Goal: Task Accomplishment & Management: Manage account settings

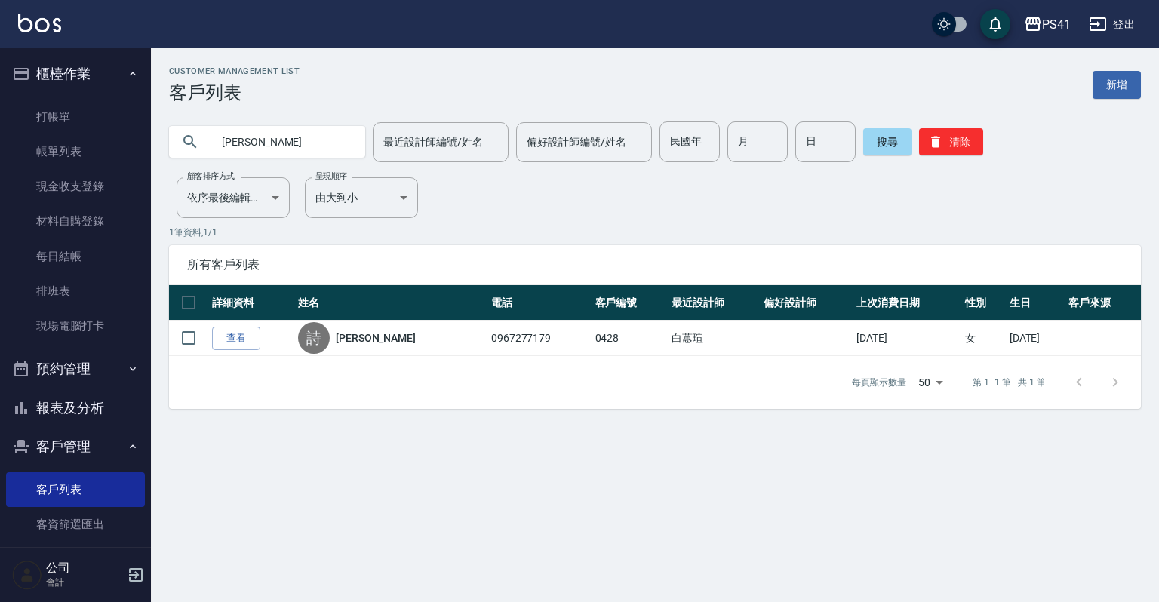
drag, startPoint x: 278, startPoint y: 142, endPoint x: 0, endPoint y: 134, distance: 277.8
click at [0, 134] on div "PS41 登出 櫃檯作業 打帳單 帳單列表 現金收支登錄 材料自購登錄 每日結帳 排班表 現場電腦打卡 預約管理 預約管理 單日預約紀錄 單週預約紀錄 報表及…" at bounding box center [579, 301] width 1159 height 602
type input "0926907398"
click at [72, 118] on link "打帳單" at bounding box center [75, 117] width 139 height 35
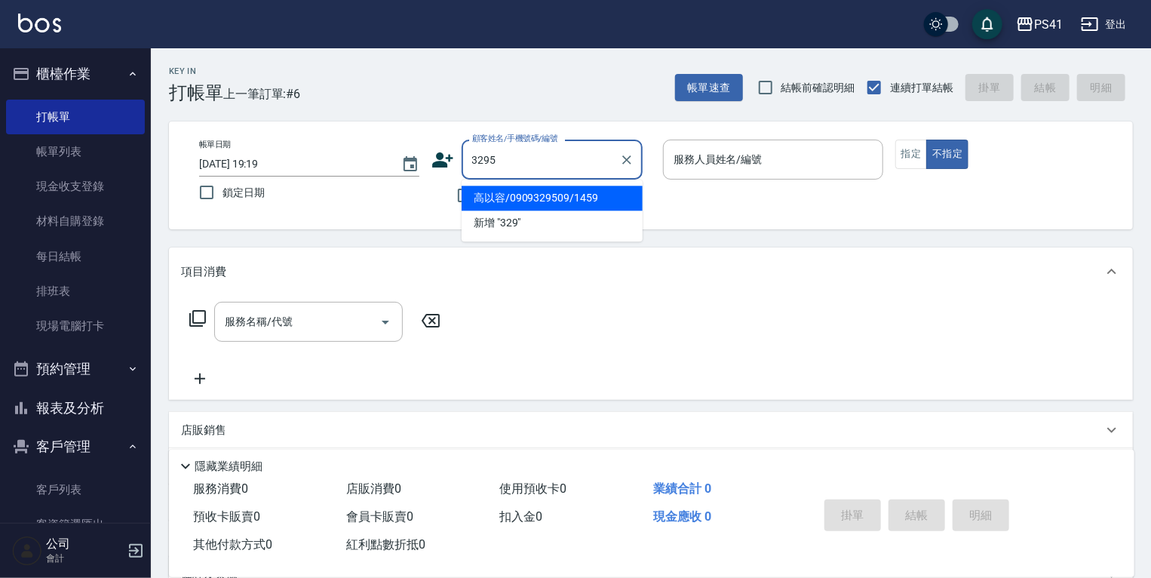
type input "高以容/0909329509/1459"
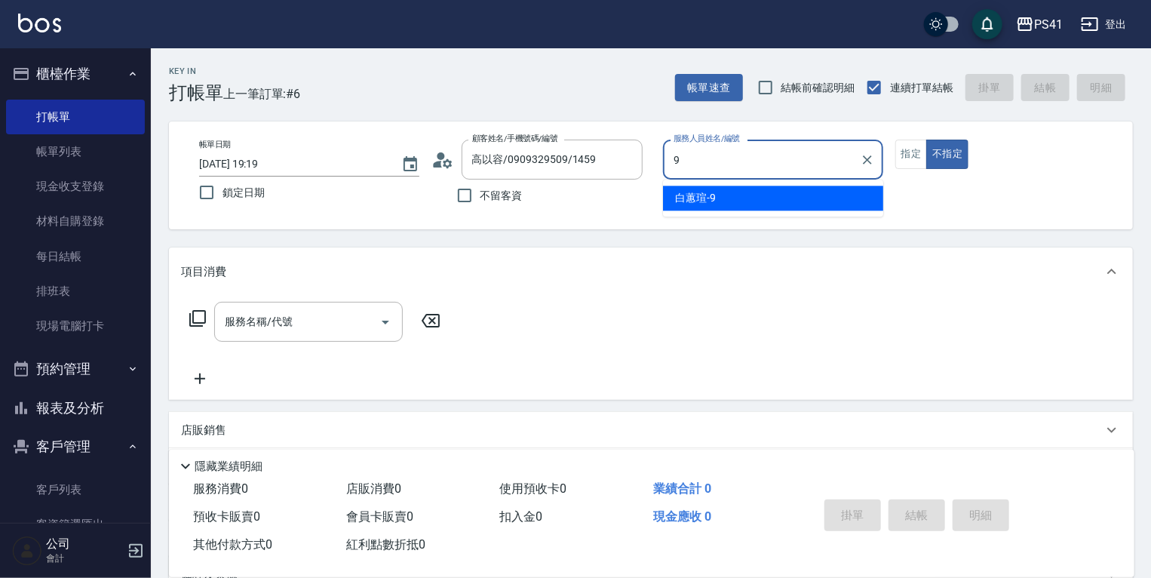
type input "白蕙瑄-9"
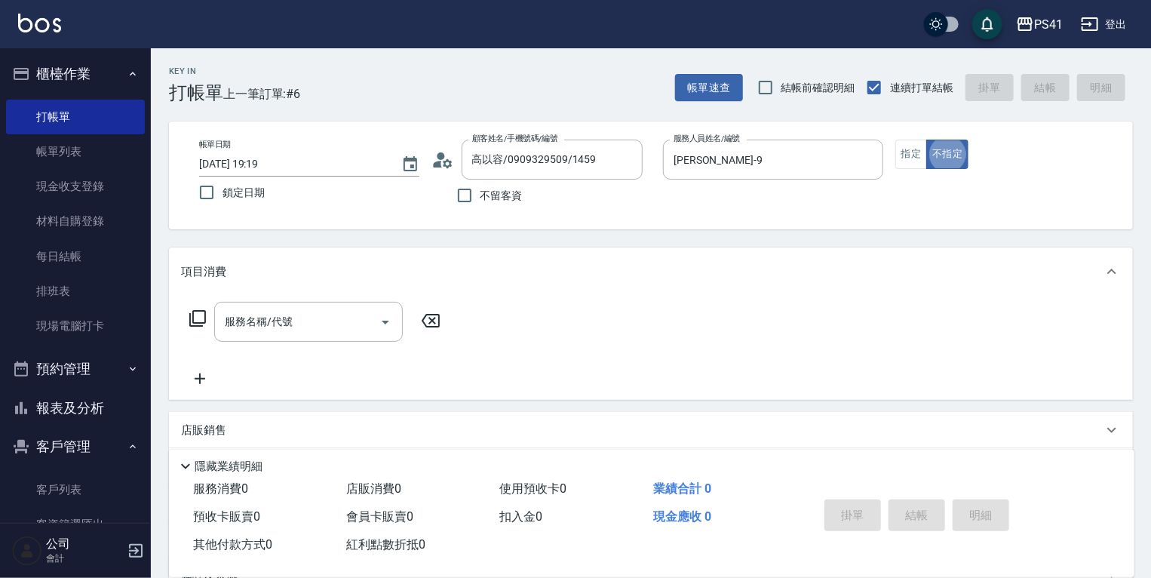
type button "false"
type input "陳玉娥/0926907398/3295"
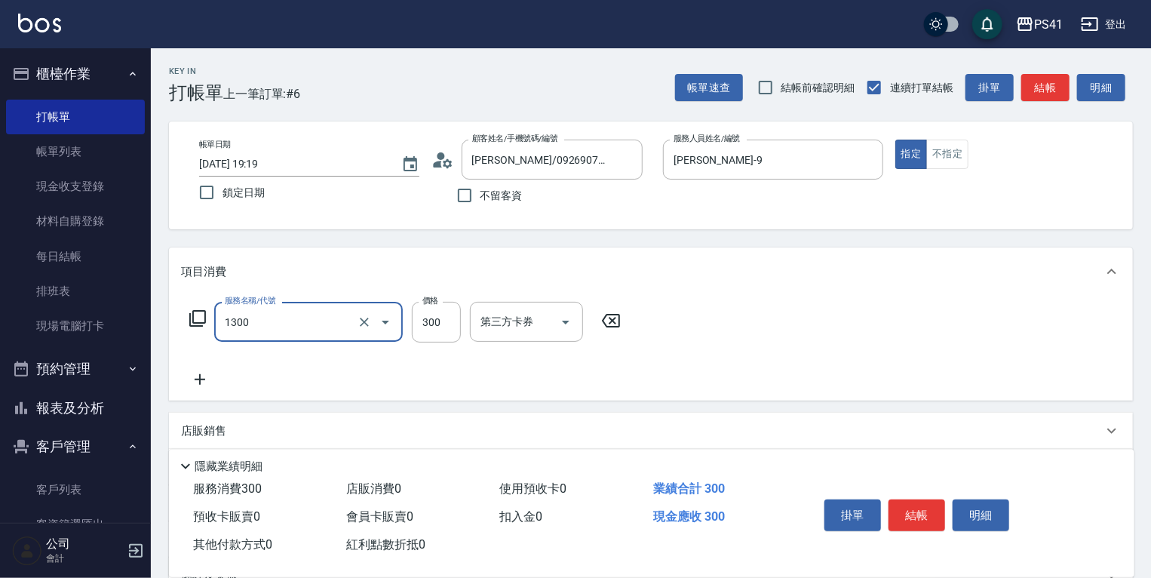
type input "洗髮300(1300)"
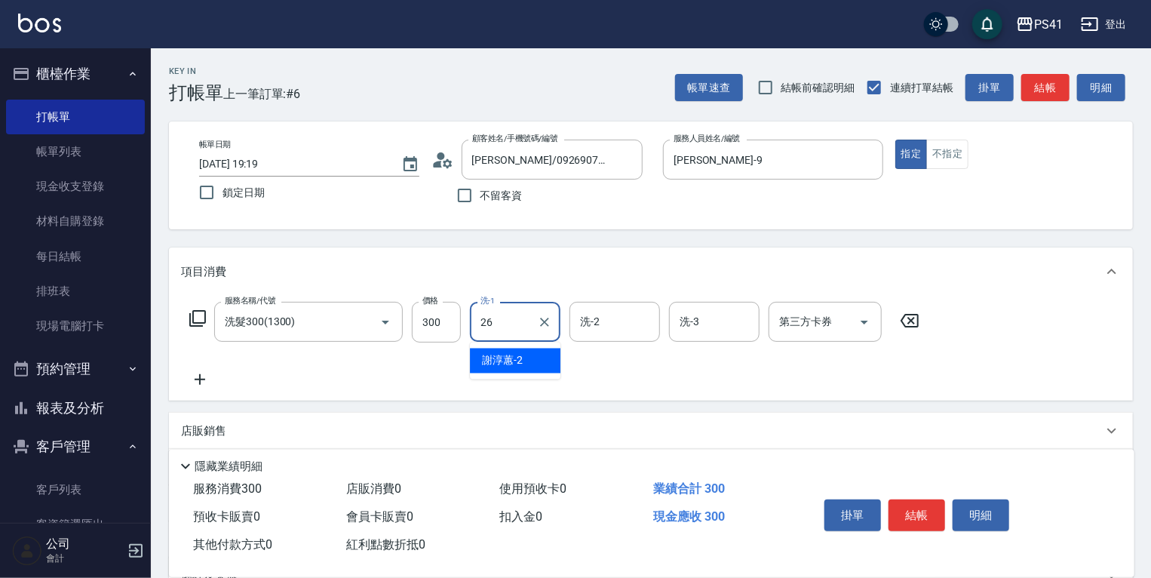
type input "[PERSON_NAME]-26"
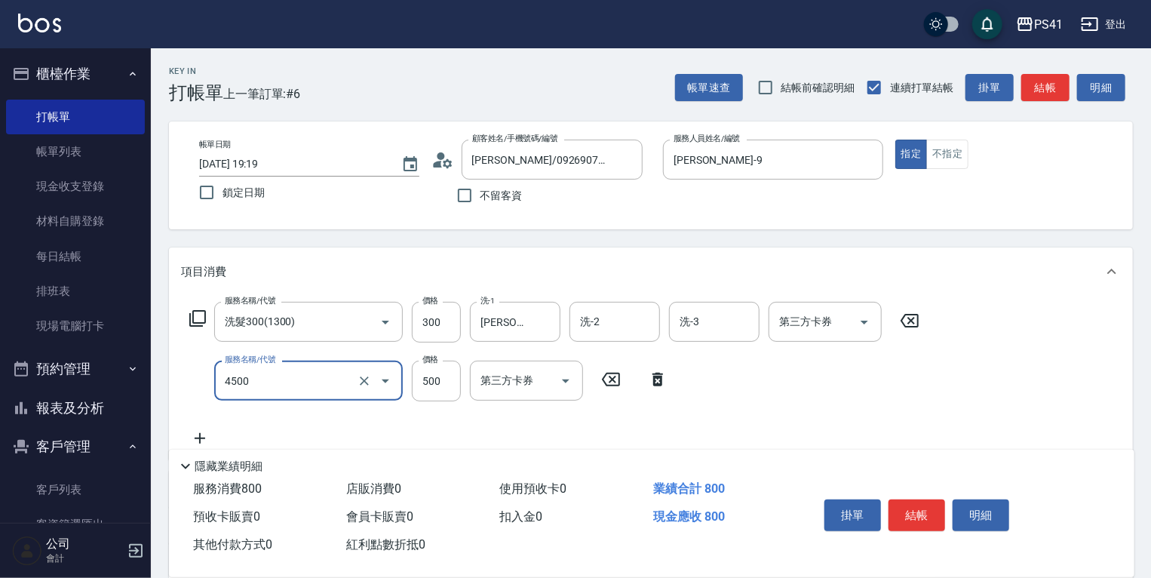
type input "補染(4500)"
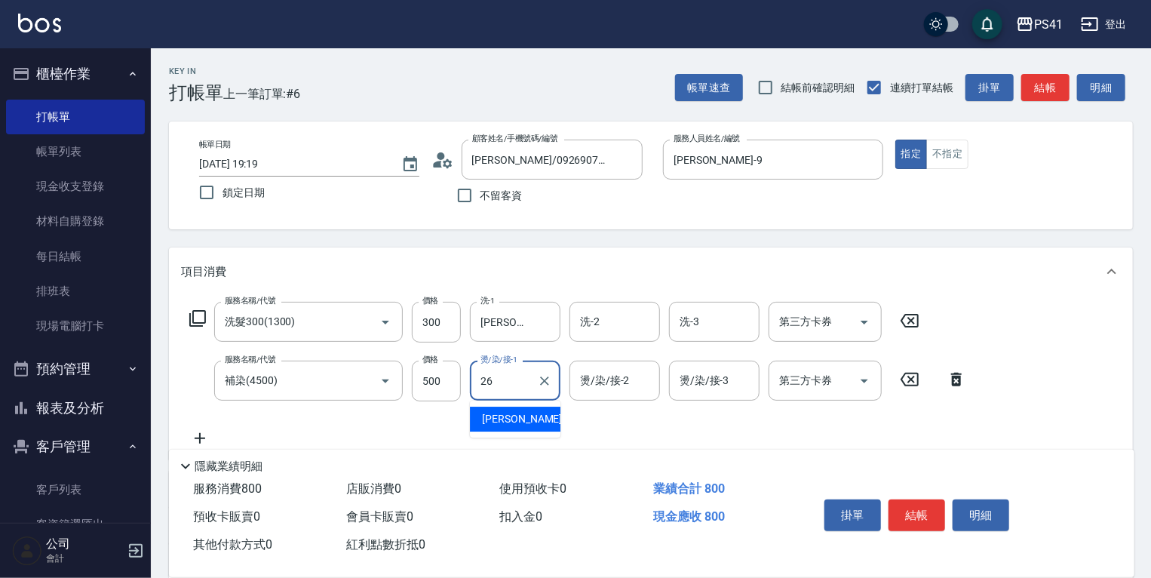
type input "[PERSON_NAME]-26"
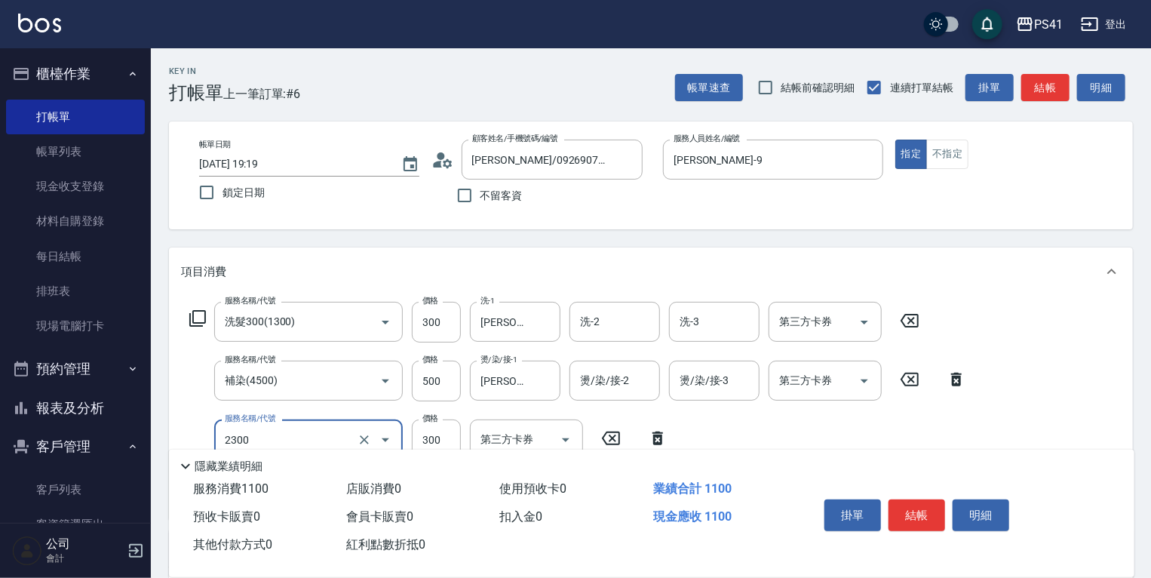
type input "剪髮(2300)"
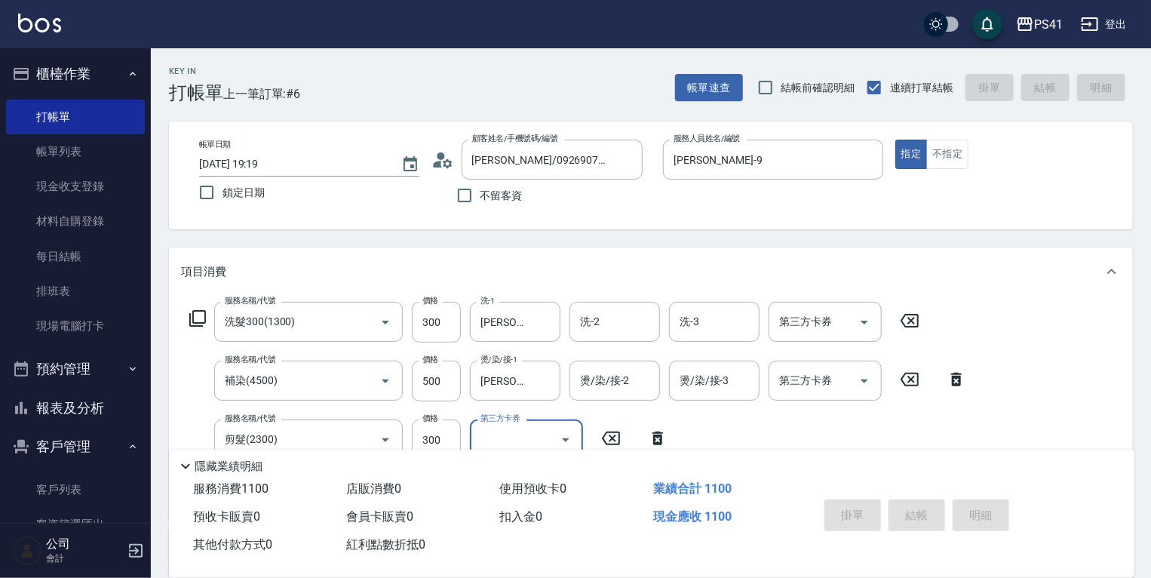
type input "2025/10/09 19:20"
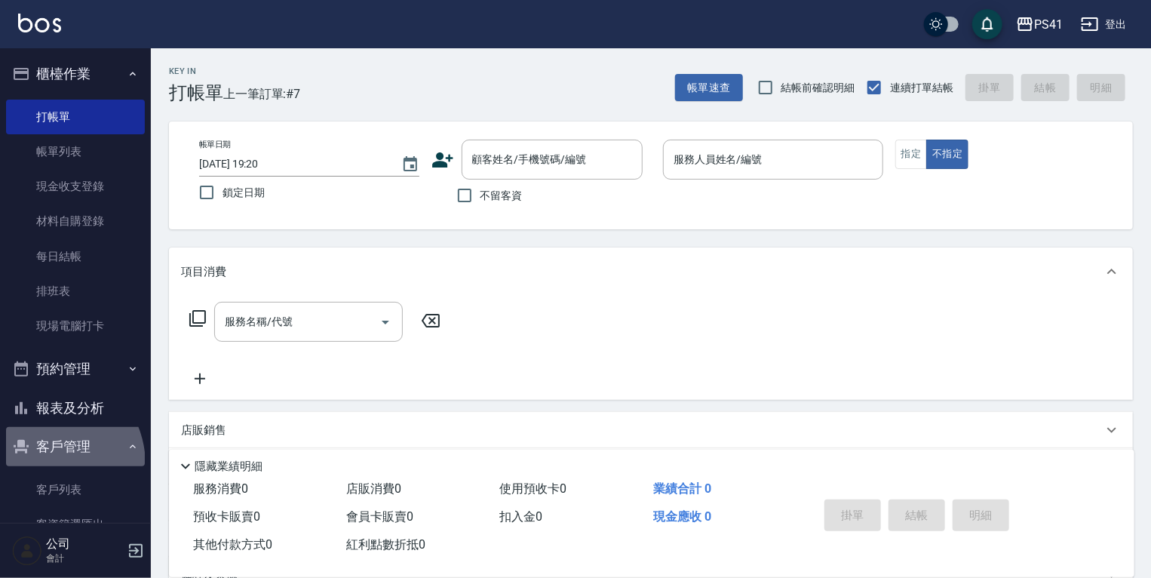
click at [42, 465] on button "客戶管理" at bounding box center [75, 446] width 139 height 39
click at [45, 480] on button "行銷工具" at bounding box center [75, 485] width 139 height 39
click at [54, 447] on button "客戶管理" at bounding box center [75, 446] width 139 height 39
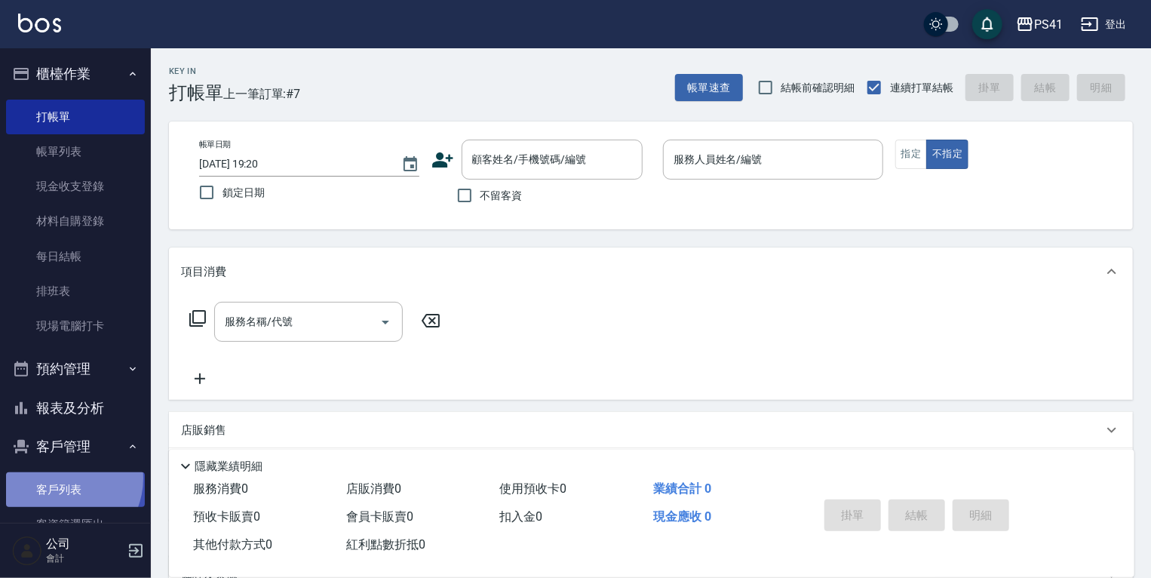
click at [60, 478] on link "客戶列表" at bounding box center [75, 489] width 139 height 35
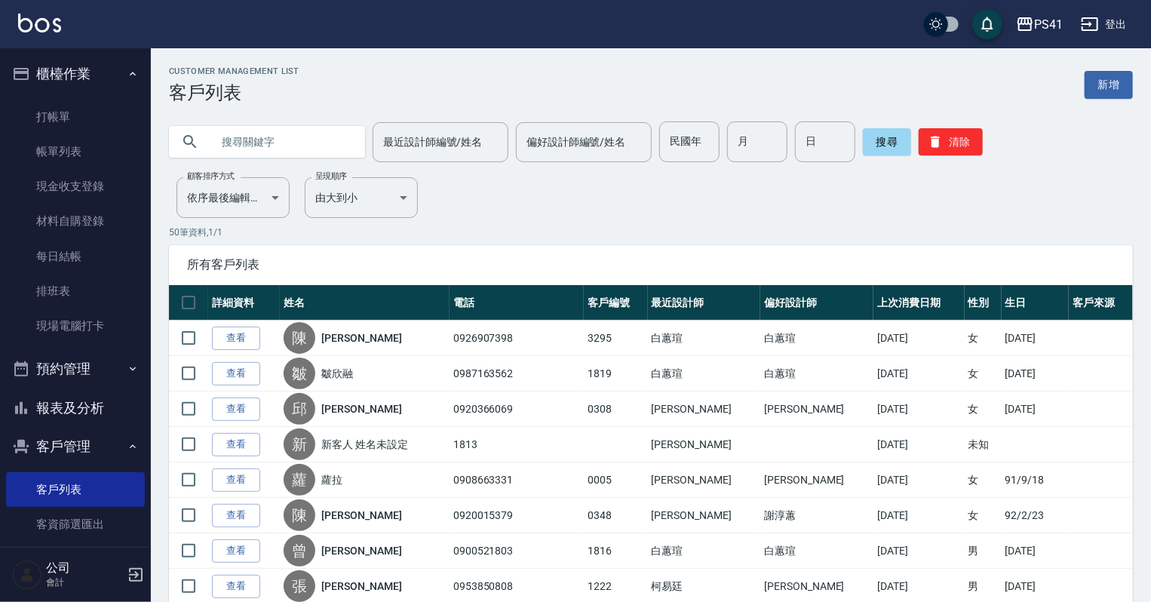
click at [299, 130] on input "text" at bounding box center [282, 141] width 142 height 41
type input "蕭"
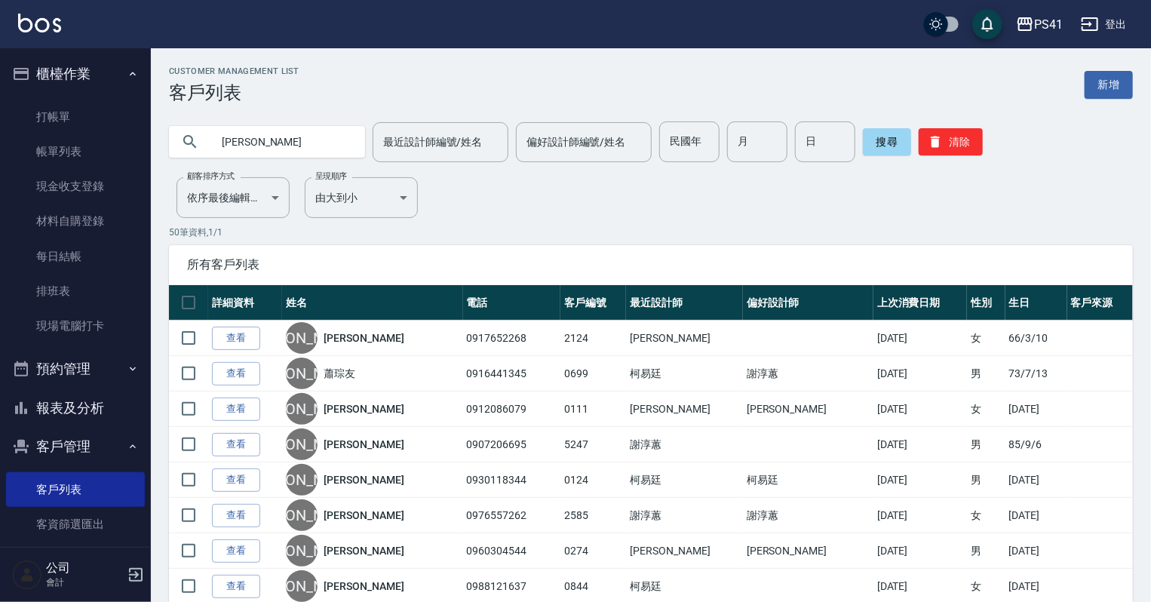
click at [1106, 69] on div "Customer Management List 客戶列表 新增" at bounding box center [651, 84] width 964 height 37
click at [1099, 78] on link "新增" at bounding box center [1109, 85] width 48 height 28
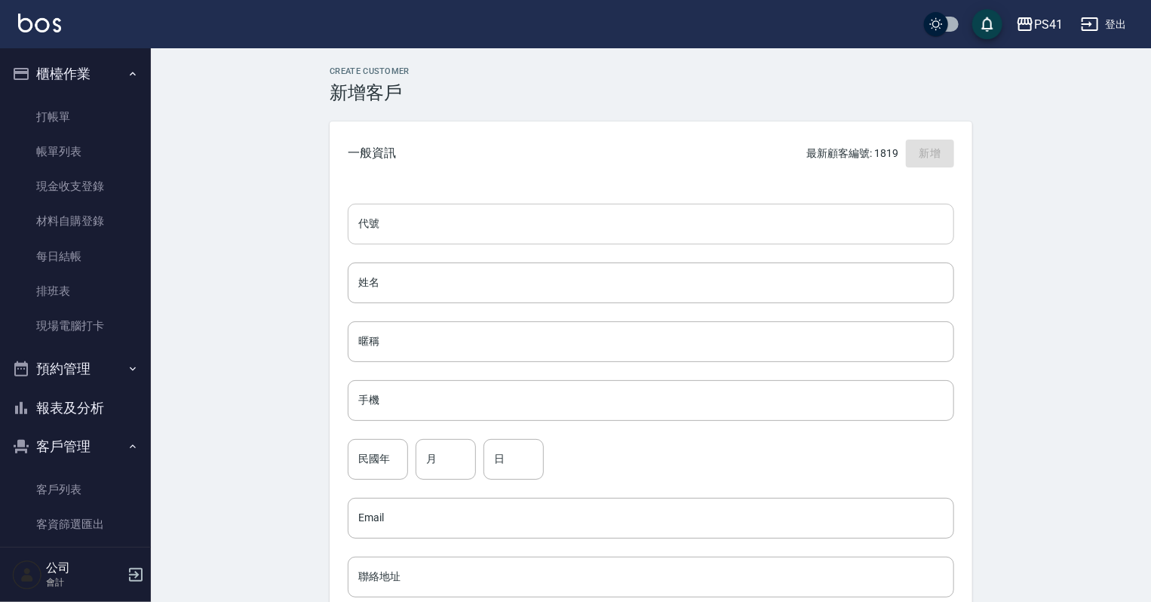
click at [421, 225] on input "代號" at bounding box center [651, 224] width 607 height 41
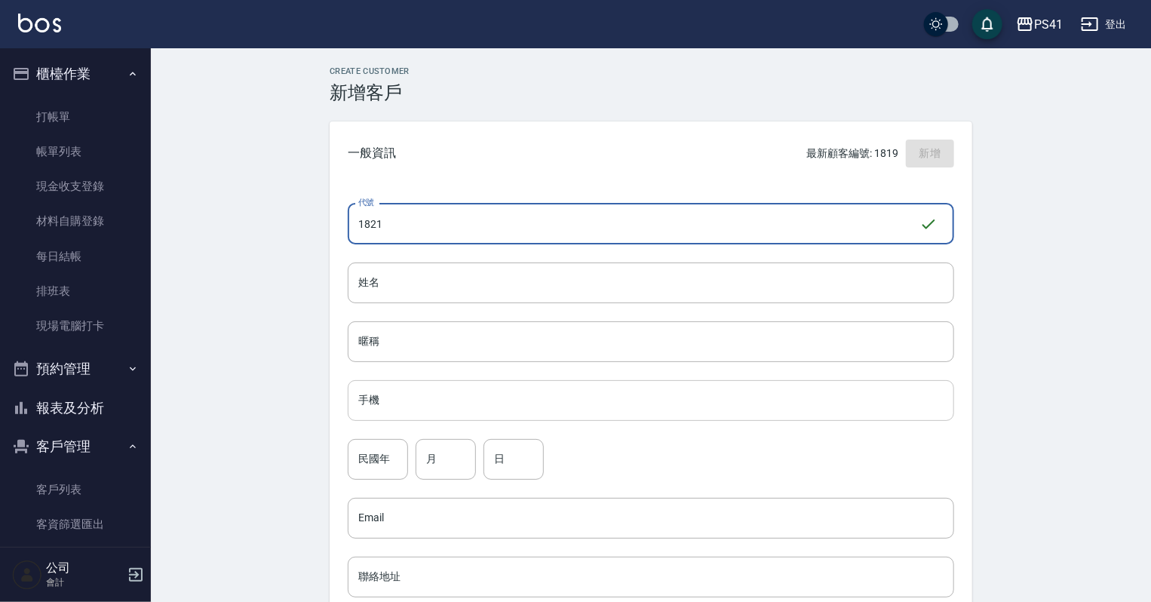
type input "1821"
drag, startPoint x: 441, startPoint y: 397, endPoint x: 453, endPoint y: 398, distance: 12.9
click at [441, 397] on input "手機" at bounding box center [651, 400] width 607 height 41
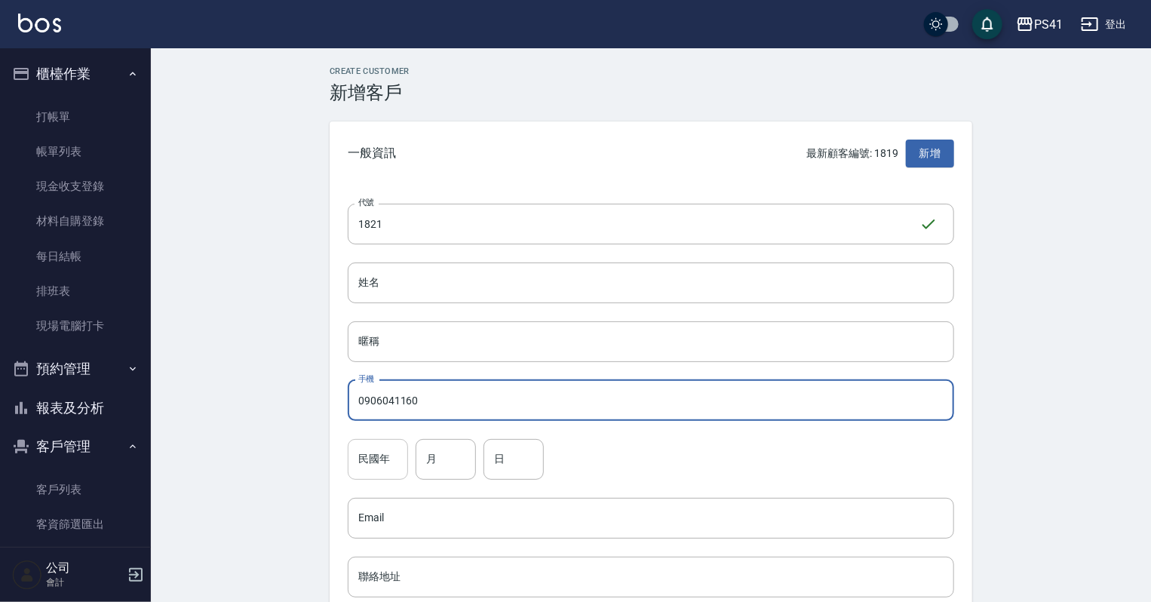
type input "0906041160"
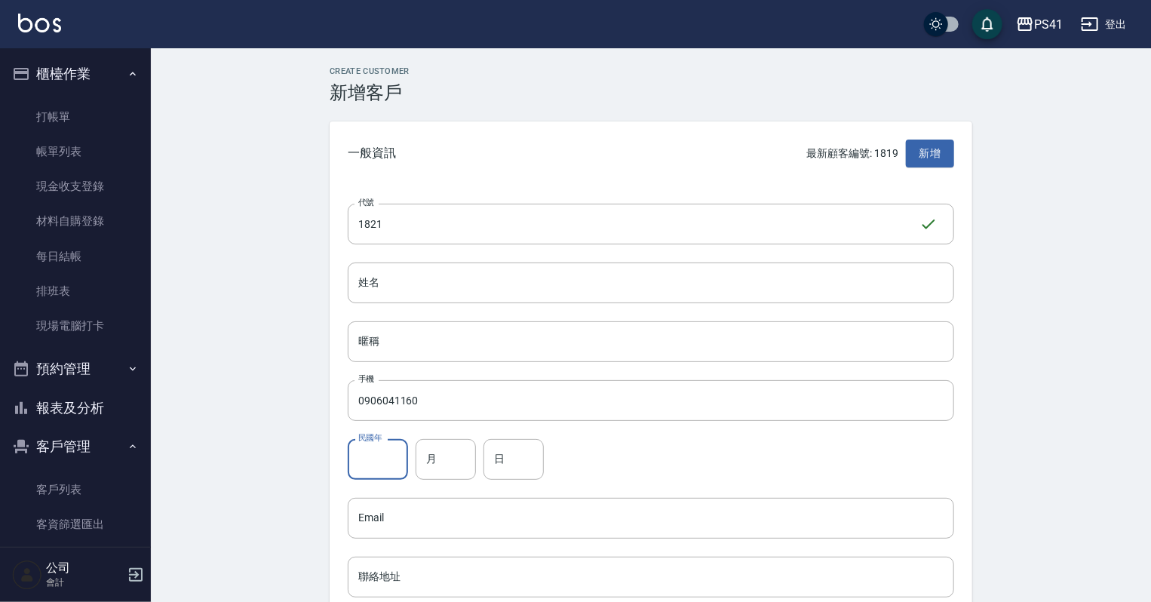
click at [392, 469] on input "民國年" at bounding box center [378, 459] width 60 height 41
type input "84"
drag, startPoint x: 428, startPoint y: 459, endPoint x: 435, endPoint y: 441, distance: 19.6
click at [435, 441] on input "月" at bounding box center [446, 459] width 60 height 41
type input "10"
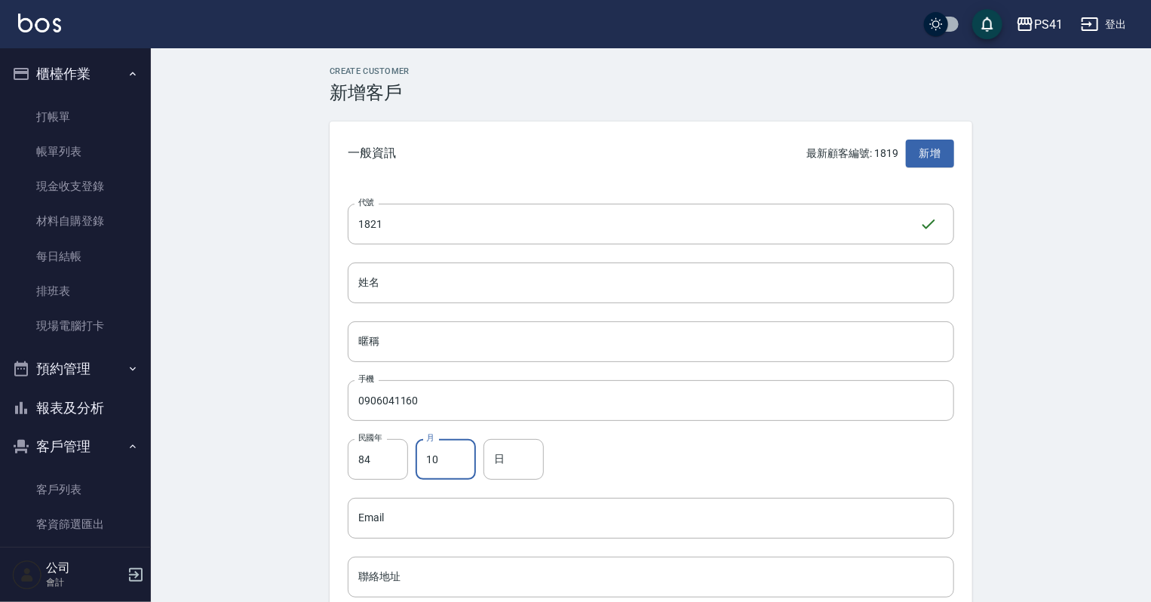
click at [515, 438] on div "代號 1821 ​ 代號 姓名 姓名 暱稱 暱稱 手機 0906041160 手機 民國年 84 民國年 月 10 月 日 日 Email Email 聯絡地…" at bounding box center [651, 552] width 643 height 733
click at [507, 462] on input "日" at bounding box center [514, 459] width 60 height 41
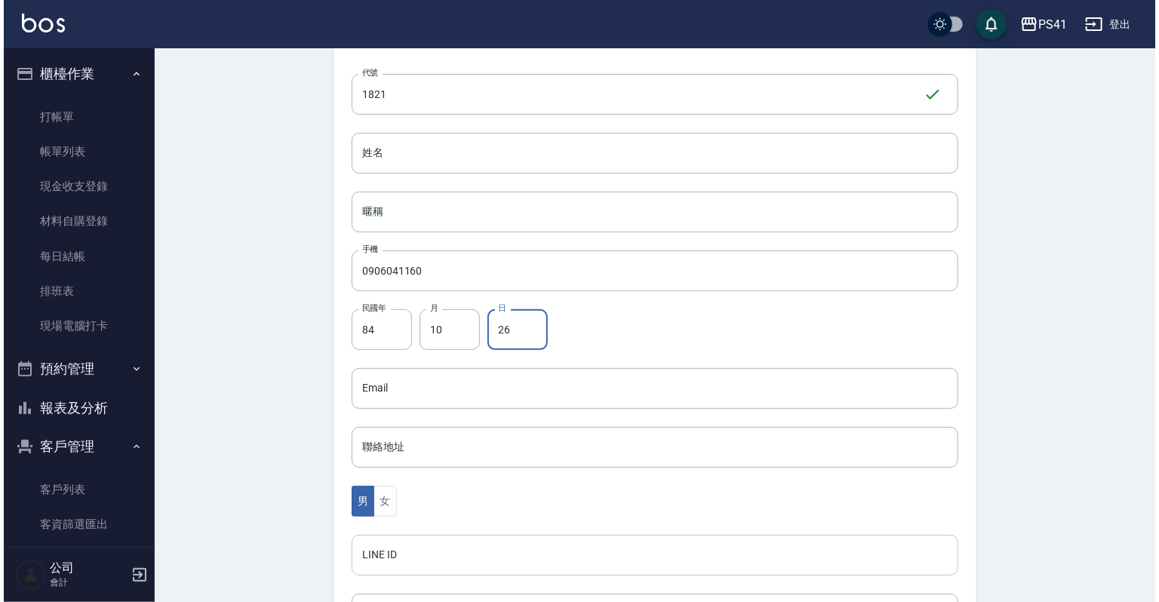
scroll to position [241, 0]
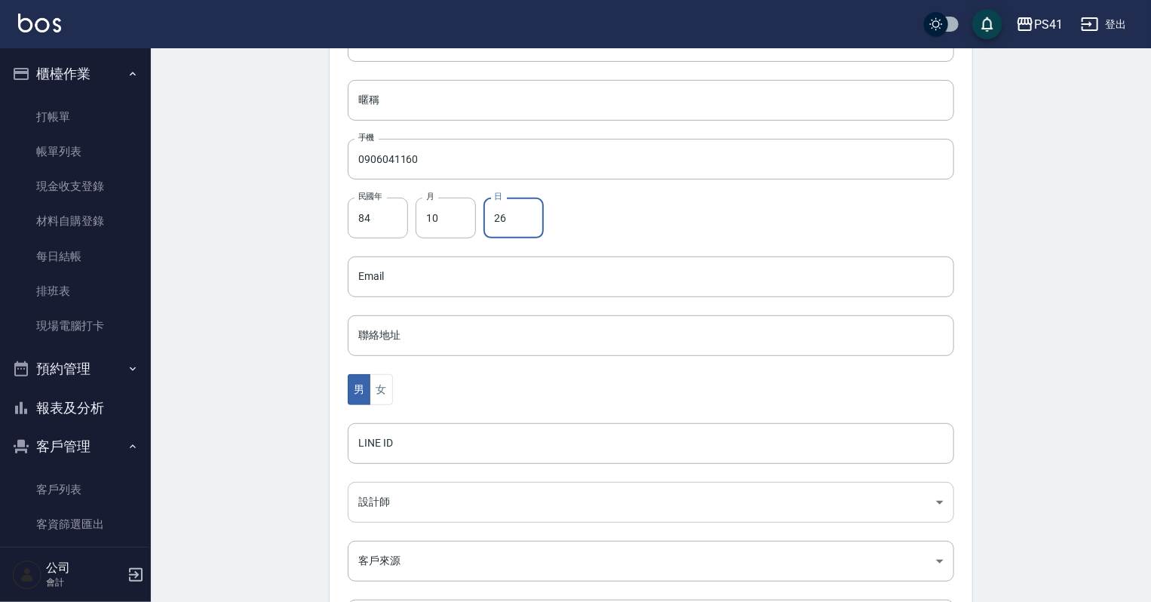
type input "26"
click at [390, 496] on body "PS41 登出 櫃檯作業 打帳單 帳單列表 現金收支登錄 材料自購登錄 每日結帳 排班表 現場電腦打卡 預約管理 預約管理 單日預約紀錄 單週預約紀錄 報表及…" at bounding box center [579, 250] width 1159 height 982
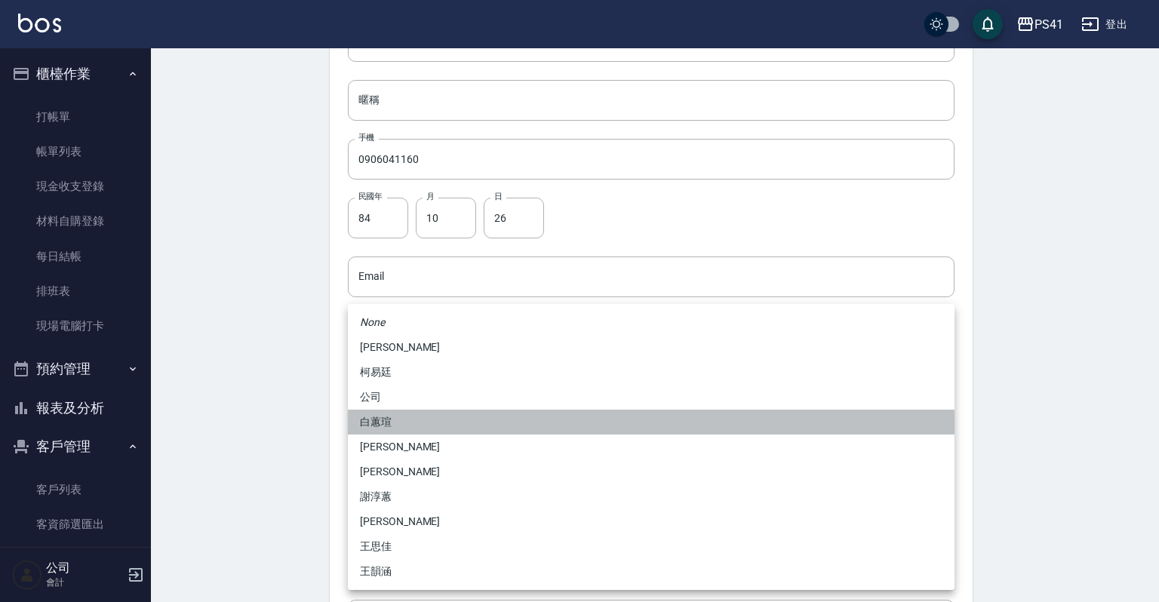
click at [406, 414] on li "白蕙瑄" at bounding box center [651, 422] width 607 height 25
type input "ddc07e2a-9c46-438a-ae12-131b47584ec9"
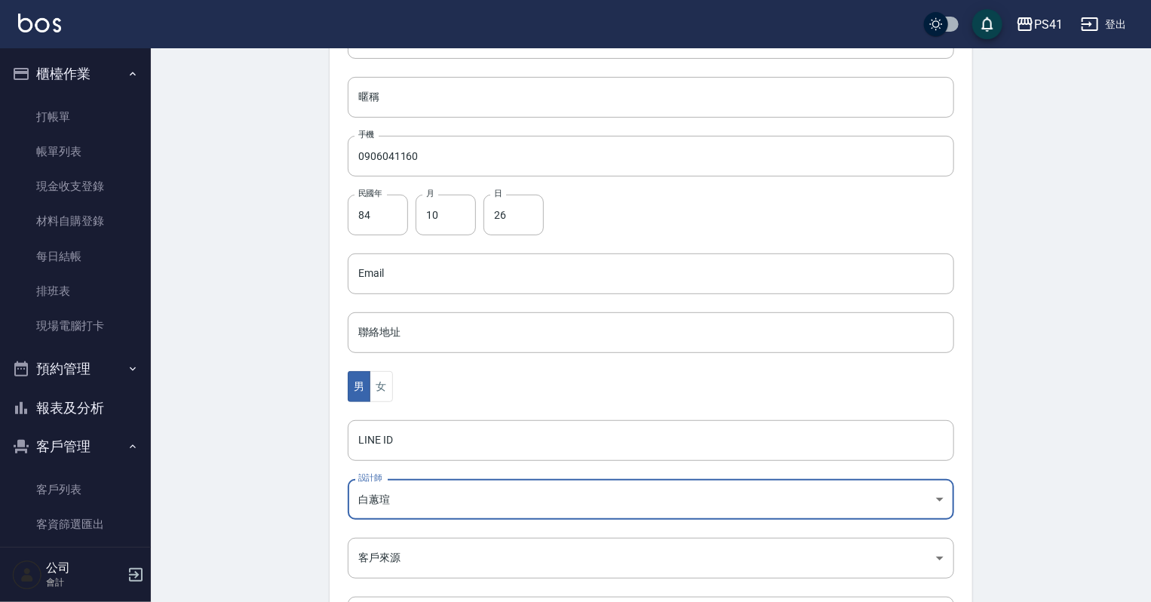
scroll to position [380, 0]
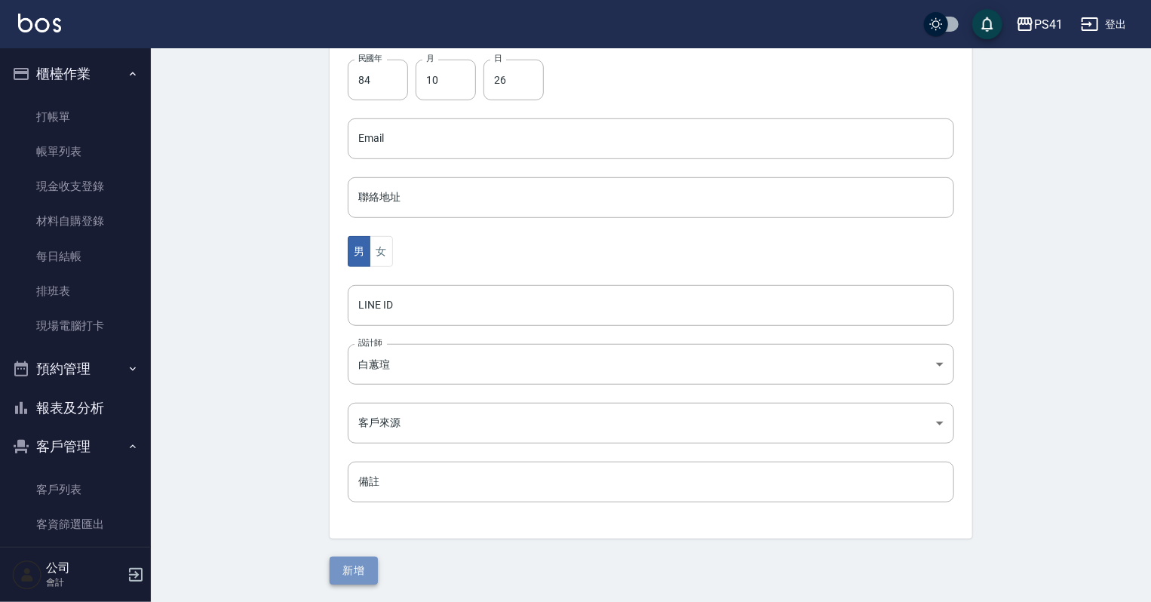
click at [354, 573] on button "新增" at bounding box center [354, 571] width 48 height 28
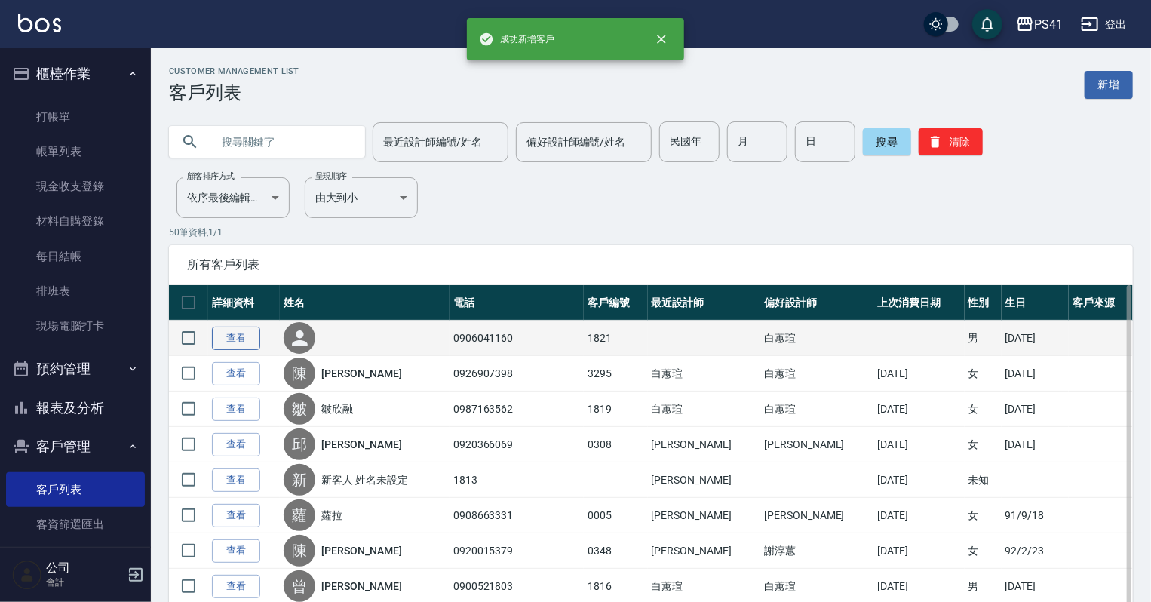
click at [238, 338] on link "查看" at bounding box center [236, 338] width 48 height 23
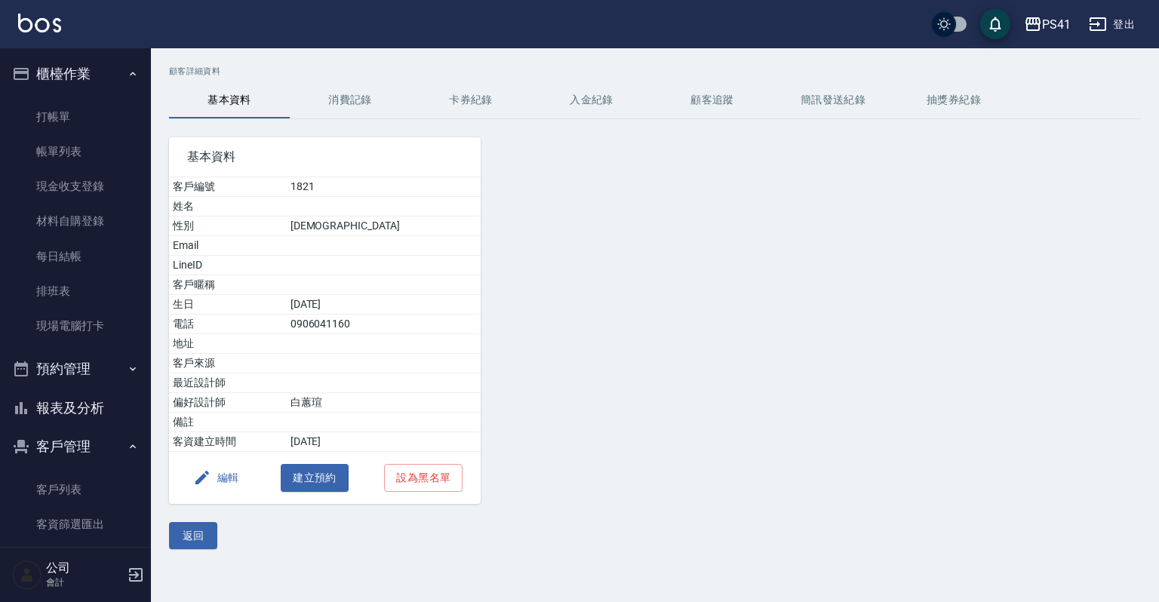
drag, startPoint x: 183, startPoint y: 521, endPoint x: 191, endPoint y: 515, distance: 9.7
click at [189, 517] on div "顧客詳細資料 基本資料 消費記錄 卡券紀錄 入金紀錄 顧客追蹤 簡訊發送紀錄 抽獎券紀錄 基本資料 客戶編號 1821 姓名 性別 MALE Email Li…" at bounding box center [655, 307] width 1008 height 483
click at [213, 480] on button "編輯" at bounding box center [216, 478] width 58 height 28
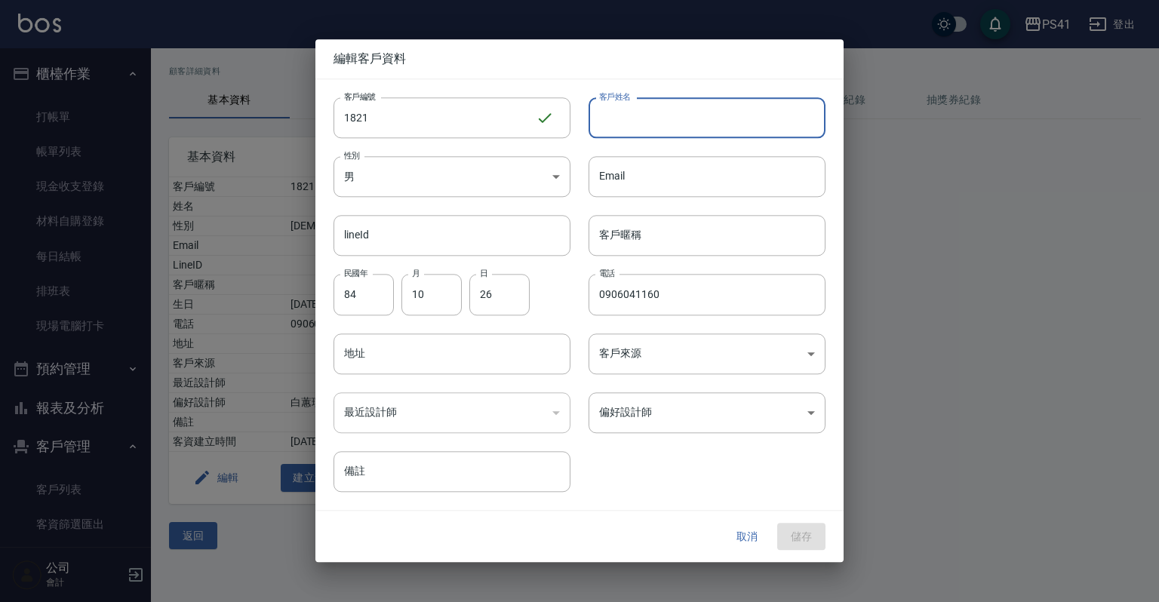
click at [613, 117] on input "客戶姓名" at bounding box center [707, 117] width 237 height 41
type input "賴聖成"
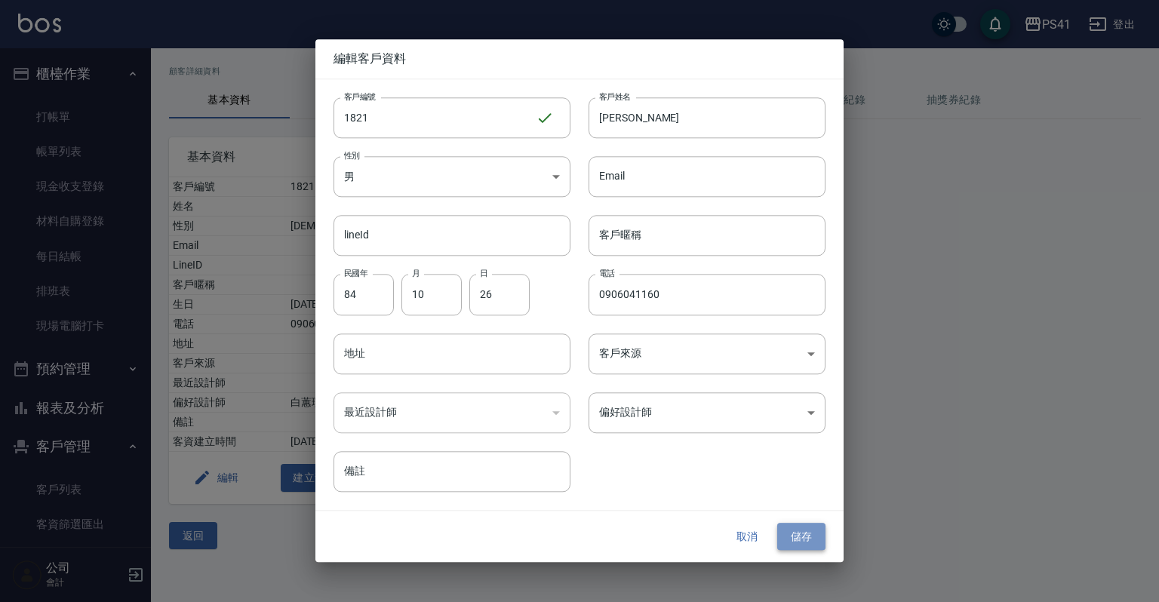
click at [815, 534] on button "儲存" at bounding box center [801, 537] width 48 height 28
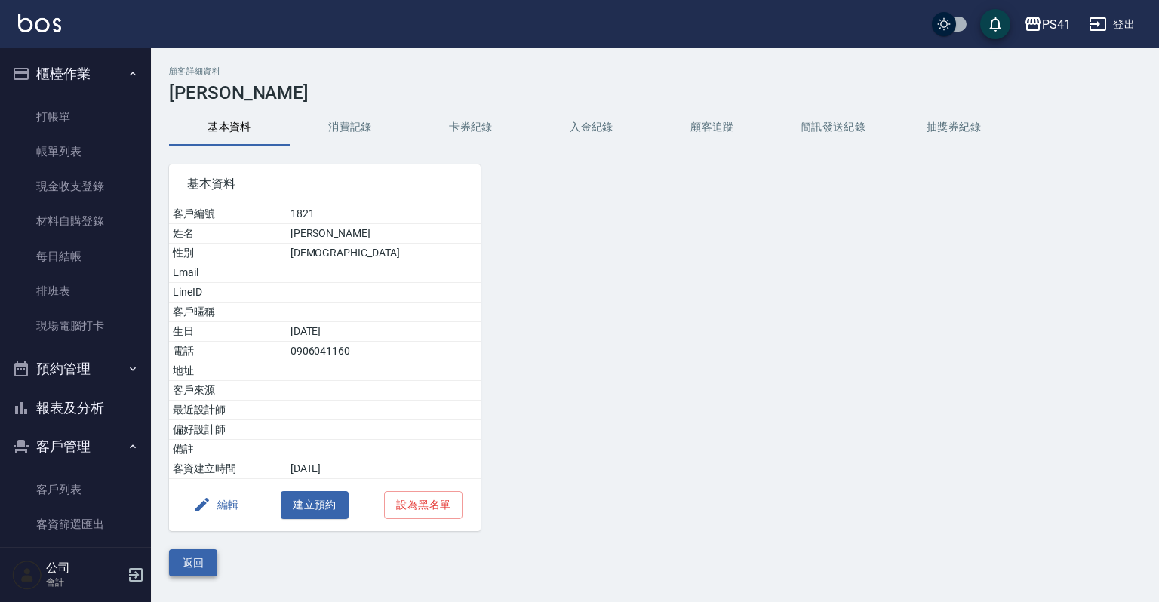
click at [178, 559] on button "返回" at bounding box center [193, 563] width 48 height 28
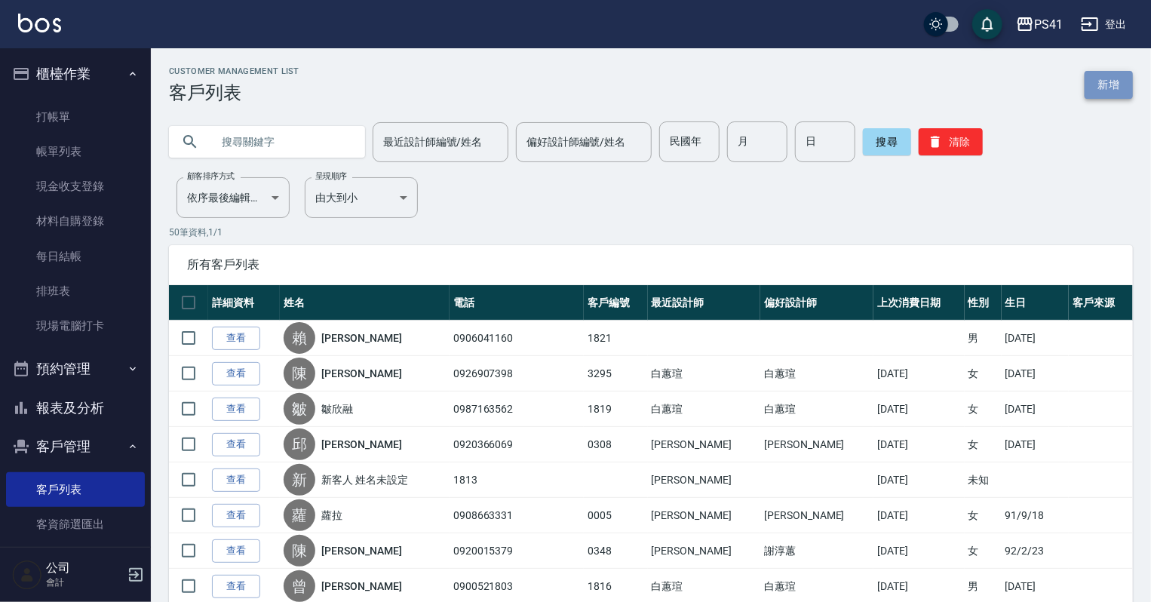
click at [1117, 78] on link "新增" at bounding box center [1109, 85] width 48 height 28
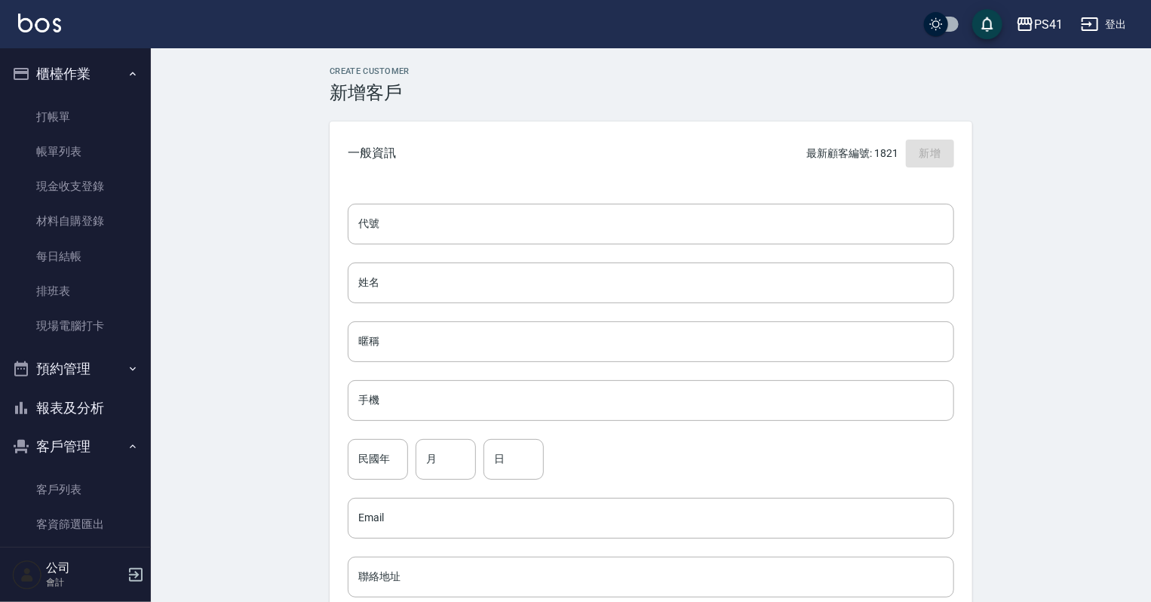
click at [684, 189] on div "代號 代號 姓名 姓名 暱稱 暱稱 手機 手機 民國年 民國年 月 月 日 日 Email Email 聯絡地址 聯絡地址 男 女 LINE ID LINE …" at bounding box center [651, 552] width 643 height 733
click at [700, 222] on input "代號" at bounding box center [651, 224] width 607 height 41
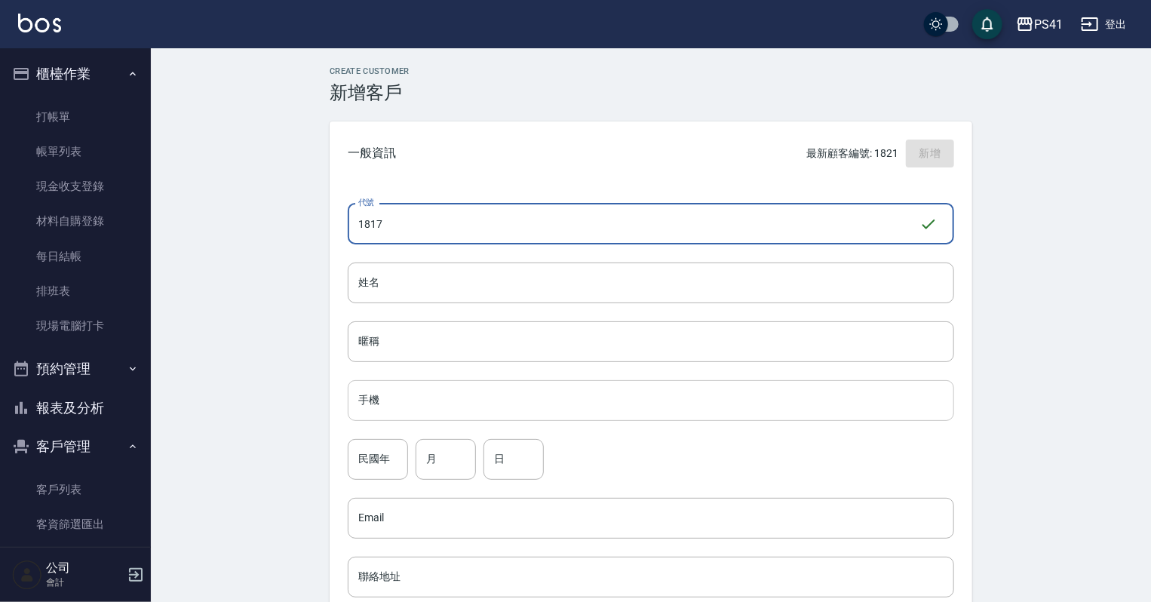
type input "1817"
click at [585, 404] on input "手機" at bounding box center [651, 400] width 607 height 41
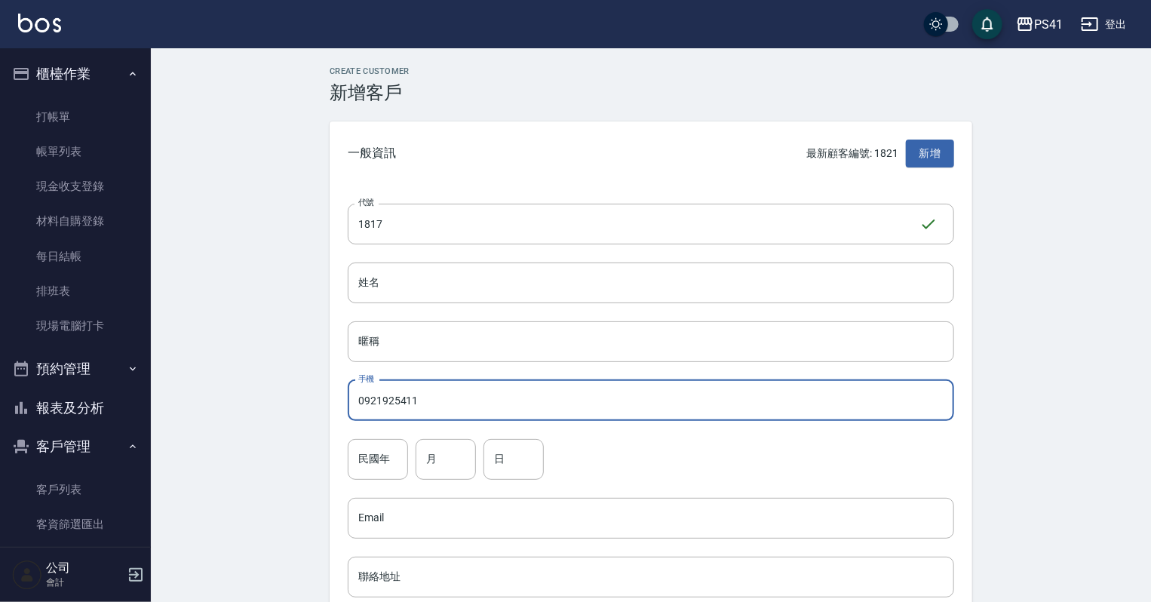
type input "0921925411"
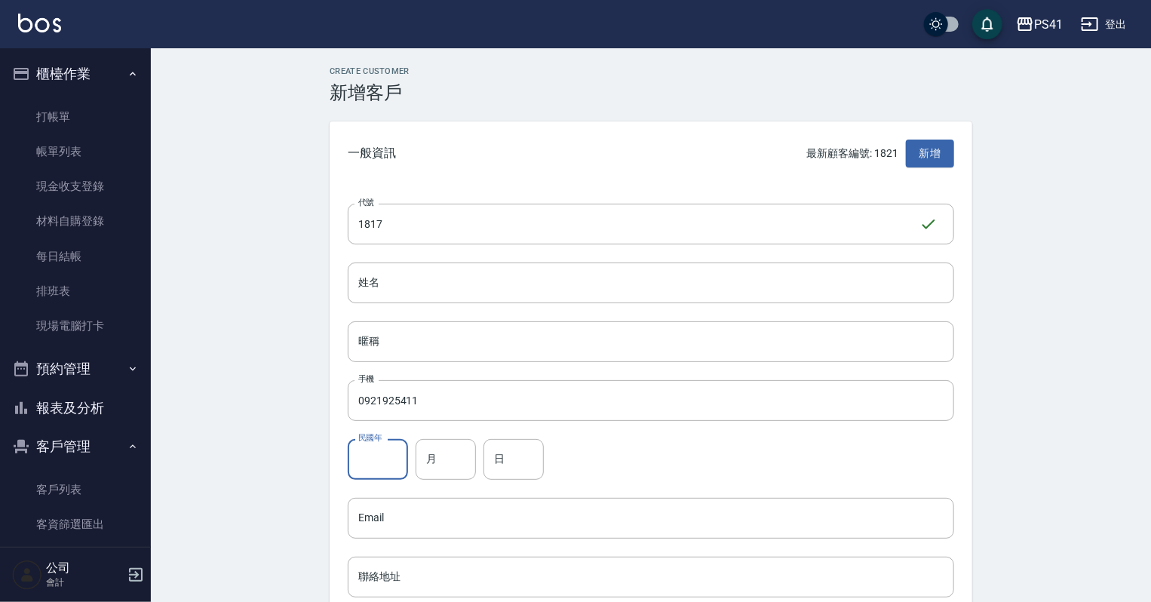
click at [365, 452] on input "民國年" at bounding box center [378, 459] width 60 height 41
type input "77"
click at [429, 472] on input "月" at bounding box center [446, 459] width 60 height 41
type input "09"
drag, startPoint x: 515, startPoint y: 462, endPoint x: 501, endPoint y: 452, distance: 16.8
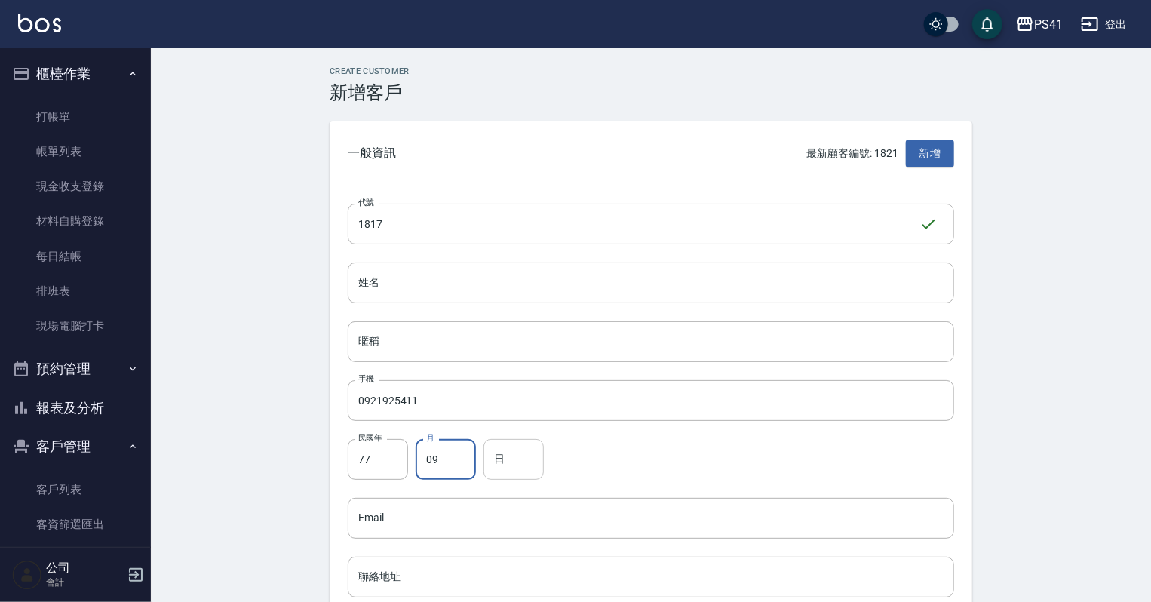
click at [515, 462] on input "日" at bounding box center [514, 459] width 60 height 41
type input "14"
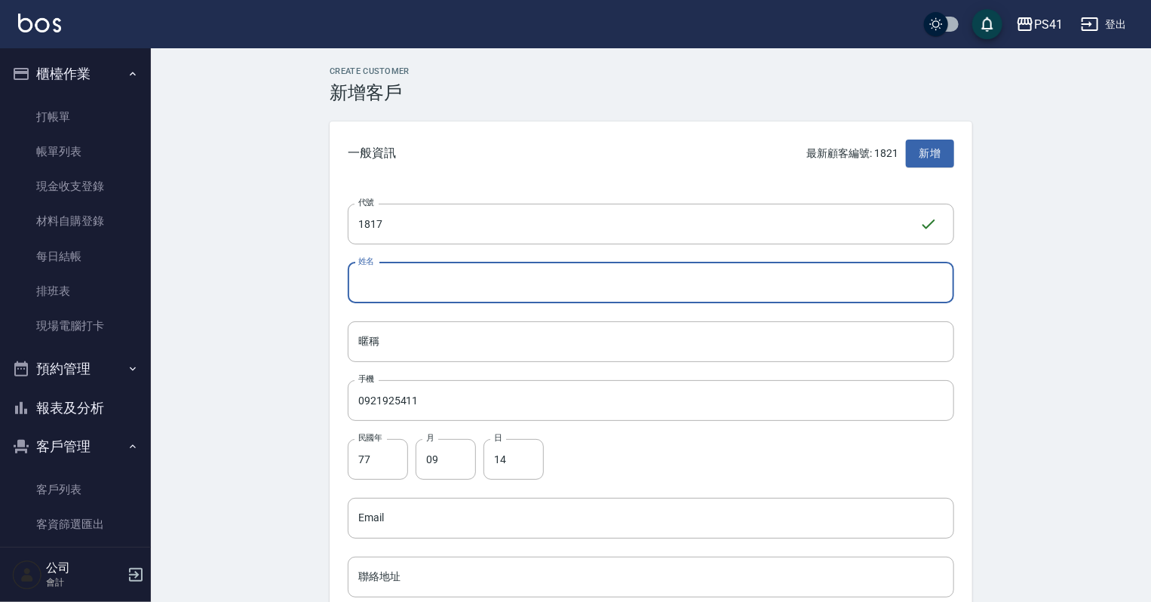
drag, startPoint x: 507, startPoint y: 292, endPoint x: 499, endPoint y: 293, distance: 7.6
click at [504, 292] on input "姓名" at bounding box center [651, 283] width 607 height 41
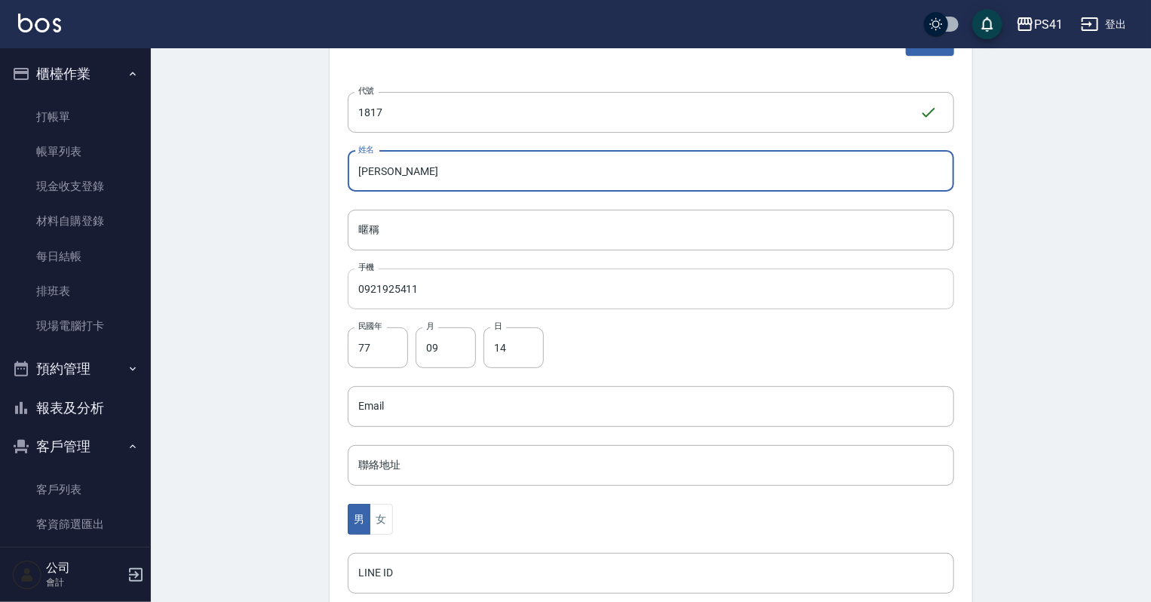
scroll to position [302, 0]
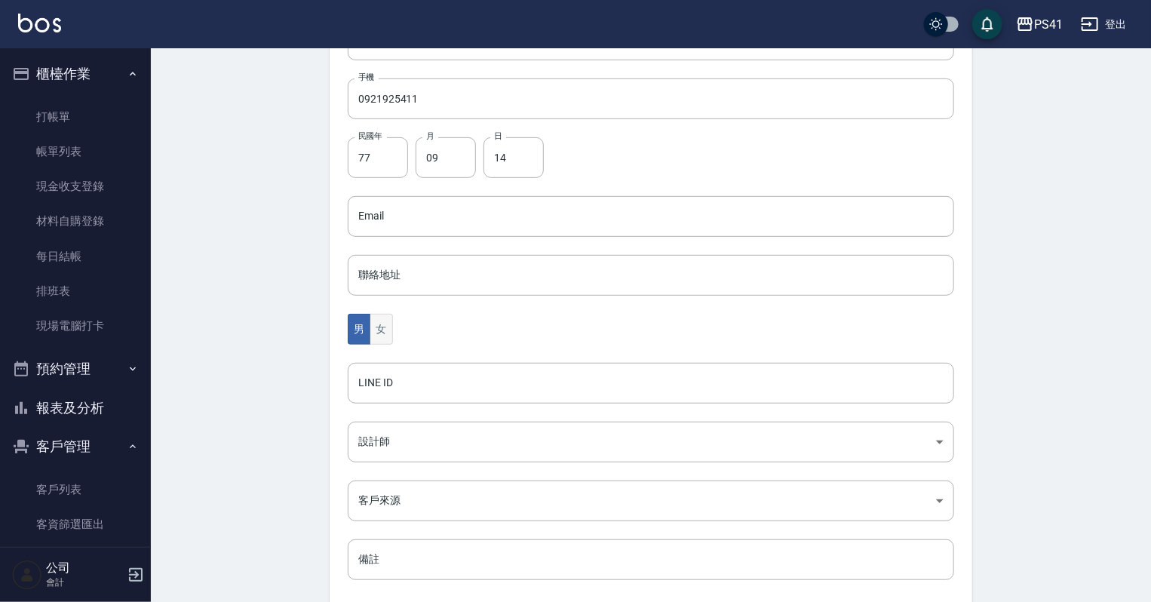
type input "丁一捷"
click at [390, 327] on button "女" at bounding box center [381, 329] width 23 height 31
click at [395, 432] on body "PS41 登出 櫃檯作業 打帳單 帳單列表 現金收支登錄 材料自購登錄 每日結帳 排班表 現場電腦打卡 預約管理 預約管理 單日預約紀錄 單週預約紀錄 報表及…" at bounding box center [575, 189] width 1151 height 982
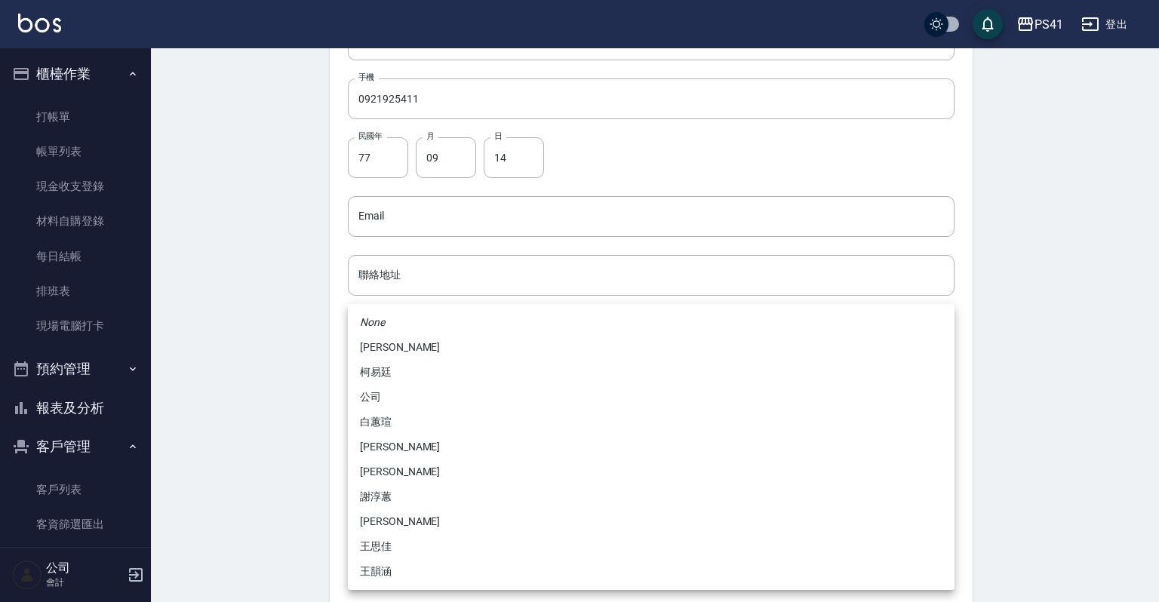
click at [391, 454] on li "李欣容" at bounding box center [651, 447] width 607 height 25
type input "b861b14a-5249-4bb7-9707-8502bff7da80"
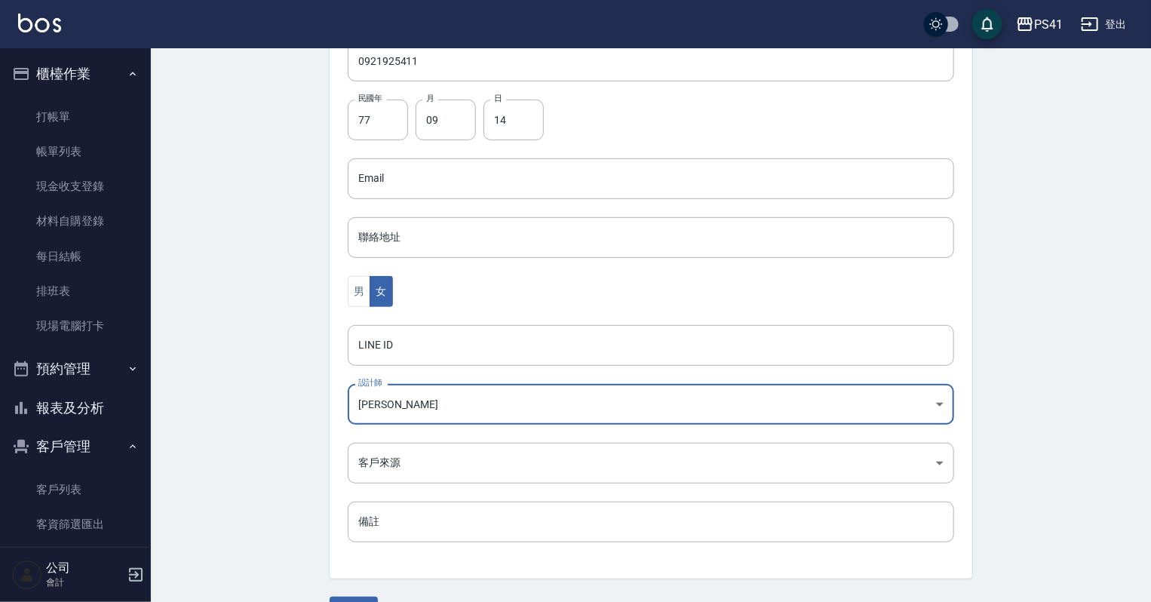
scroll to position [380, 0]
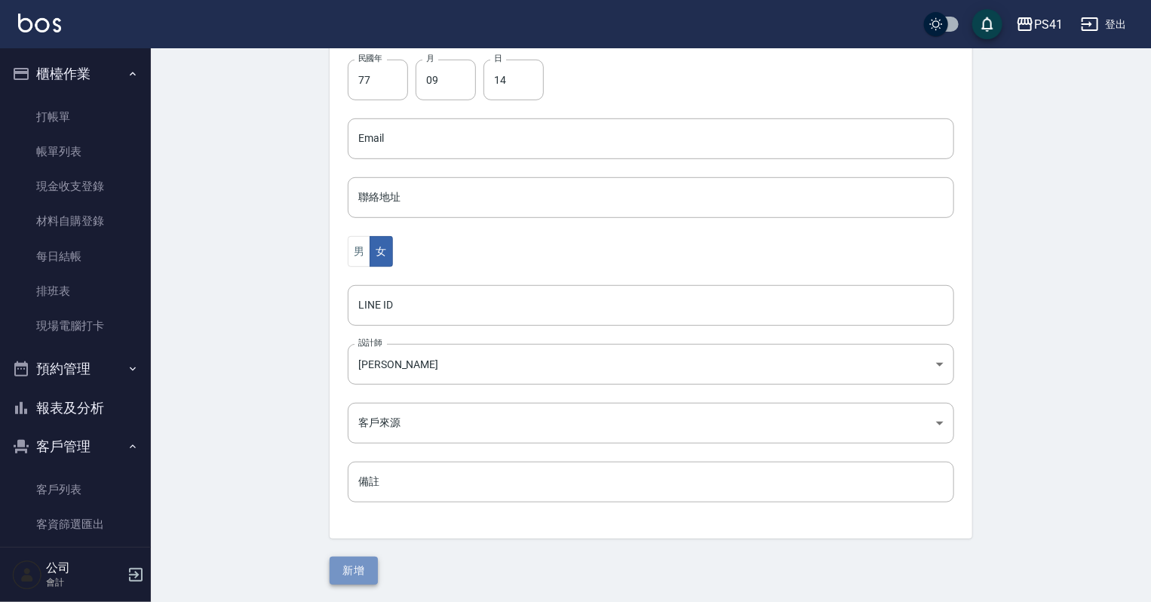
click at [372, 566] on button "新增" at bounding box center [354, 571] width 48 height 28
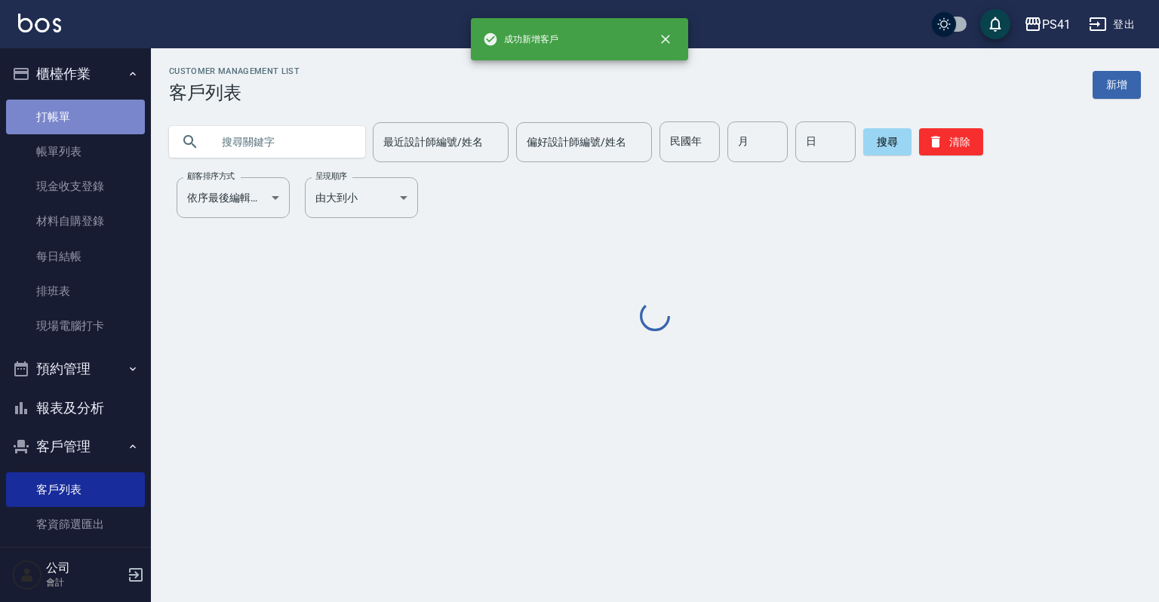
click at [119, 113] on link "打帳單" at bounding box center [75, 117] width 139 height 35
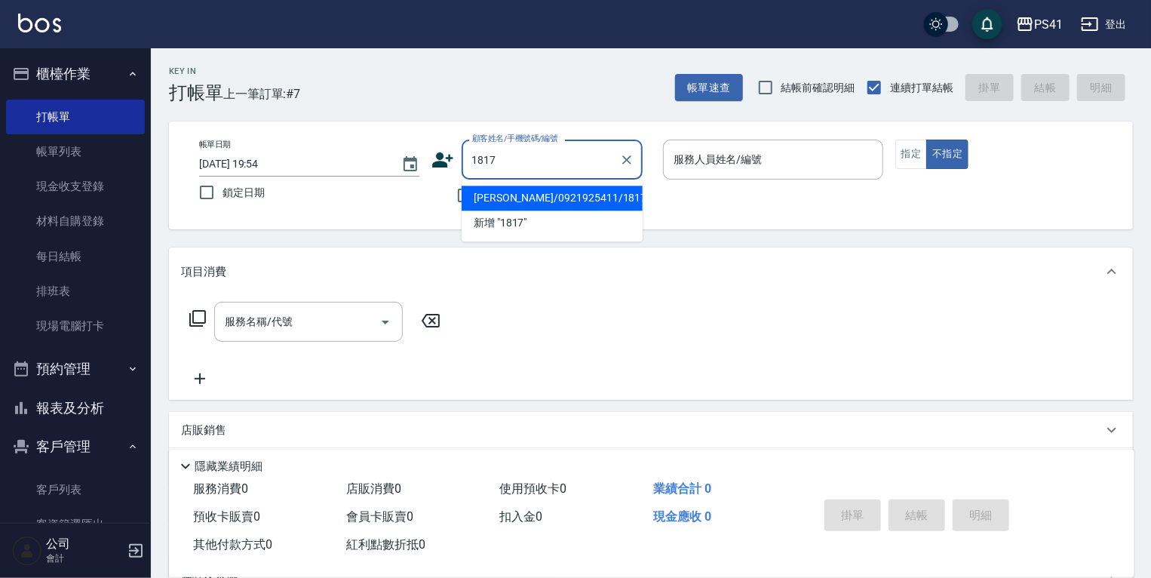
type input "丁一捷/0921925411/1817"
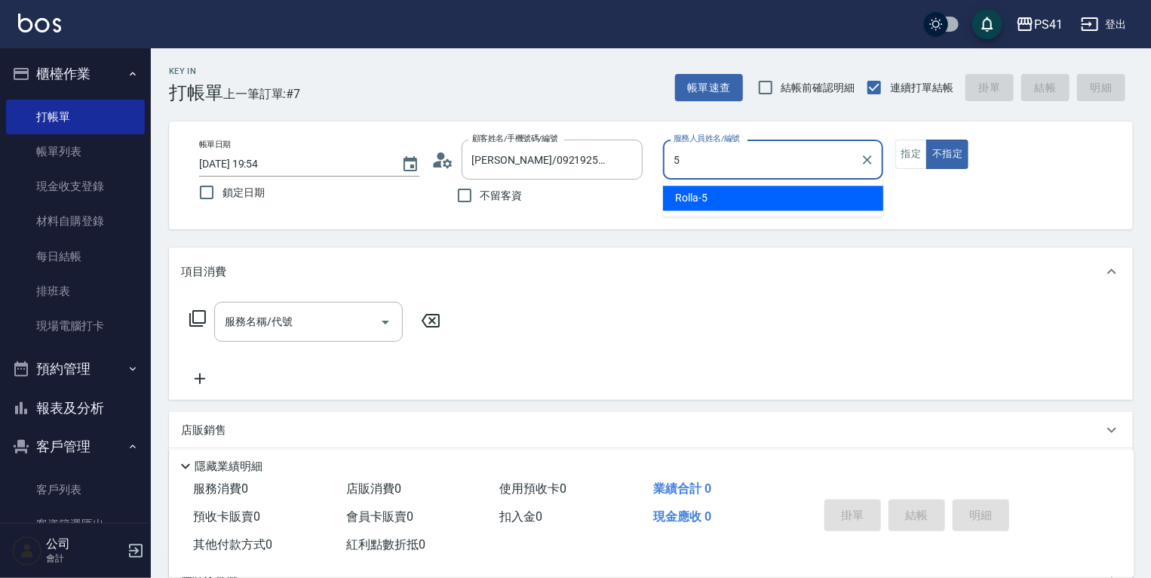
type input "Rolla-5"
type button "false"
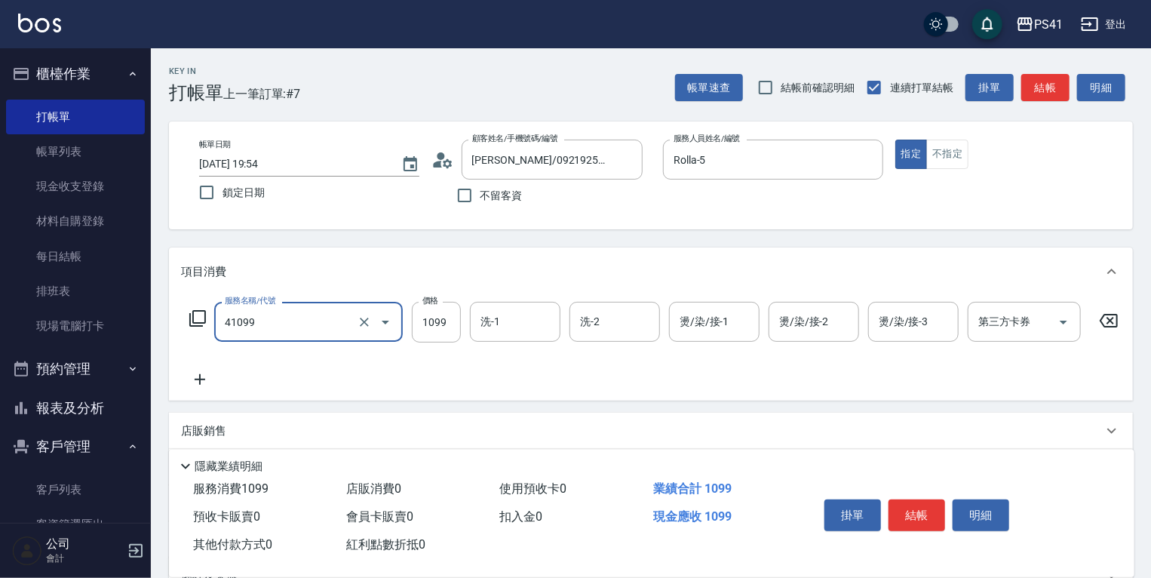
type input "公司活動/早鳥(41099)"
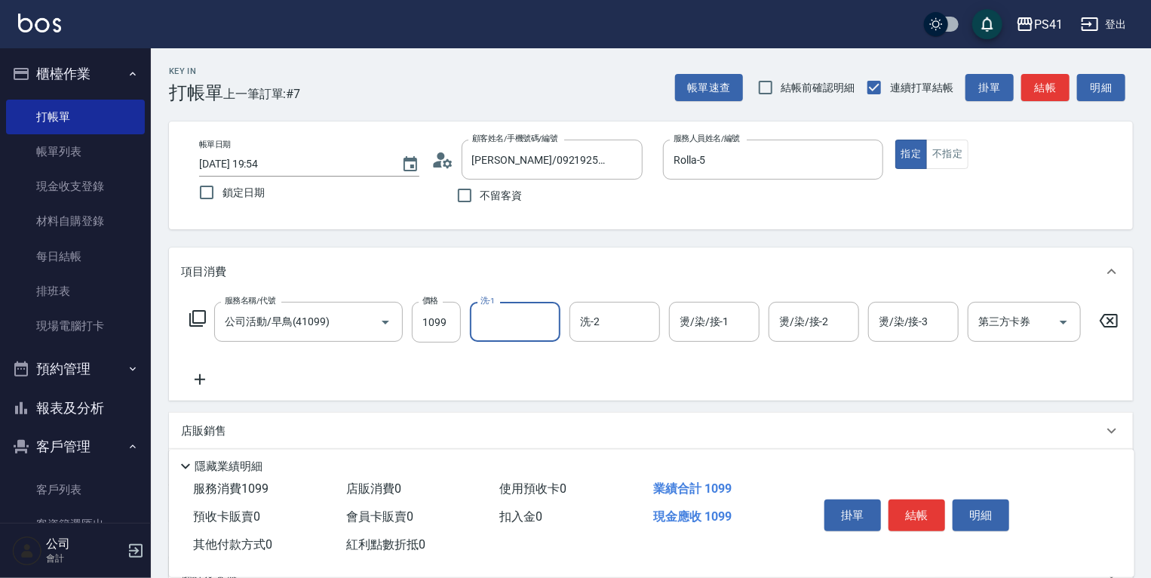
type input "2"
type input "Rolla-5"
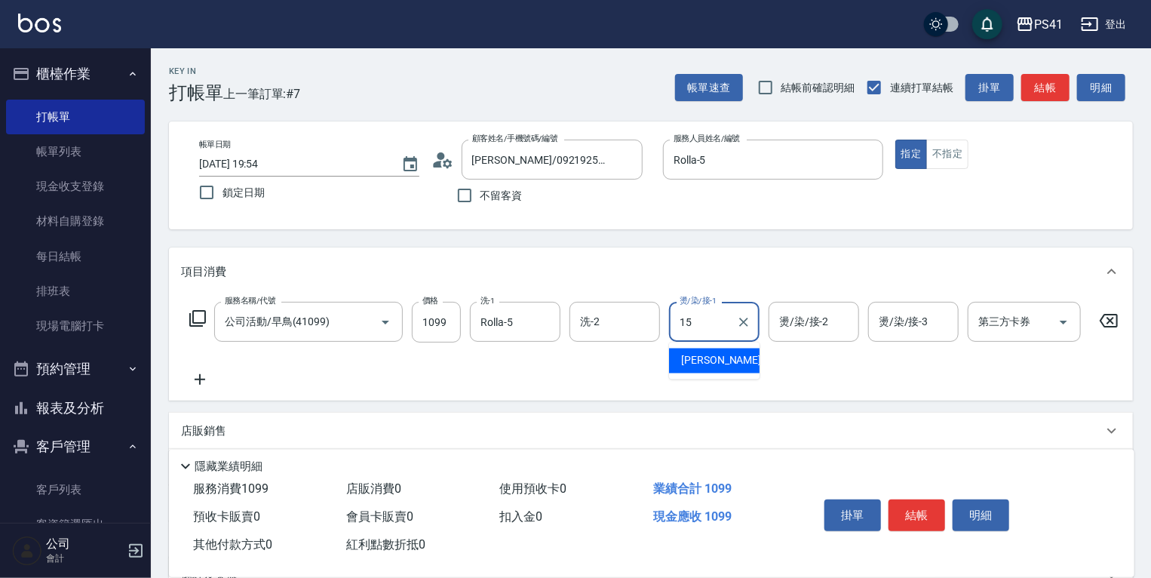
type input "李靜芳-15"
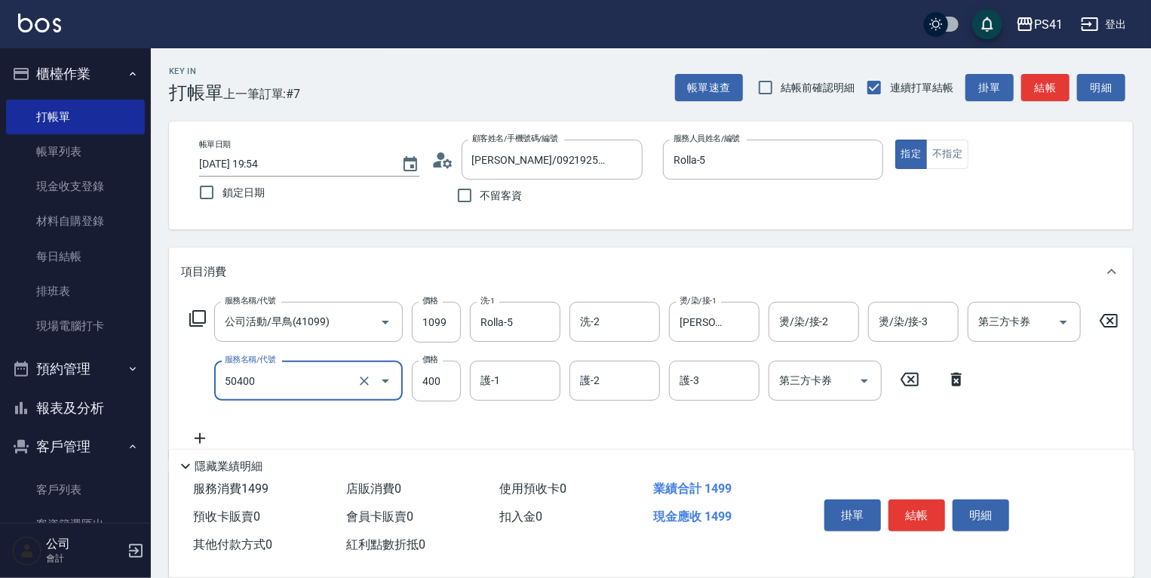
type input "原價1~400護髮(50400)"
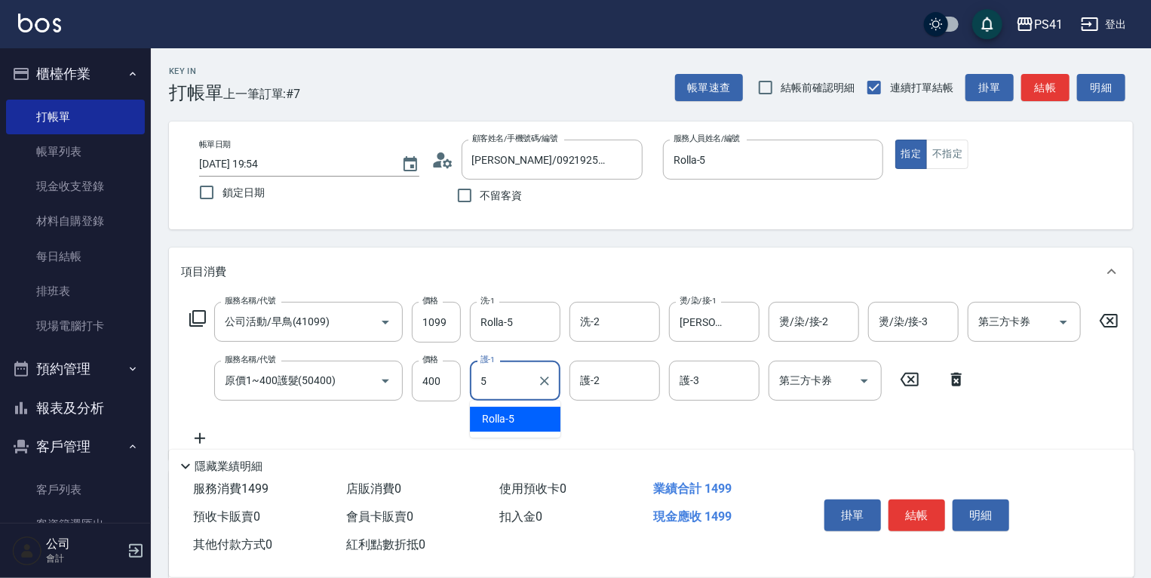
type input "Rolla-5"
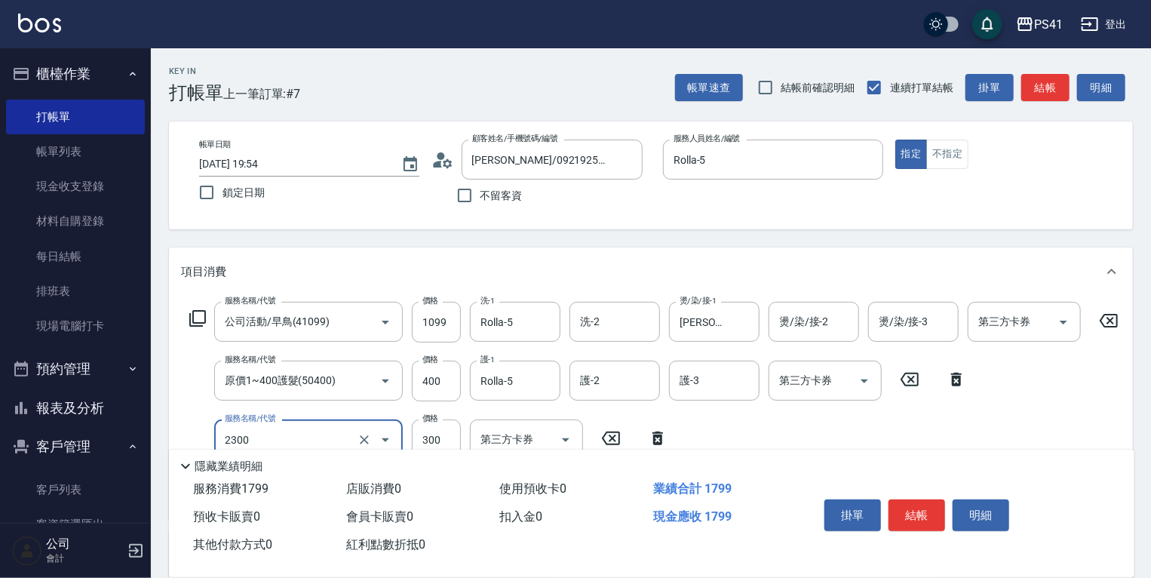
type input "剪髮(2300)"
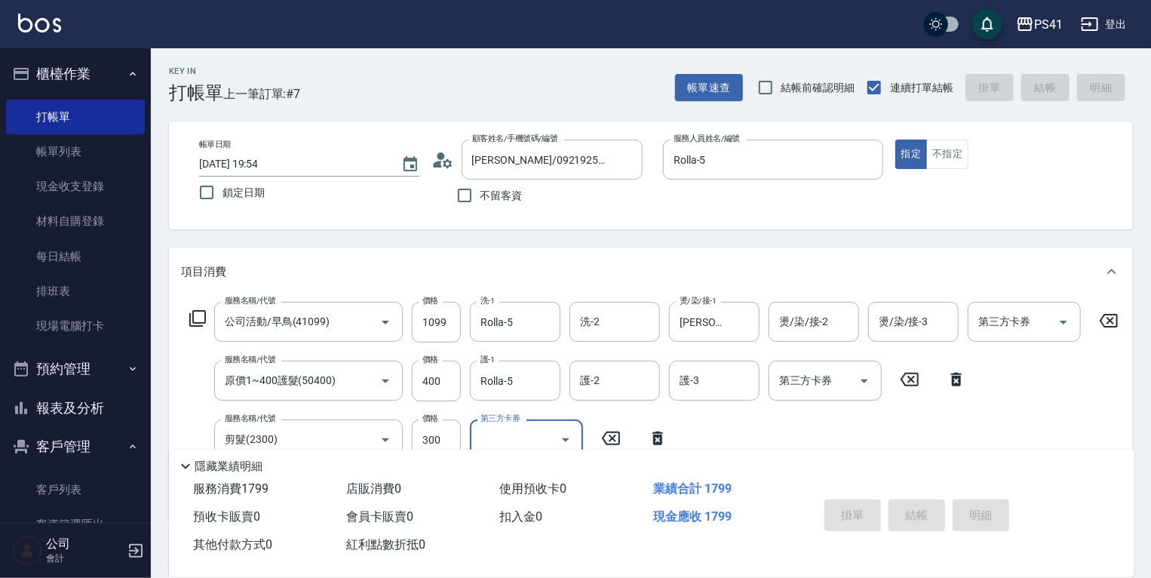
type input "[DATE] 19:55"
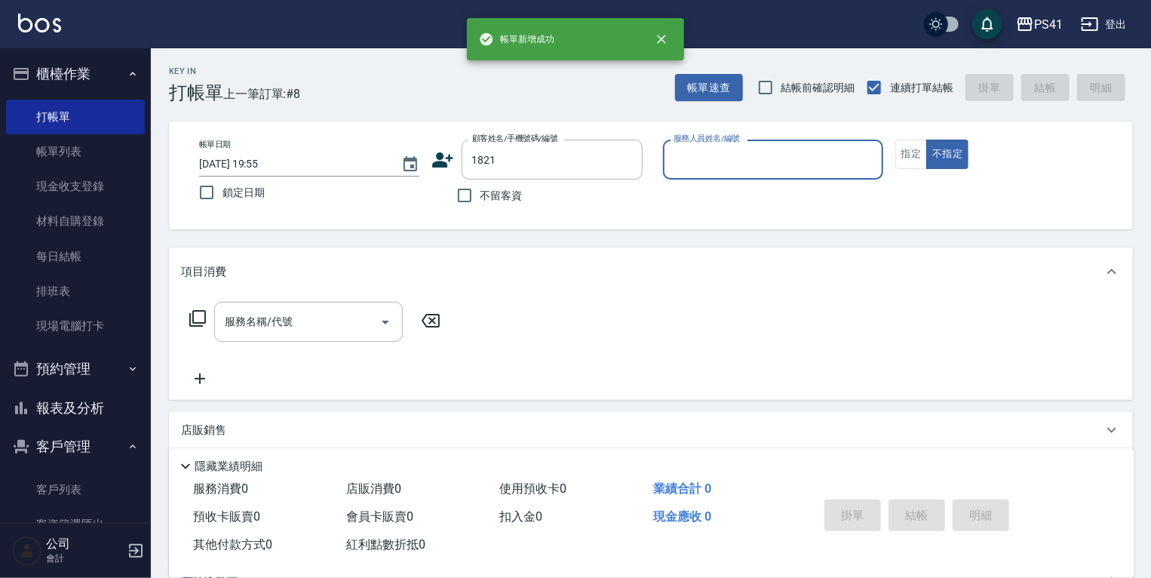
type input "1821"
type input "白蕙瑄-9"
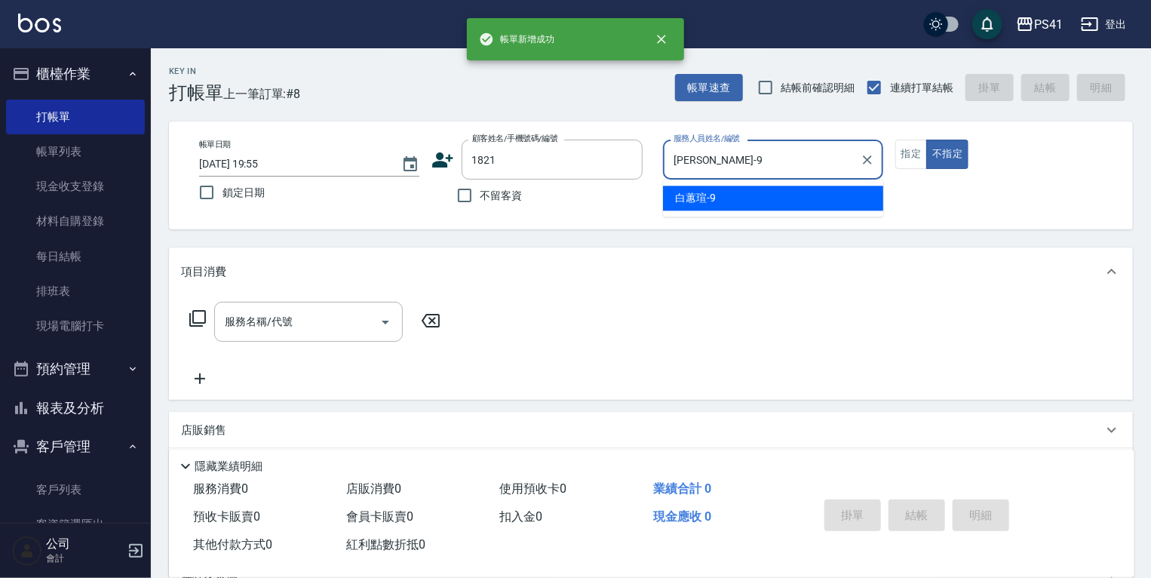
type input "賴聖成/0906041160/1821"
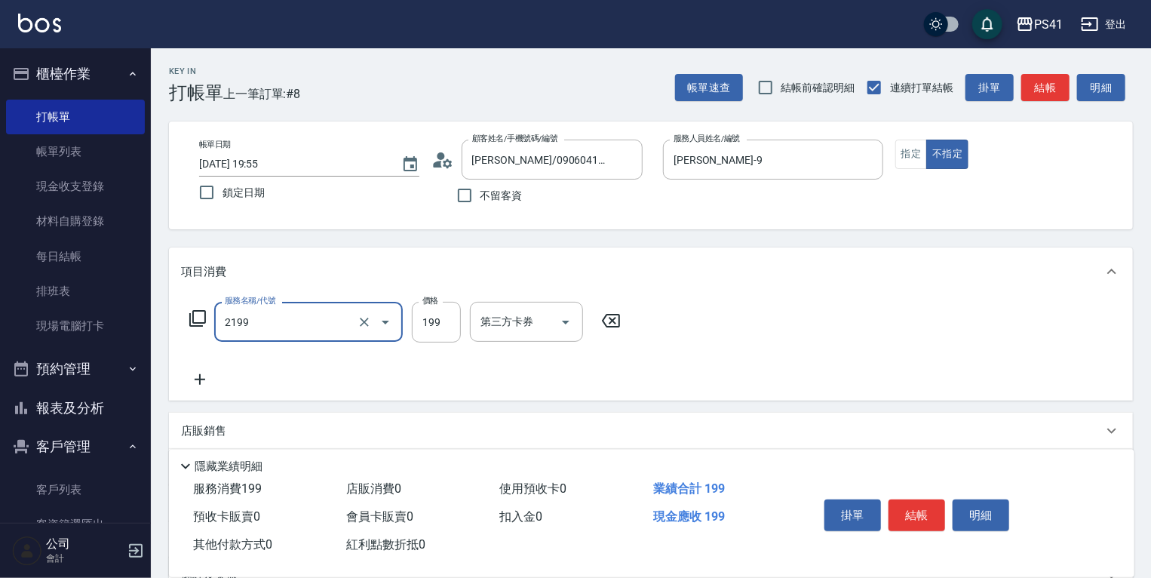
type input "不指定剪髮活動(2199)"
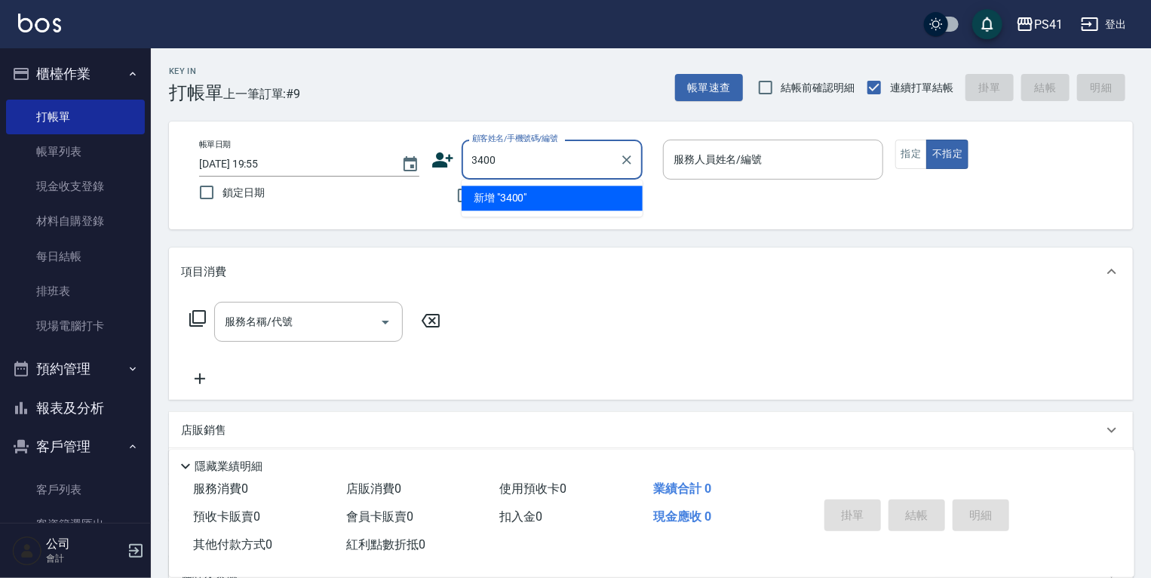
type input "3400"
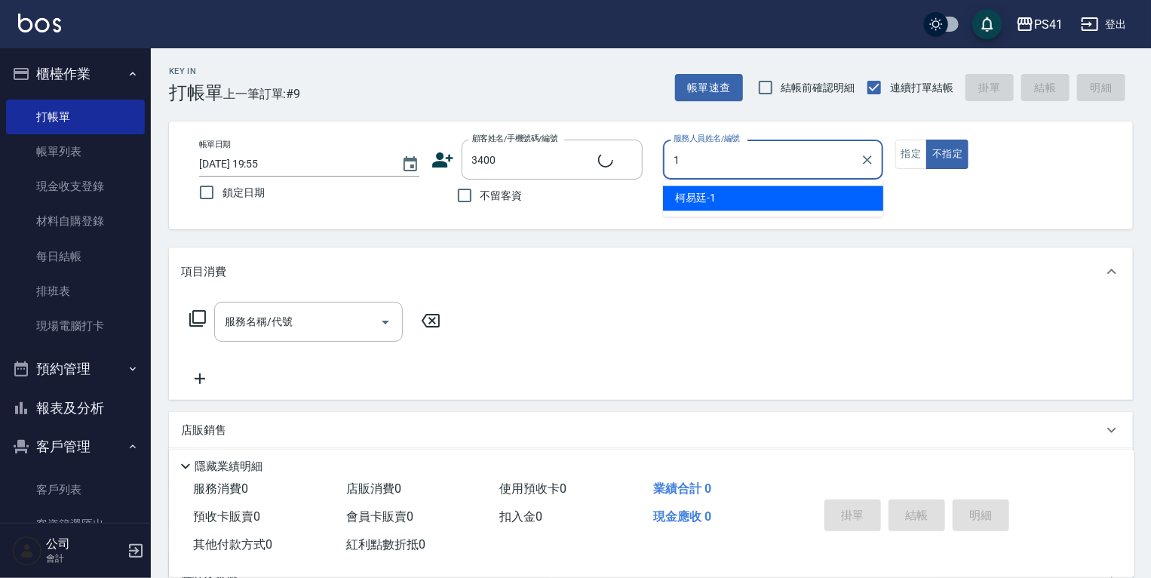
type input "15"
type input "蕭綺玟/0976369869/3400"
type input "李靜芳-15"
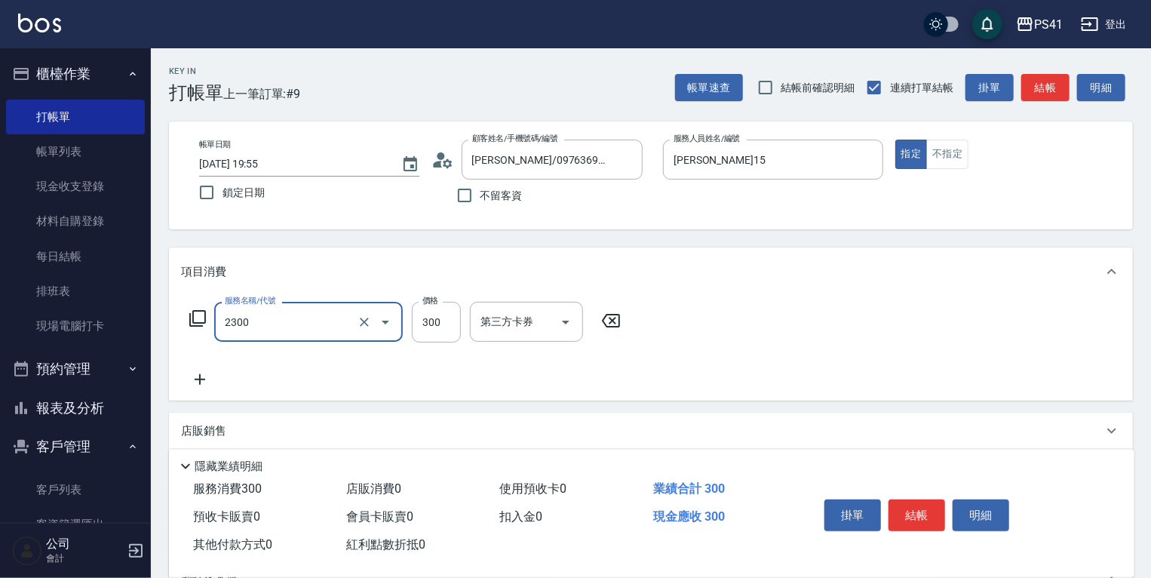
type input "剪髮(2300)"
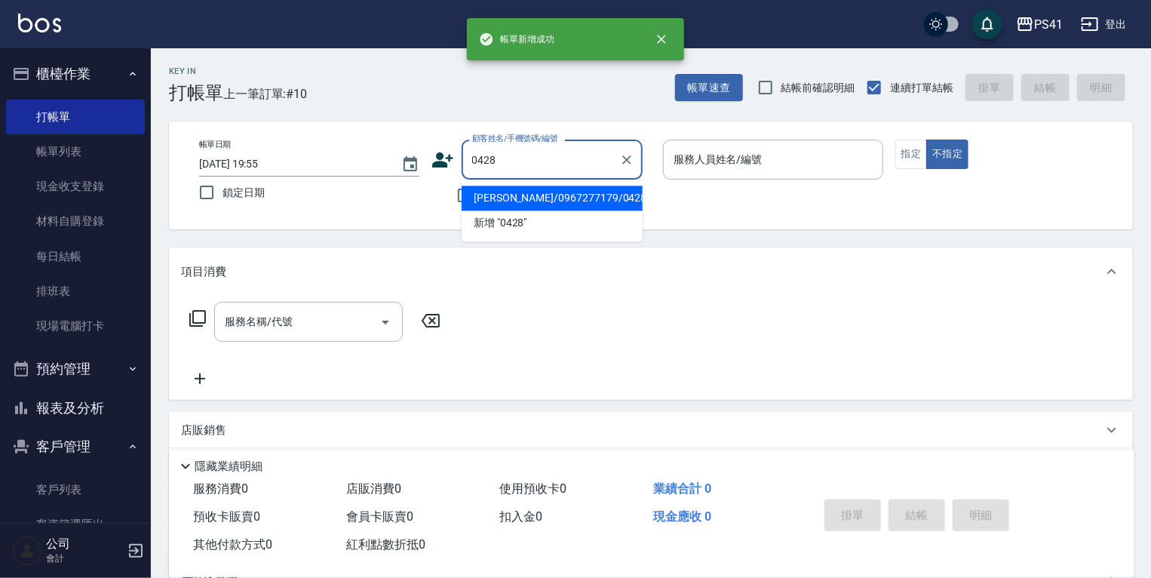
type input "[PERSON_NAME]/0967277179/0428"
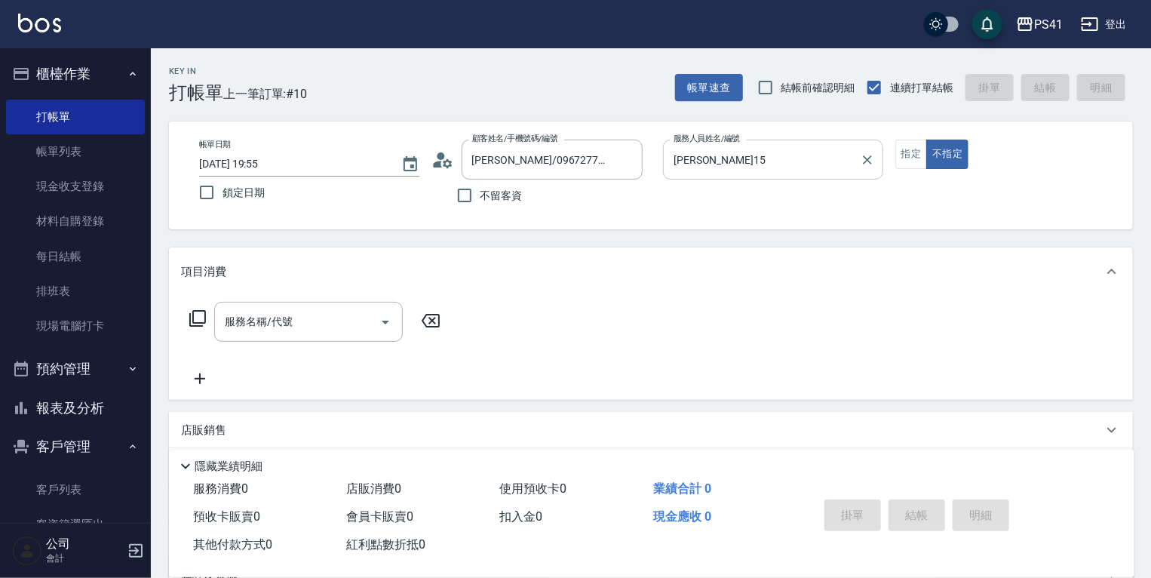
drag, startPoint x: 778, startPoint y: 194, endPoint x: 770, endPoint y: 175, distance: 20.3
click at [770, 175] on div "服務人員姓名/編號 李靜芳-15 服務人員姓名/編號" at bounding box center [773, 168] width 220 height 56
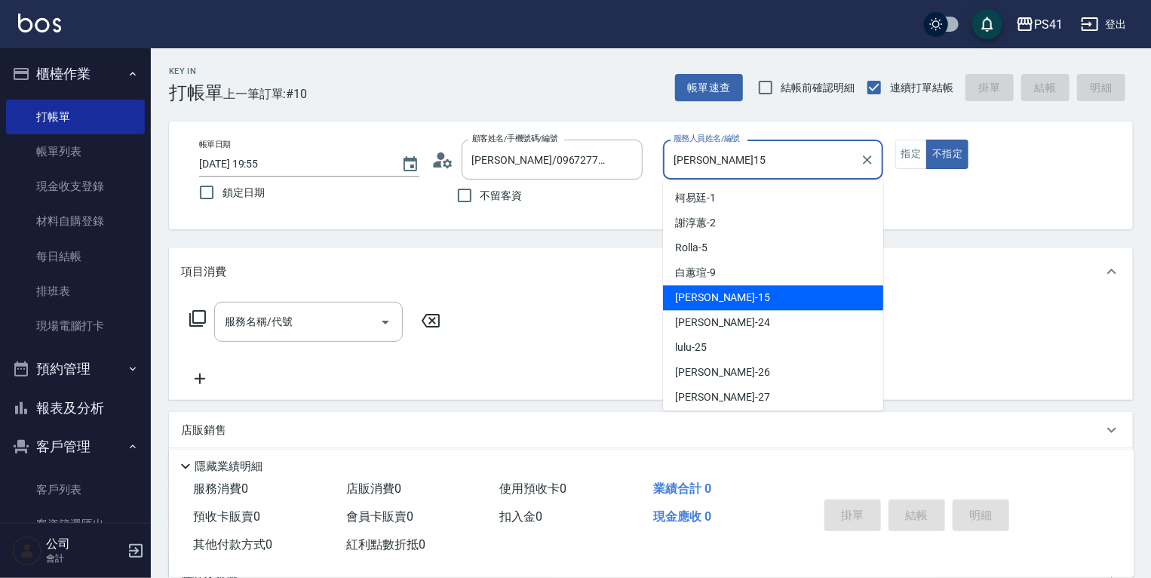
drag, startPoint x: 770, startPoint y: 175, endPoint x: 186, endPoint y: 202, distance: 585.4
click at [187, 201] on div "帳單日期 2025/10/09 19:55 鎖定日期 顧客姓名/手機號碼/編號 詩文欣/0967277179/0428 顧客姓名/手機號碼/編號 不留客資 服…" at bounding box center [651, 176] width 928 height 72
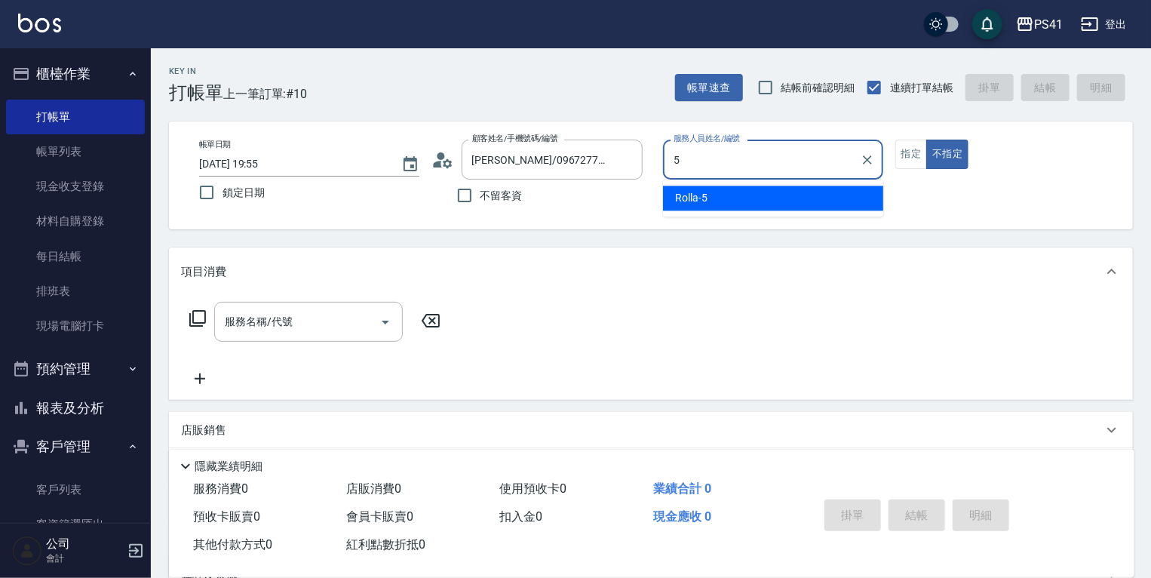
type input "Rolla-5"
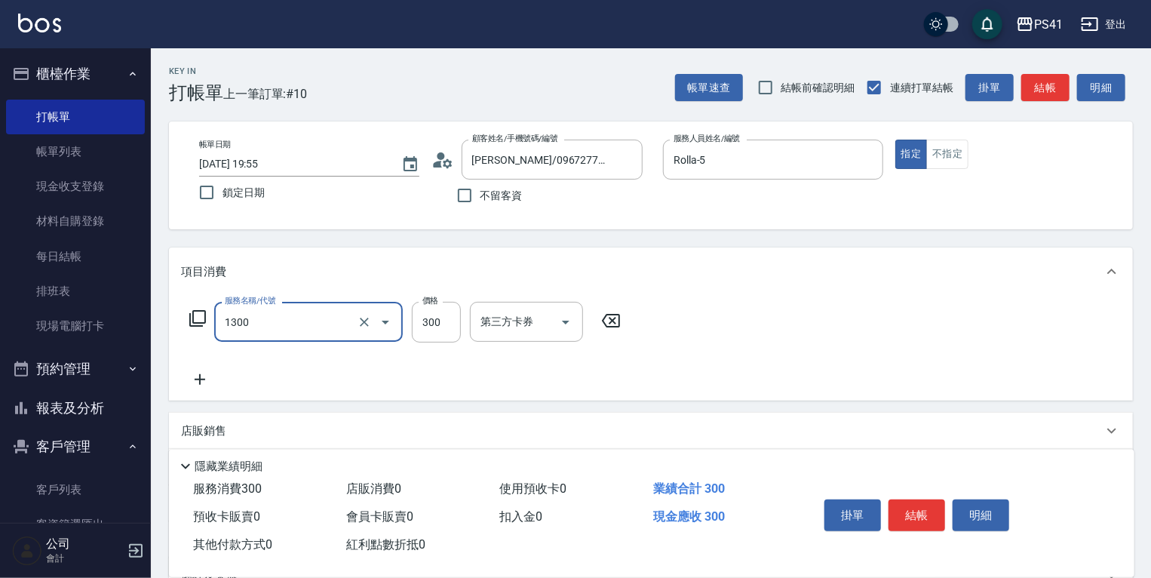
type input "洗髮300(1300)"
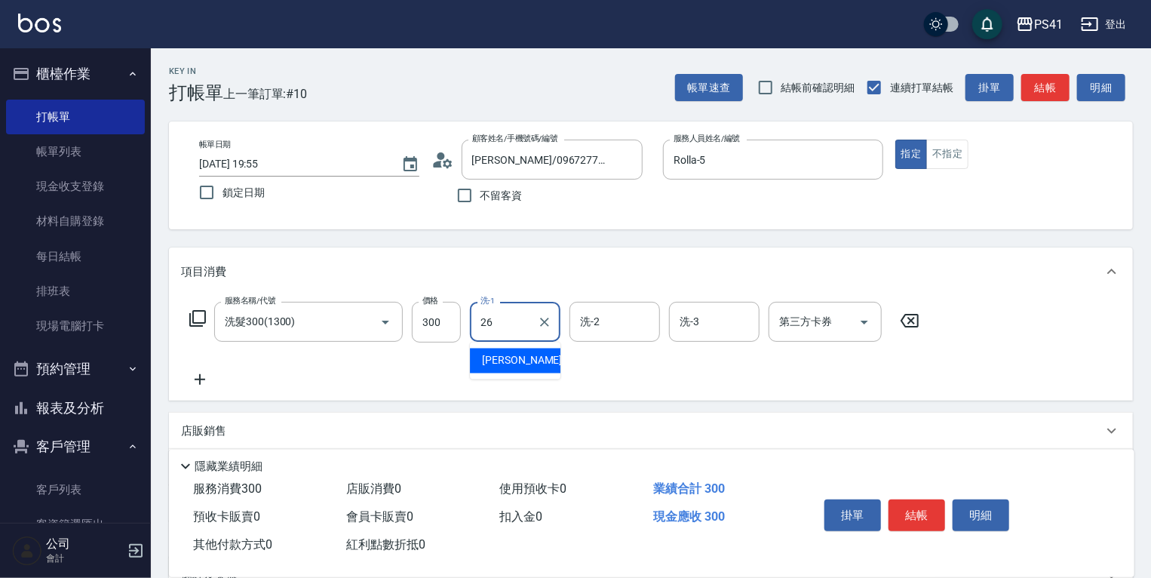
type input "[PERSON_NAME]-26"
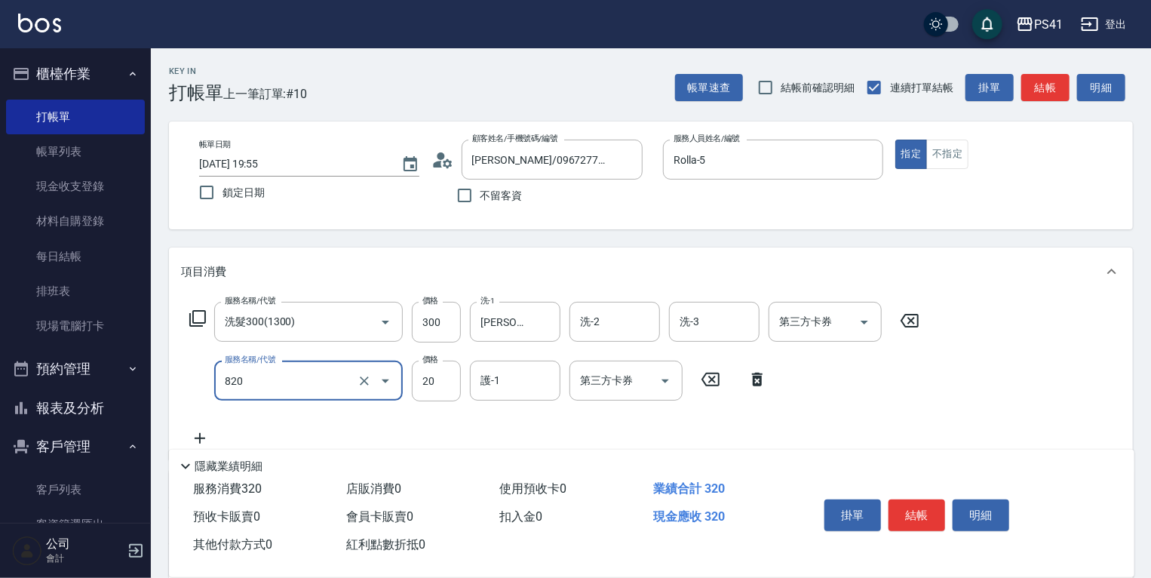
type input "潤絲(820)"
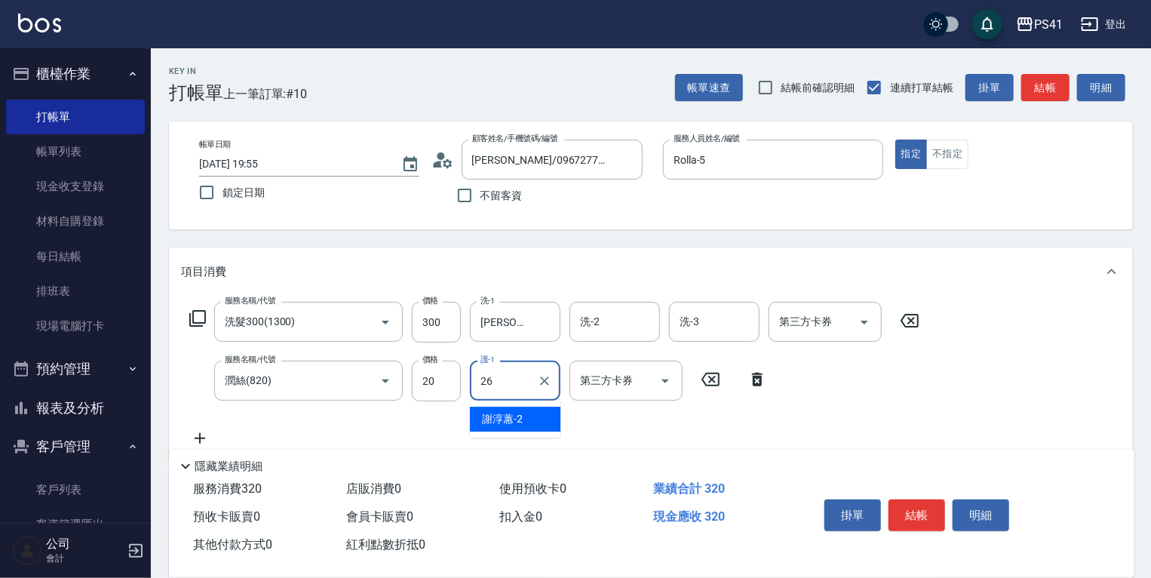
type input "[PERSON_NAME]-26"
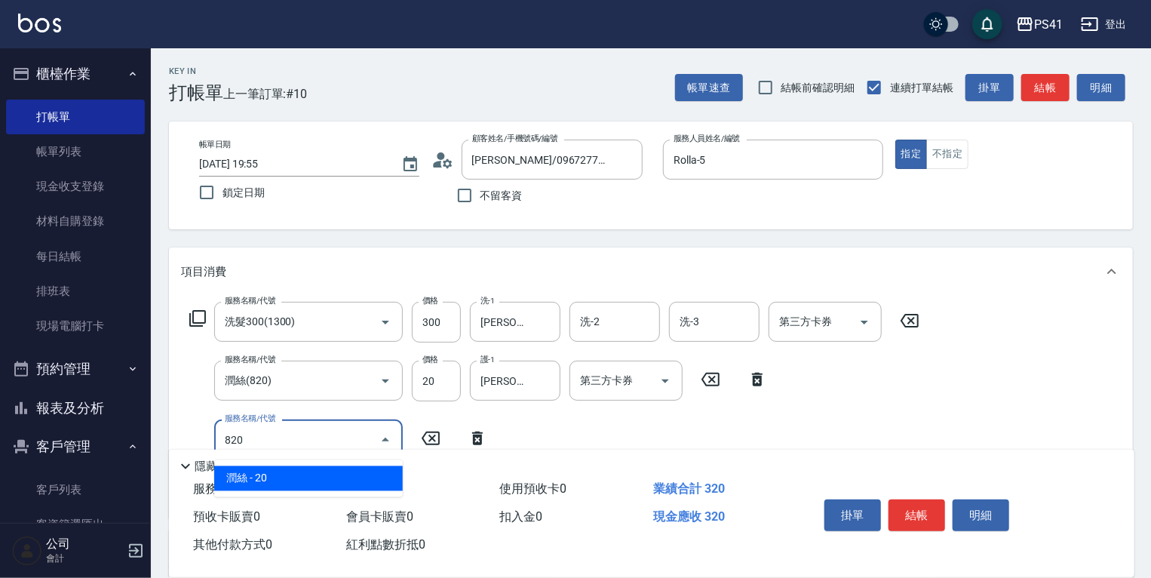
type input "潤絲(820)"
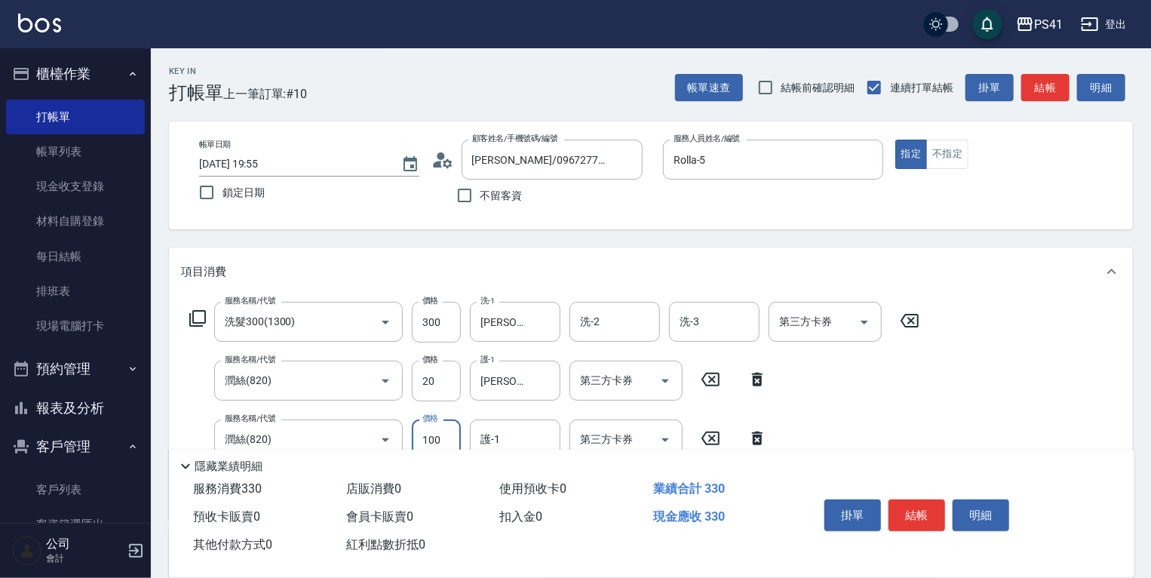
type input "100"
type input "[PERSON_NAME]-26"
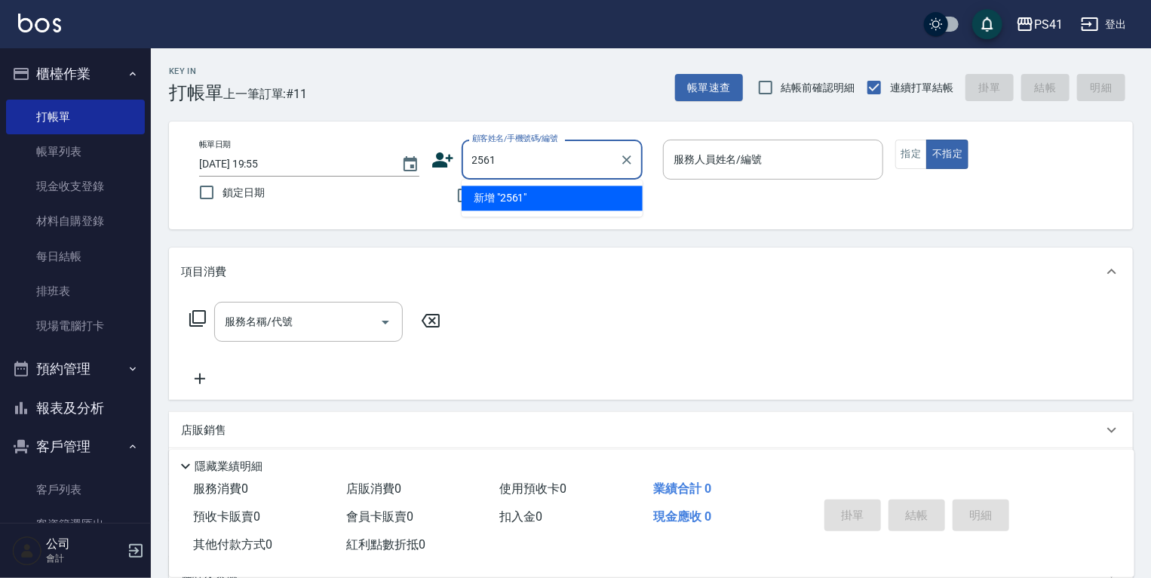
type input "2561"
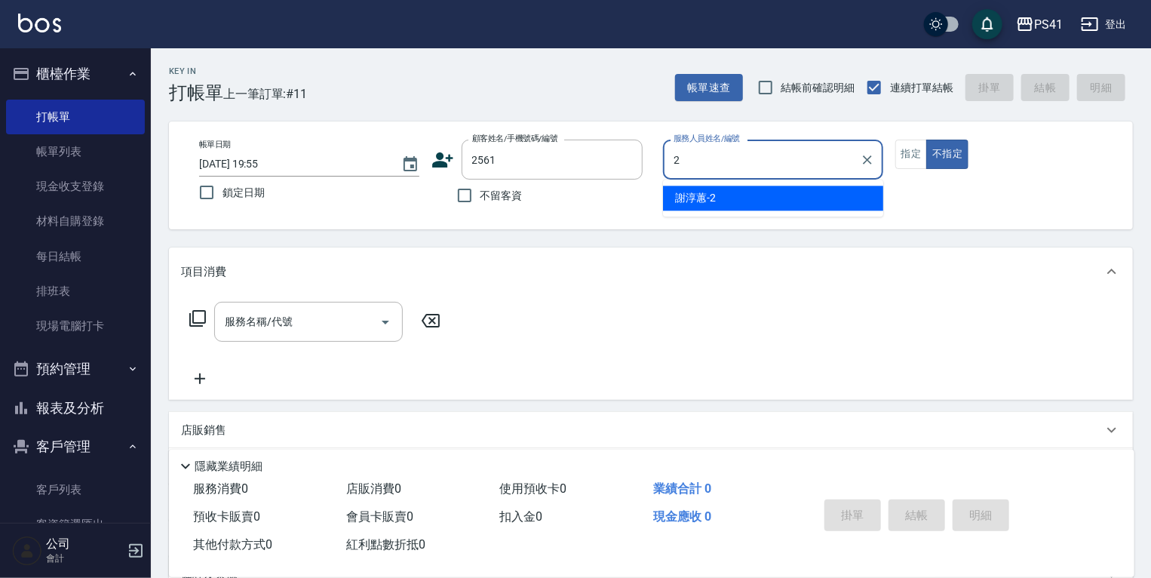
type input "謝淳蕙-2"
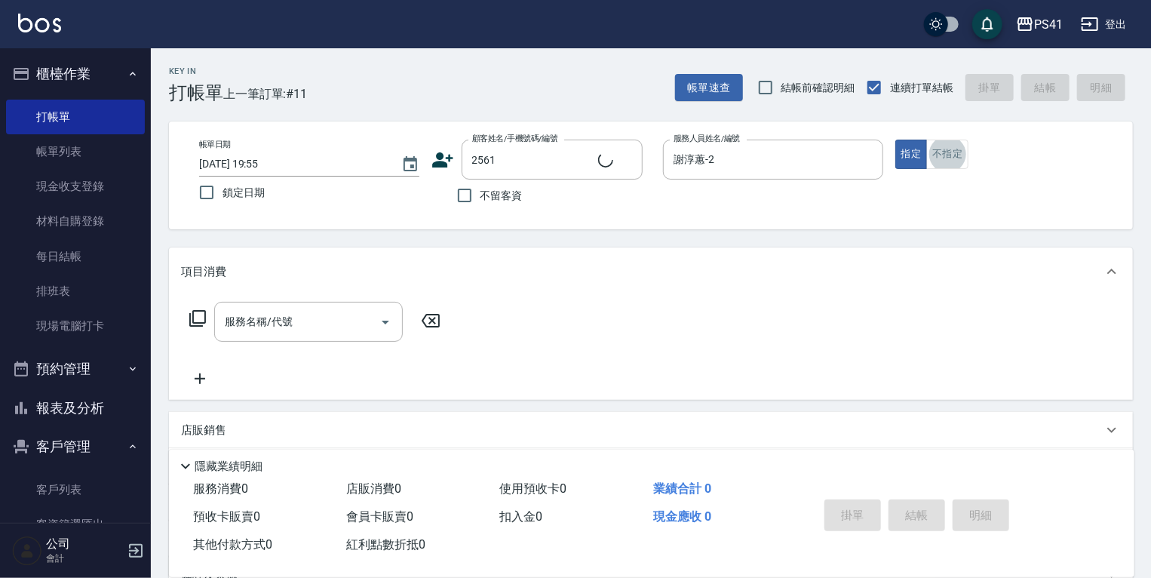
type input "陳品秀/0906419917/2561"
drag, startPoint x: 735, startPoint y: 166, endPoint x: 317, endPoint y: 109, distance: 421.9
click at [317, 109] on div "Key In 打帳單 上一筆訂單:#11 帳單速查 結帳前確認明細 連續打單結帳 掛單 結帳 明細 帳單日期 2025/10/09 19:55 鎖定日期 顧客…" at bounding box center [651, 392] width 1000 height 688
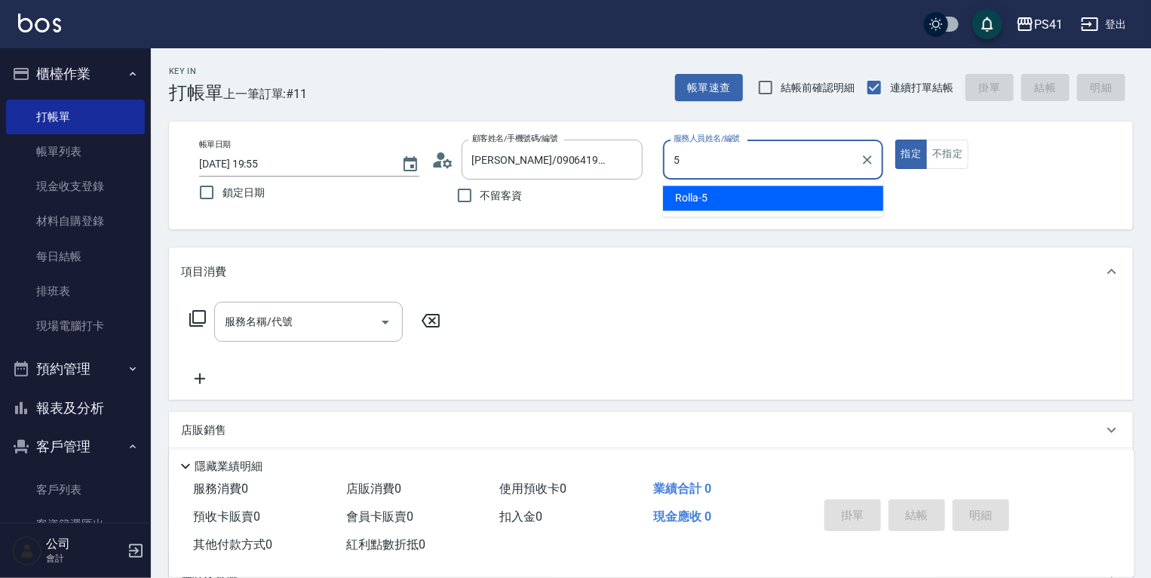
type input "Rolla-5"
type button "true"
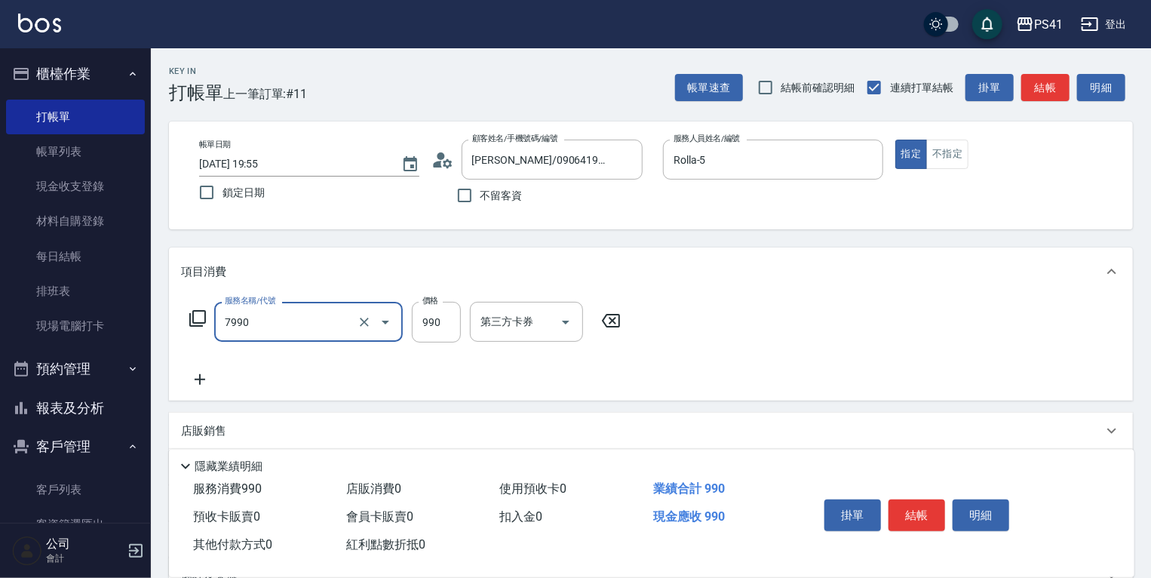
type input "髮原素頭皮養護-活動(7990)"
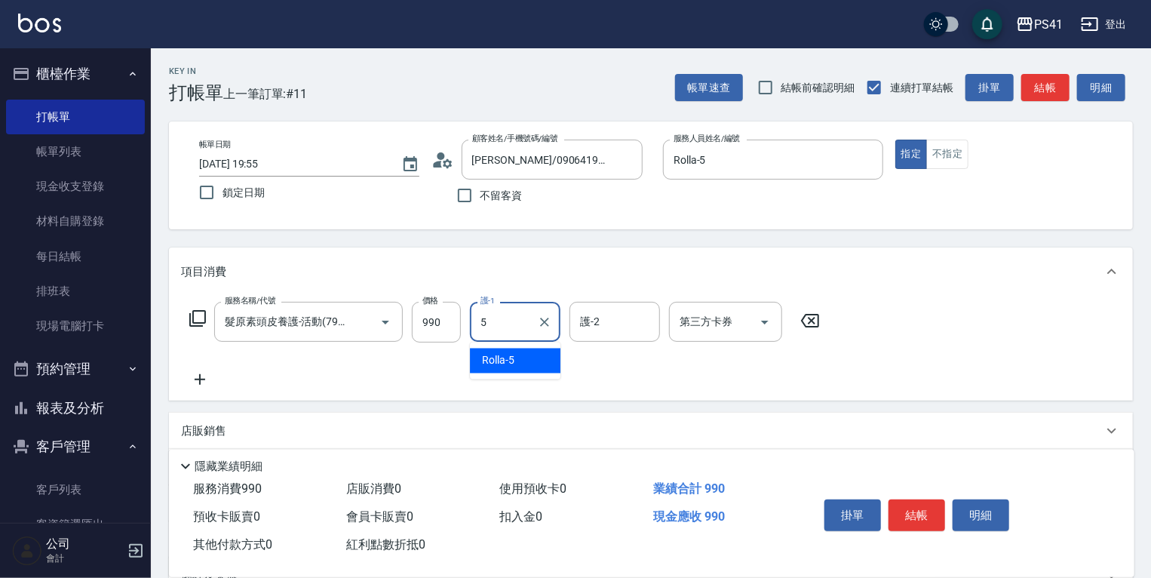
type input "Rolla-5"
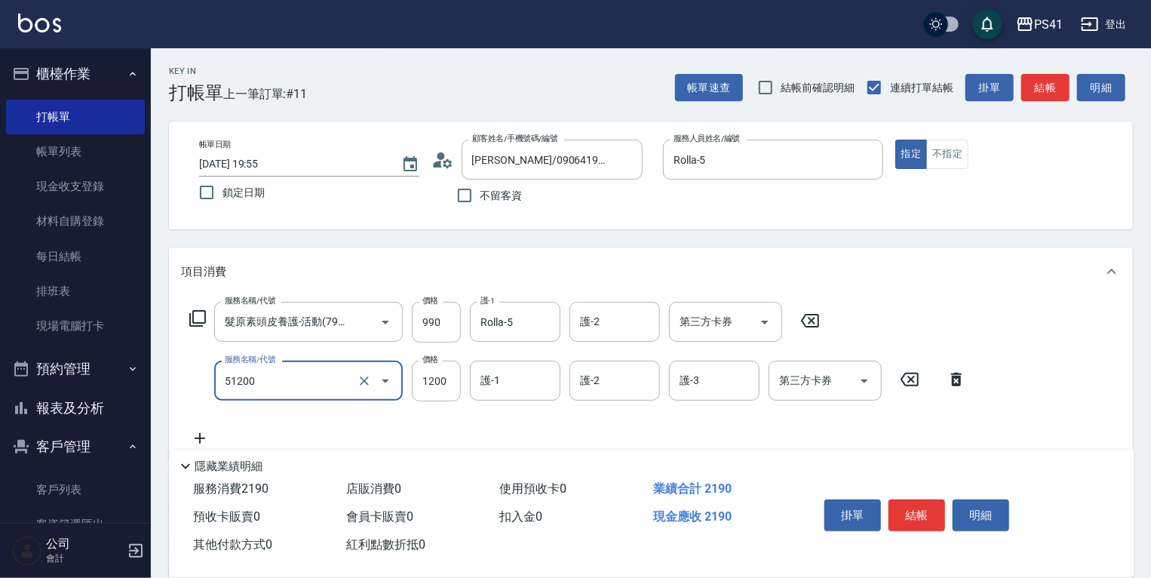
type input "原價801~1200護髮(51200)"
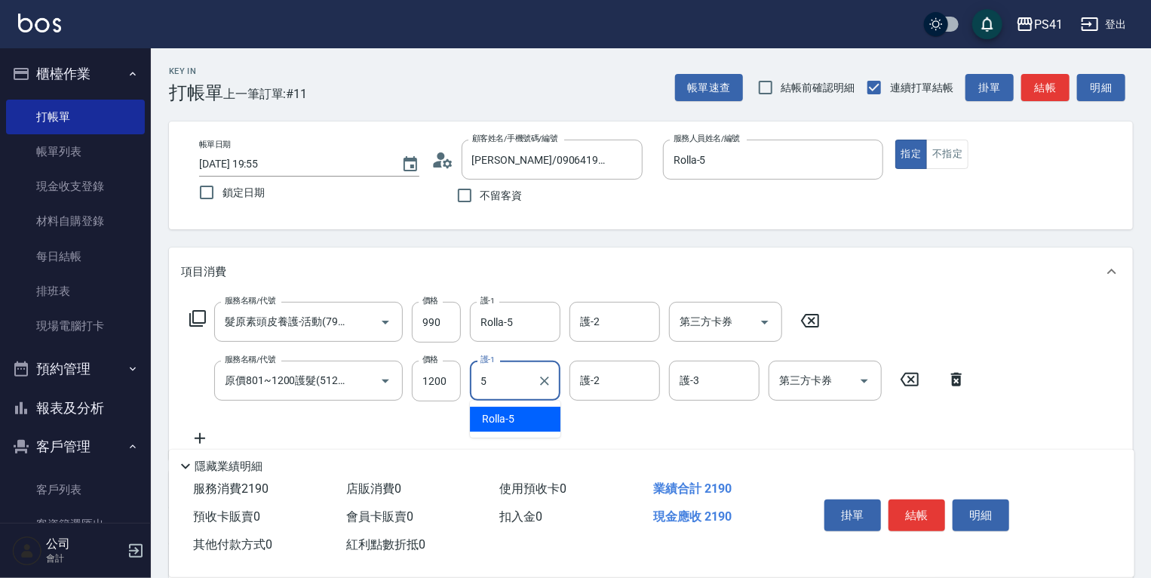
type input "Rolla-5"
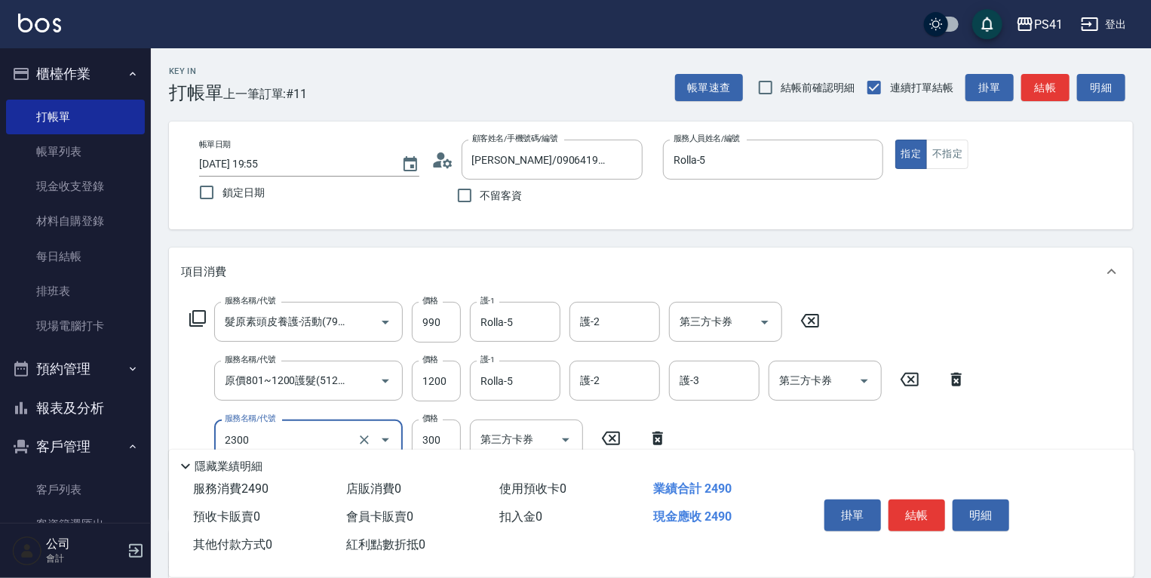
type input "剪髮(2300)"
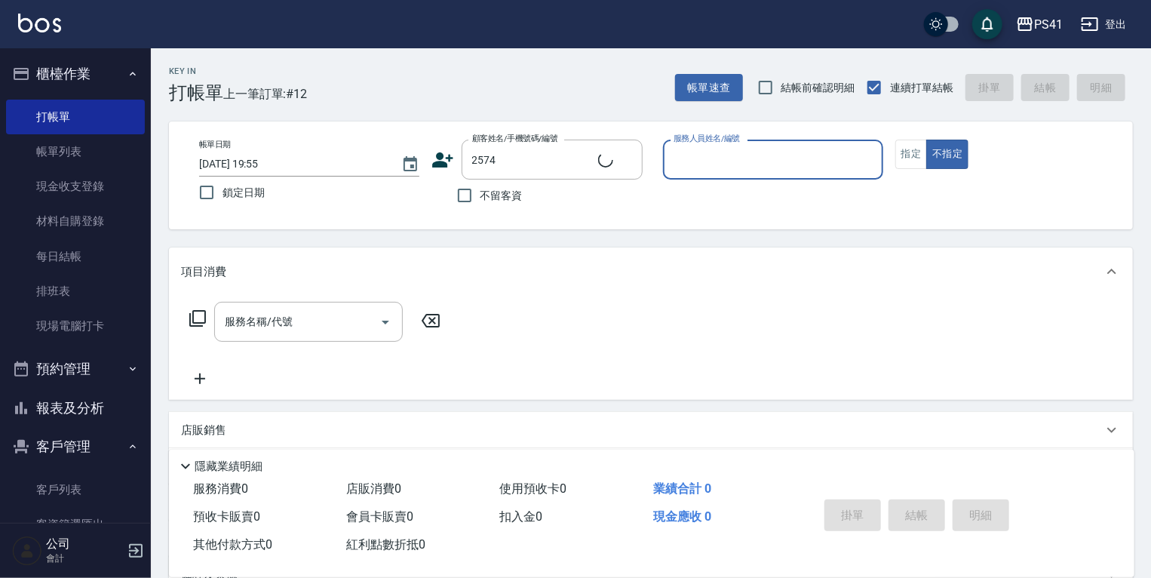
type input "江羽婷/0928193334/2574"
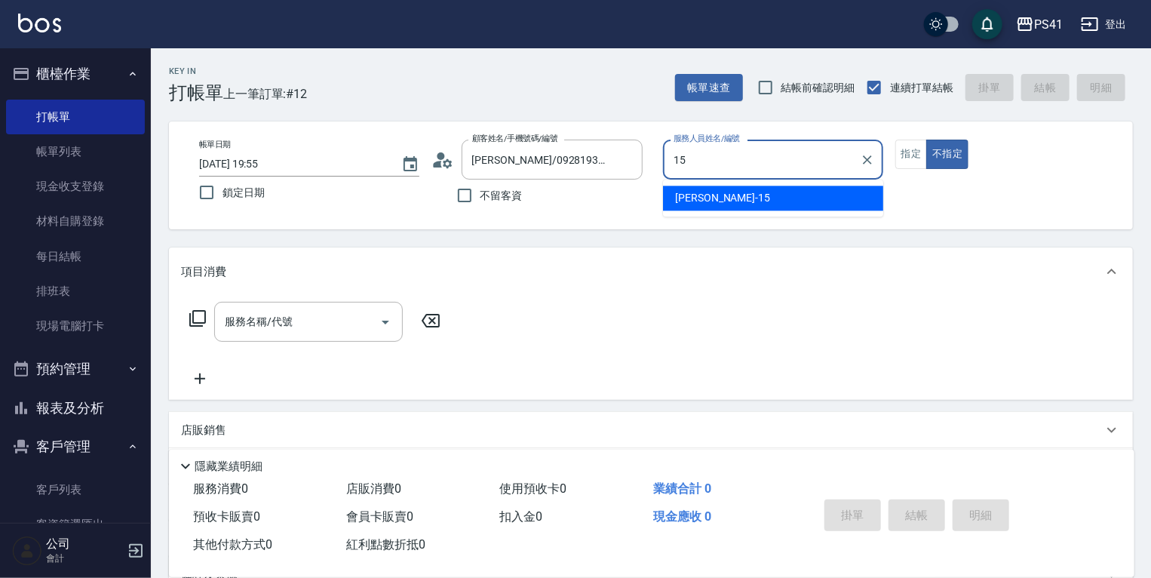
type input "李靜芳-15"
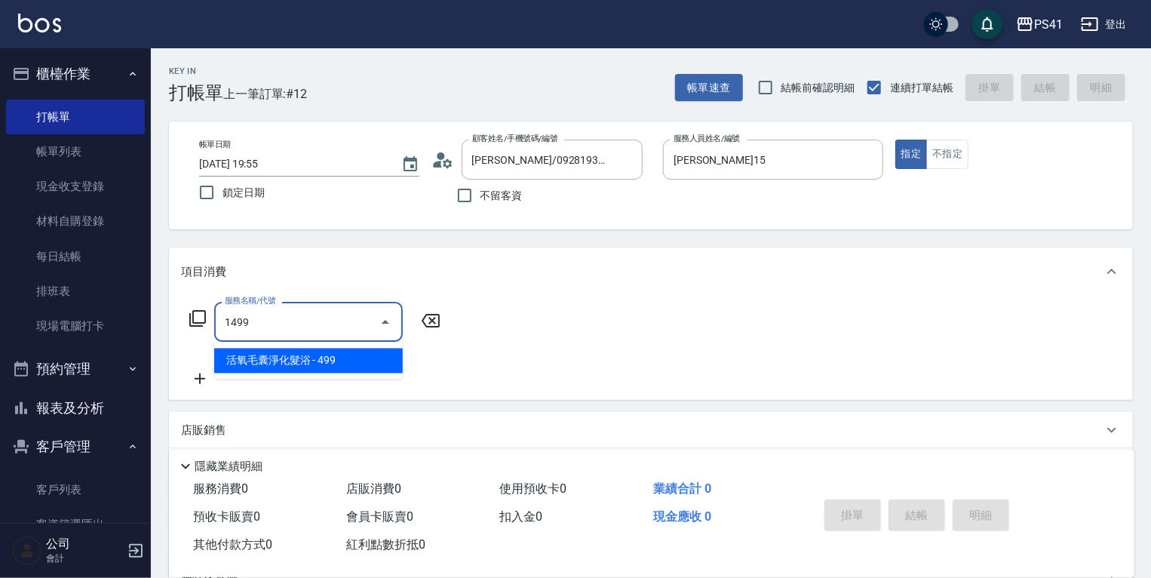
type input "活氧毛囊淨化髮浴(1499)"
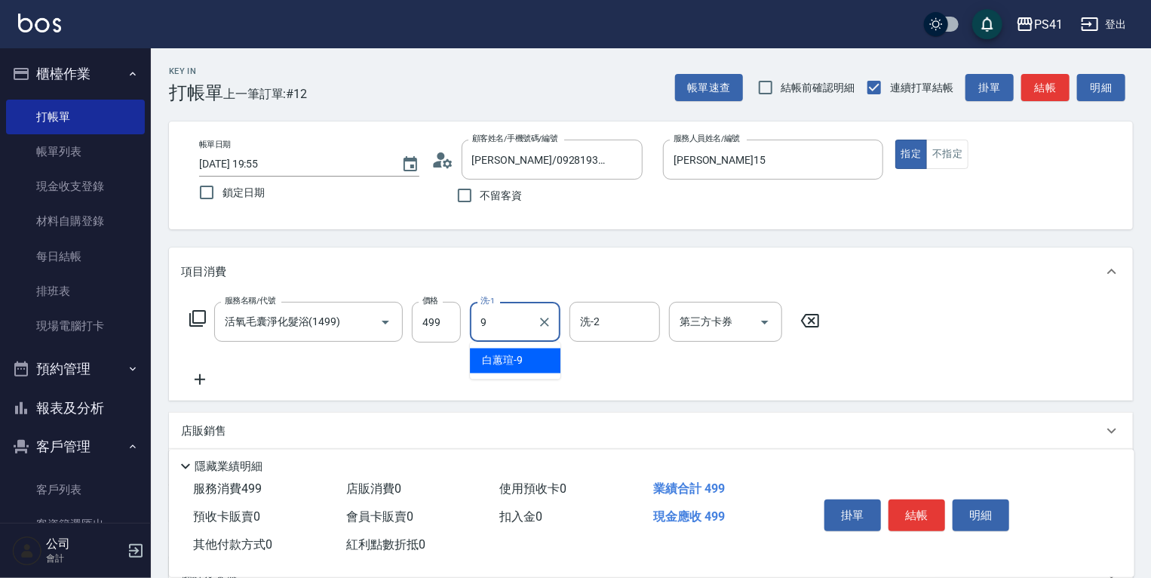
type input "白蕙瑄-9"
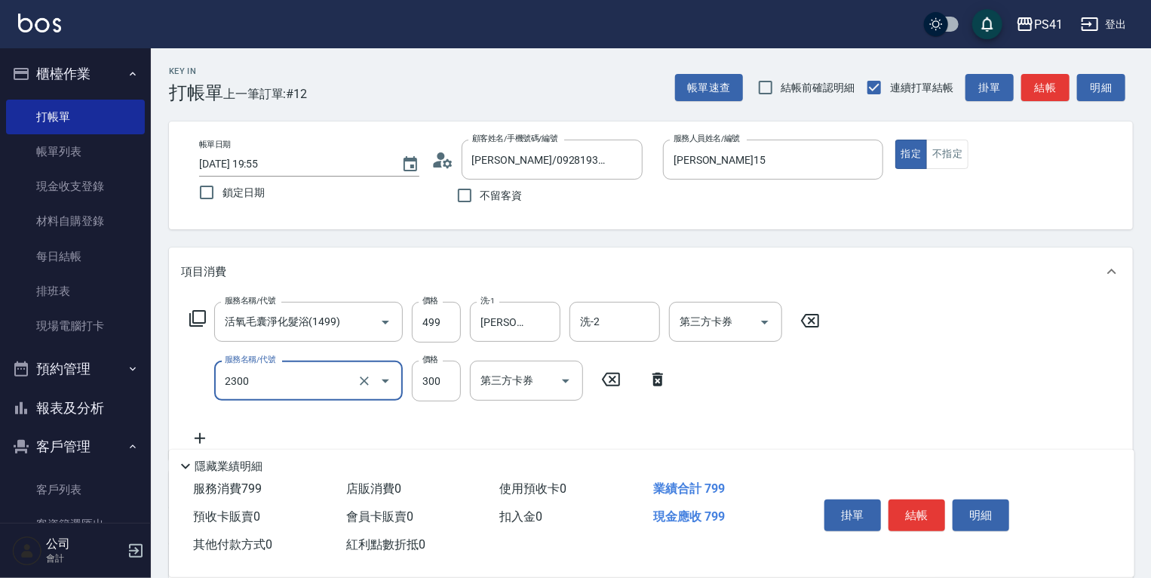
type input "剪髮(2300)"
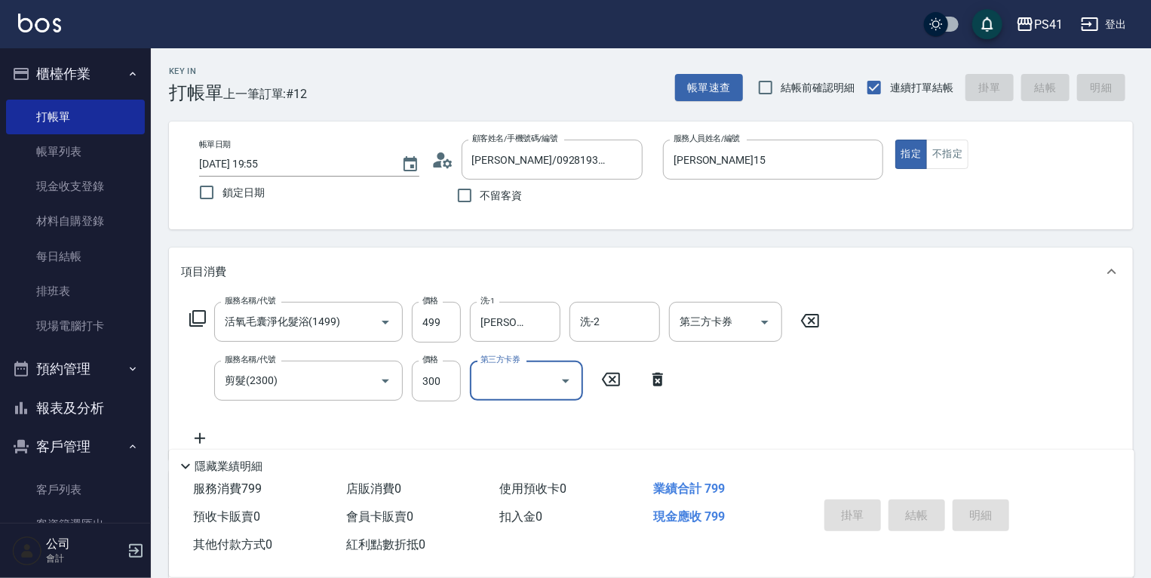
type input "2025/10/09 19:56"
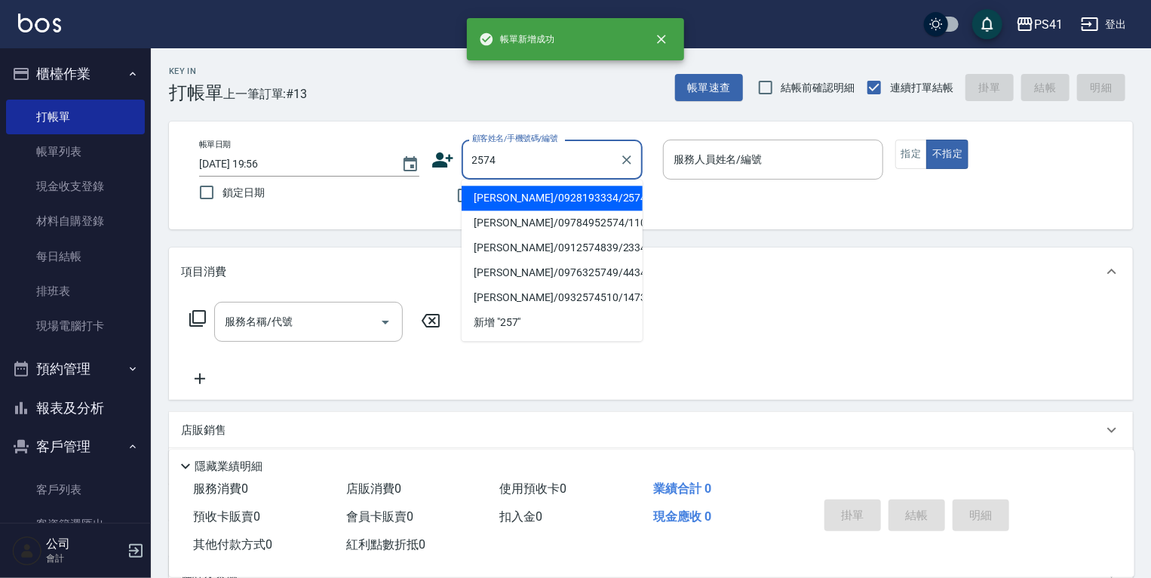
type input "江羽婷/0928193334/2574"
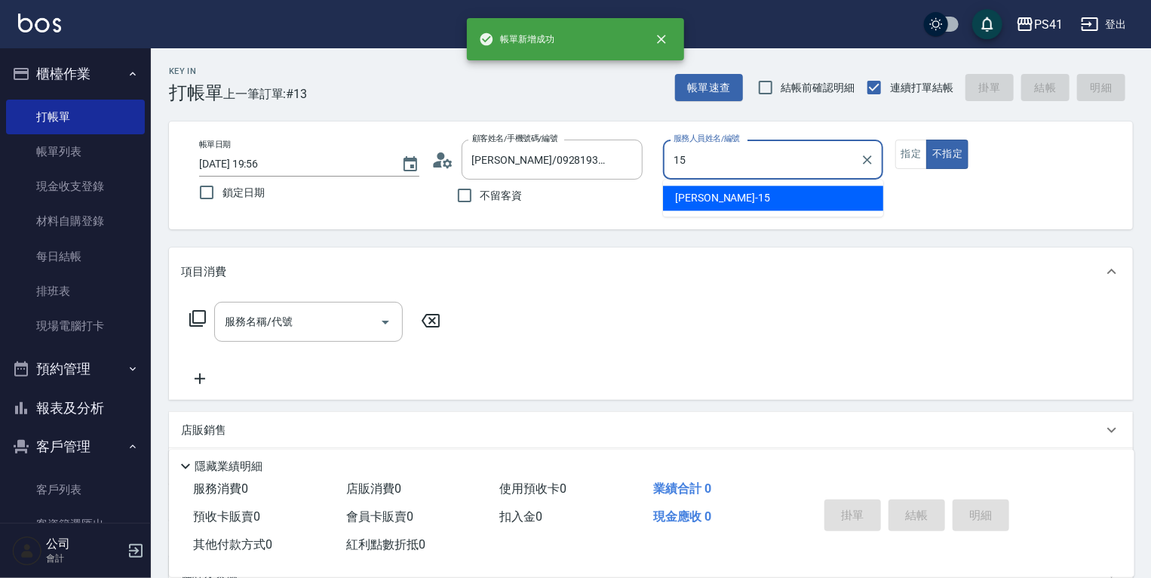
type input "李靜芳-15"
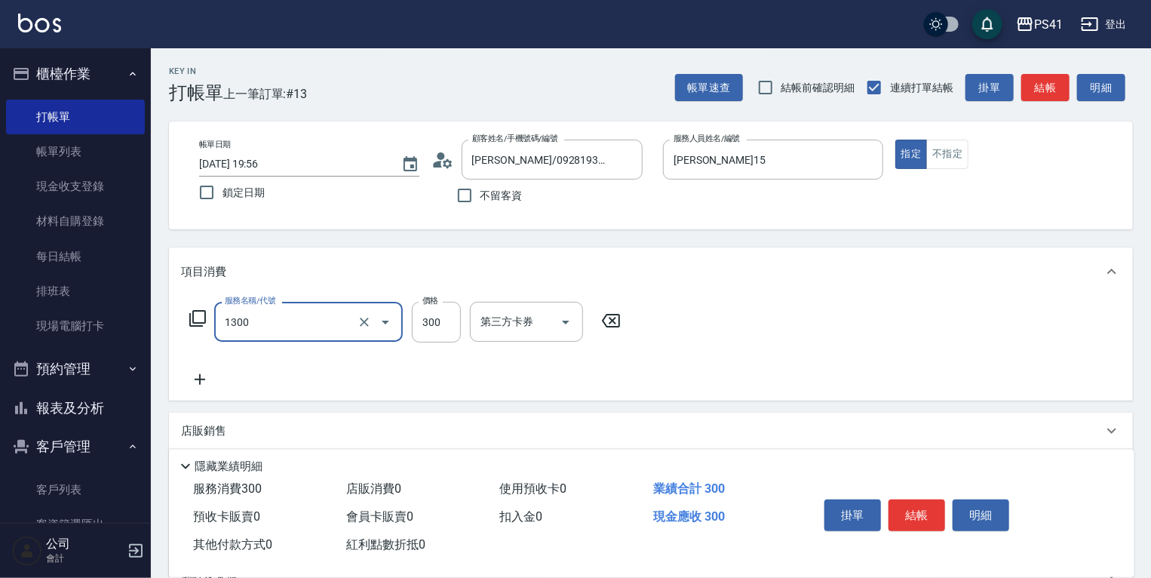
type input "洗髮300(1300)"
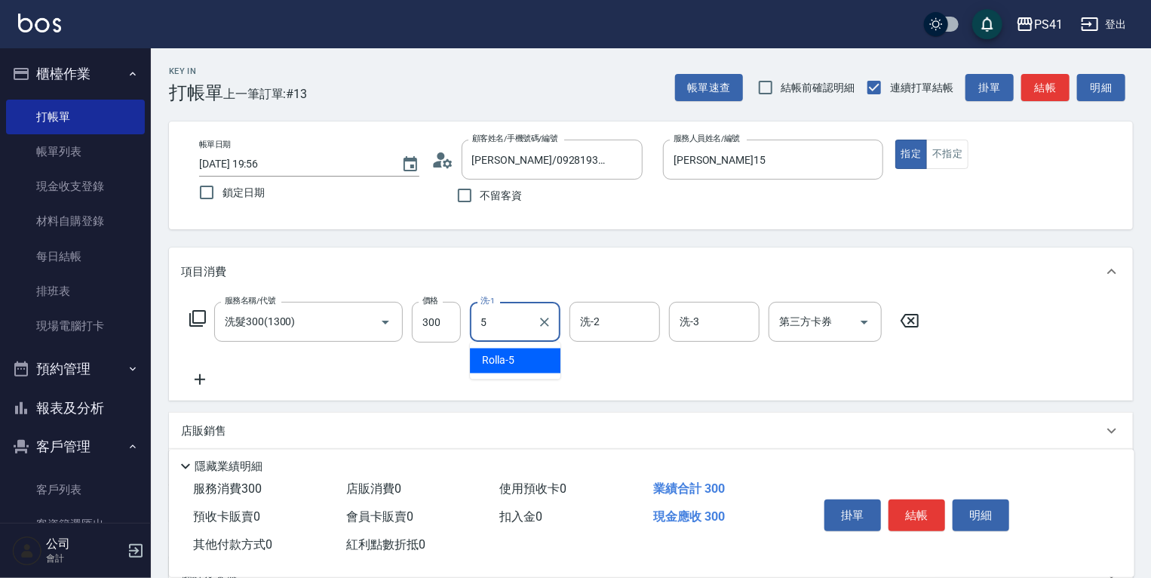
type input "Rolla-5"
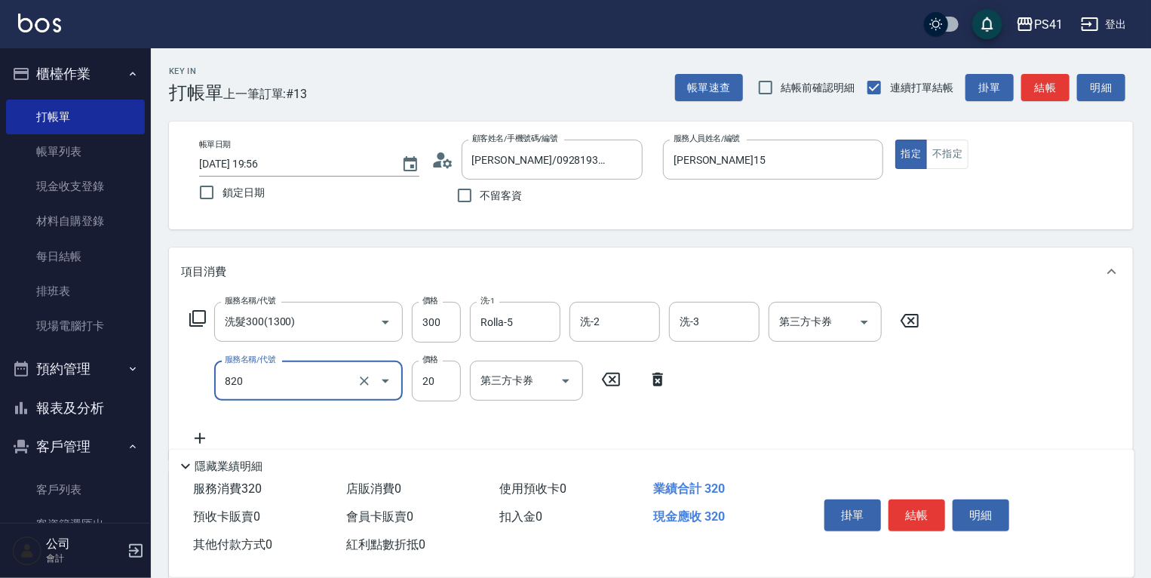
type input "潤絲(820)"
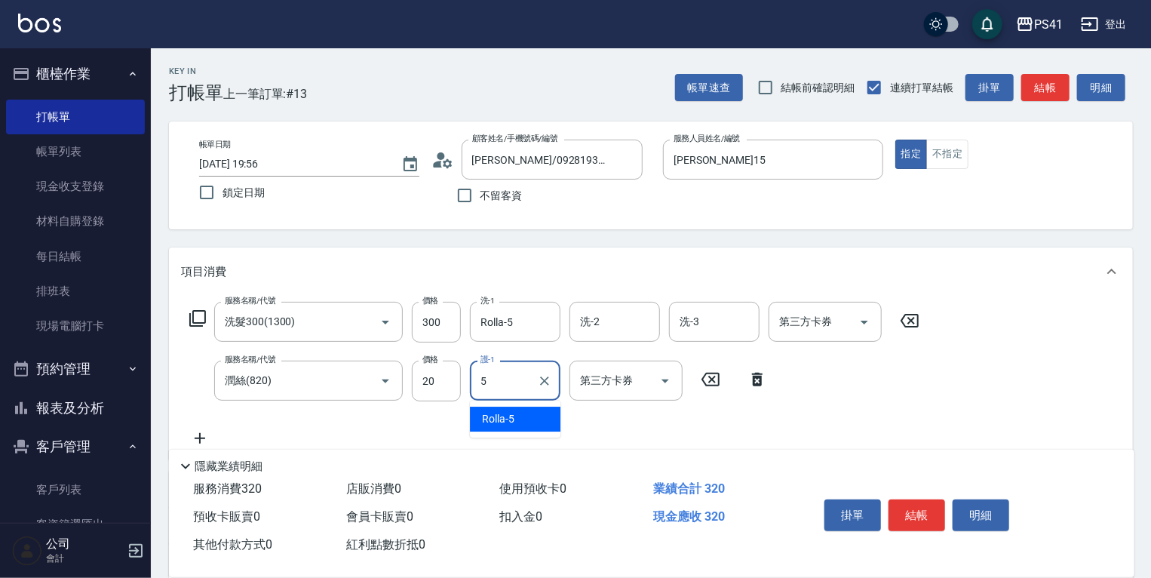
type input "Rolla-5"
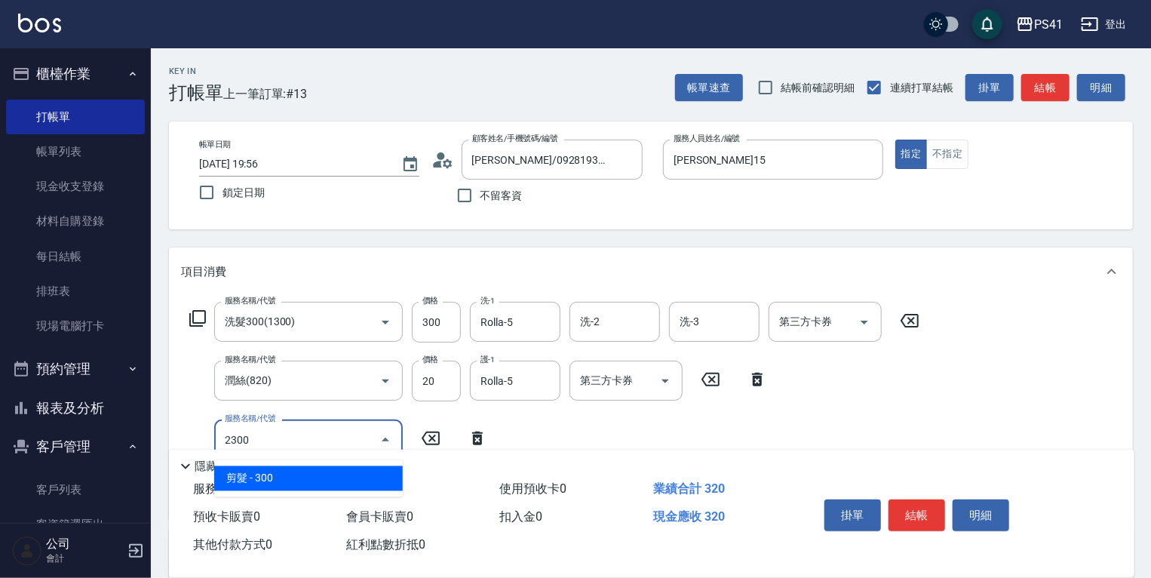
type input "剪髮(2300)"
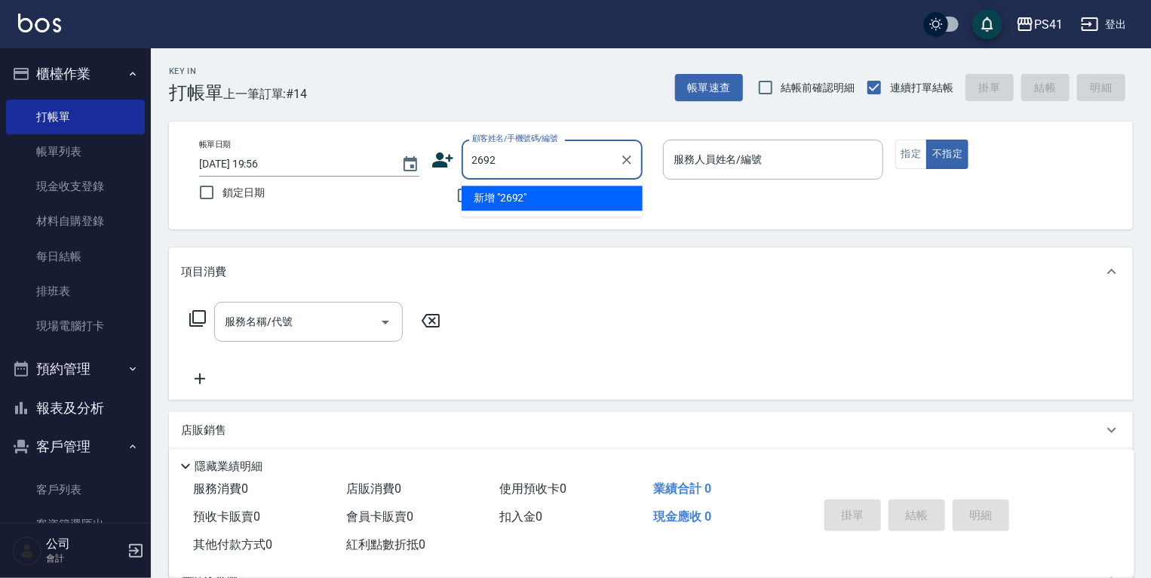
type input "2692"
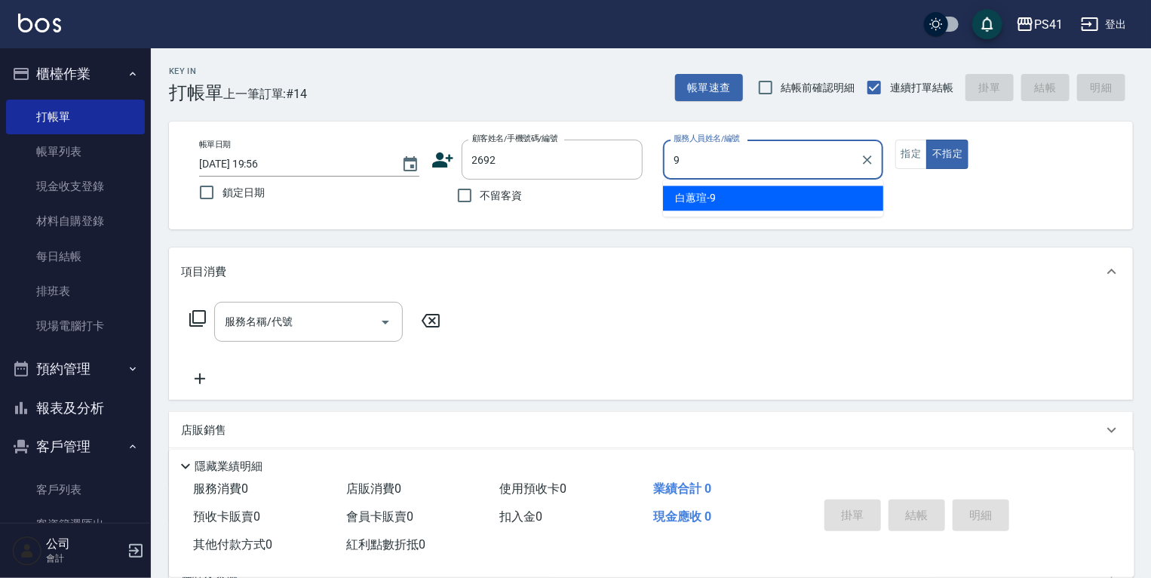
type input "白蕙瑄-9"
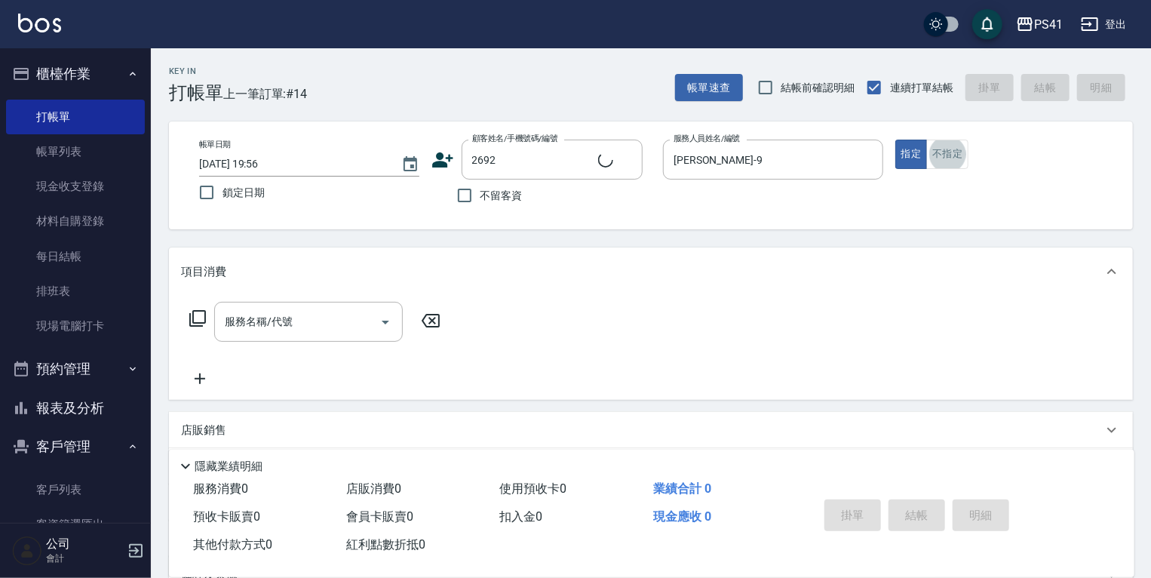
type input "高立德/0972190232/2692"
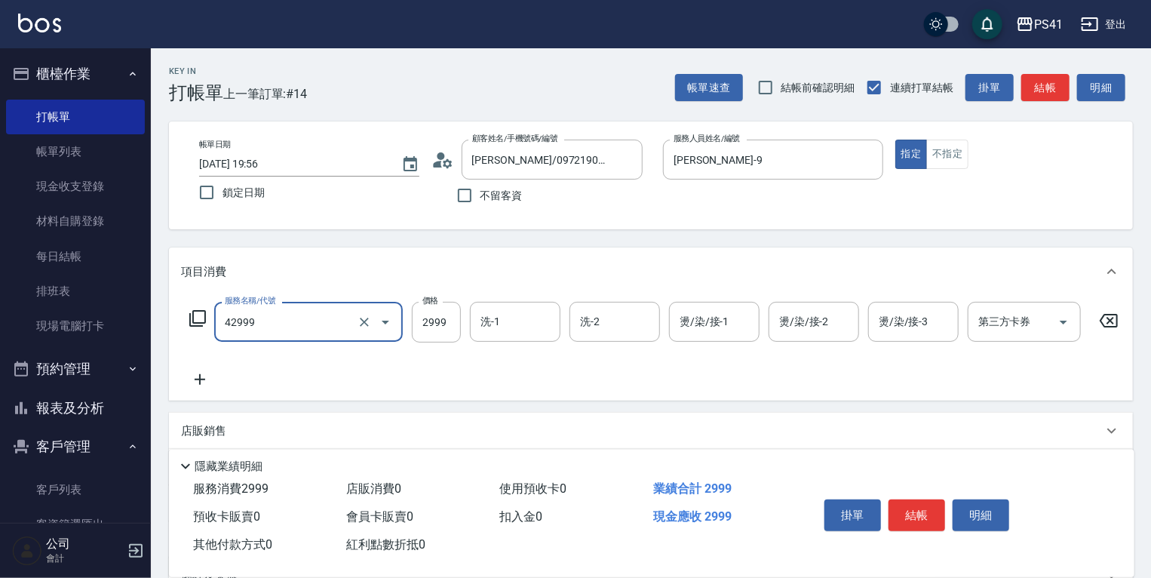
type input "漂染肩上2999以上(42999)"
type input "3000"
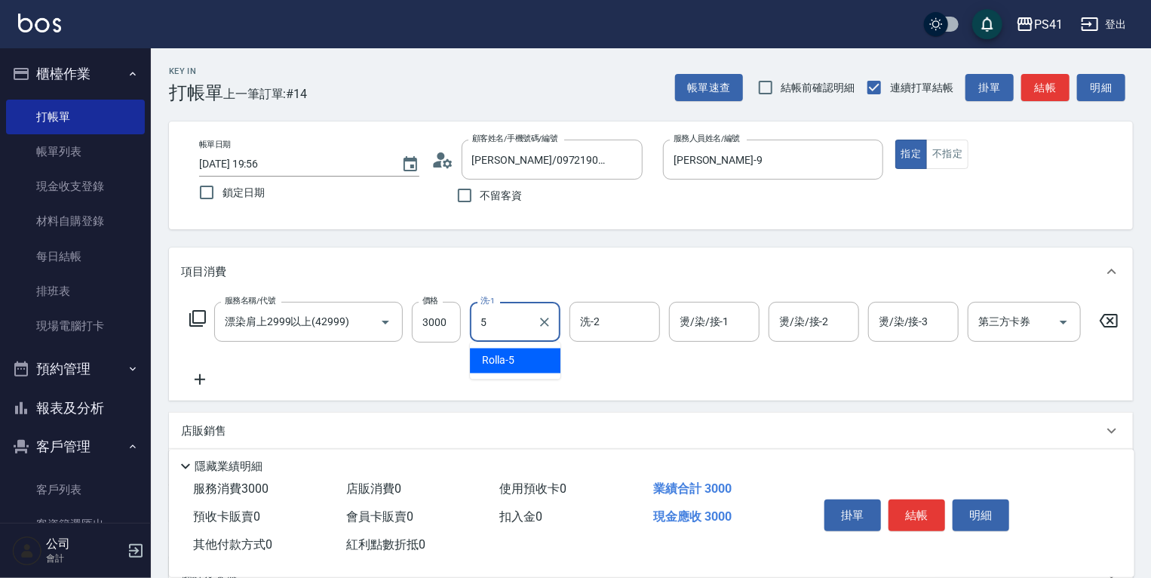
type input "Rolla-5"
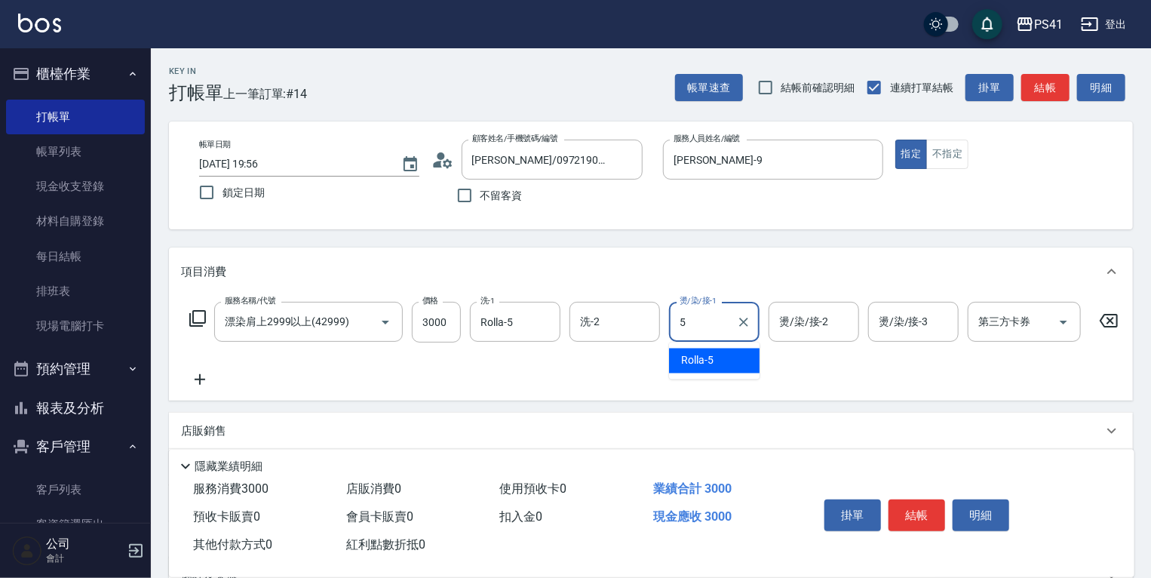
type input "Rolla-5"
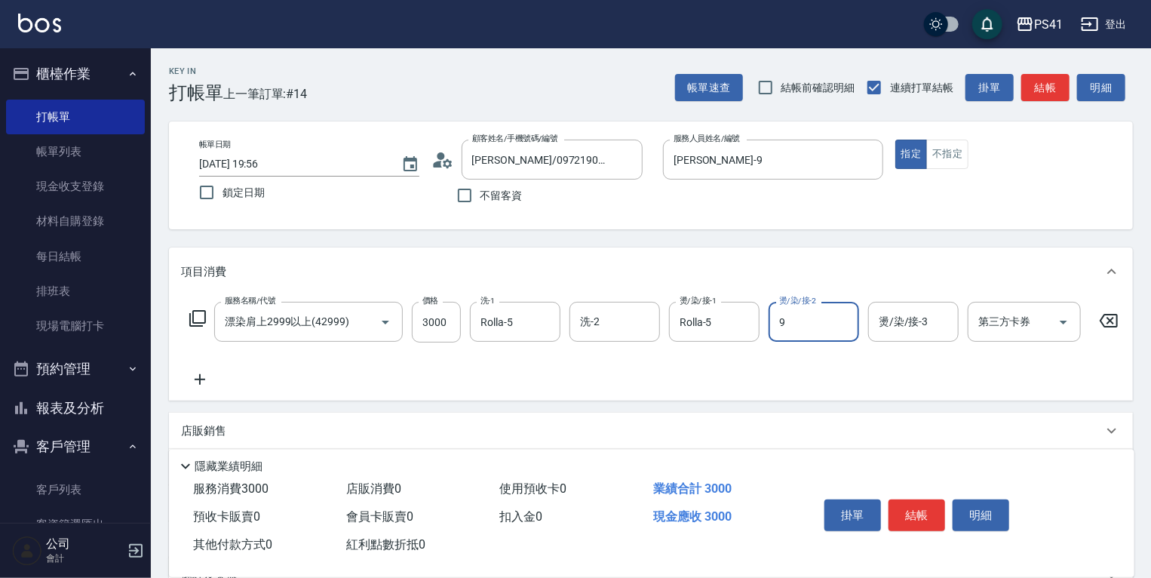
type input "白蕙瑄-9"
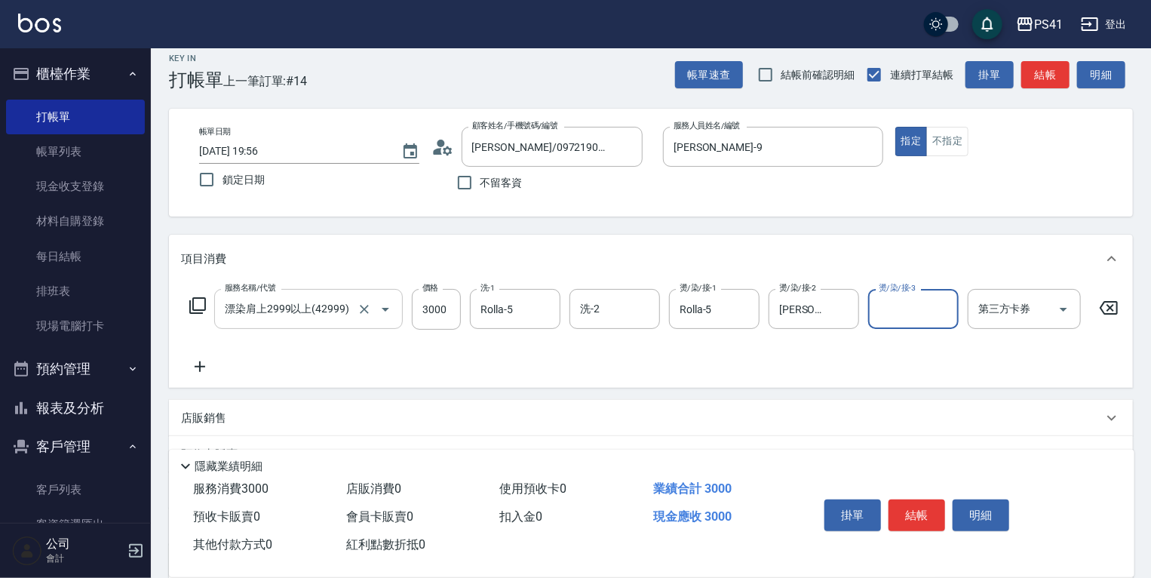
scroll to position [168, 0]
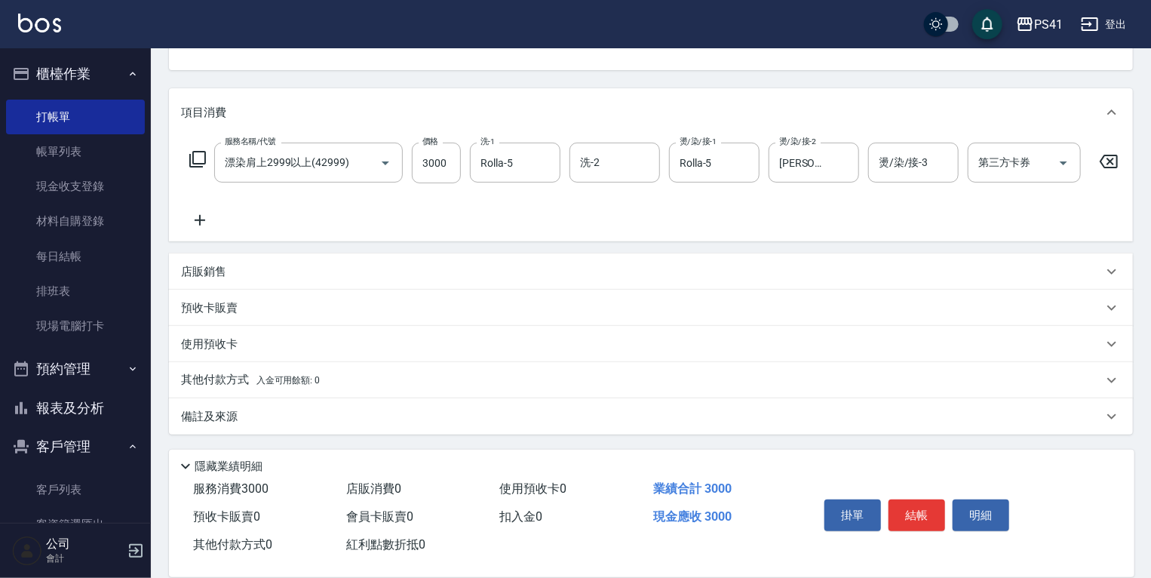
click at [232, 290] on div "預收卡販賣" at bounding box center [651, 308] width 964 height 36
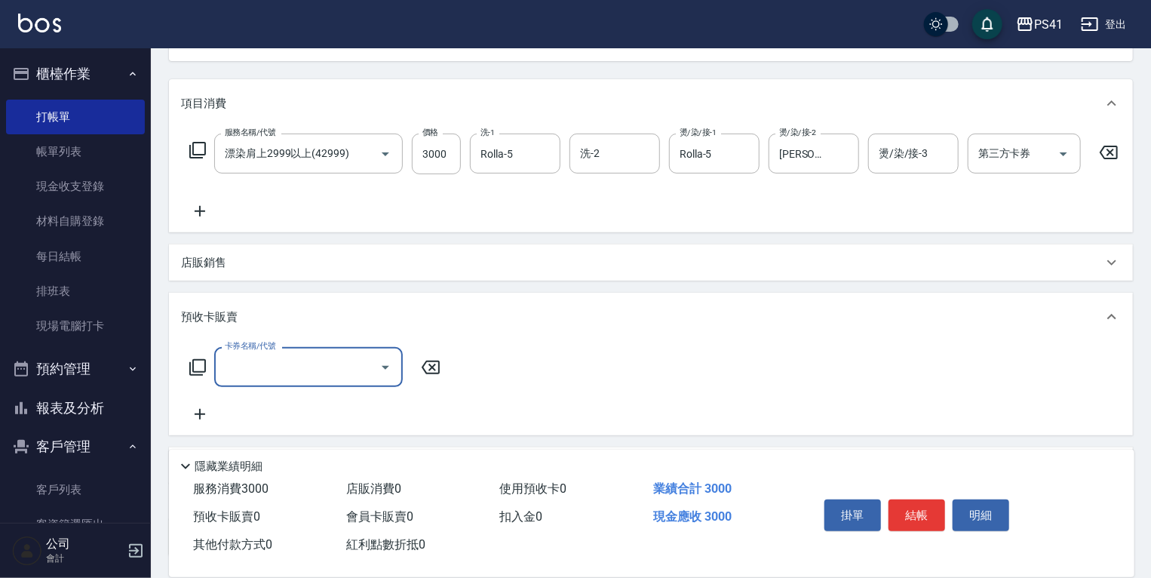
scroll to position [0, 0]
click at [234, 281] on div "店販銷售" at bounding box center [651, 262] width 964 height 36
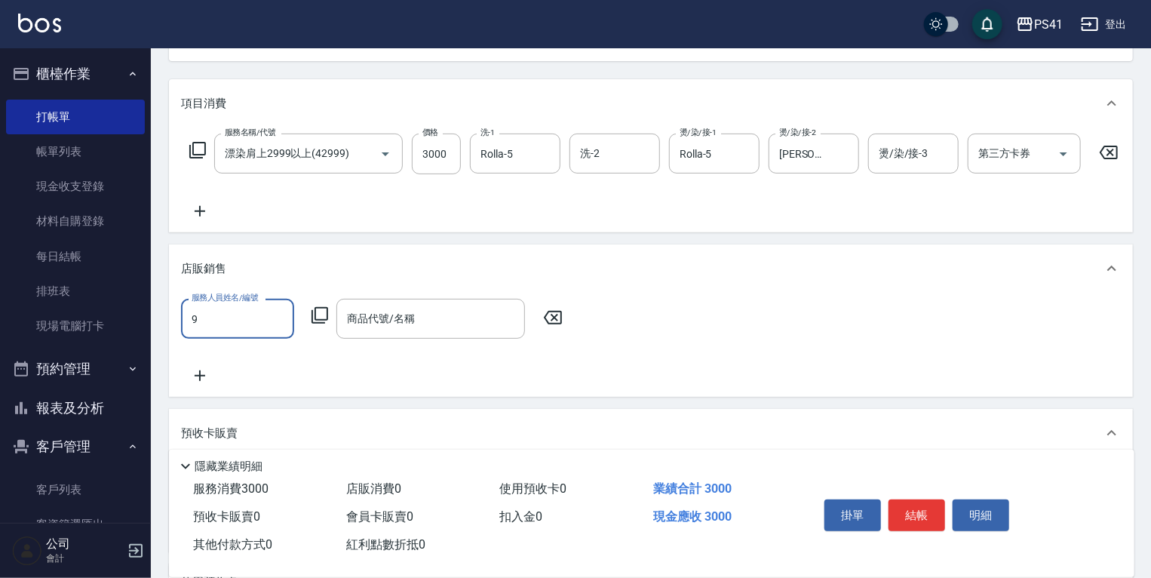
type input "白蕙瑄-9"
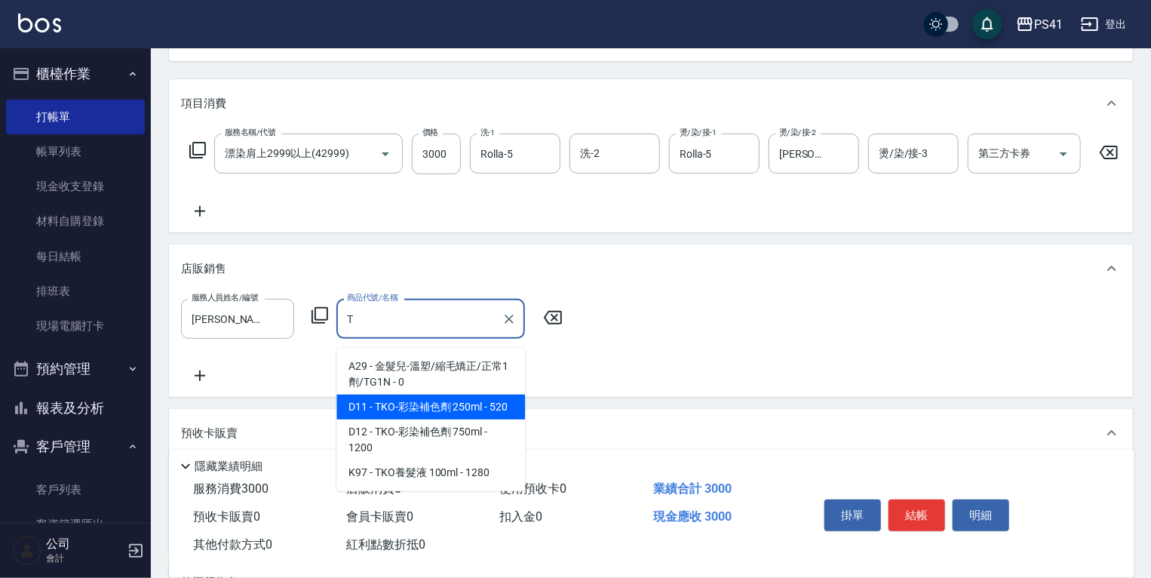
type input "TKO-彩染補色劑 250ml"
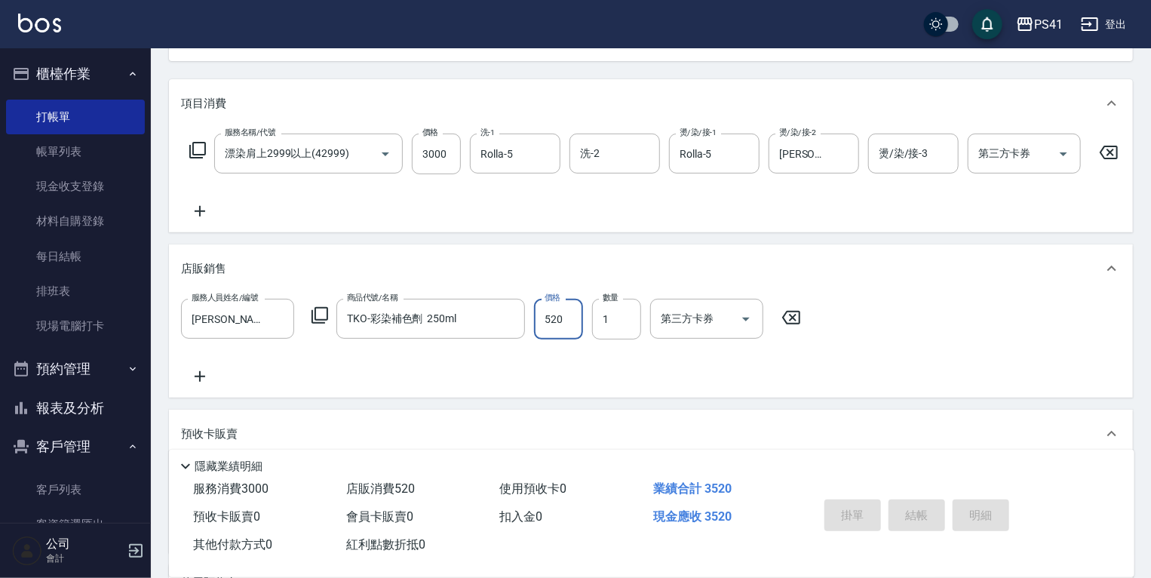
type input "2025/10/09 19:58"
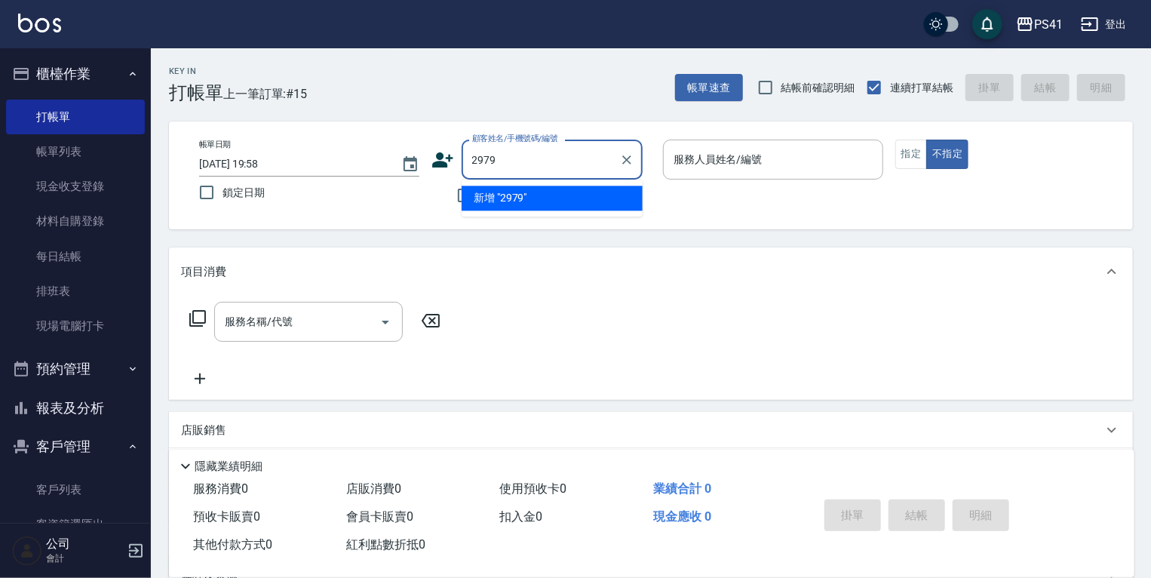
type input "2979"
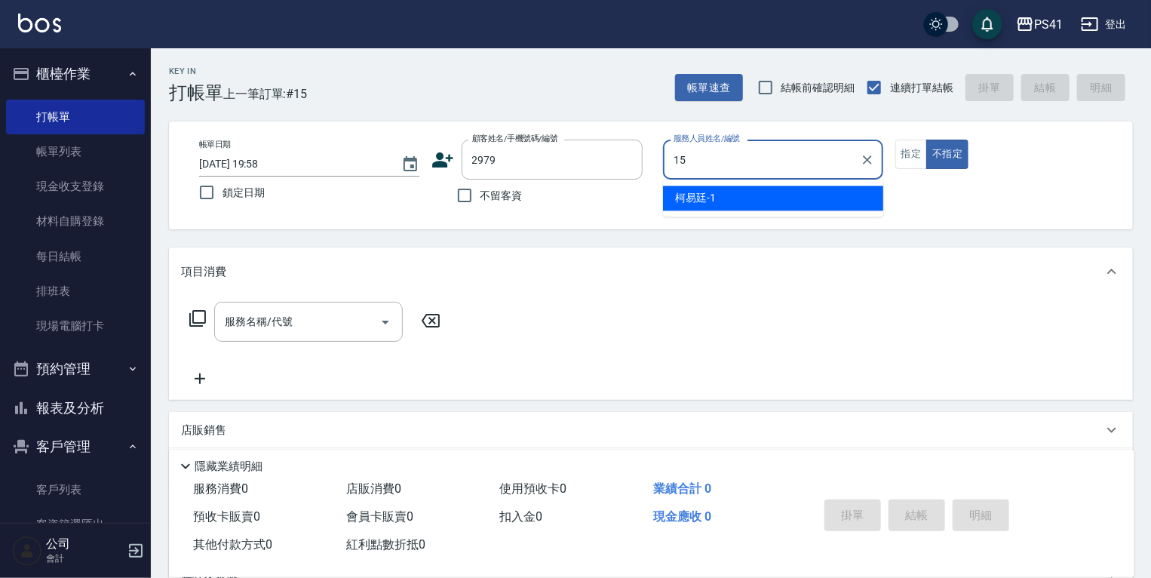
type input "李靜芳-15"
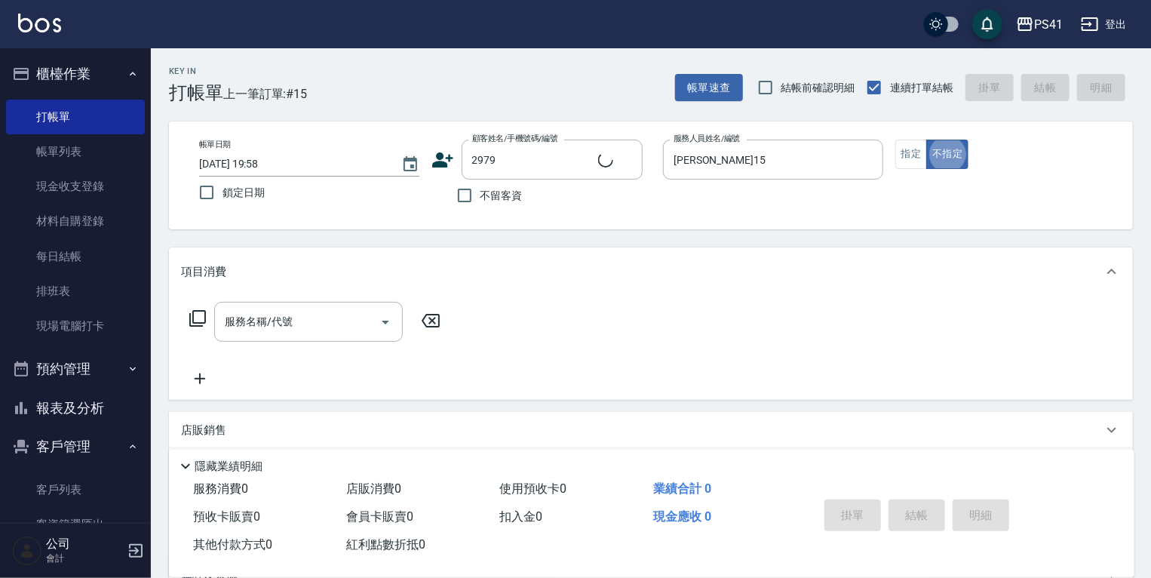
type input "王伯萍/0935622965/2979"
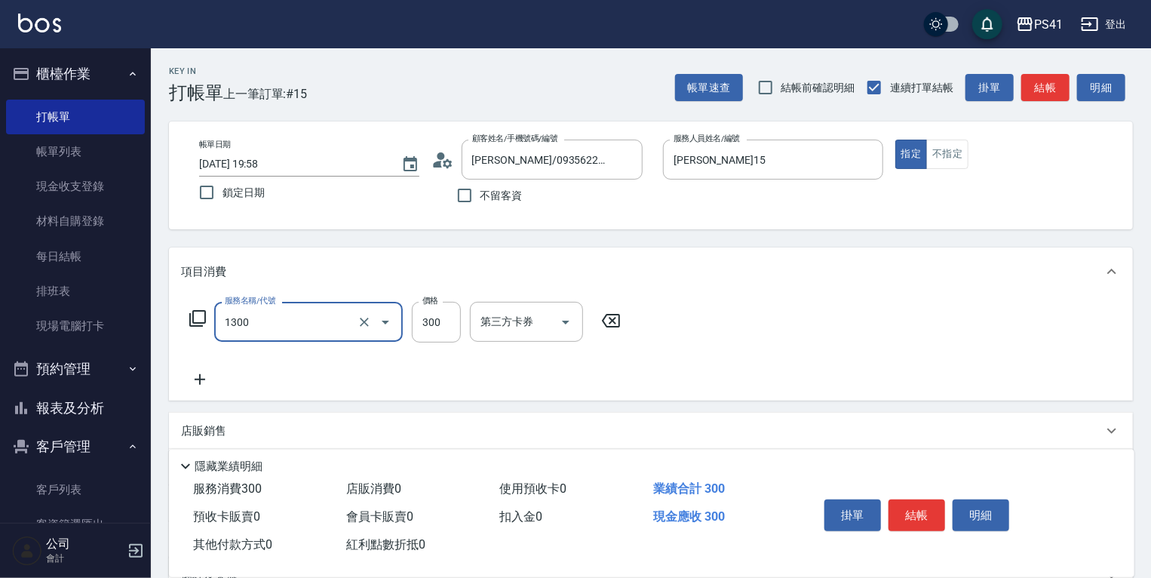
type input "洗髮300(1300)"
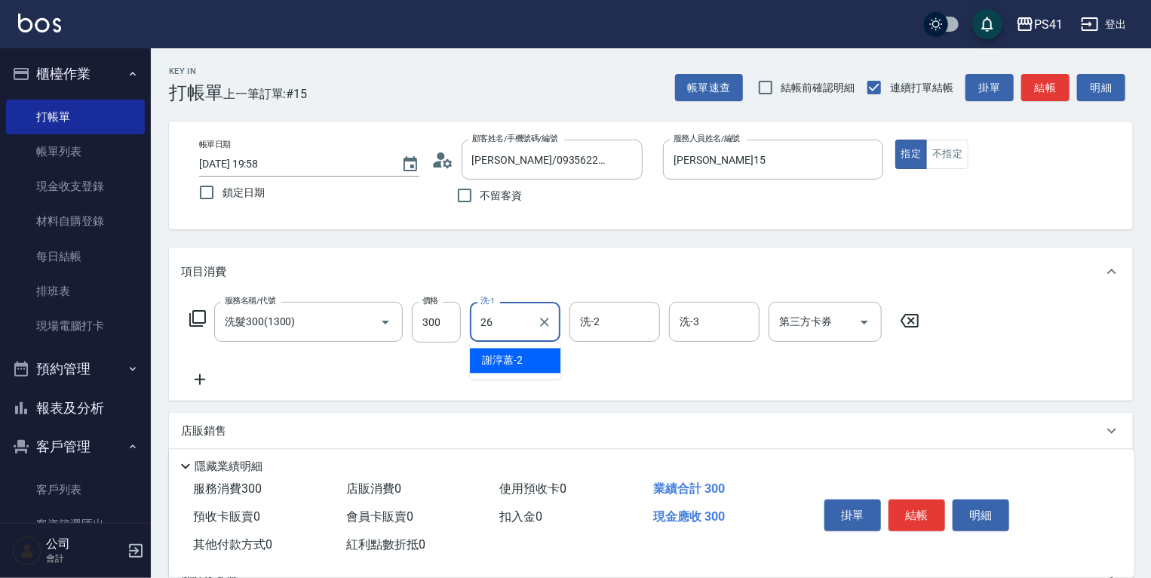
type input "[PERSON_NAME]-26"
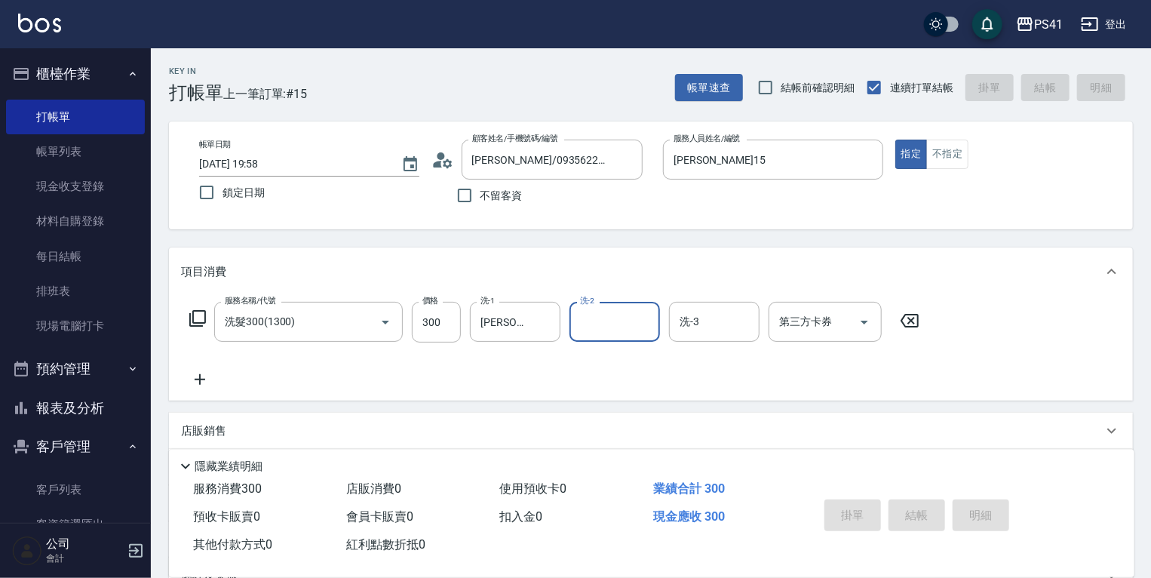
type input "2025/10/09 20:02"
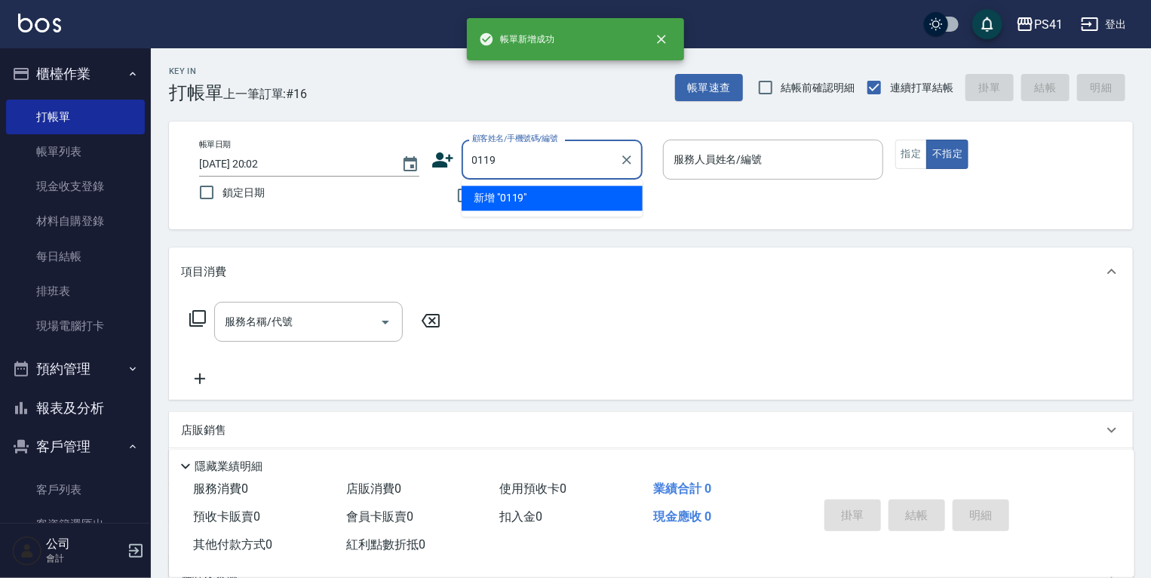
type input "0119"
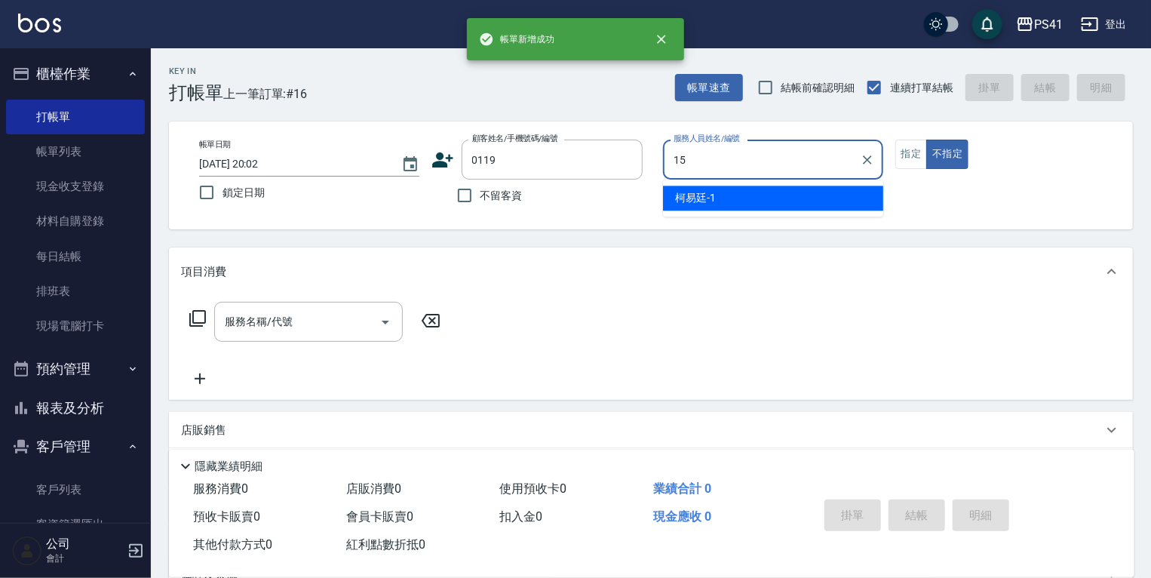
type input "李靜芳-15"
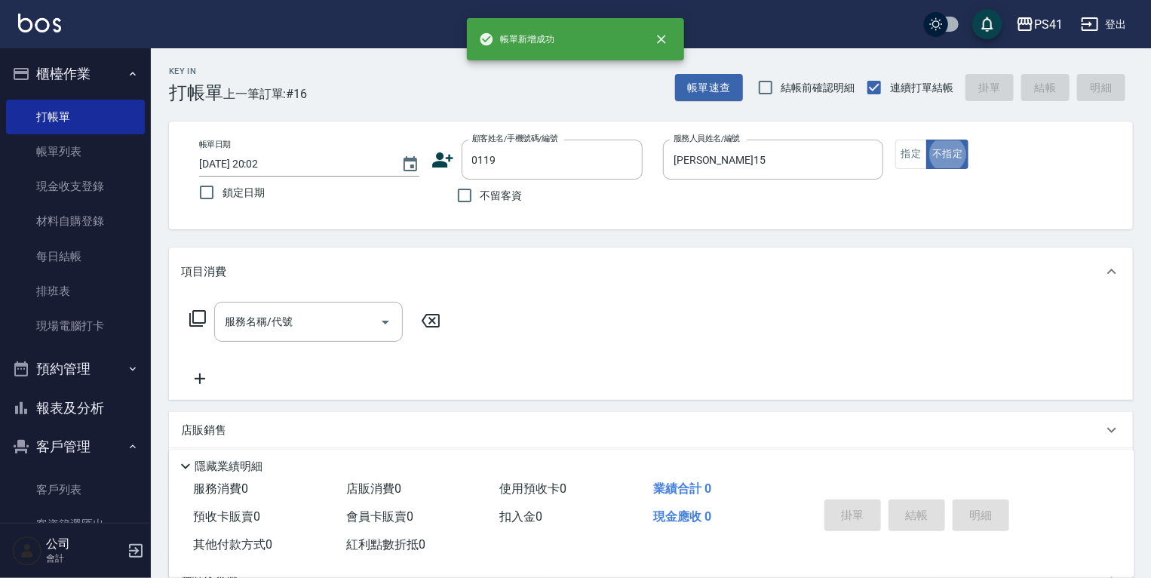
type input "夏秋霖/0939723337/0119"
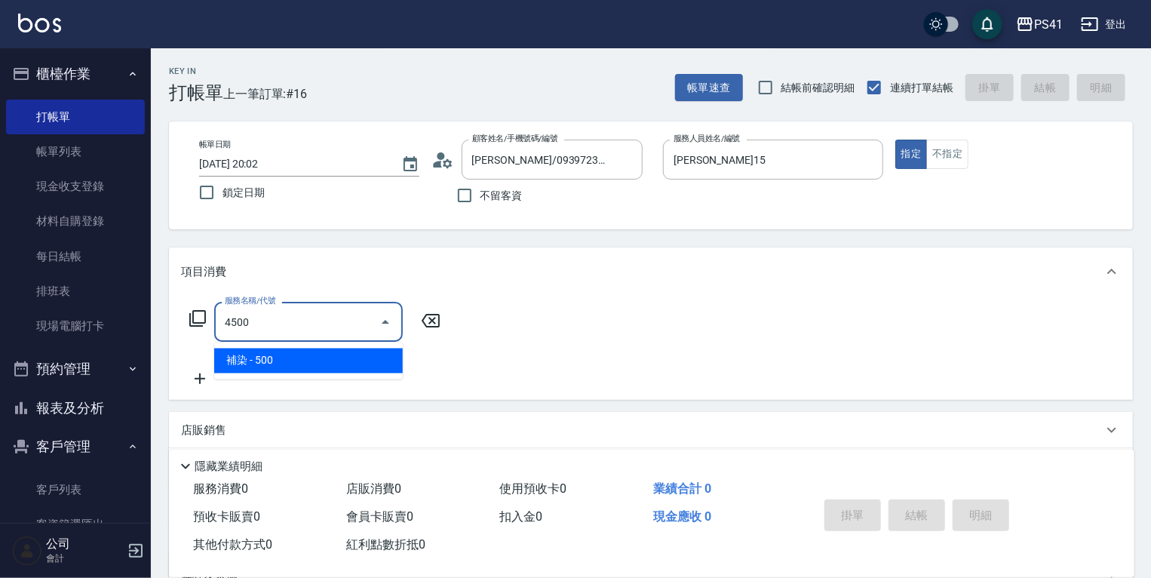
type input "補染(4500)"
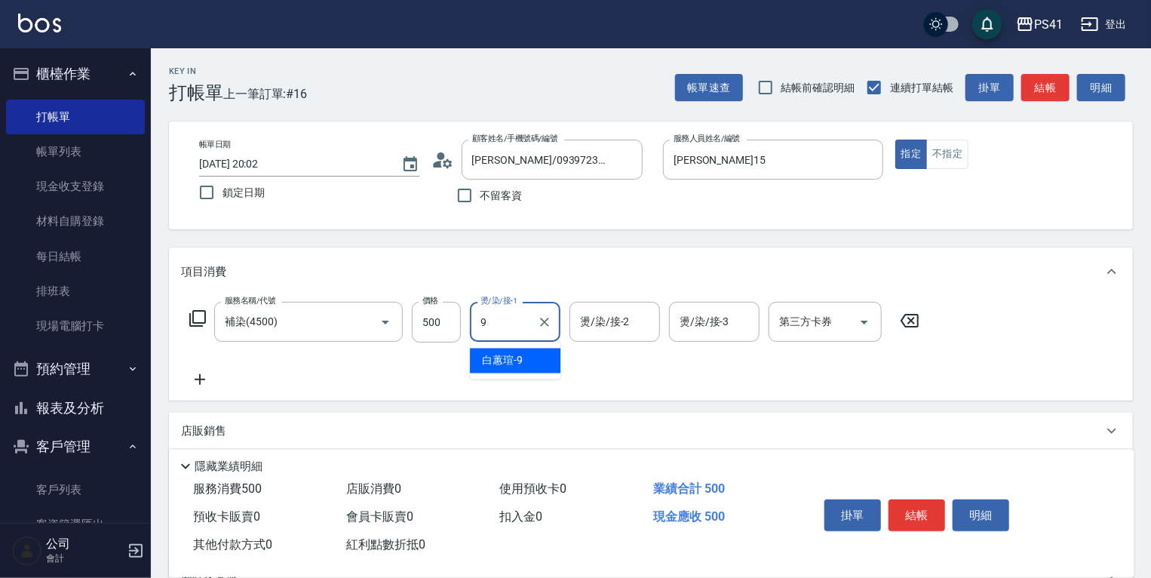
type input "白蕙瑄-9"
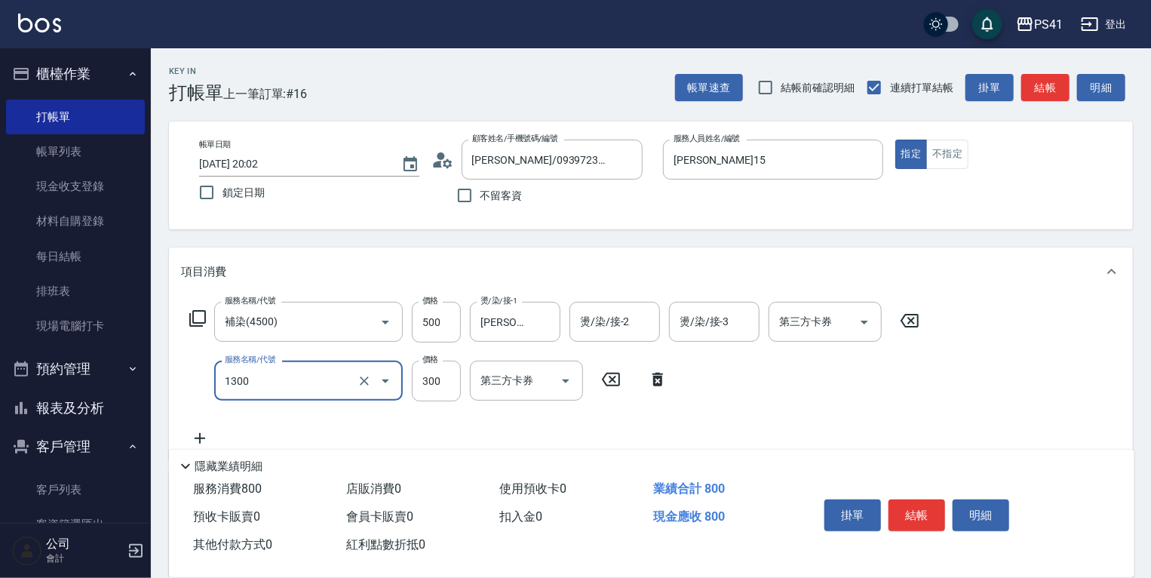
type input "洗髮300(1300)"
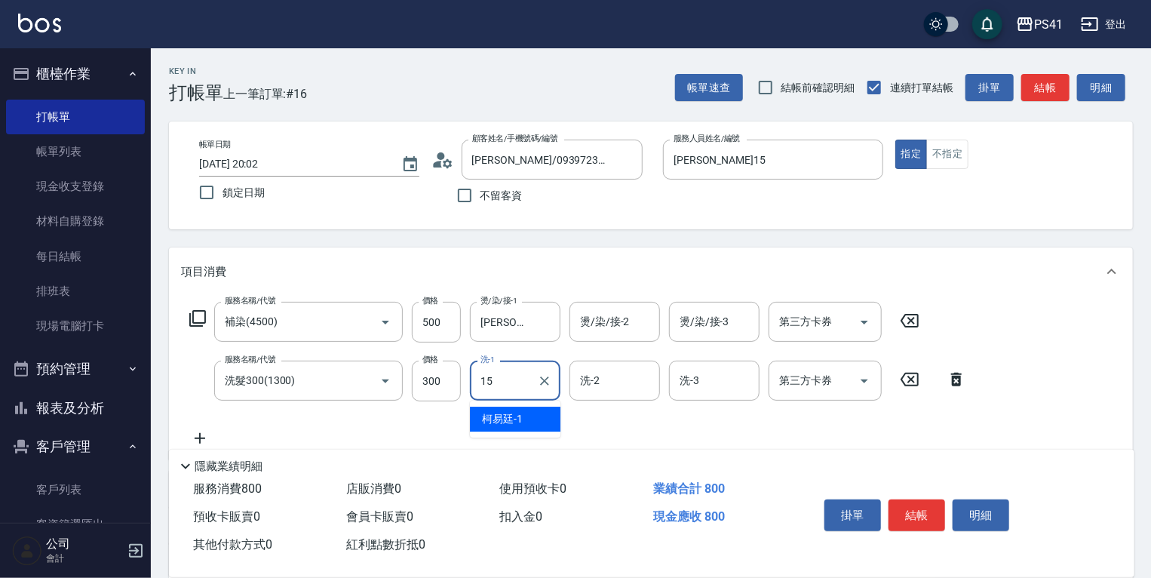
type input "李靜芳-15"
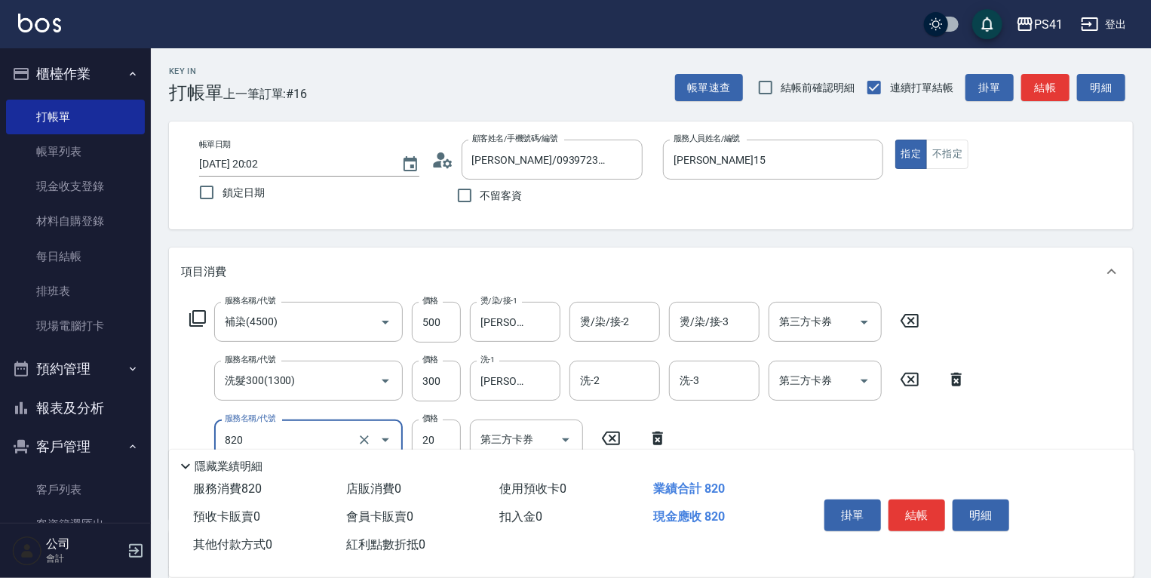
type input "潤絲(820)"
type input "100"
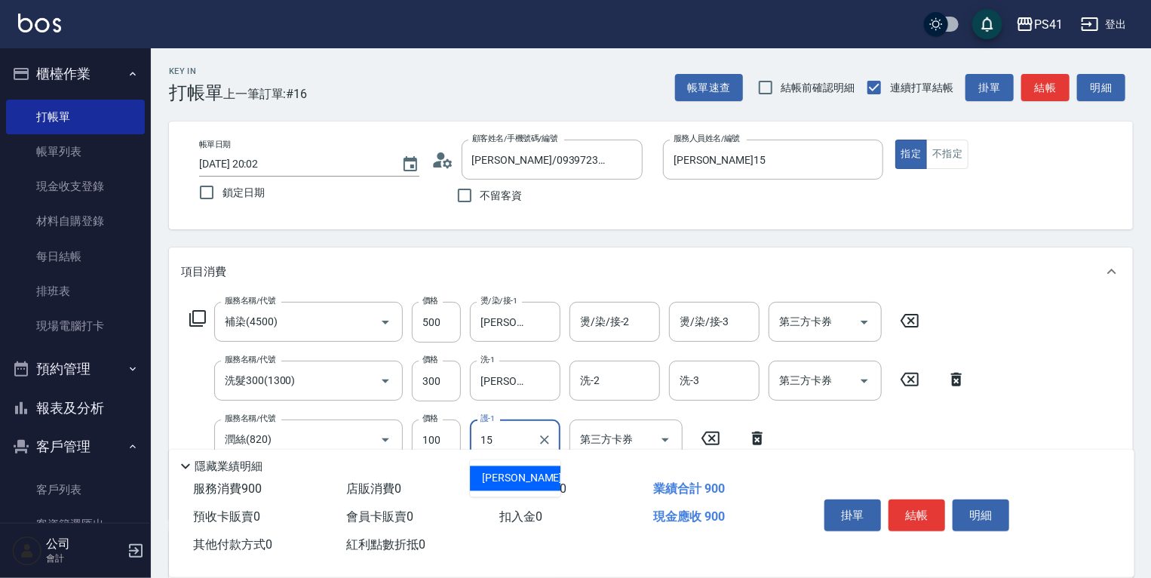
type input "李靜芳-15"
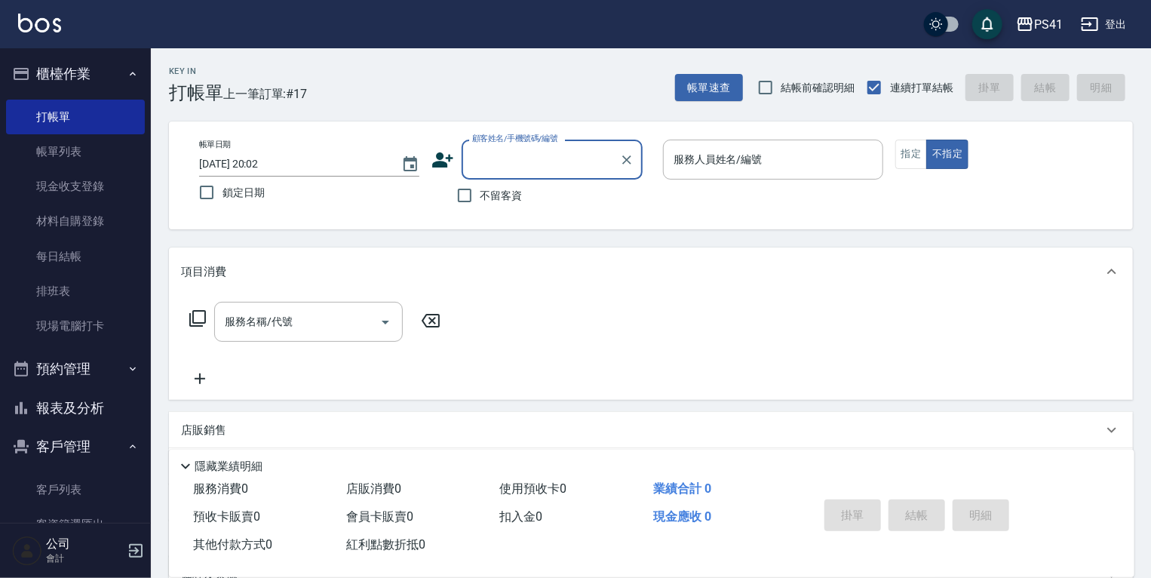
drag, startPoint x: 63, startPoint y: 501, endPoint x: 63, endPoint y: 525, distance: 24.1
click at [63, 501] on link "客戶列表" at bounding box center [75, 489] width 139 height 35
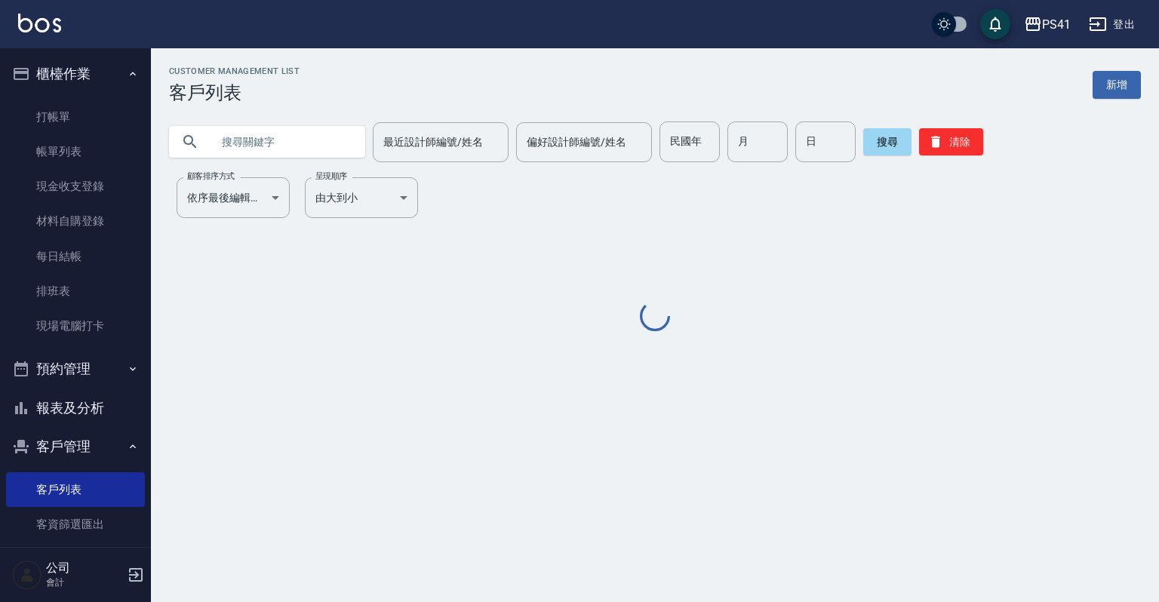
click at [321, 155] on input "text" at bounding box center [282, 141] width 142 height 41
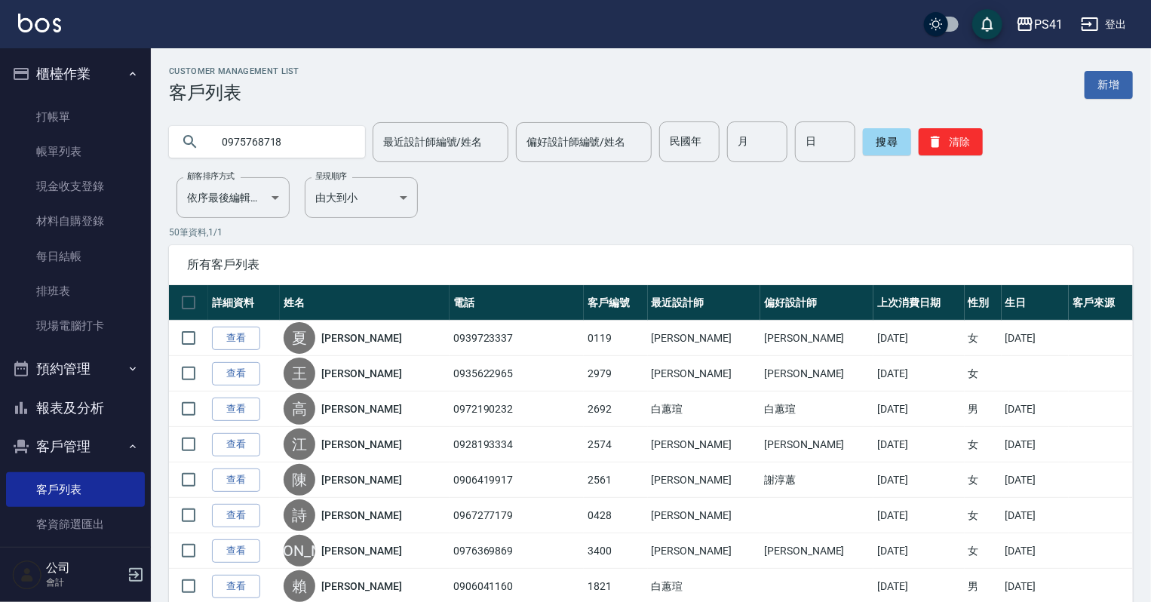
type input "0975768718"
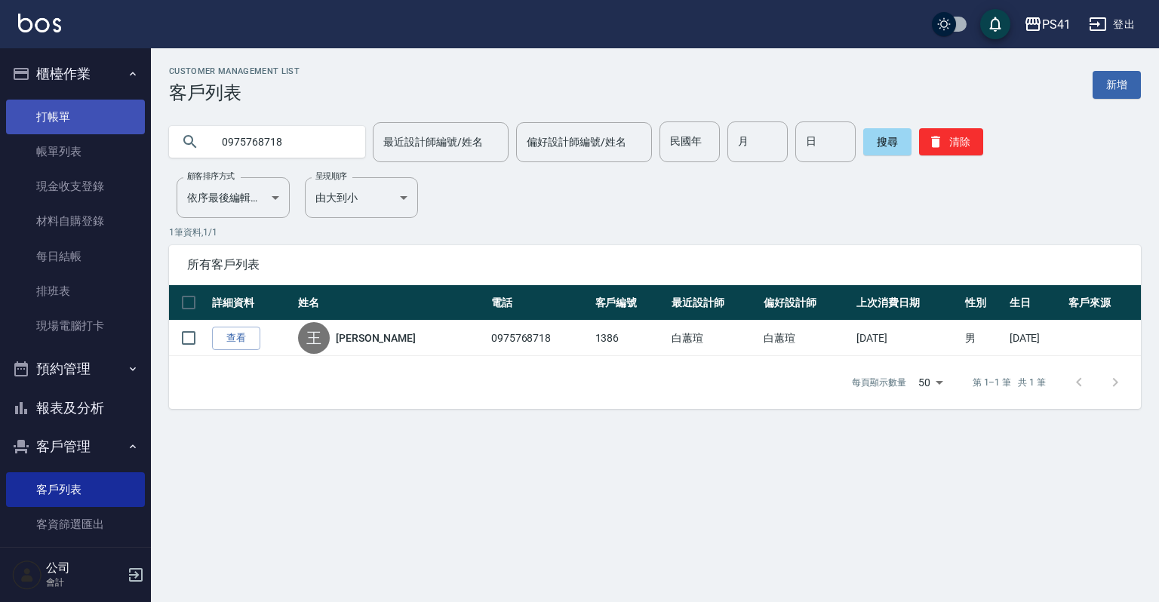
click at [109, 121] on link "打帳單" at bounding box center [75, 117] width 139 height 35
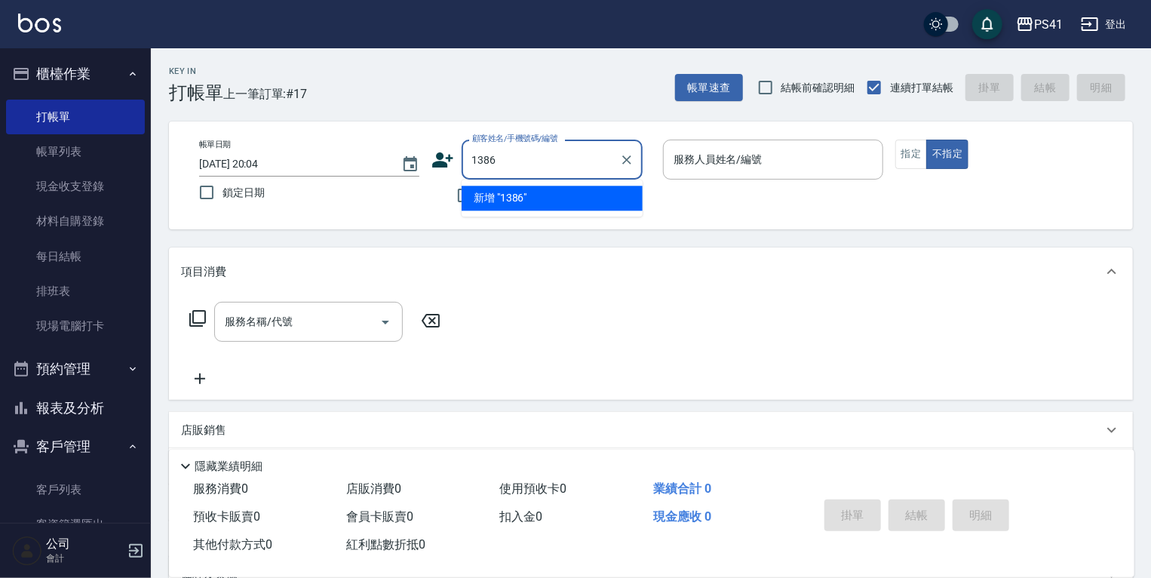
type input "1386"
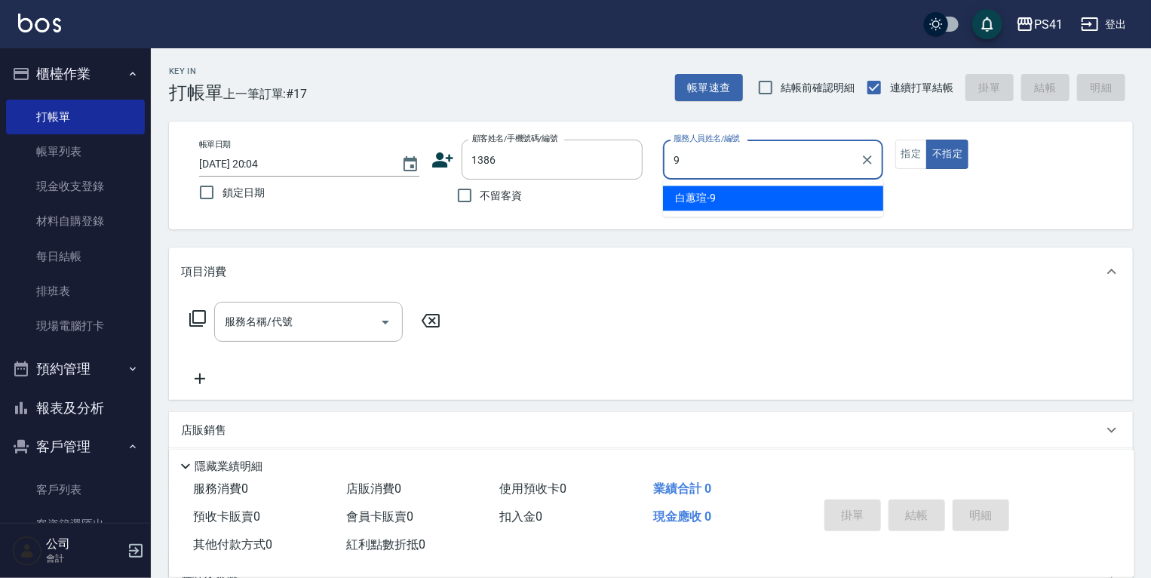
type input "白蕙瑄-9"
type button "false"
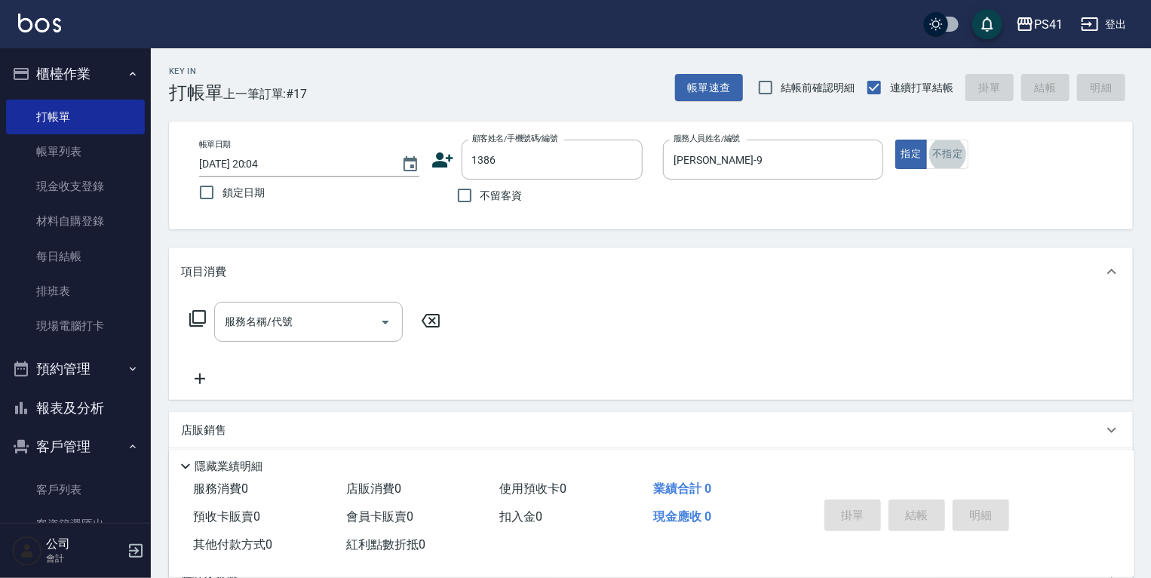
type input "王丁立/0975768718/1386"
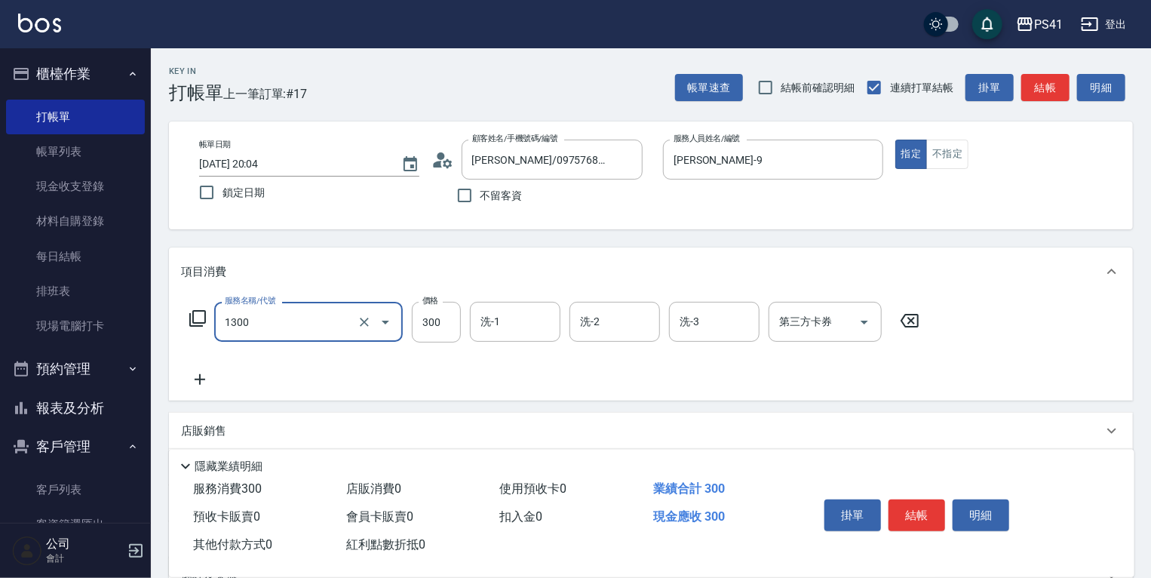
type input "洗髮300(1300)"
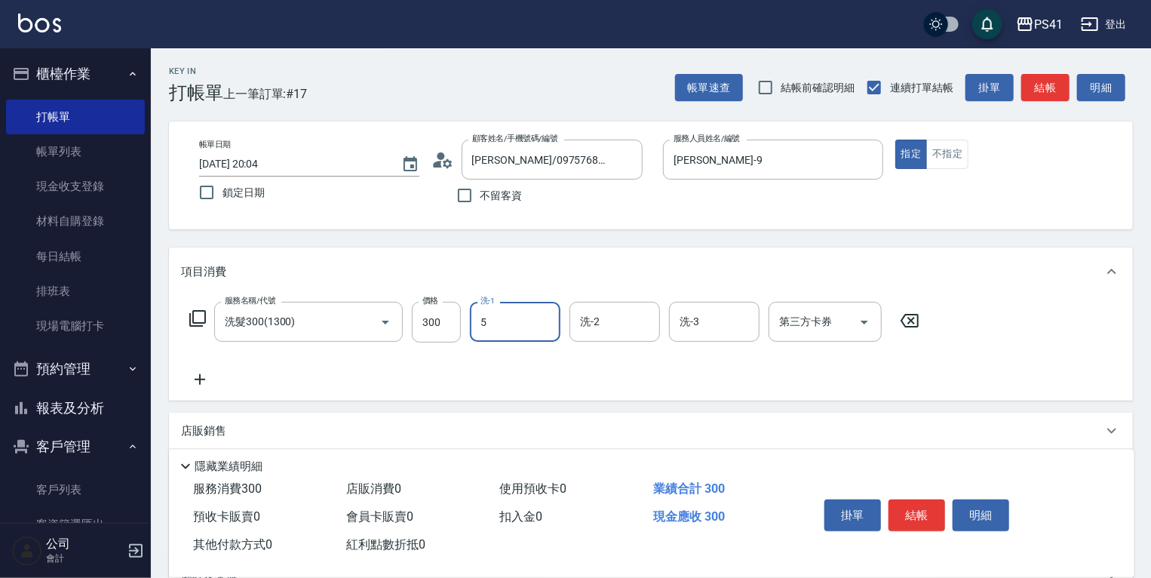
type input "Rolla-5"
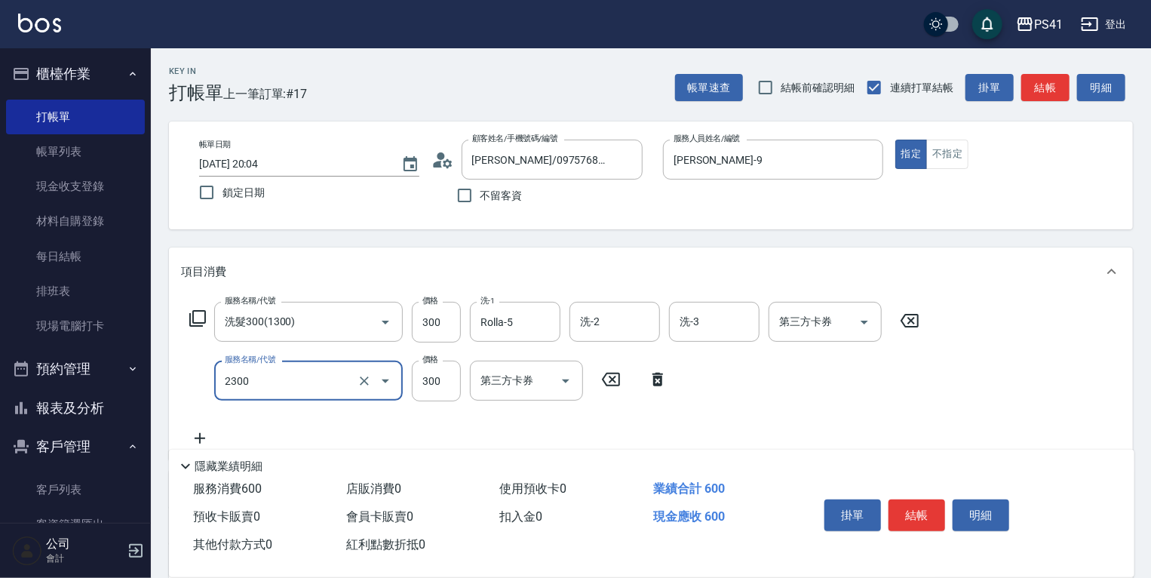
type input "剪髮(2300)"
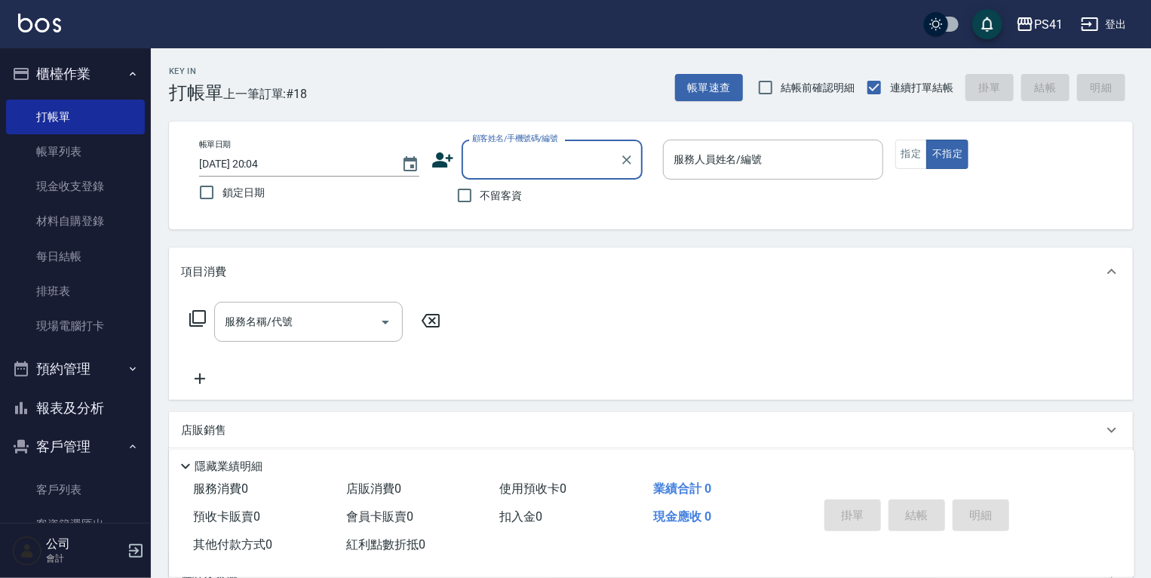
click at [94, 401] on button "報表及分析" at bounding box center [75, 408] width 139 height 39
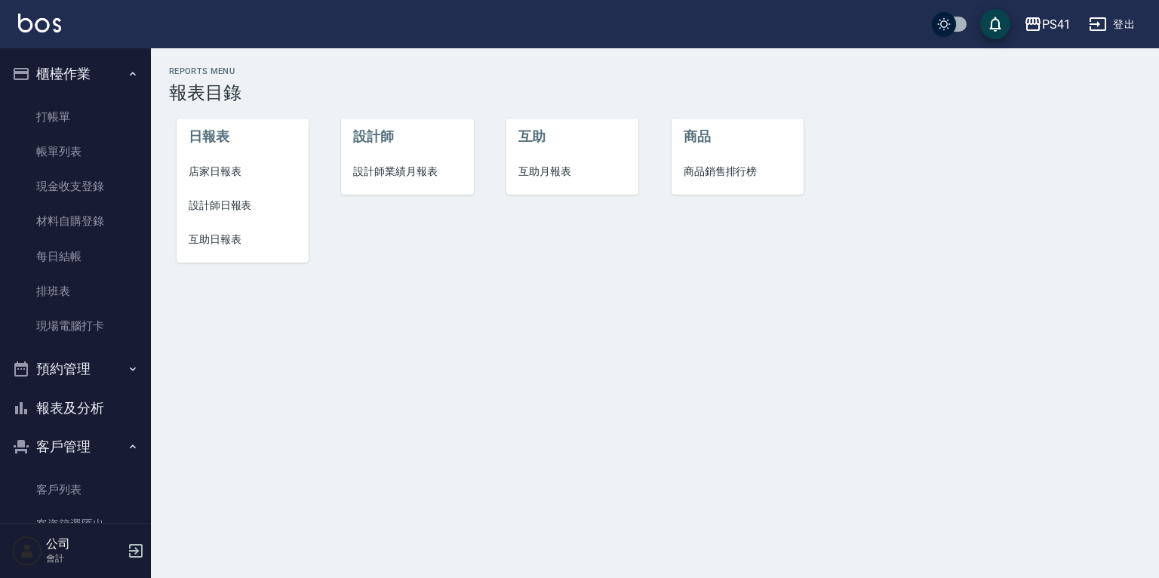
click at [217, 166] on span "店家日報表" at bounding box center [243, 172] width 108 height 16
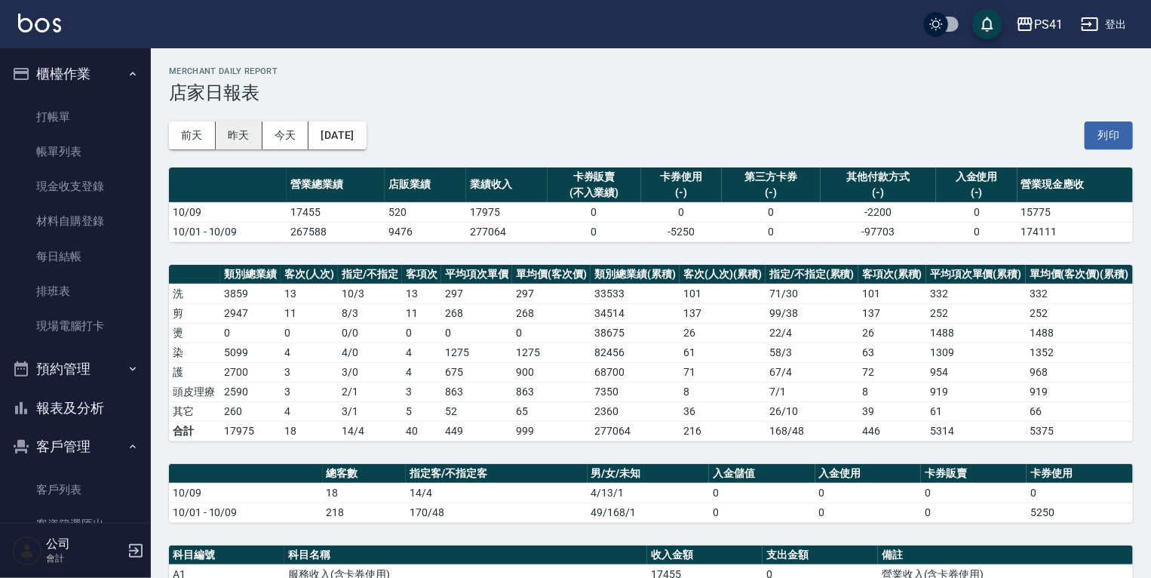
click at [251, 133] on button "昨天" at bounding box center [239, 135] width 47 height 28
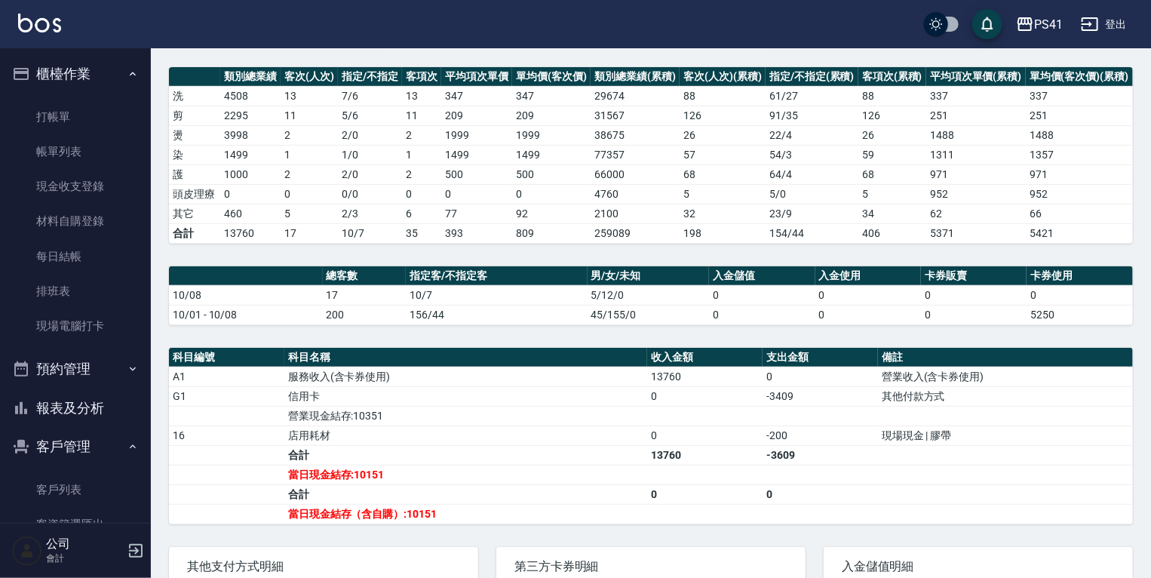
scroll to position [241, 0]
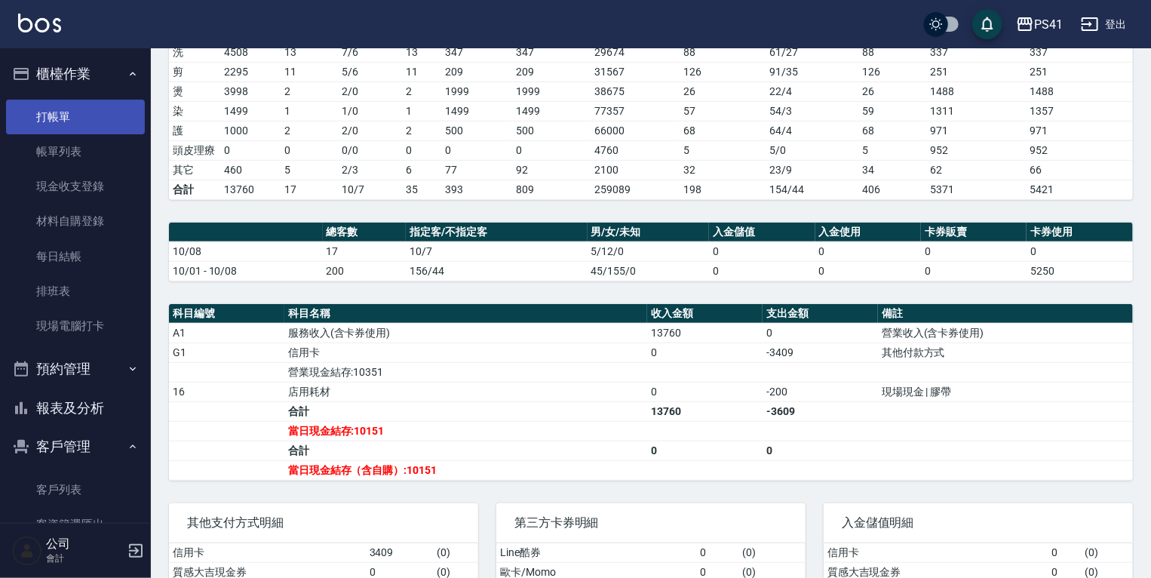
click at [51, 123] on link "打帳單" at bounding box center [75, 117] width 139 height 35
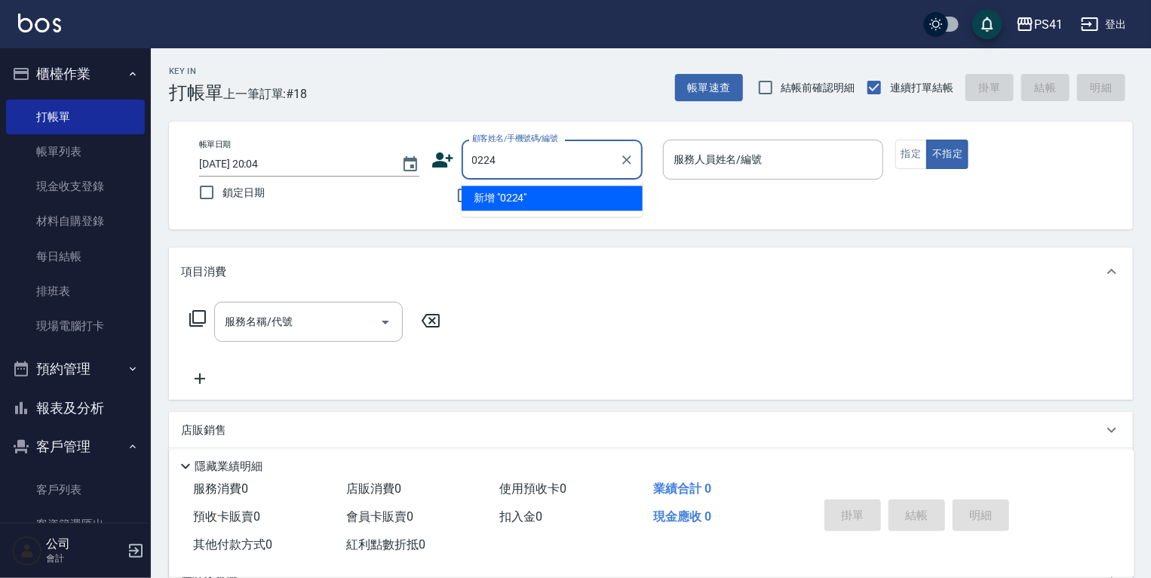
type input "0224"
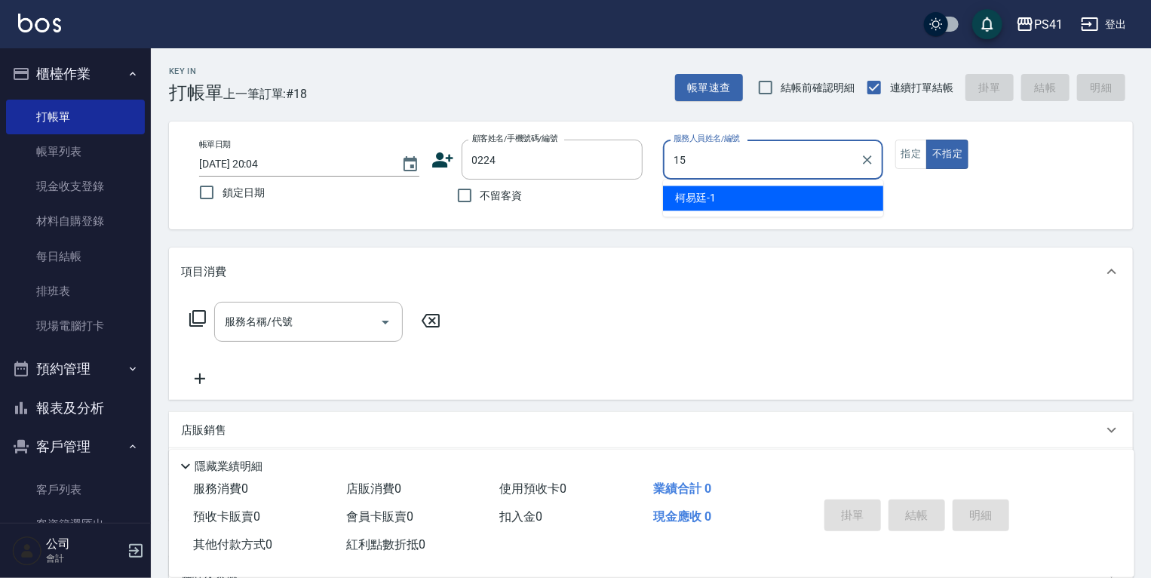
type input "李靜芳-15"
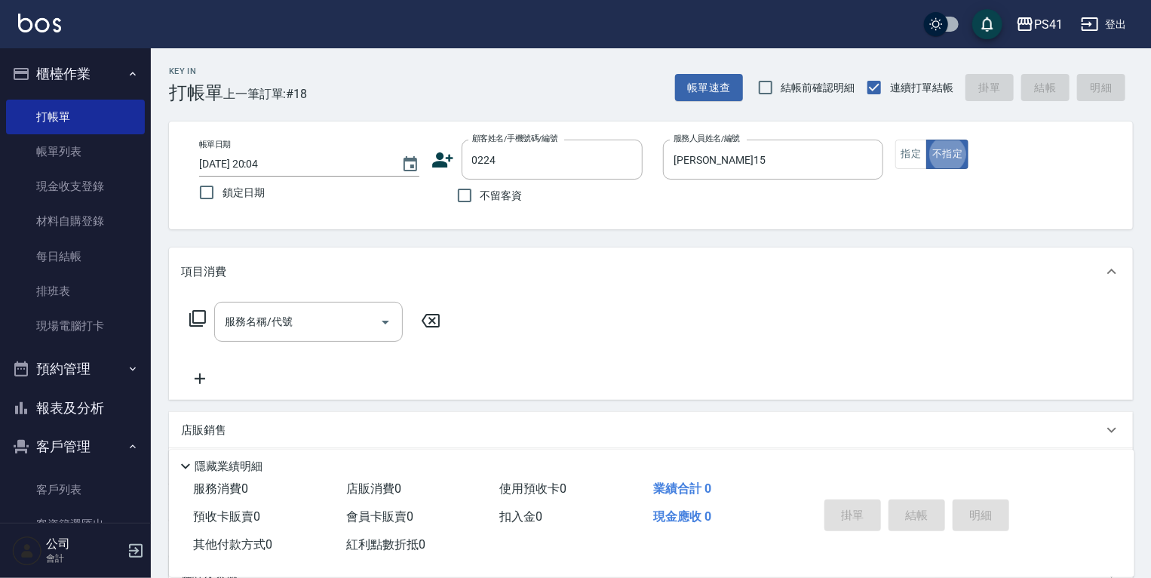
type button "false"
type input "廖語彤/0963015589/0224"
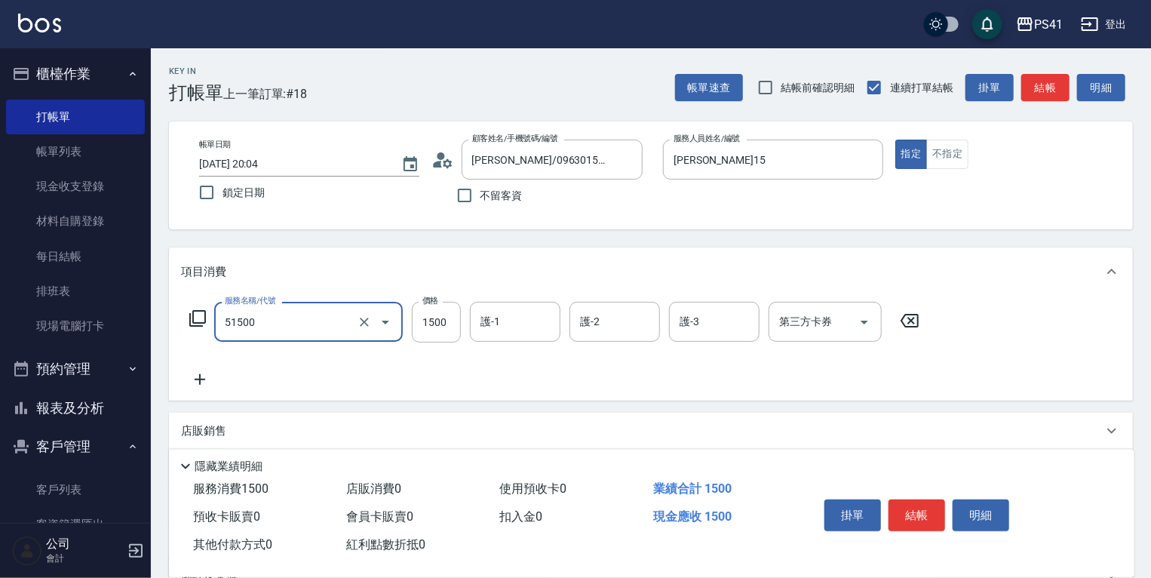
type input "原價1201~1500護髮(51500)"
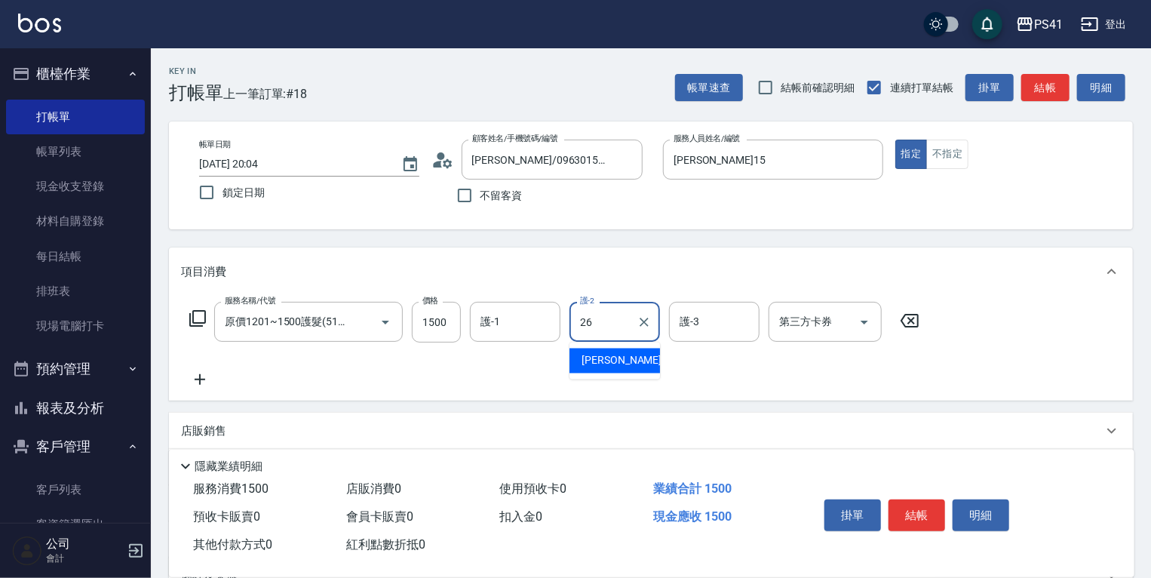
type input "[PERSON_NAME]-26"
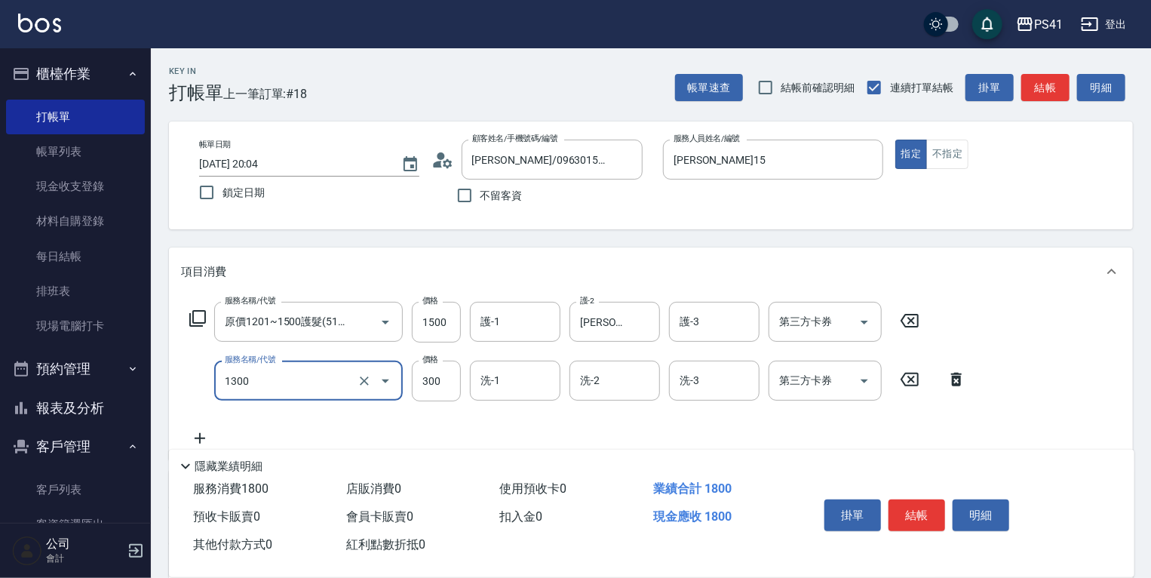
type input "洗髮300(1300)"
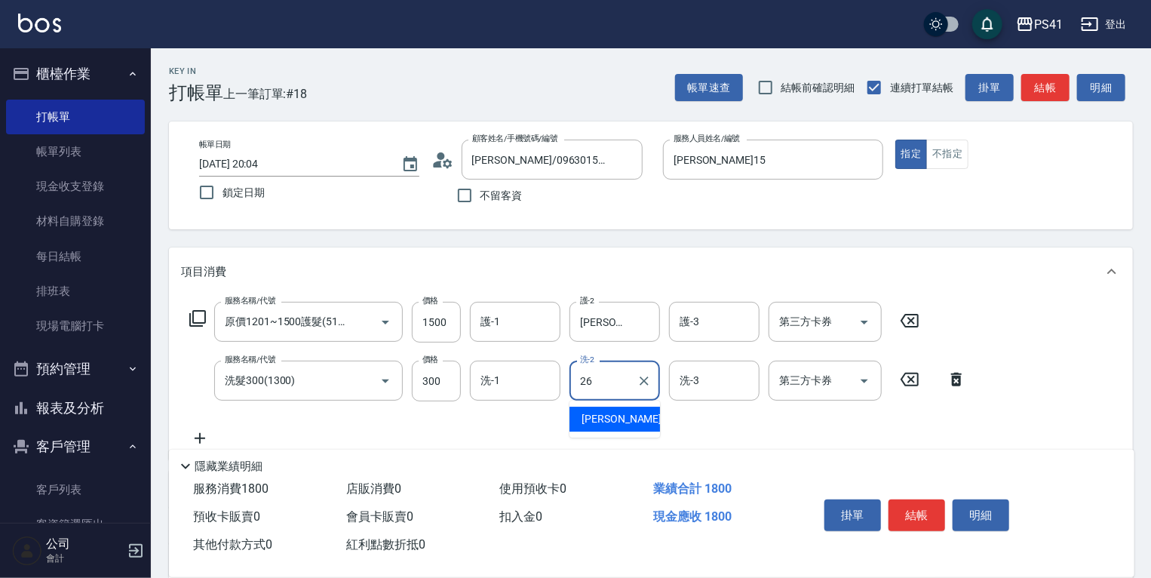
type input "[PERSON_NAME]-26"
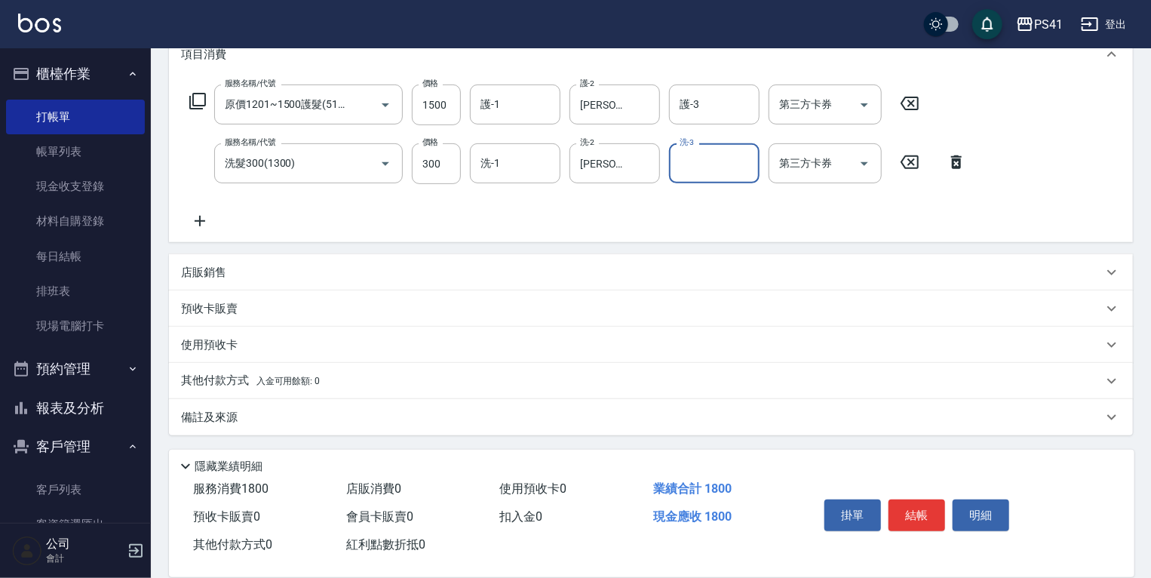
click at [321, 373] on div "其他付款方式 入金可用餘額: 0" at bounding box center [642, 381] width 922 height 17
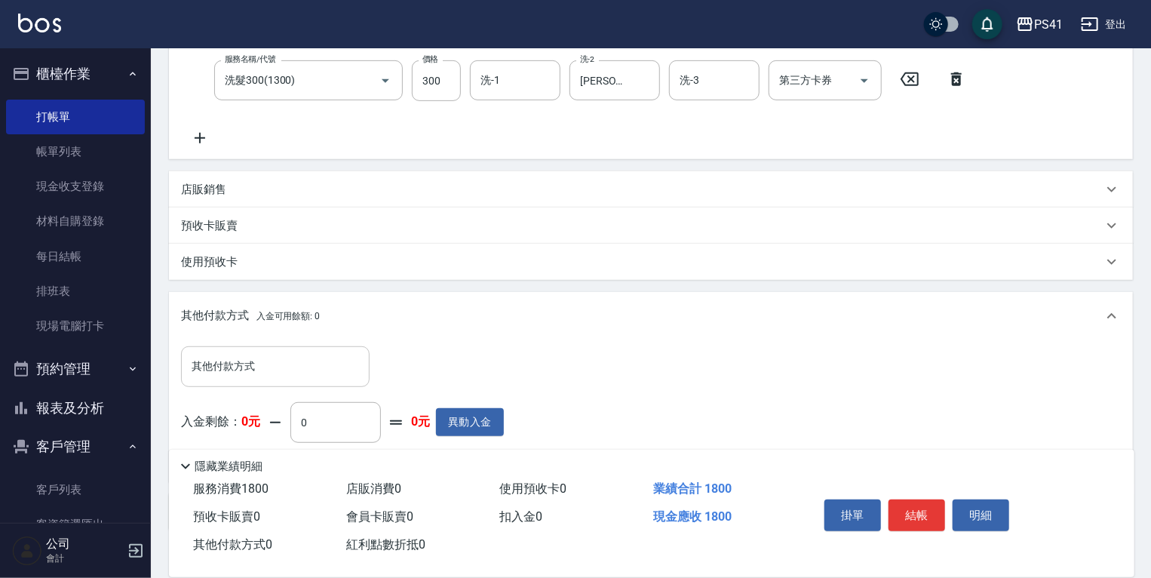
drag, startPoint x: 291, startPoint y: 344, endPoint x: 293, endPoint y: 368, distance: 24.2
click at [293, 364] on div "其他付款方式 其他付款方式 入金剩餘： 0元 0 ​ 整筆扣入金 0元 異動入金" at bounding box center [651, 410] width 964 height 141
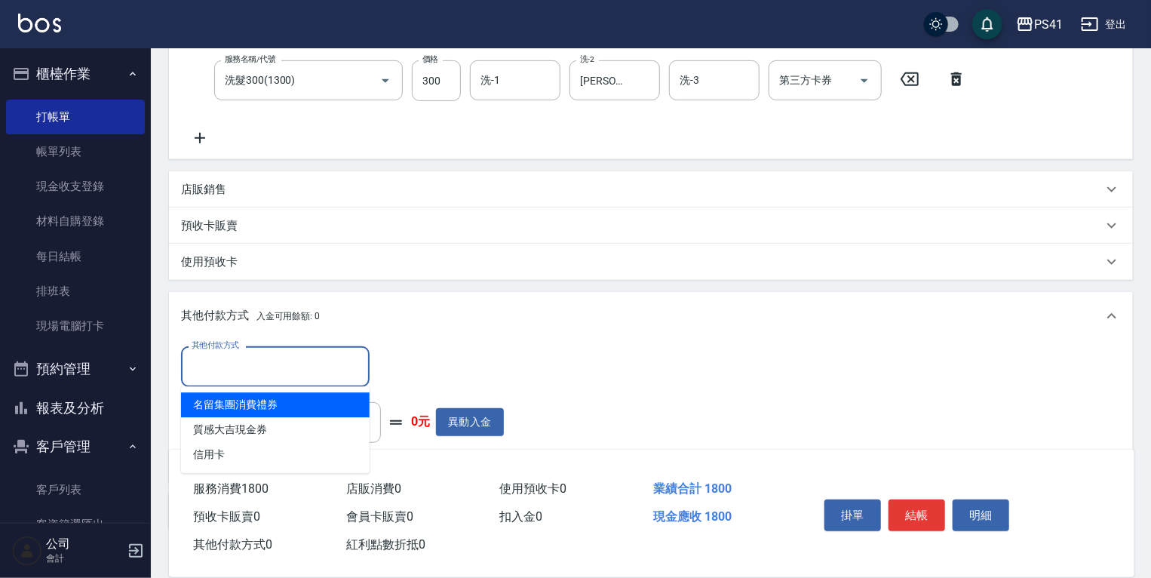
click at [293, 368] on input "其他付款方式" at bounding box center [275, 366] width 175 height 26
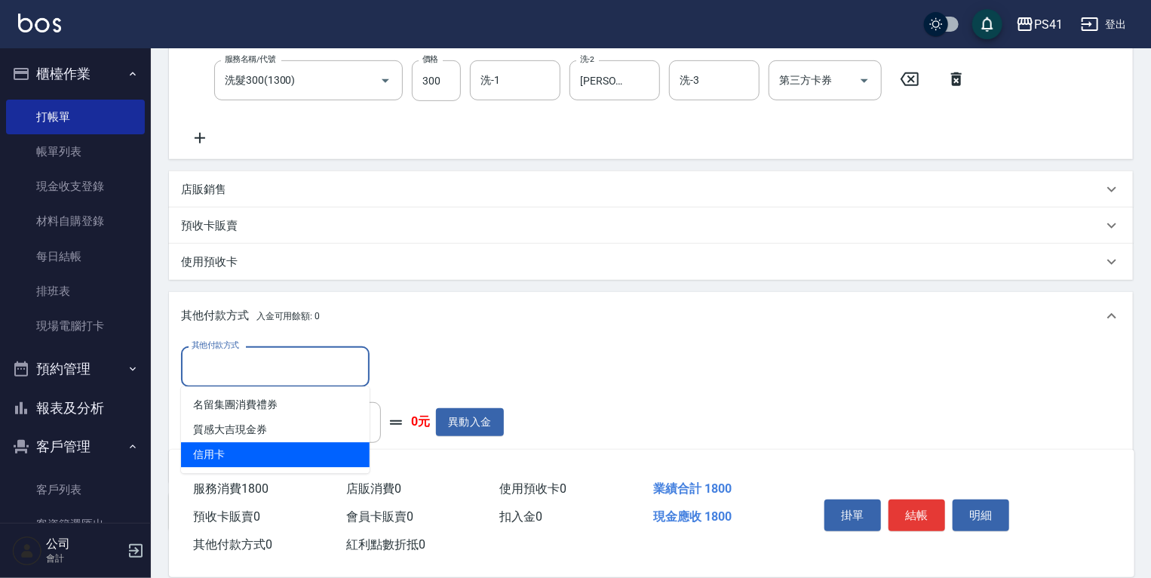
click at [272, 447] on span "信用卡" at bounding box center [275, 454] width 189 height 25
type input "信用卡"
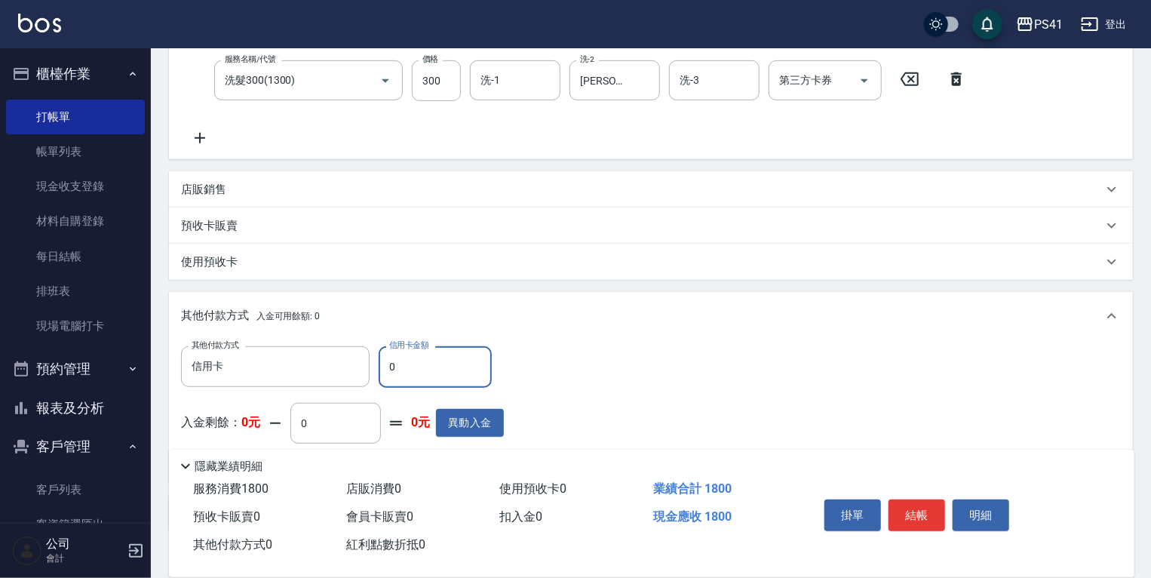
drag, startPoint x: 420, startPoint y: 372, endPoint x: 189, endPoint y: 392, distance: 231.0
click at [335, 385] on div "其他付款方式 信用卡 其他付款方式 信用卡金額 0 信用卡金額" at bounding box center [342, 366] width 323 height 41
type input "1800"
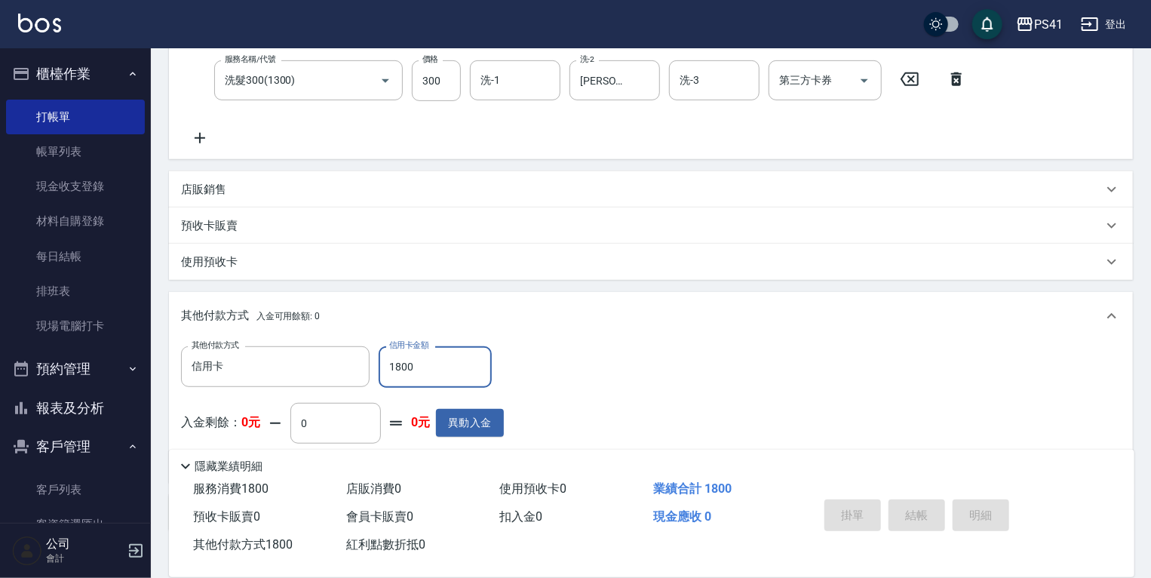
type input "2025/10/09 20:14"
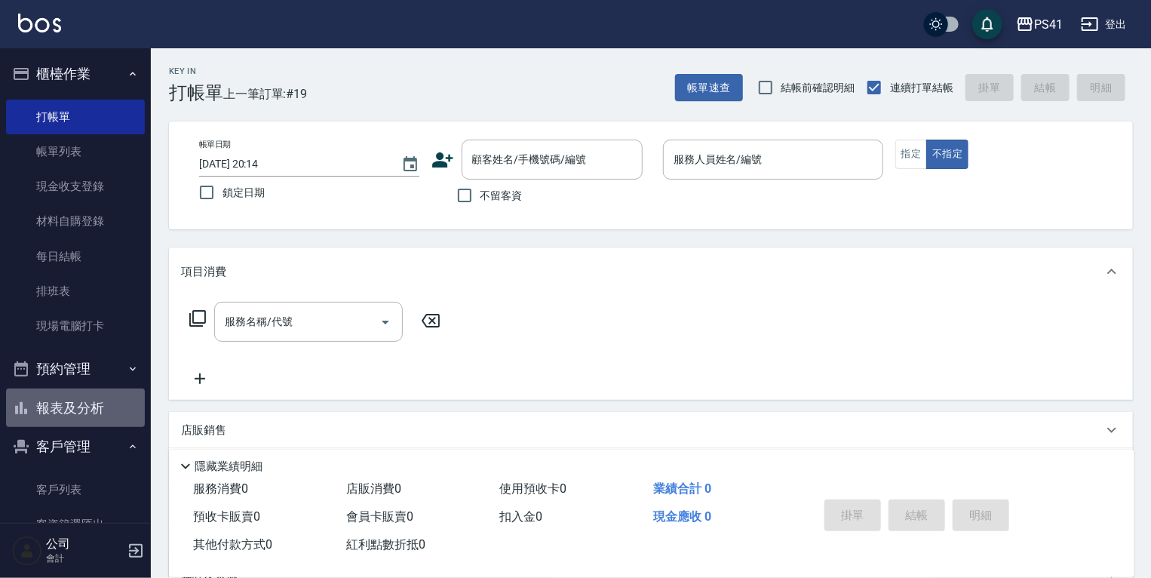
click at [118, 423] on button "報表及分析" at bounding box center [75, 408] width 139 height 39
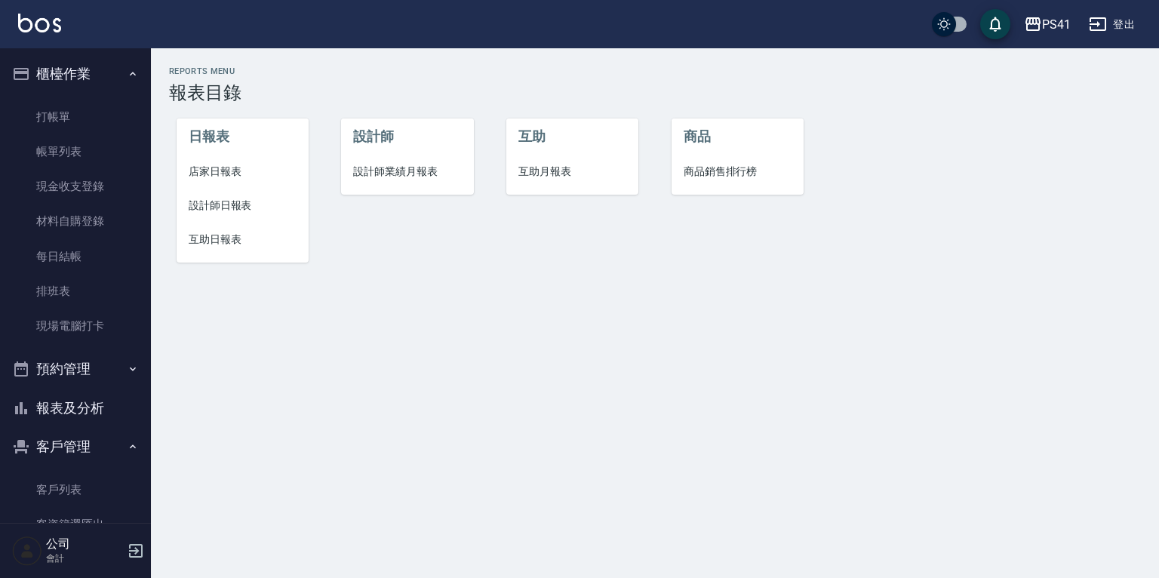
click at [217, 173] on span "店家日報表" at bounding box center [243, 172] width 108 height 16
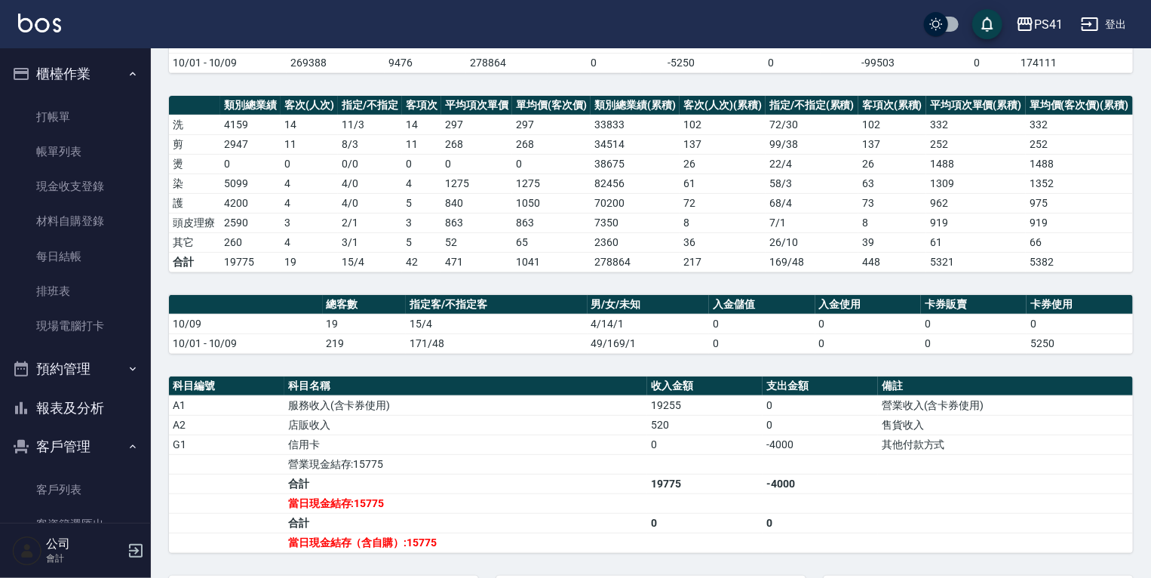
scroll to position [297, 0]
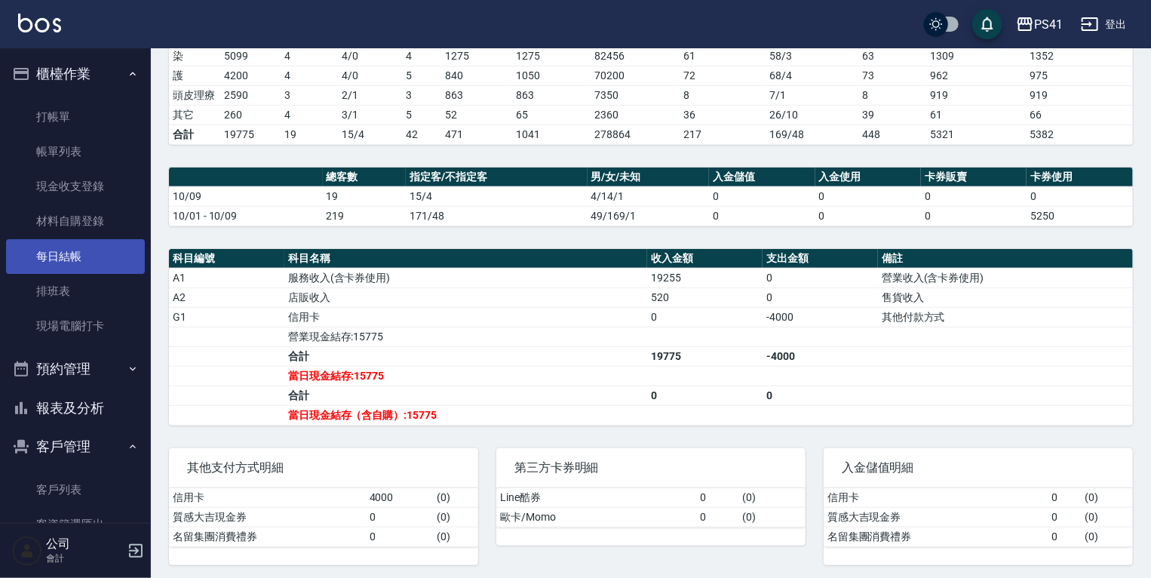
click at [63, 245] on link "每日結帳" at bounding box center [75, 256] width 139 height 35
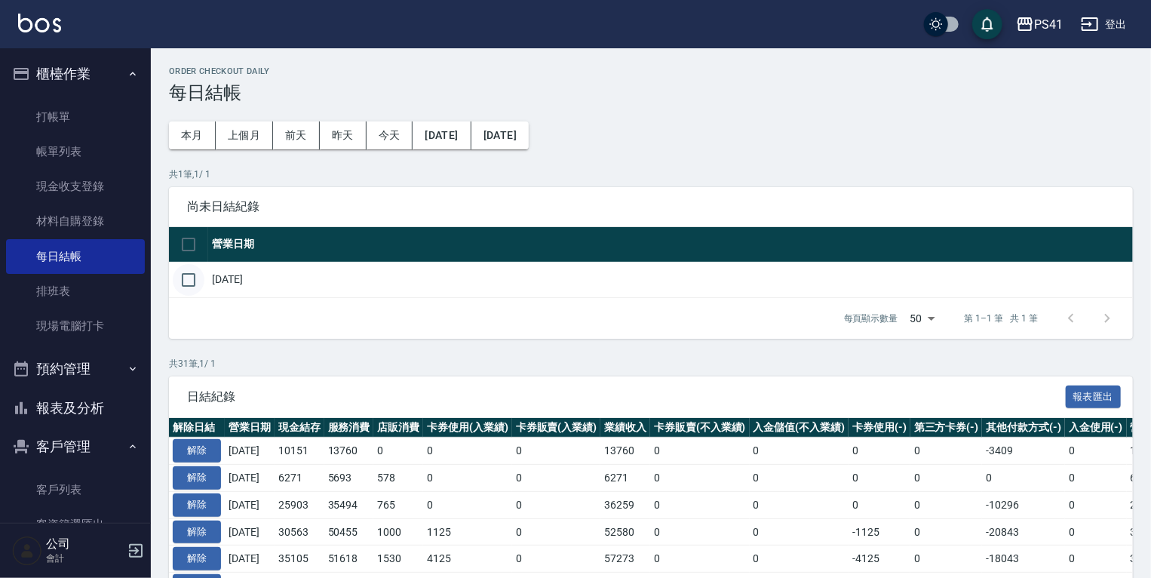
click at [189, 275] on input "checkbox" at bounding box center [189, 280] width 32 height 32
checkbox input "true"
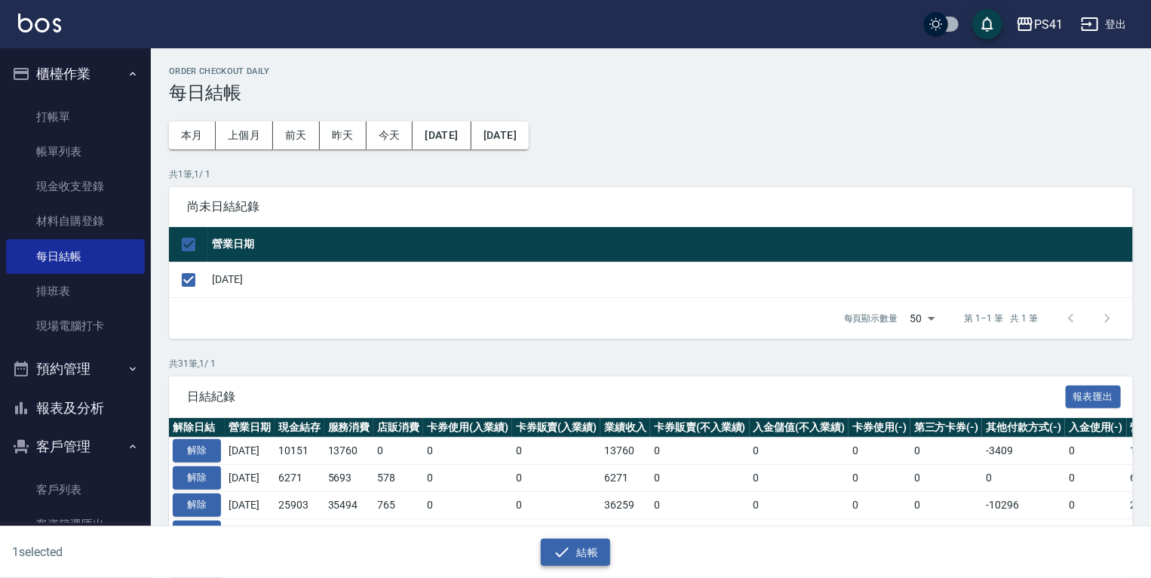
click at [599, 547] on button "結帳" at bounding box center [576, 553] width 70 height 28
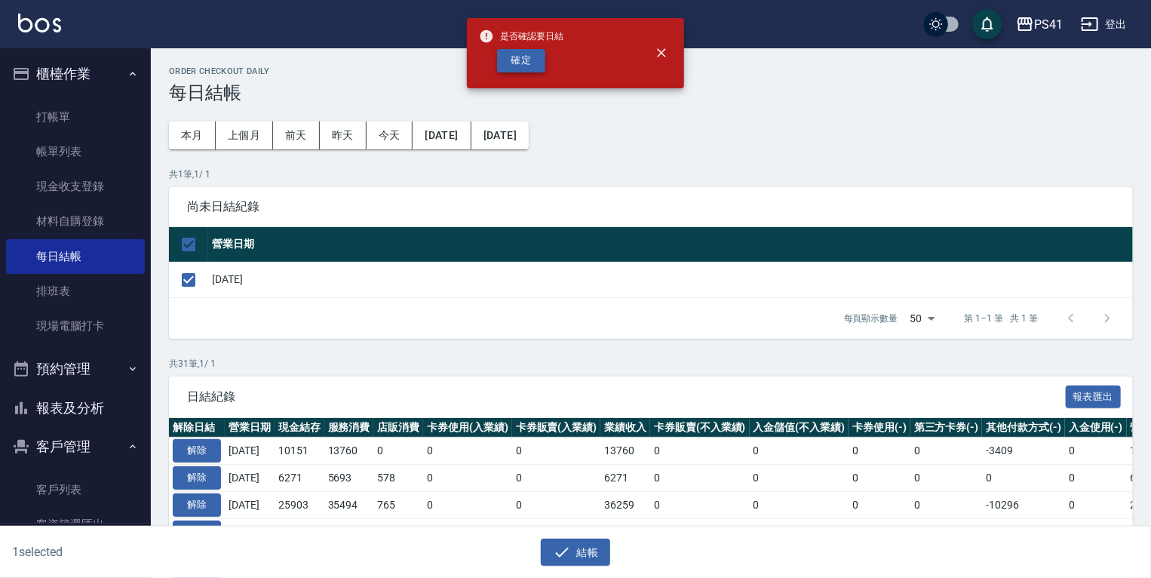
click at [543, 63] on button "確定" at bounding box center [521, 60] width 48 height 23
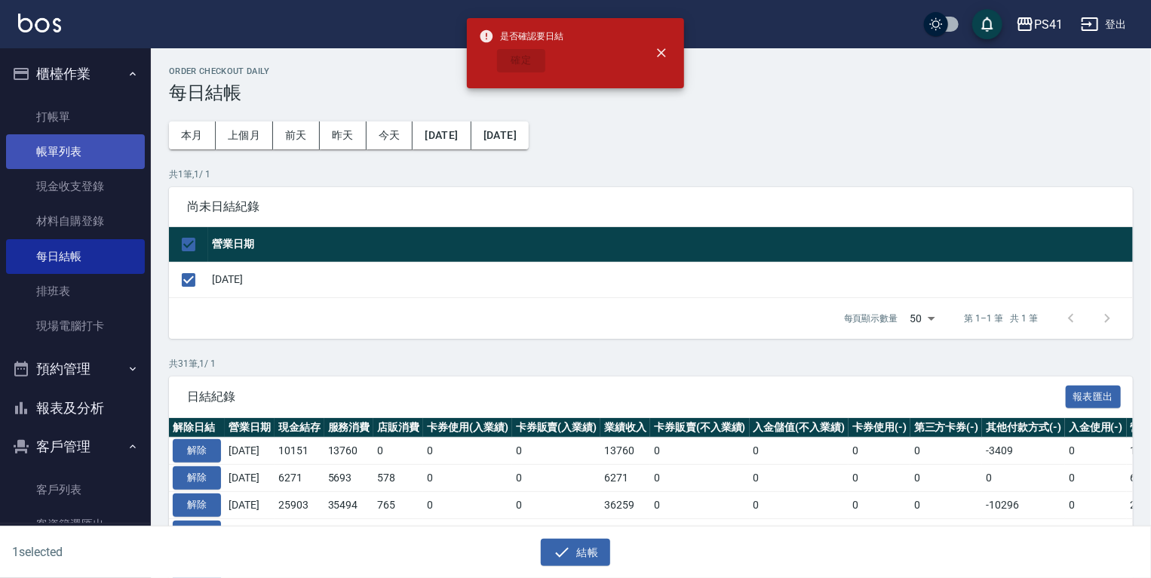
checkbox input "false"
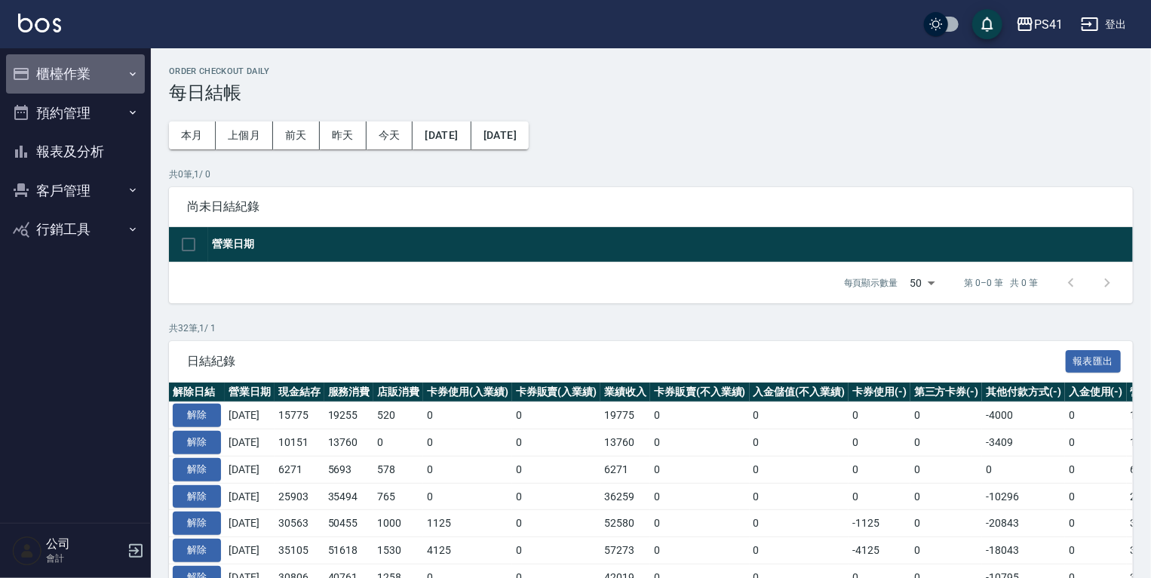
click at [112, 79] on button "櫃檯作業" at bounding box center [75, 73] width 139 height 39
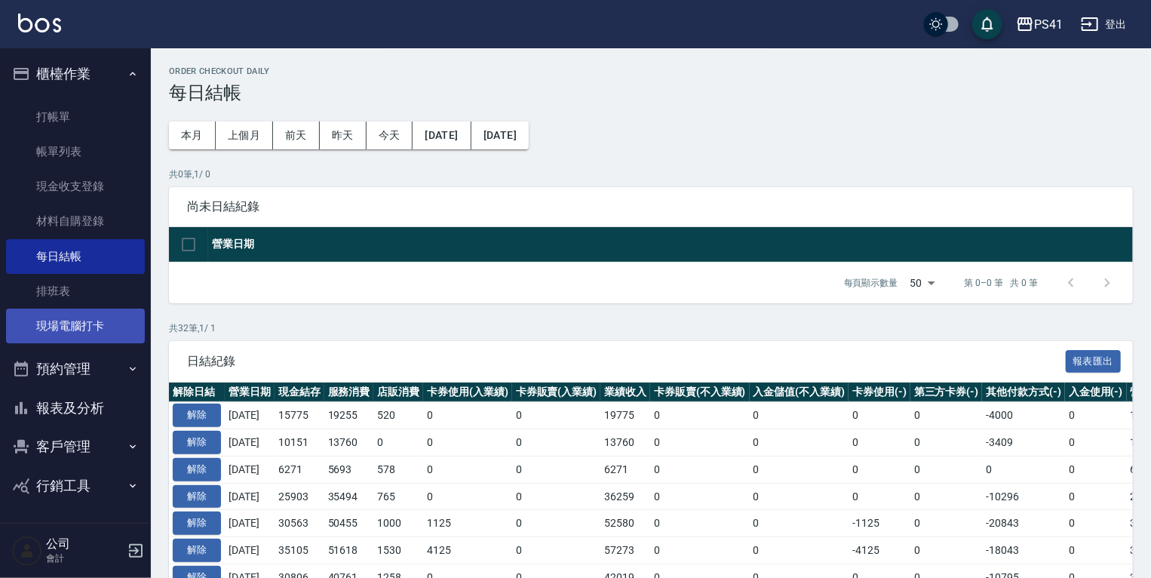
drag, startPoint x: 58, startPoint y: 346, endPoint x: 71, endPoint y: 325, distance: 24.7
click at [63, 338] on ul "打帳單 帳單列表 現金收支登錄 材料自購登錄 每日結帳 排班表 現場電腦打卡" at bounding box center [75, 222] width 139 height 257
click at [73, 320] on link "現場電腦打卡" at bounding box center [75, 326] width 139 height 35
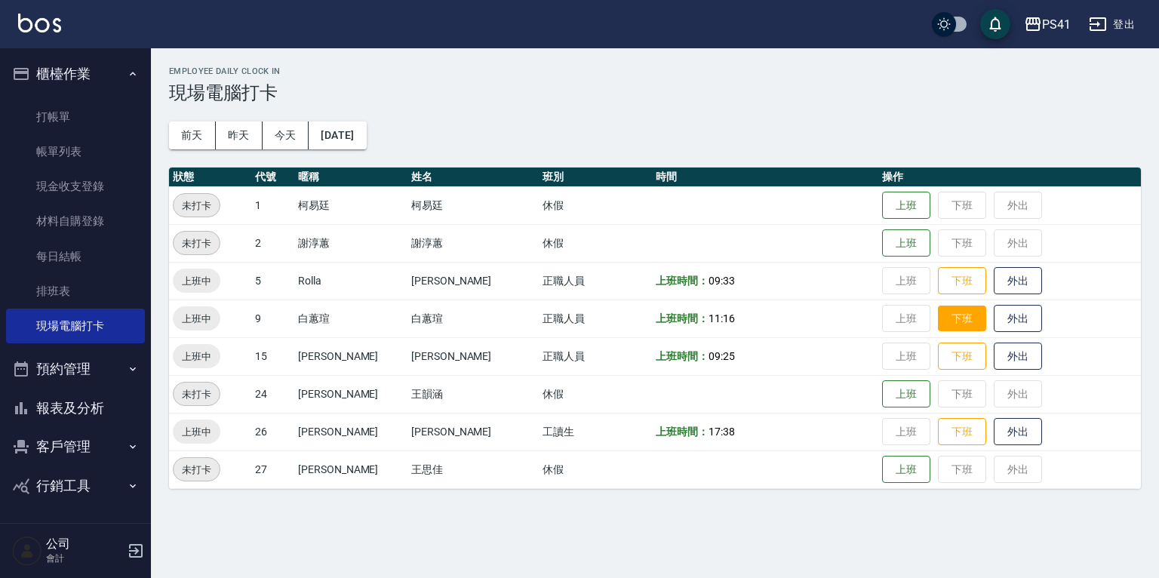
click at [964, 315] on button "下班" at bounding box center [962, 319] width 48 height 26
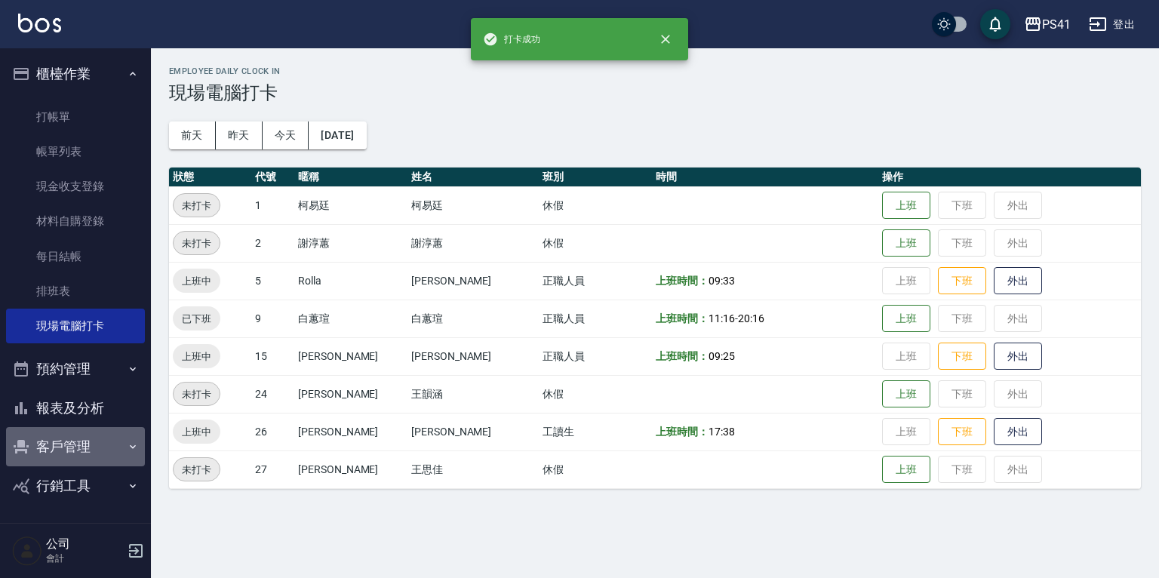
click at [87, 435] on button "客戶管理" at bounding box center [75, 446] width 139 height 39
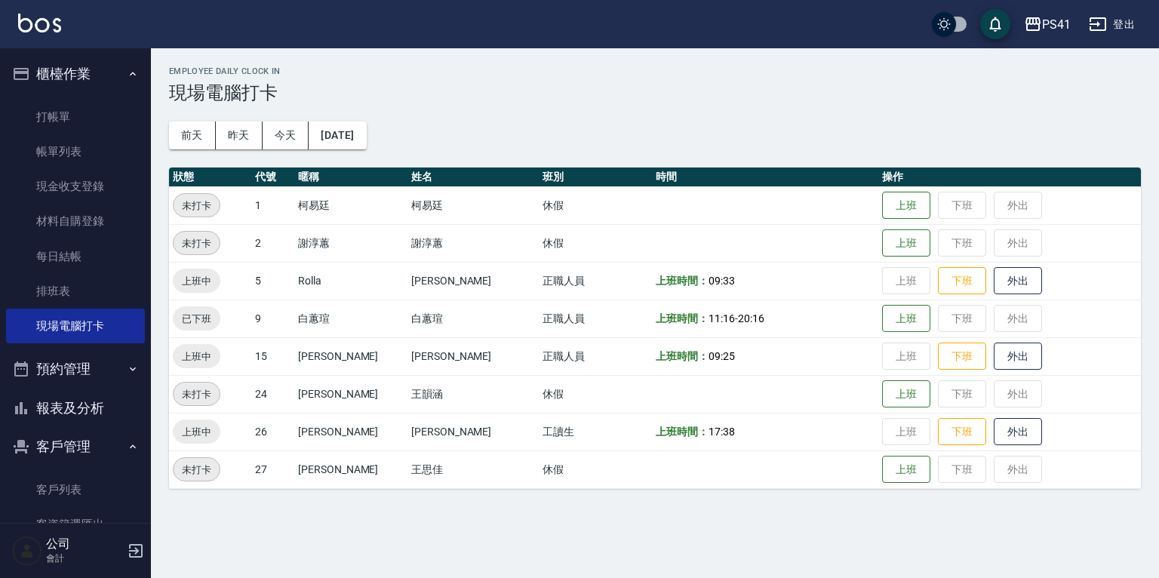
click at [90, 412] on button "報表及分析" at bounding box center [75, 408] width 139 height 39
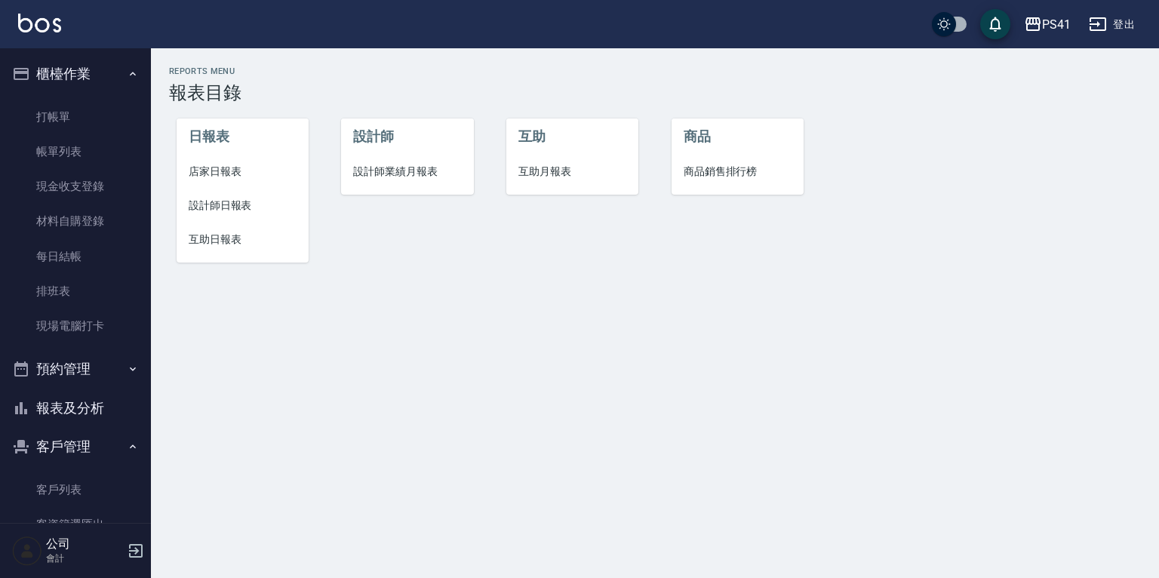
click at [232, 168] on span "店家日報表" at bounding box center [243, 172] width 108 height 16
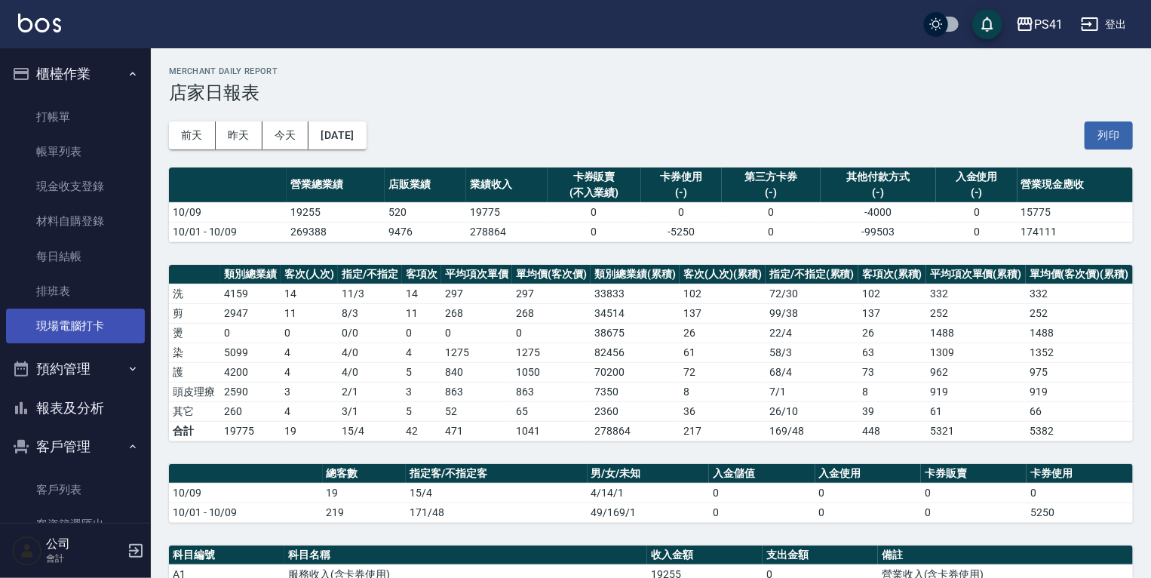
click at [81, 321] on link "現場電腦打卡" at bounding box center [75, 326] width 139 height 35
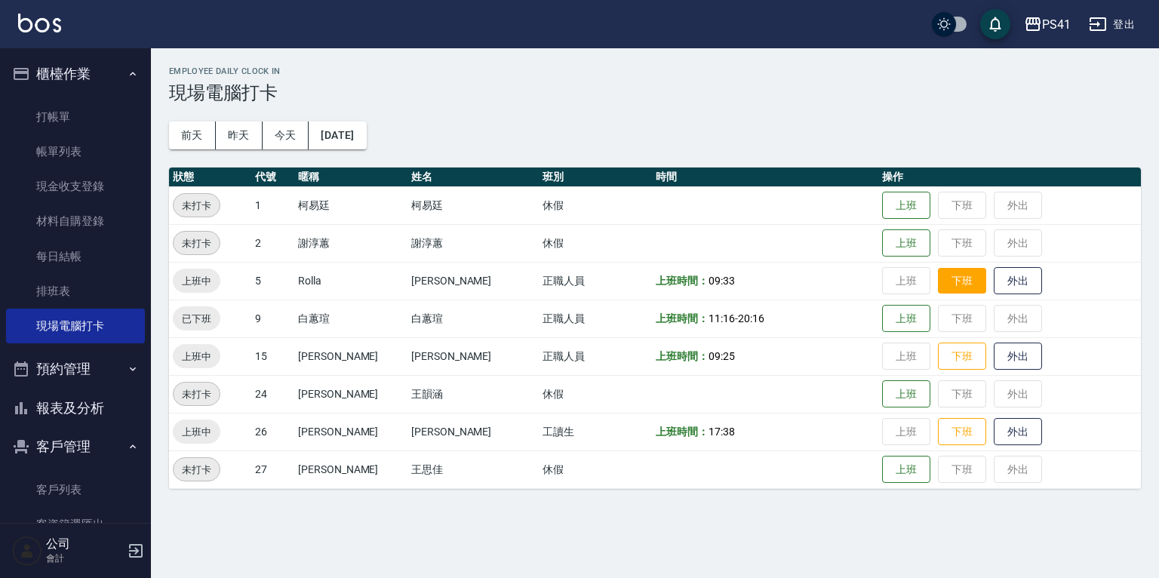
click at [938, 281] on button "下班" at bounding box center [962, 281] width 48 height 26
click at [938, 432] on button "下班" at bounding box center [962, 432] width 48 height 26
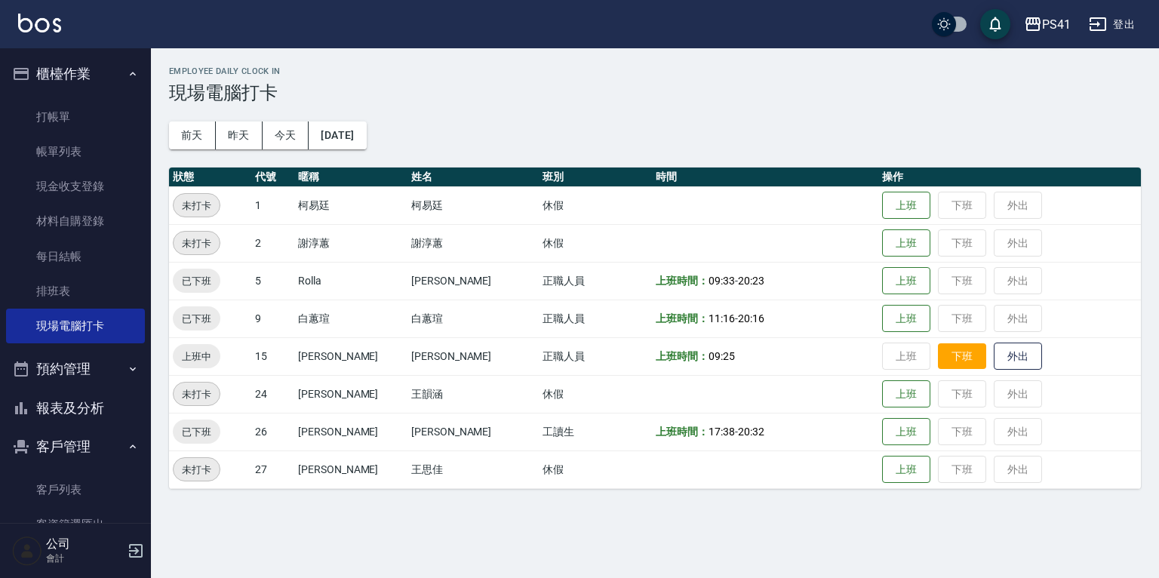
click at [954, 362] on button "下班" at bounding box center [962, 356] width 48 height 26
click at [72, 401] on button "報表及分析" at bounding box center [75, 408] width 139 height 39
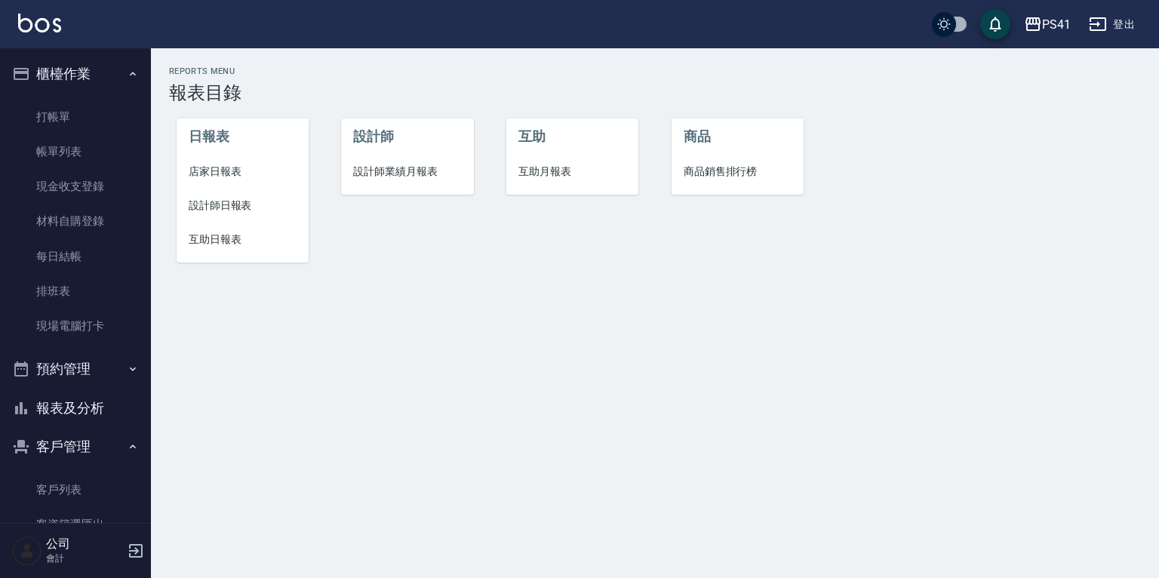
click at [224, 203] on span "設計師日報表" at bounding box center [243, 206] width 108 height 16
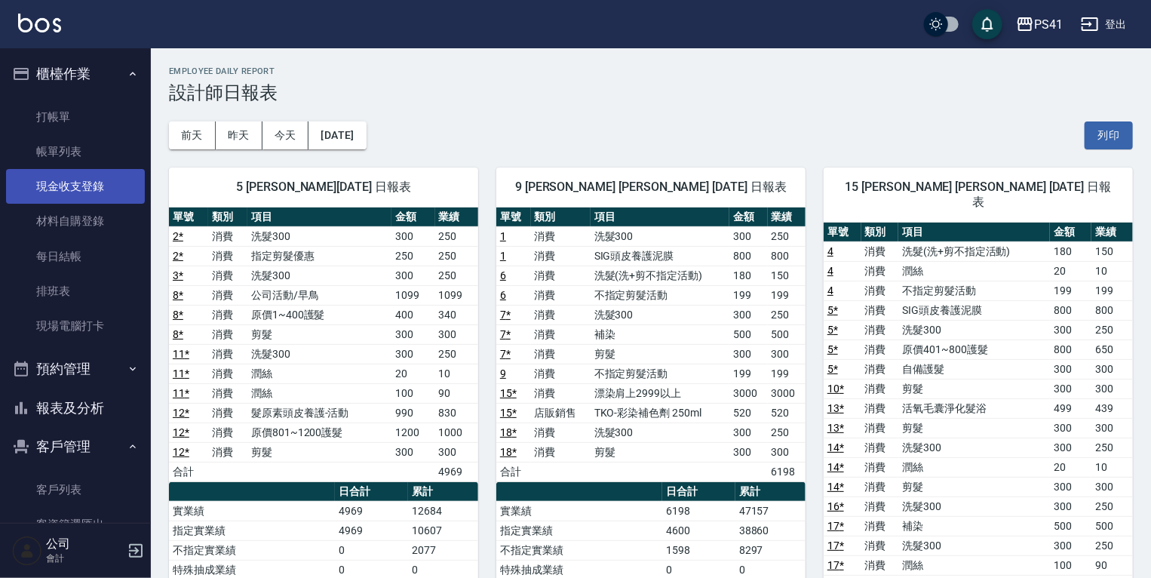
drag, startPoint x: 70, startPoint y: 154, endPoint x: 70, endPoint y: 178, distance: 24.1
click at [70, 154] on link "帳單列表" at bounding box center [75, 151] width 139 height 35
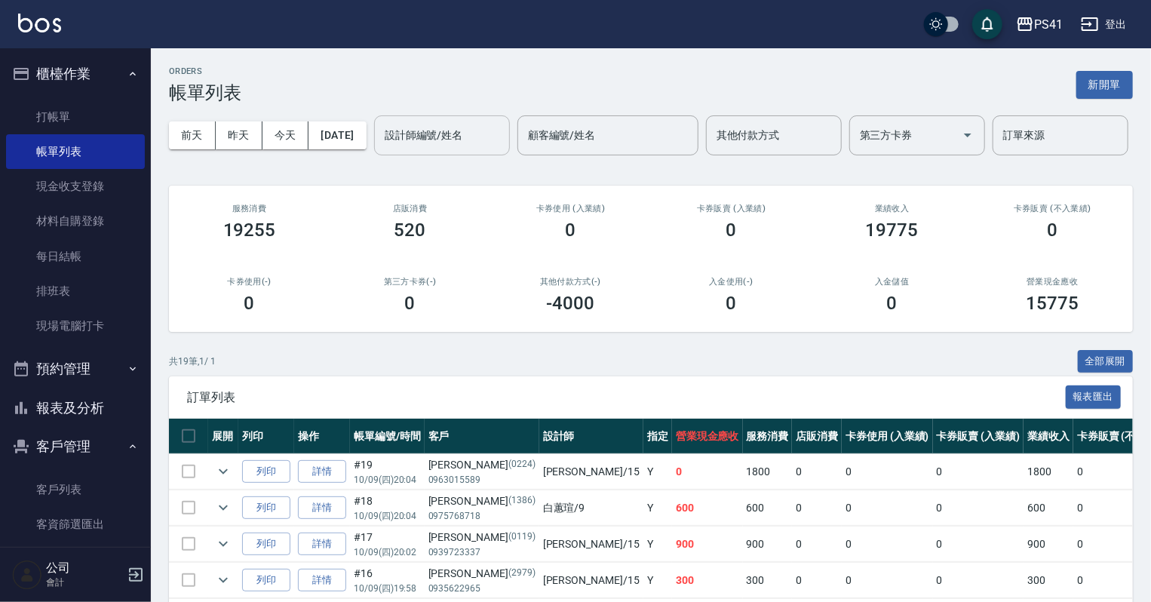
drag, startPoint x: 220, startPoint y: 193, endPoint x: 225, endPoint y: 199, distance: 8.0
click at [381, 149] on input "設計師編號/姓名" at bounding box center [442, 135] width 122 height 26
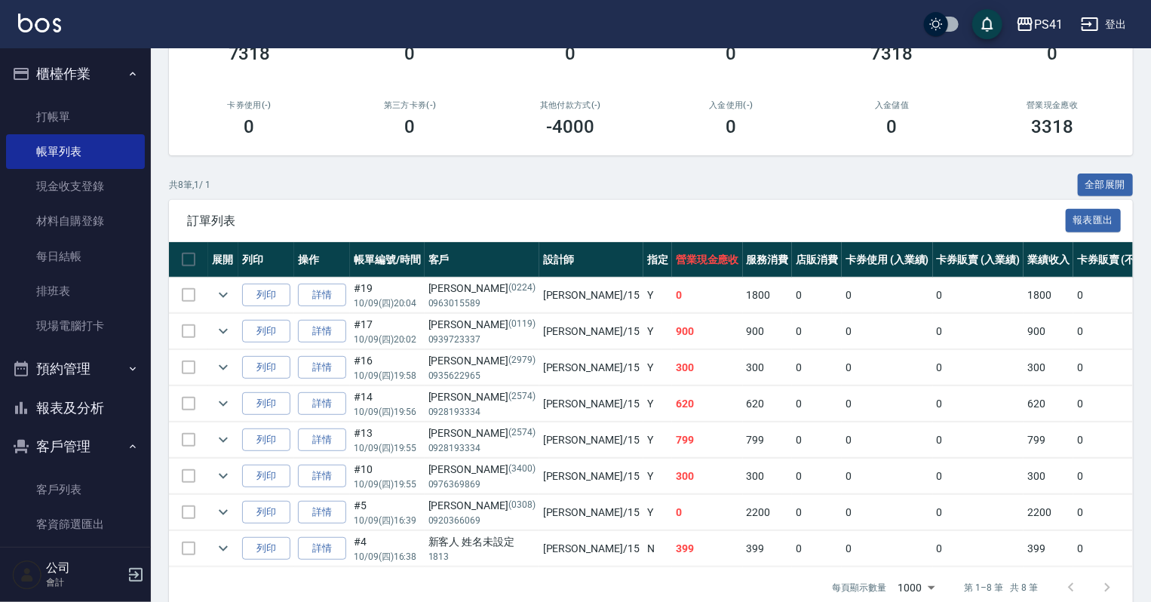
scroll to position [241, 0]
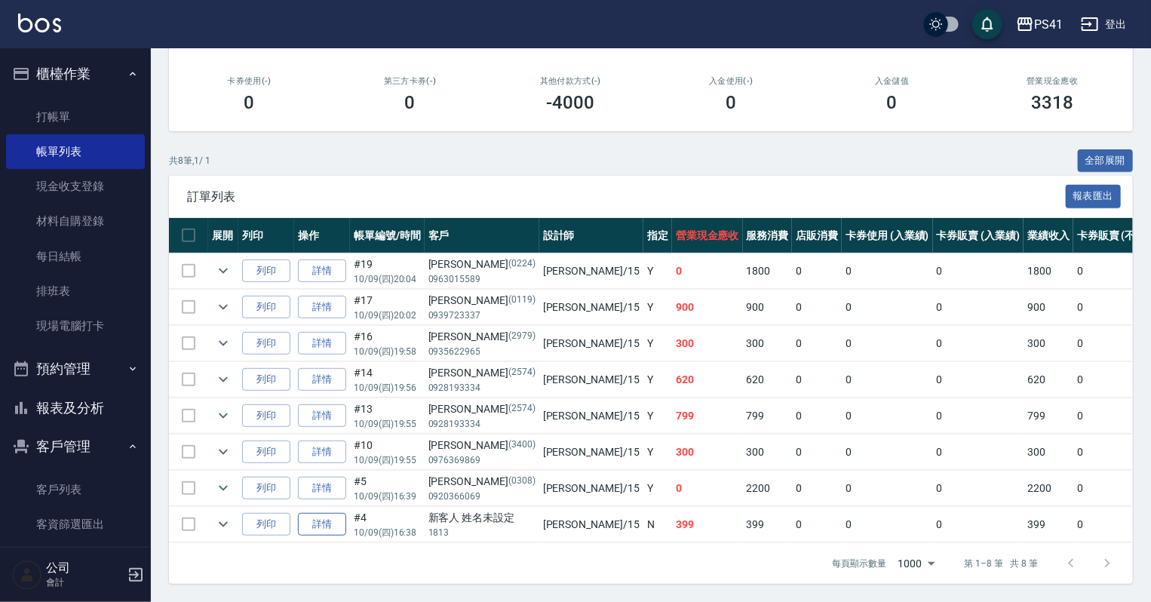
type input "李靜芳-15"
click at [313, 526] on link "詳情" at bounding box center [322, 524] width 48 height 23
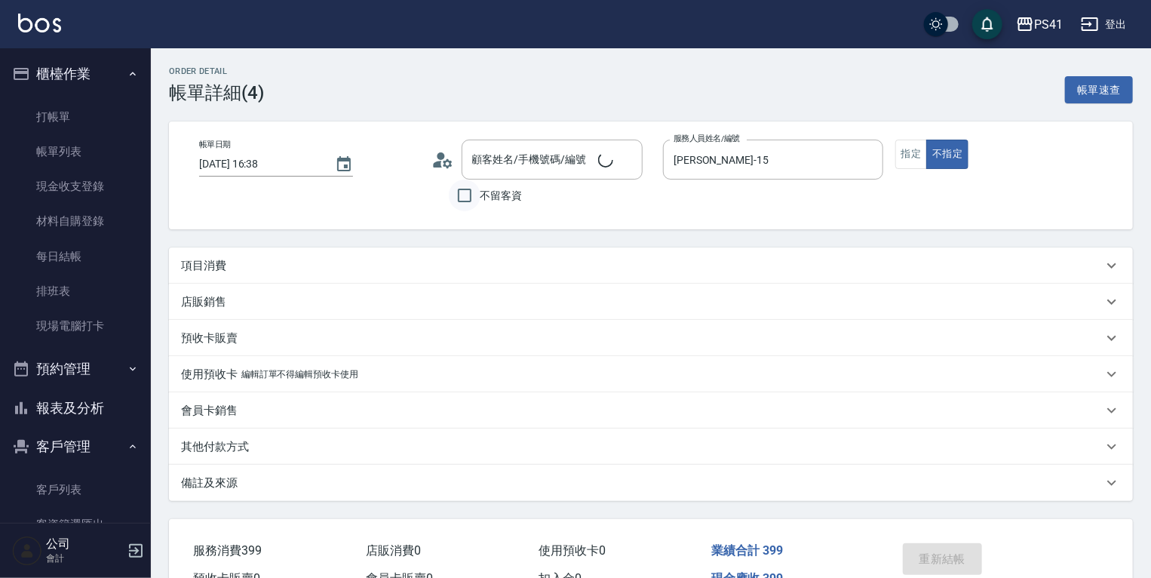
type input "2025/10/09 16:38"
type input "李靜芳-15"
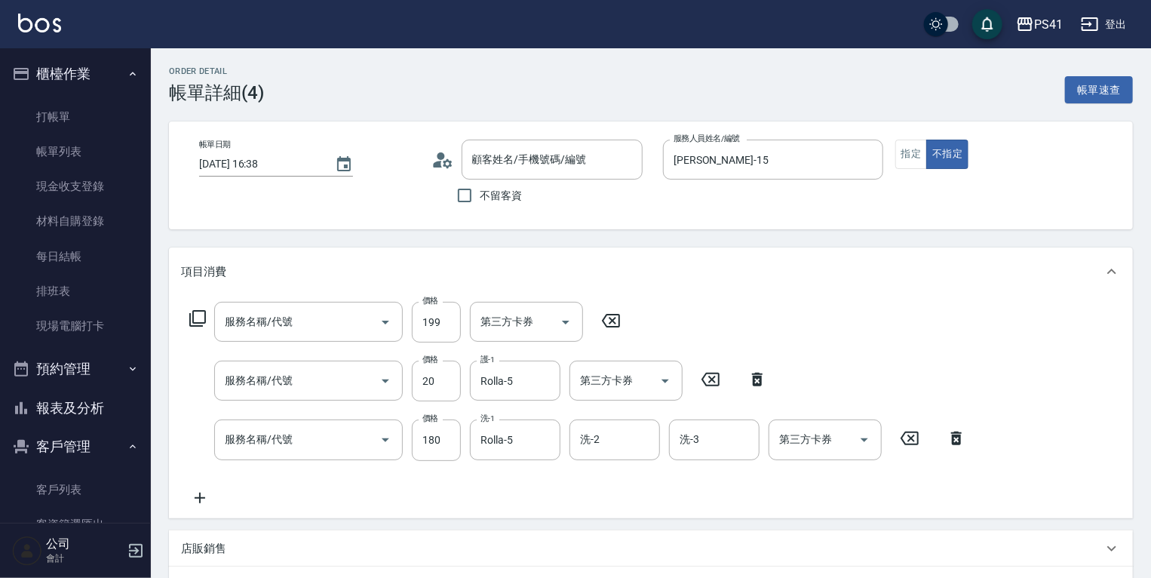
type input "新客人 姓名未設定/1813/null"
type input "不指定剪髮活動(2199)"
type input "潤絲(820)"
type input "洗髮(洗+剪不指定活動)(1180)"
click at [441, 167] on icon at bounding box center [443, 160] width 23 height 23
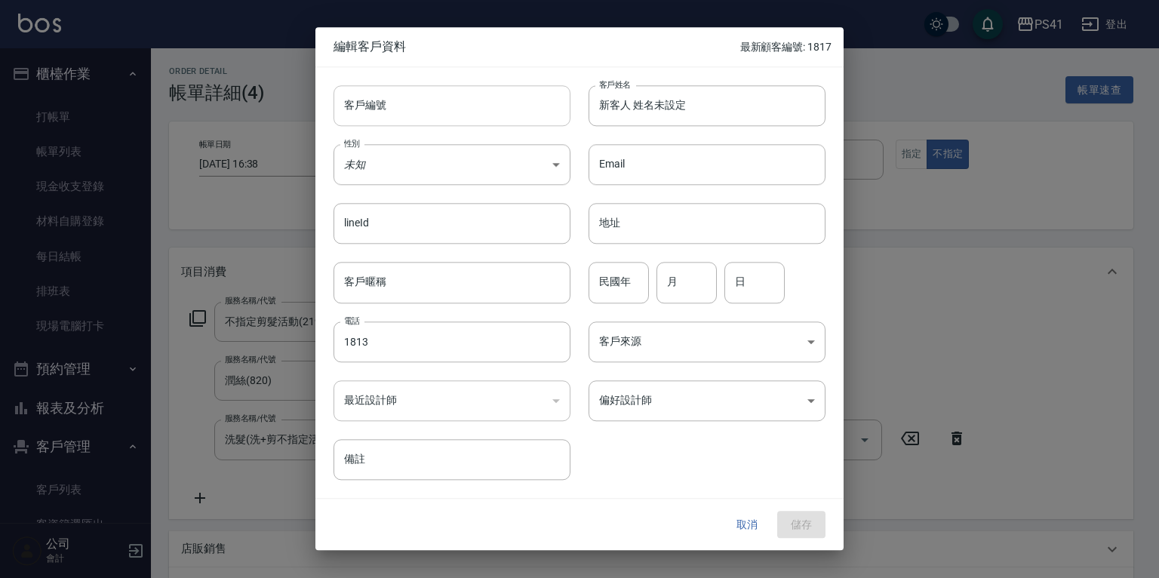
click at [392, 103] on input "客戶編號" at bounding box center [451, 105] width 237 height 41
type input "1813"
click at [601, 106] on input "新客人 姓名未設定" at bounding box center [707, 105] width 237 height 41
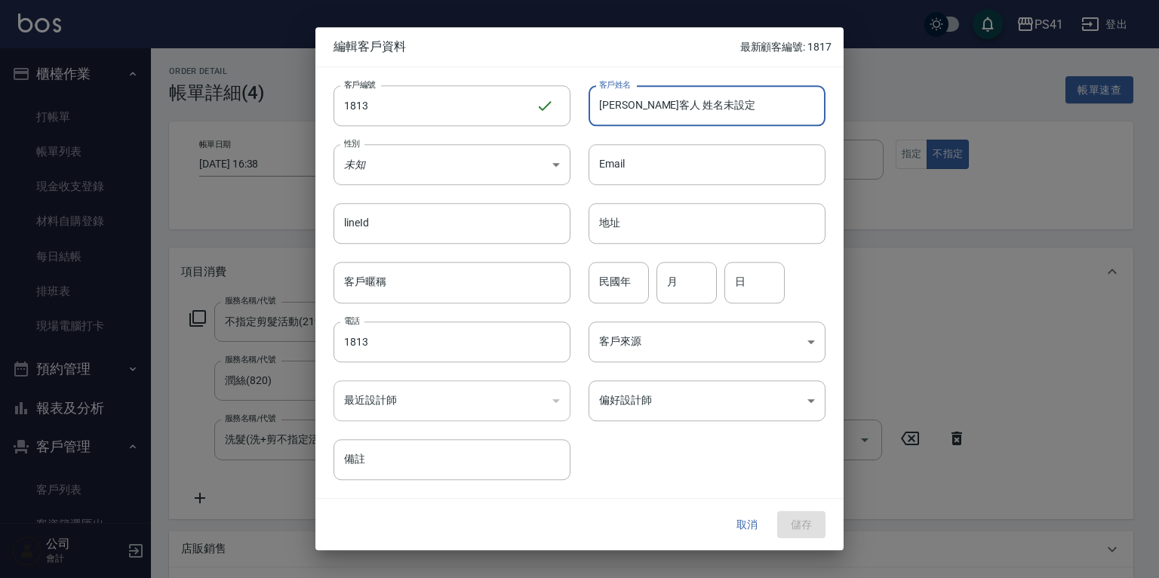
click at [724, 98] on input "劉美慧新客人 姓名未設定" at bounding box center [707, 105] width 237 height 41
type input "劉美慧"
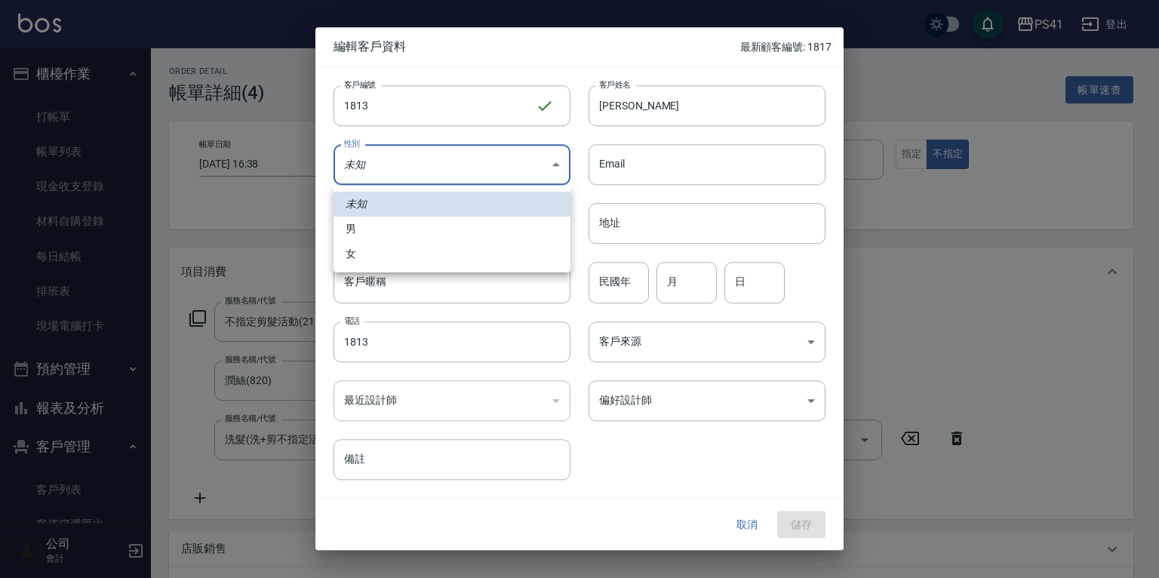
click at [520, 167] on body "PS41 登出 櫃檯作業 打帳單 帳單列表 現金收支登錄 材料自購登錄 每日結帳 排班表 現場電腦打卡 預約管理 預約管理 單日預約紀錄 單週預約紀錄 報表及…" at bounding box center [579, 452] width 1159 height 905
click at [444, 241] on li "女" at bounding box center [451, 253] width 237 height 25
type input "FEMALE"
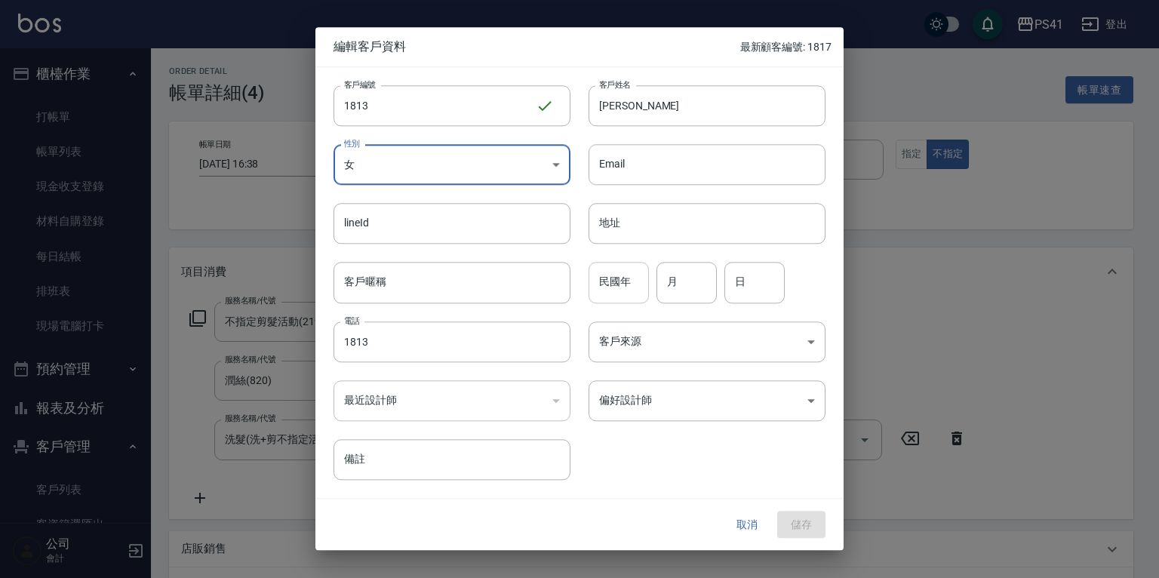
click at [604, 286] on input "民國年" at bounding box center [619, 283] width 60 height 41
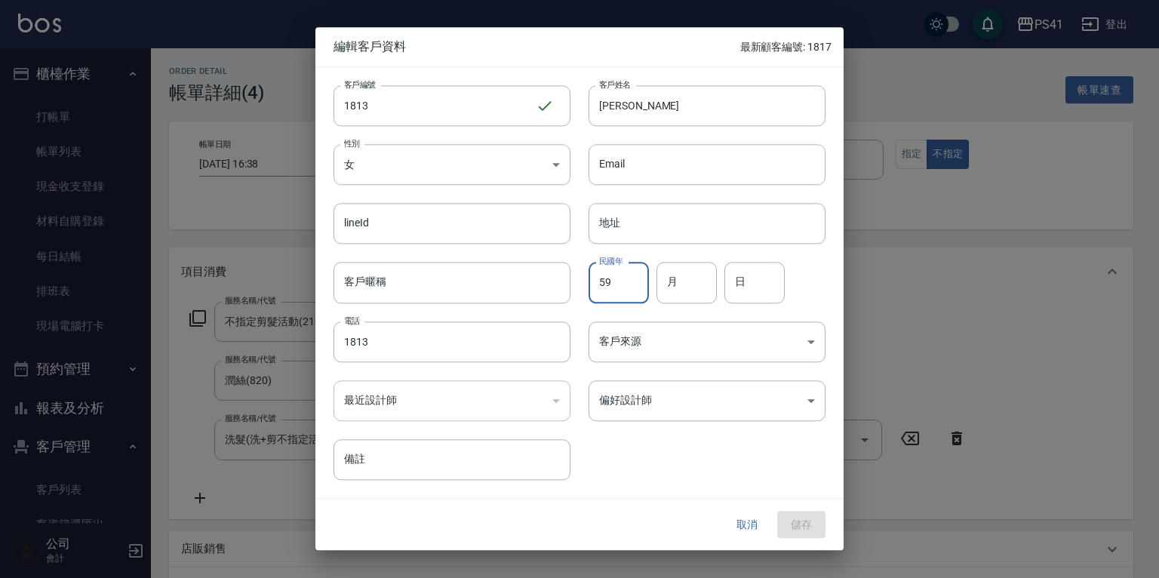
type input "59"
click at [682, 297] on input "月" at bounding box center [686, 283] width 60 height 41
type input "04"
click at [741, 283] on input "日" at bounding box center [754, 283] width 60 height 41
type input "12"
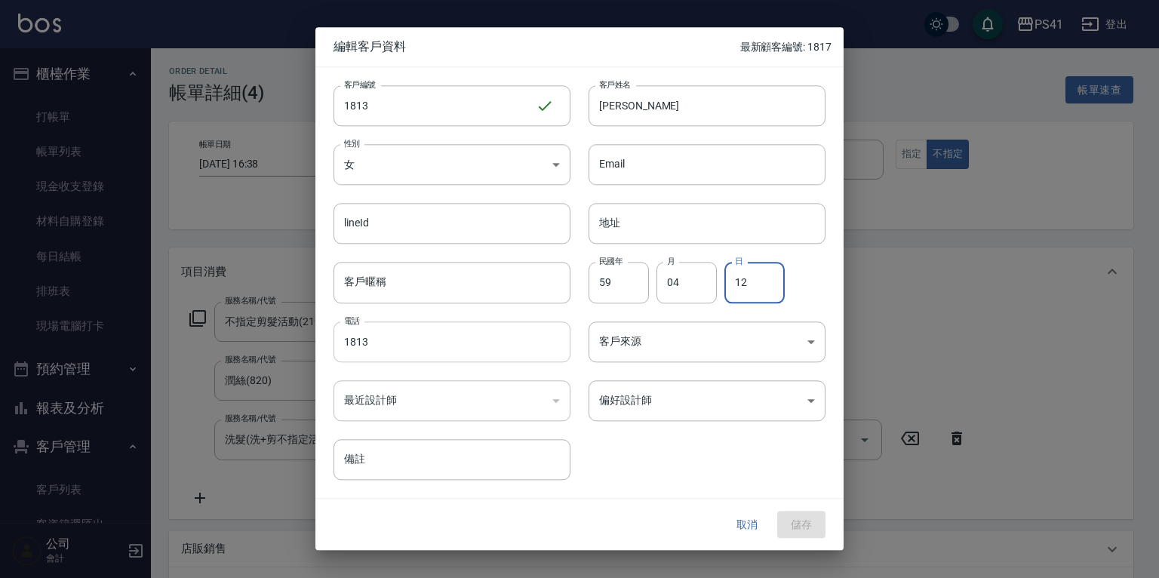
click at [380, 345] on input "1813" at bounding box center [451, 341] width 237 height 41
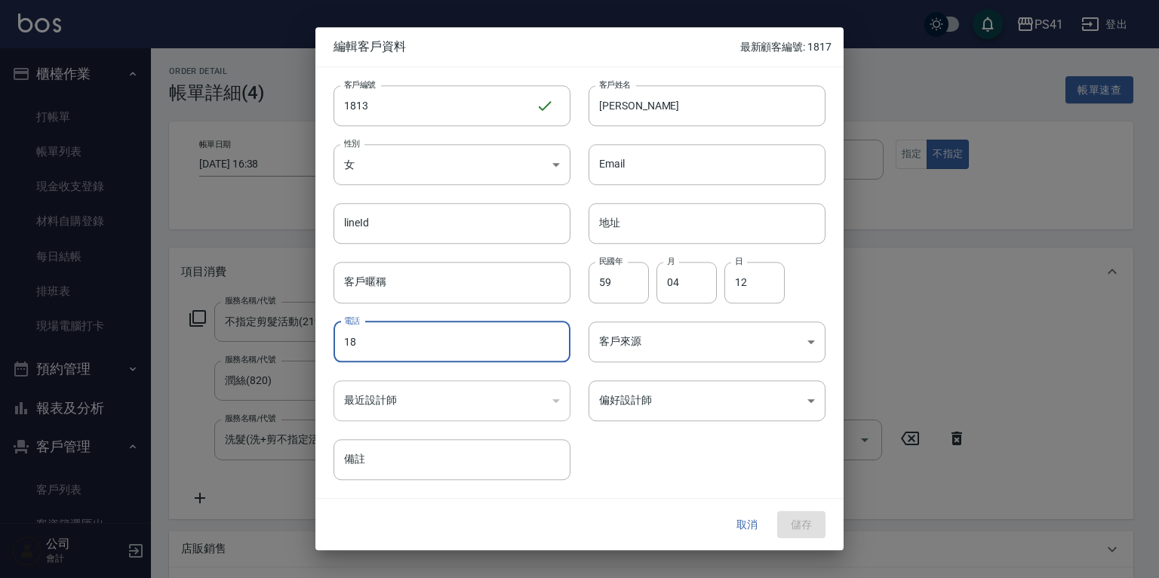
type input "1"
type input "0972232367"
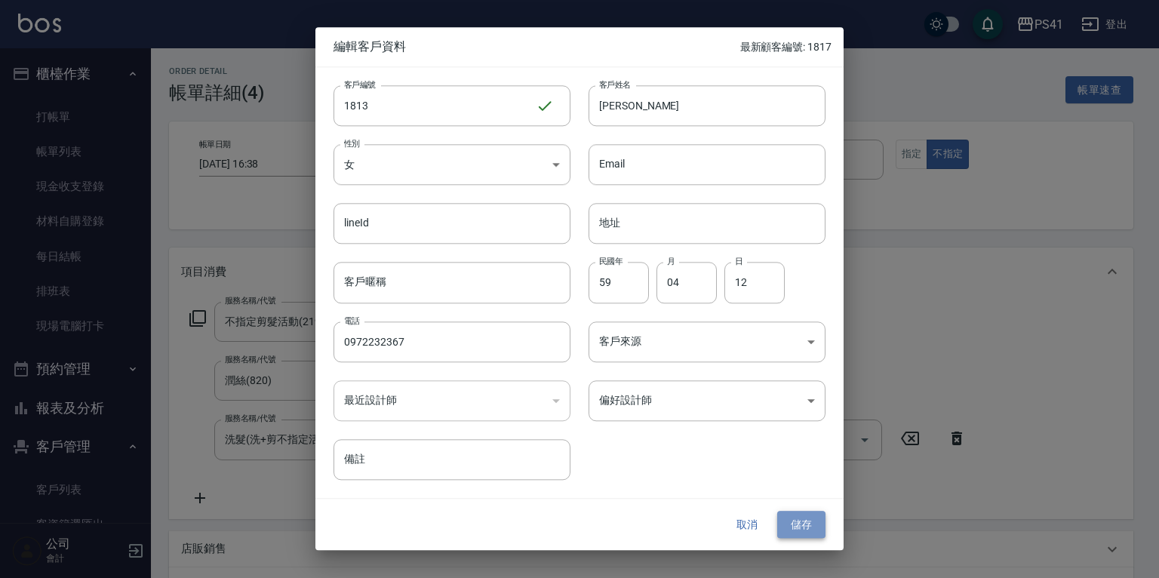
click at [807, 526] on button "儲存" at bounding box center [801, 525] width 48 height 28
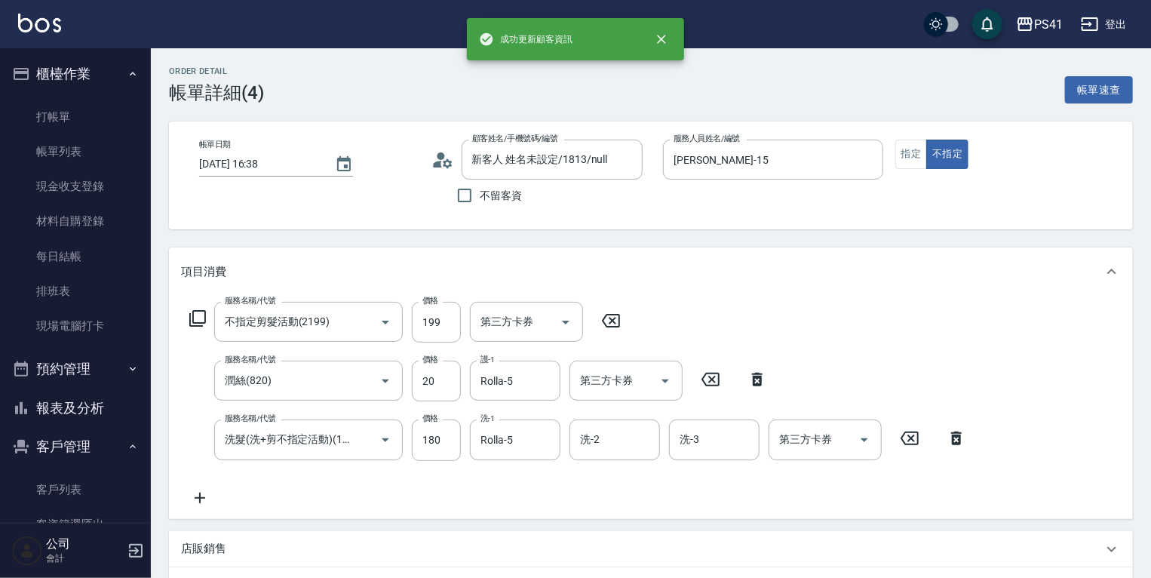
type input "劉美慧/0972232367/1813"
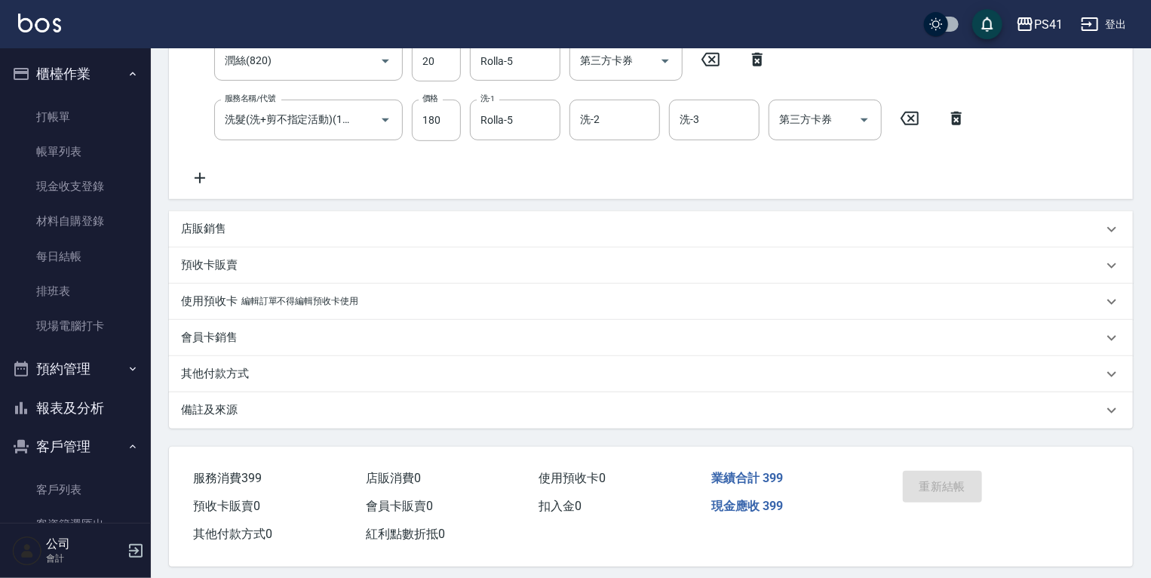
scroll to position [330, 0]
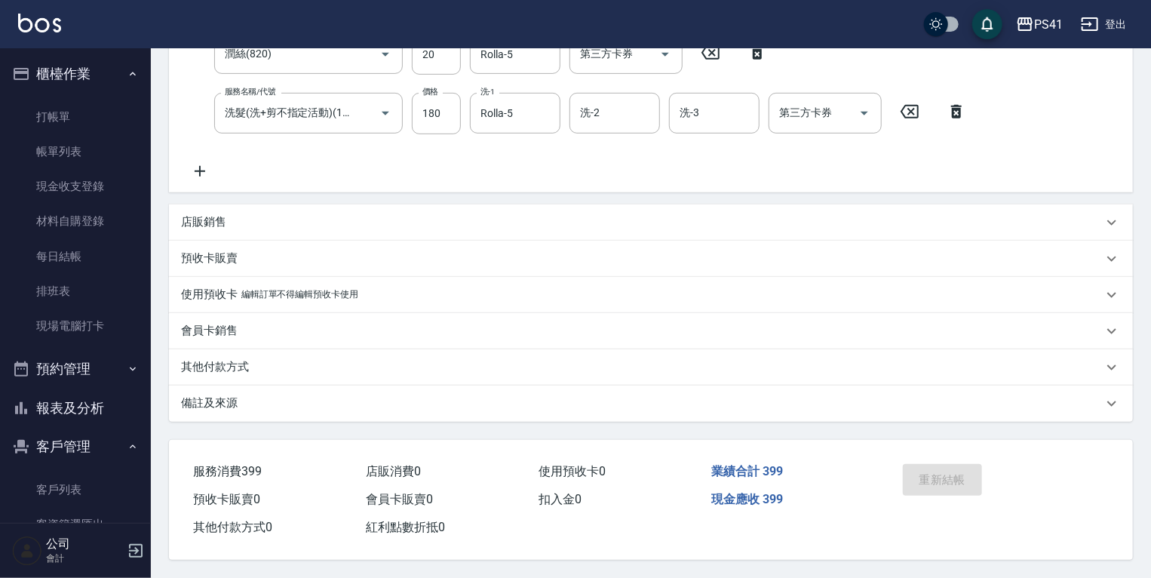
click at [933, 466] on div "重新結帳" at bounding box center [947, 491] width 100 height 66
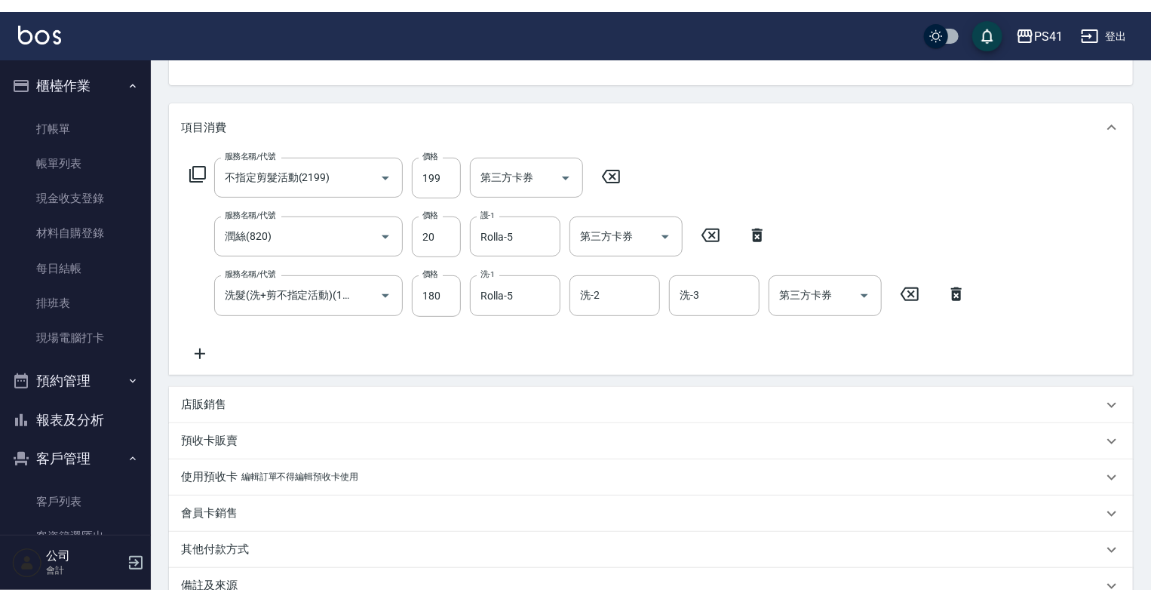
scroll to position [0, 0]
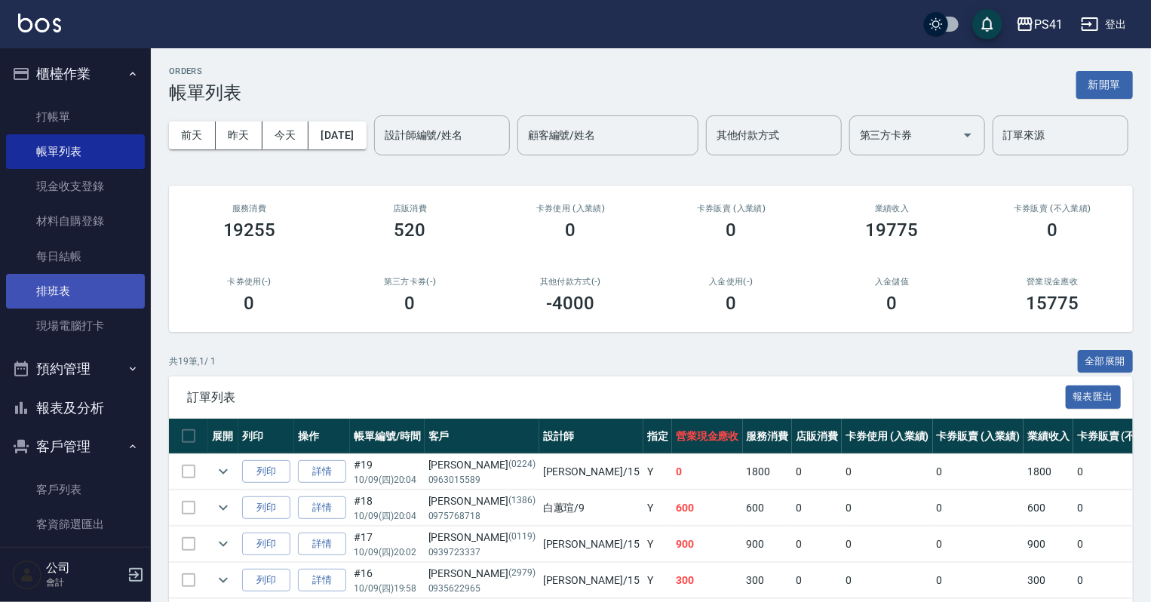
click at [60, 296] on link "排班表" at bounding box center [75, 291] width 139 height 35
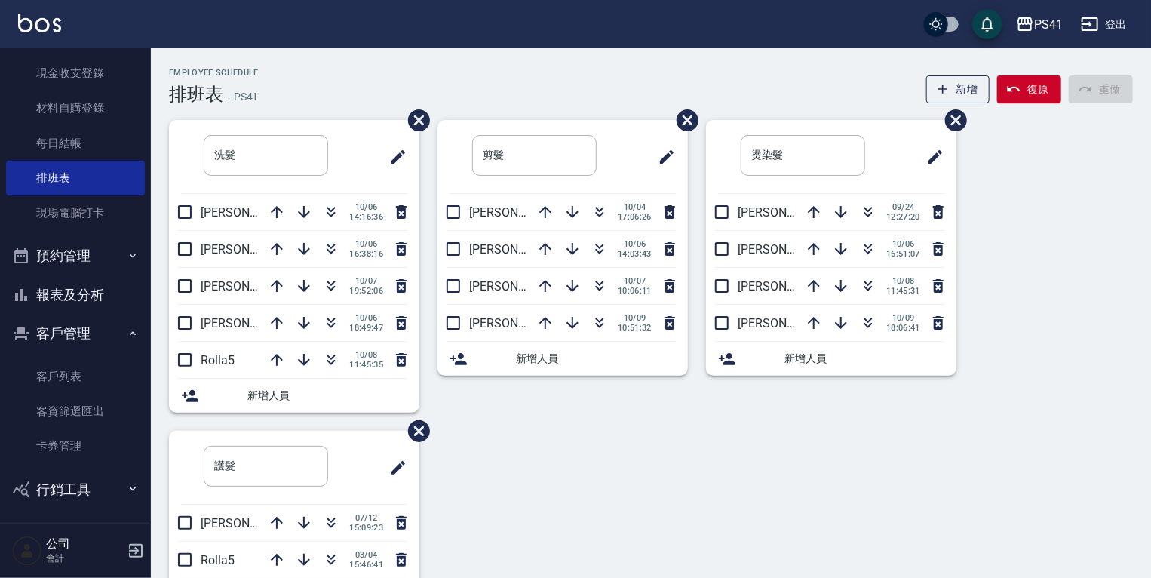
scroll to position [116, 0]
click at [55, 302] on button "報表及分析" at bounding box center [75, 291] width 139 height 39
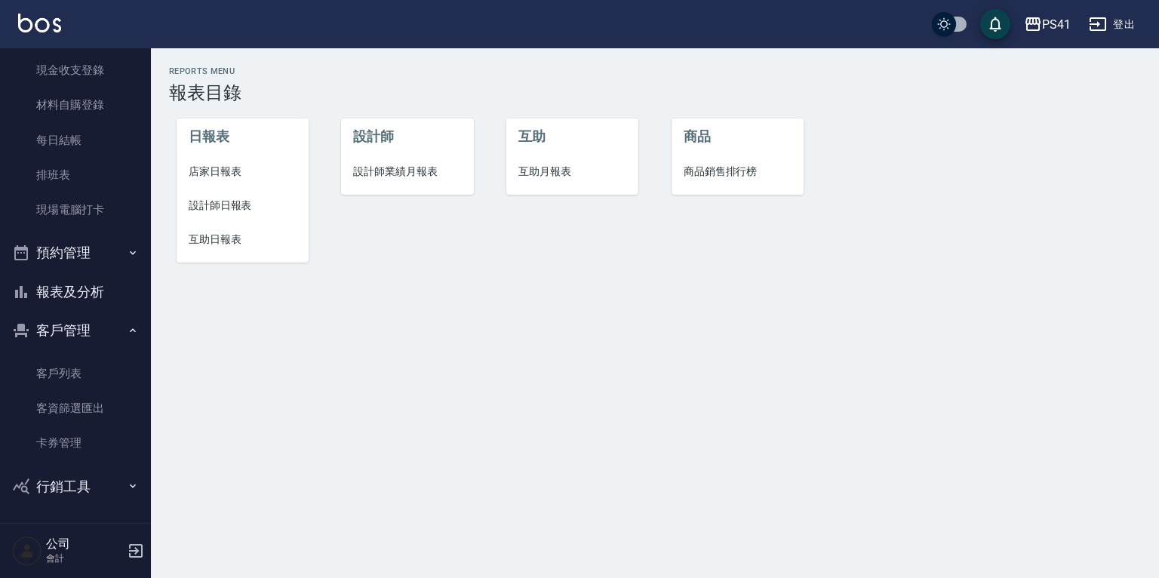
click at [561, 172] on span "互助月報表" at bounding box center [572, 172] width 108 height 16
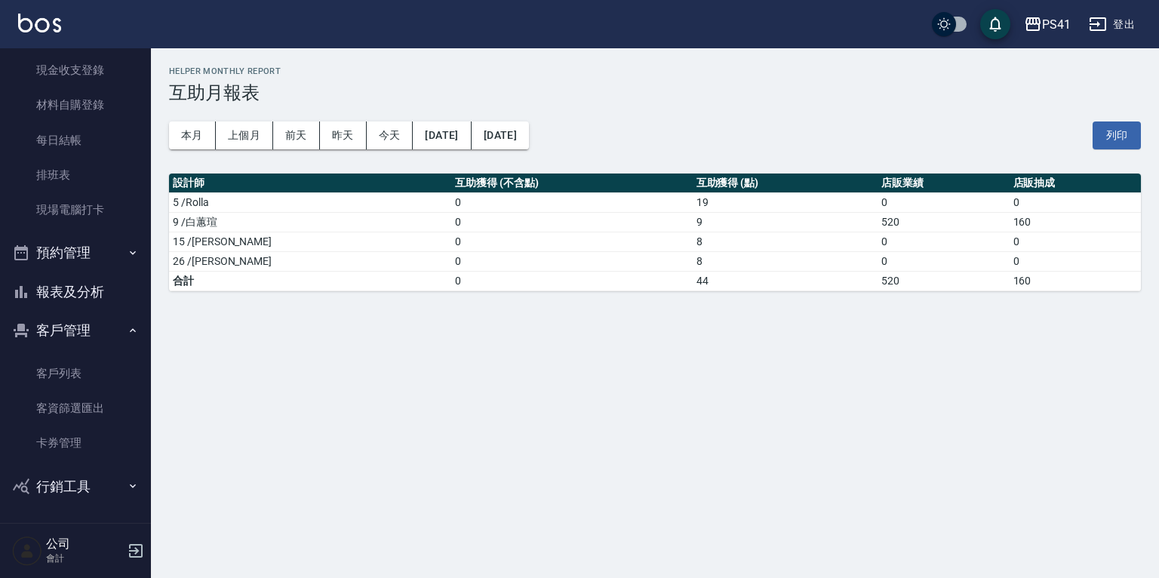
click at [80, 298] on button "報表及分析" at bounding box center [75, 291] width 139 height 39
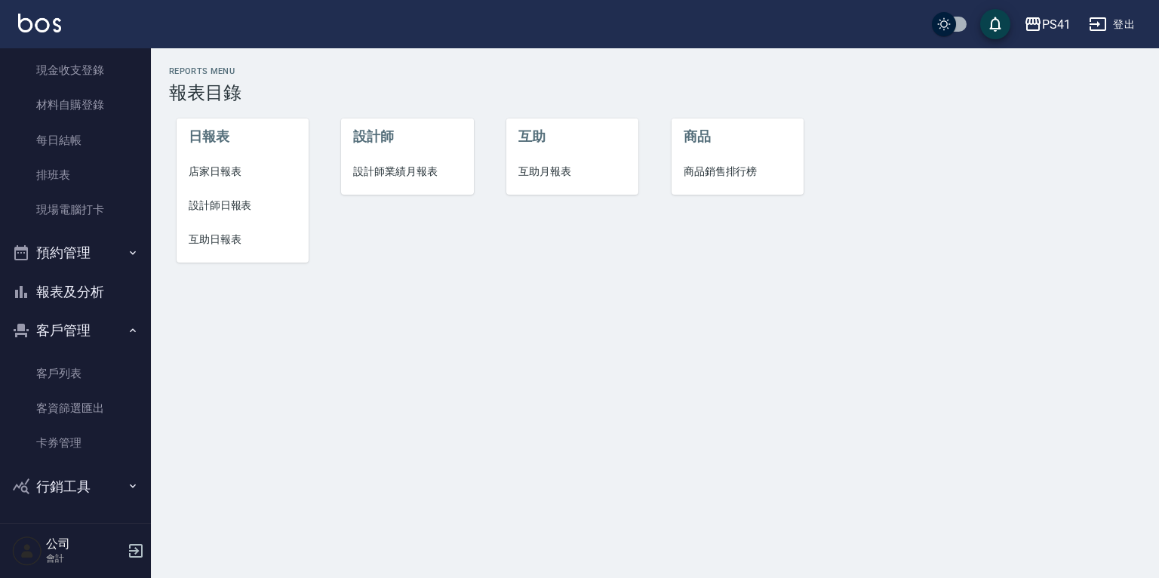
click at [199, 241] on span "互助日報表" at bounding box center [243, 240] width 108 height 16
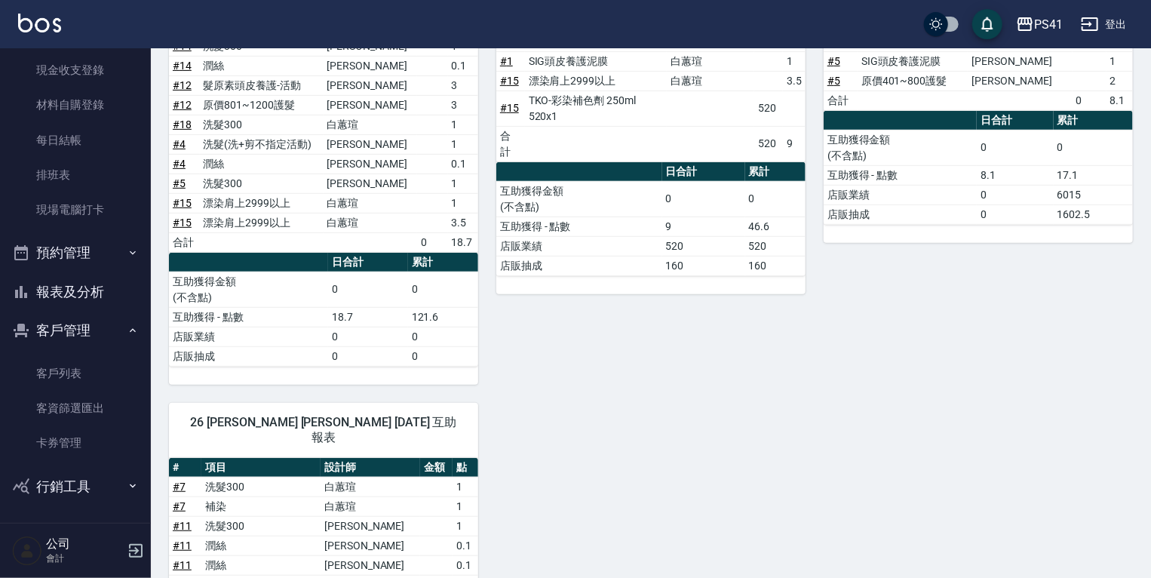
scroll to position [121, 0]
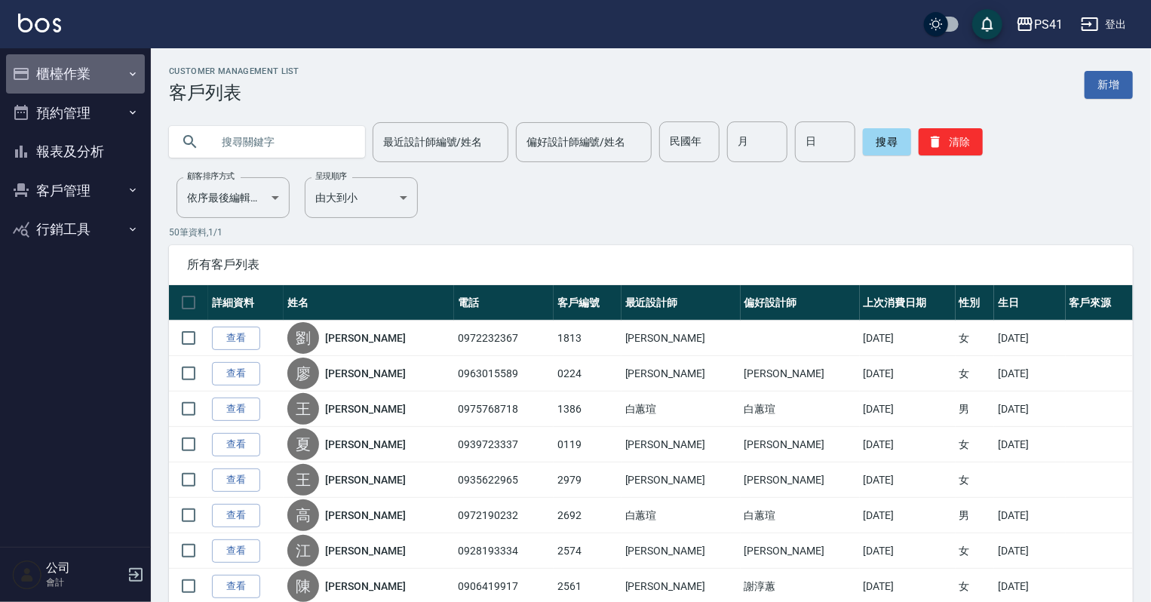
click at [59, 75] on button "櫃檯作業" at bounding box center [75, 73] width 139 height 39
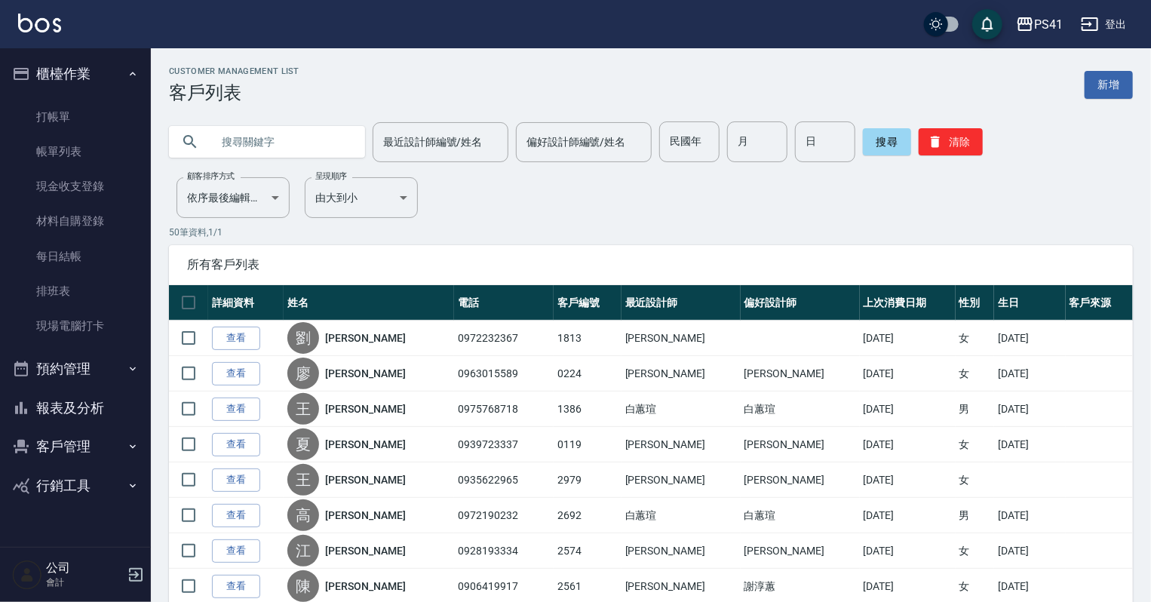
click at [69, 404] on button "報表及分析" at bounding box center [75, 408] width 139 height 39
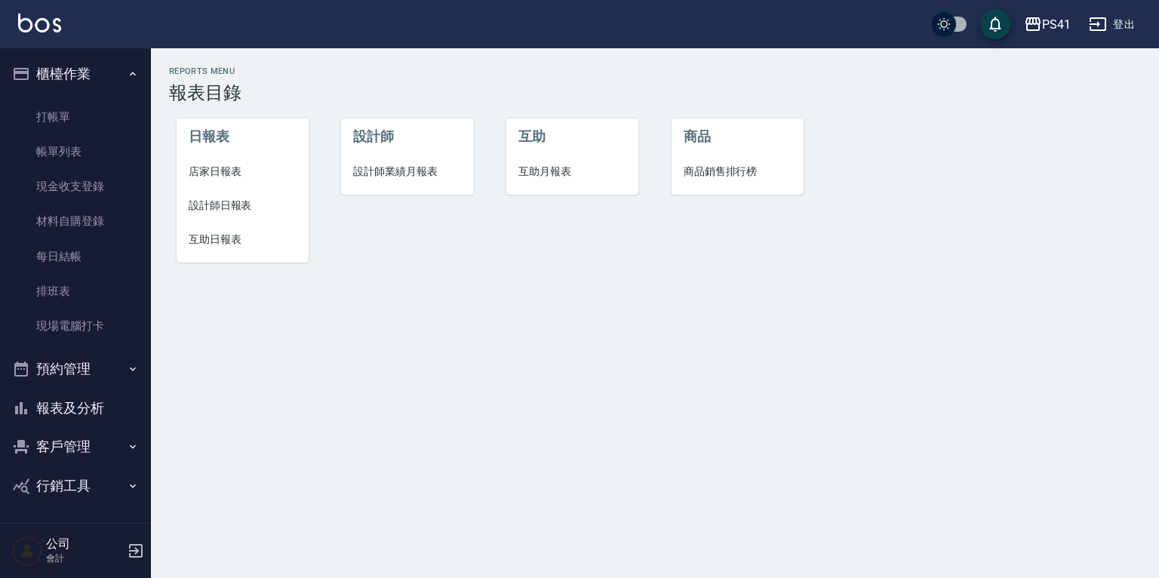
click at [210, 176] on span "店家日報表" at bounding box center [243, 172] width 108 height 16
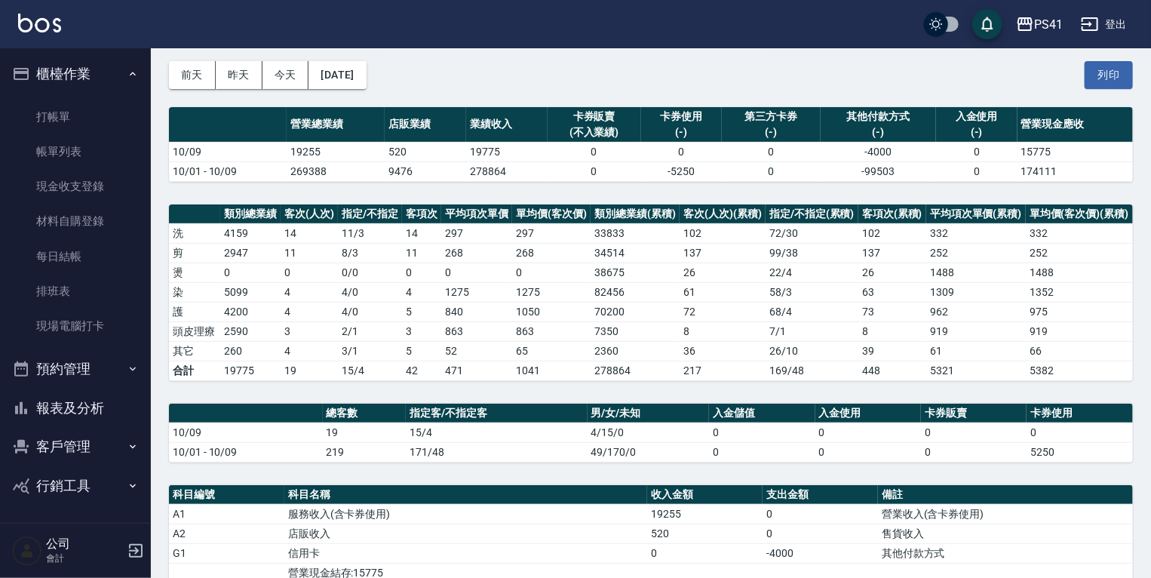
scroll to position [60, 0]
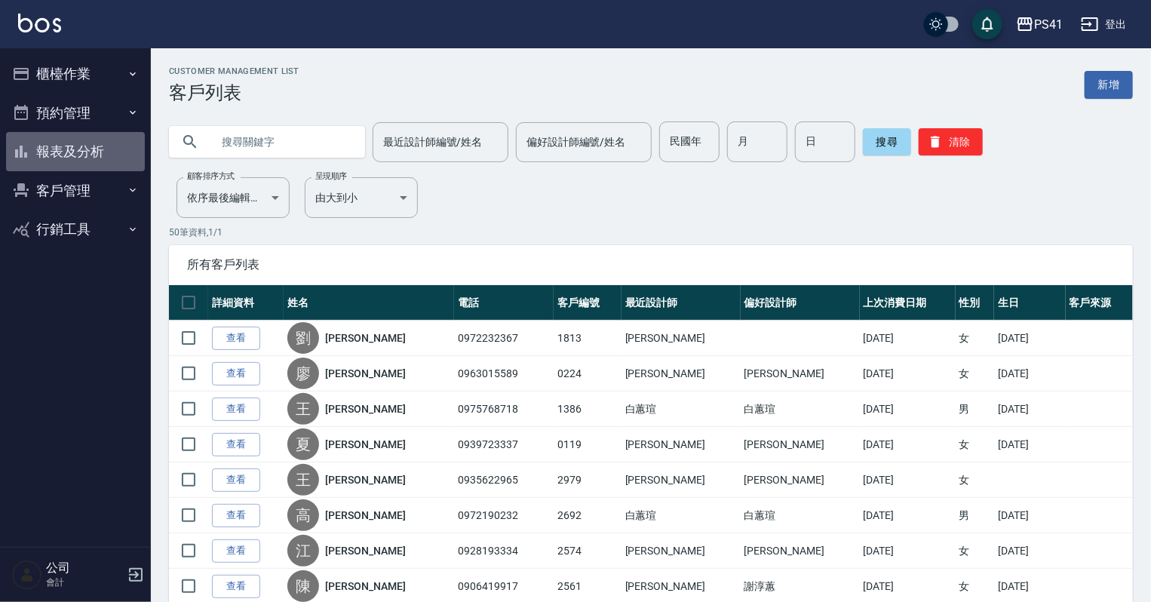
click at [111, 157] on button "報表及分析" at bounding box center [75, 151] width 139 height 39
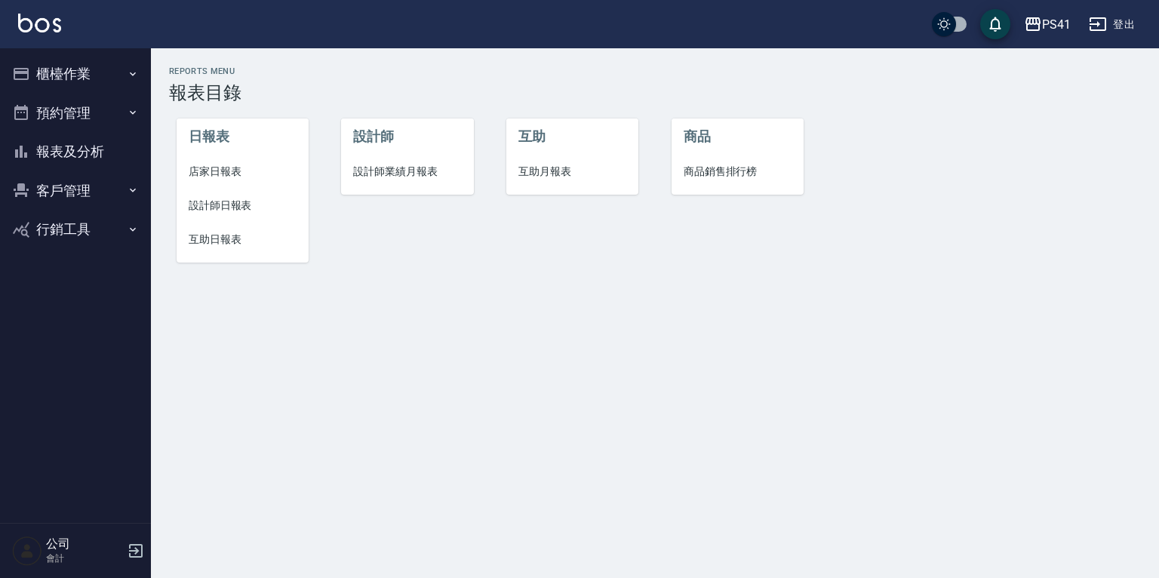
click at [230, 203] on span "設計師日報表" at bounding box center [243, 206] width 108 height 16
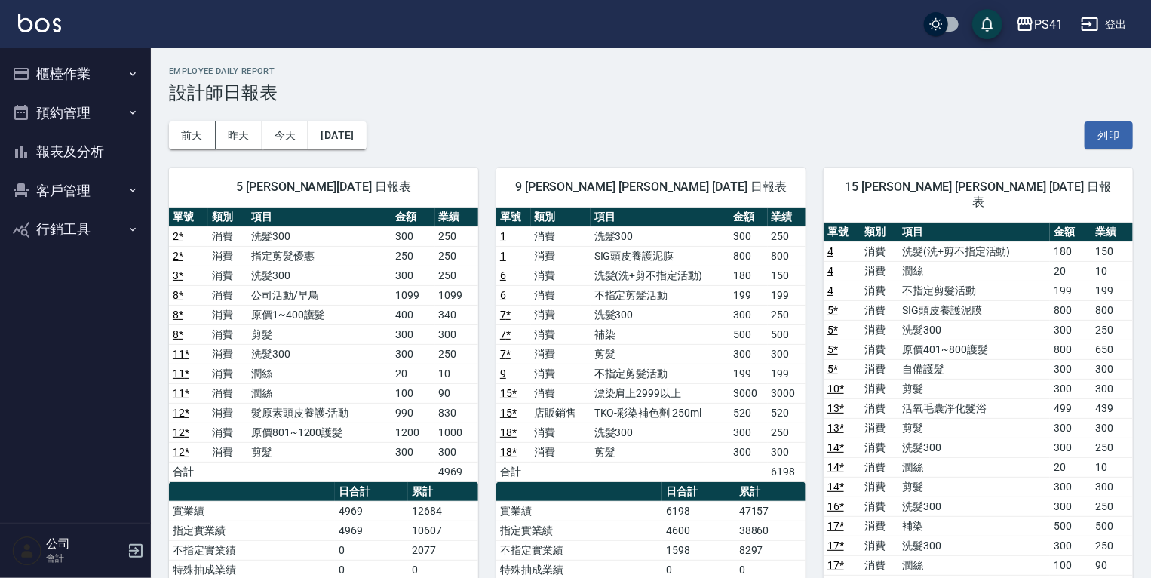
click at [182, 311] on link "8 *" at bounding box center [178, 315] width 11 height 12
click at [176, 371] on link "11 *" at bounding box center [181, 373] width 17 height 12
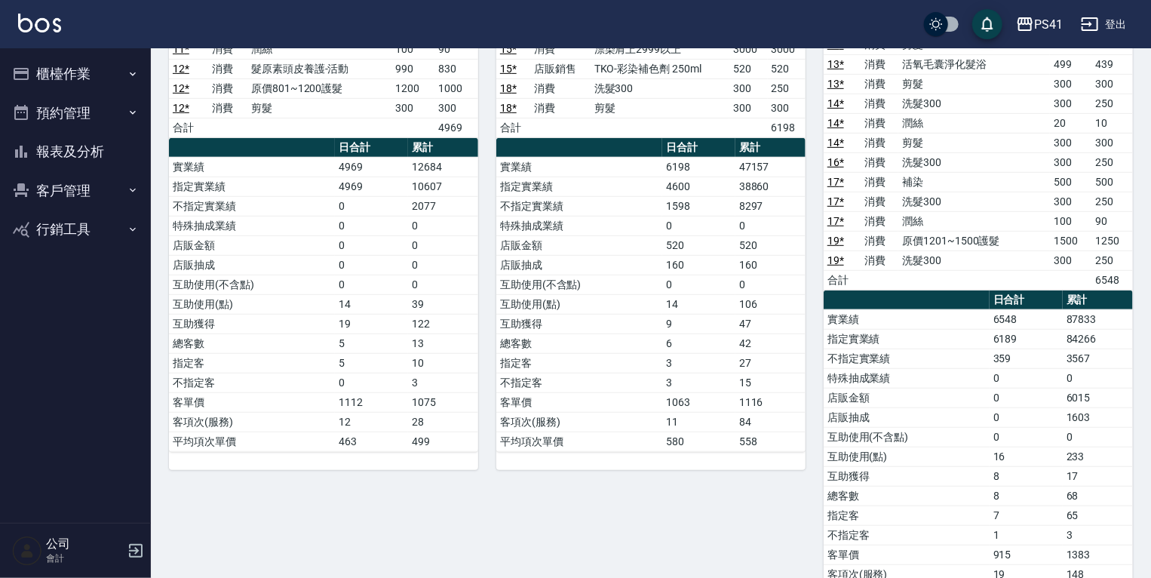
scroll to position [23, 0]
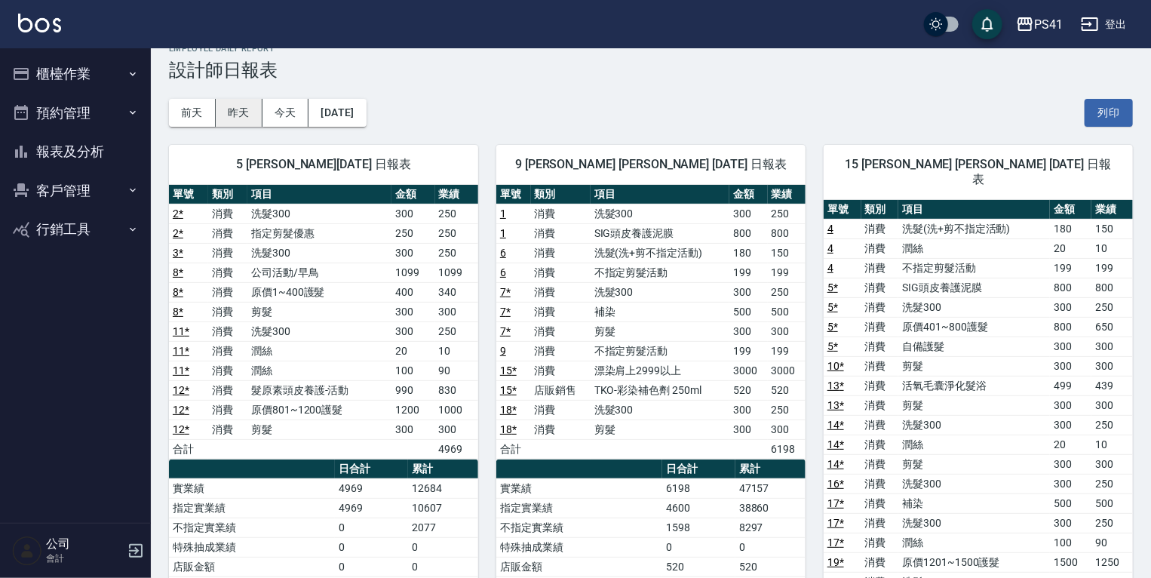
click at [220, 108] on button "昨天" at bounding box center [239, 113] width 47 height 28
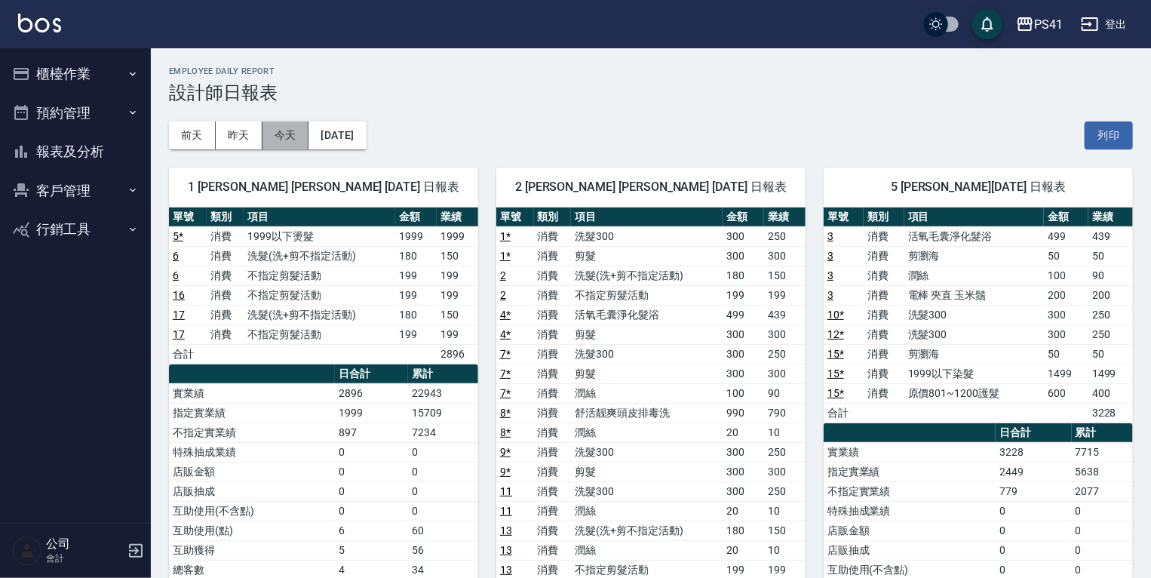
click at [272, 137] on button "今天" at bounding box center [286, 135] width 47 height 28
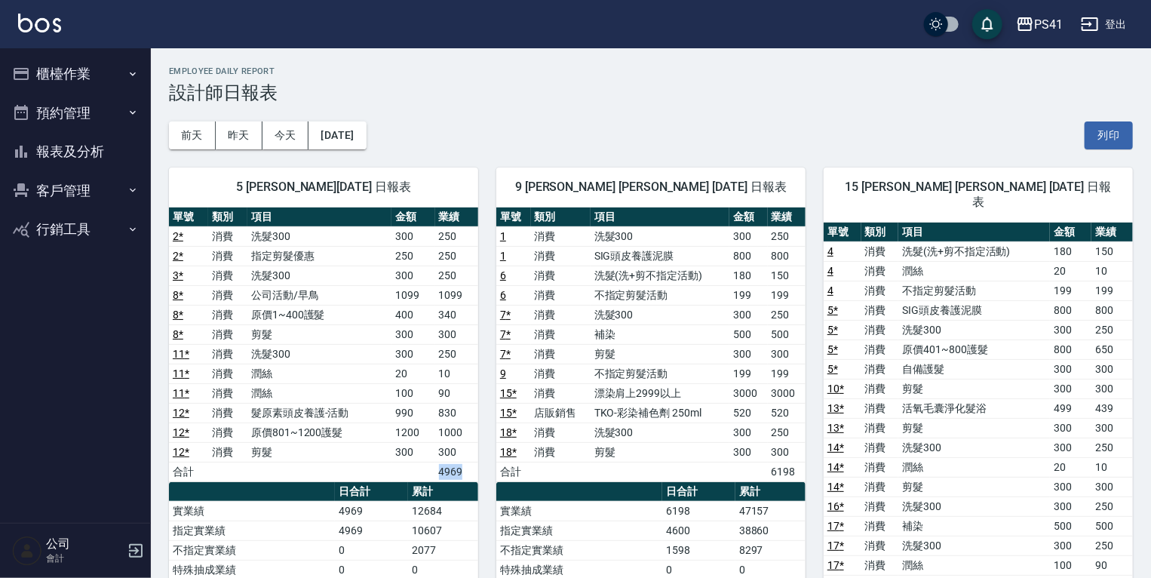
drag, startPoint x: 429, startPoint y: 465, endPoint x: 468, endPoint y: 465, distance: 39.2
click at [468, 465] on tr "合計 4969" at bounding box center [323, 472] width 309 height 20
drag, startPoint x: 468, startPoint y: 465, endPoint x: 453, endPoint y: 465, distance: 14.3
copy tr "4969"
click at [484, 489] on div "9 白蕙瑄 白蕙瑄 10/09/2025 日報表 單號 類別 項目 金額 業績 1 消費 洗髮300 300 250 1 消費 SIG頭皮養護泥膜 800 8…" at bounding box center [641, 557] width 327 height 817
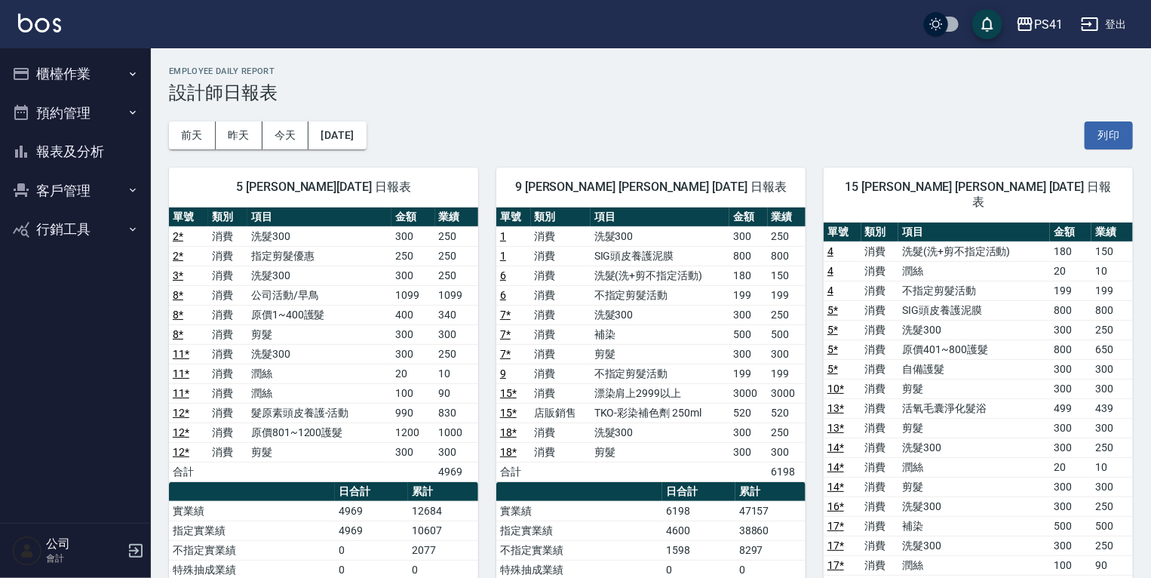
click at [112, 148] on button "報表及分析" at bounding box center [75, 151] width 139 height 39
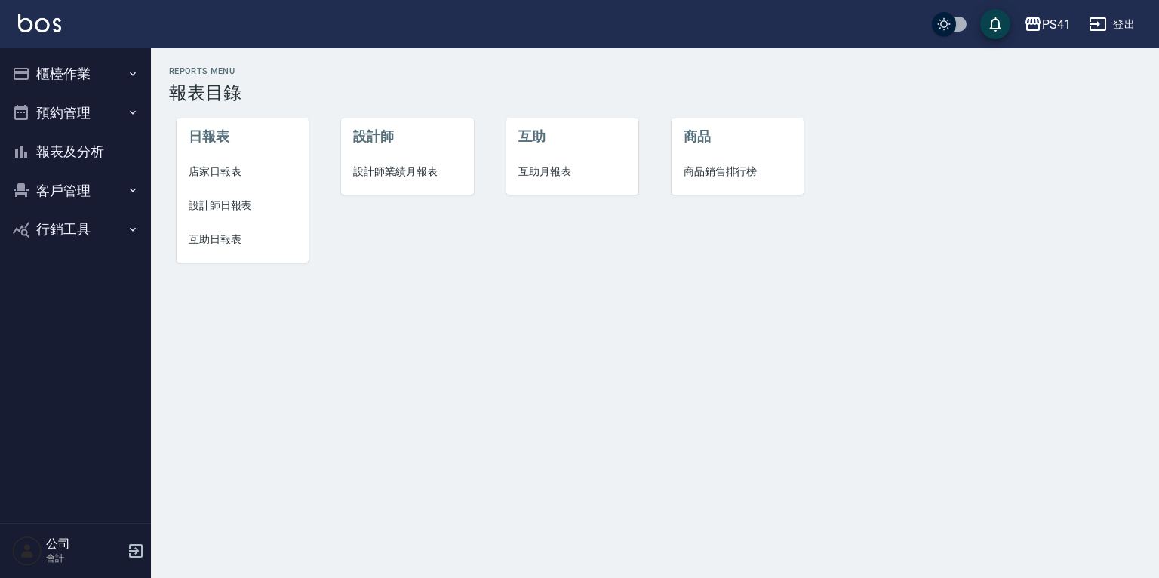
click at [189, 227] on li "互助日報表" at bounding box center [243, 240] width 132 height 34
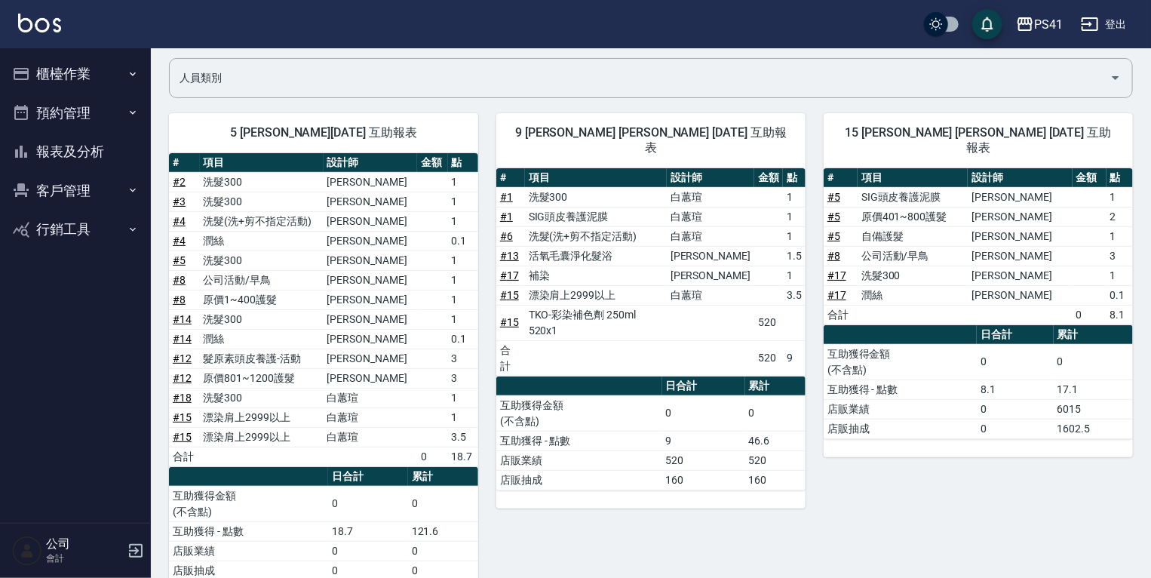
scroll to position [106, 0]
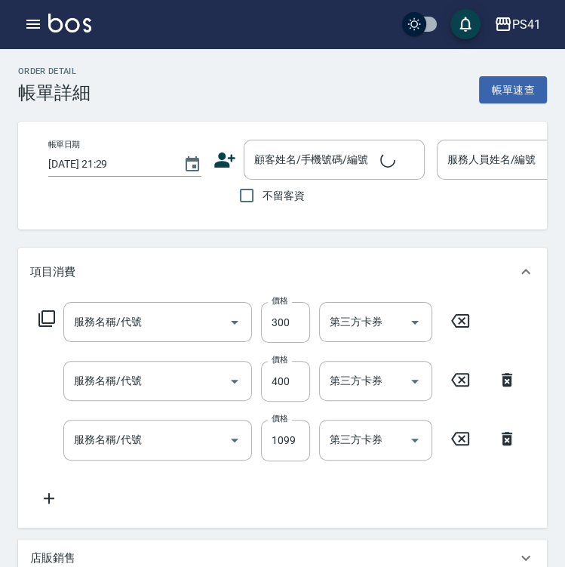
type input "剪髮(2300)"
type input "原價1~400護髮(50400)"
type input "公司活動/早鳥(41099)"
type input "[DATE] 19:54"
type input "Rolla-5"
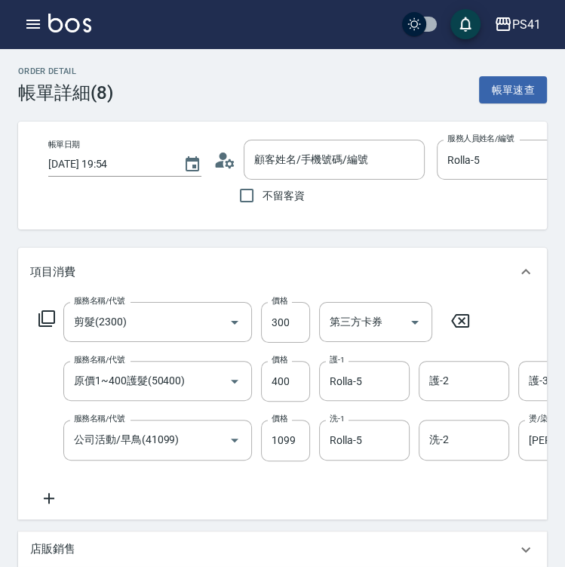
type input "[PERSON_NAME]/0921925411/1817"
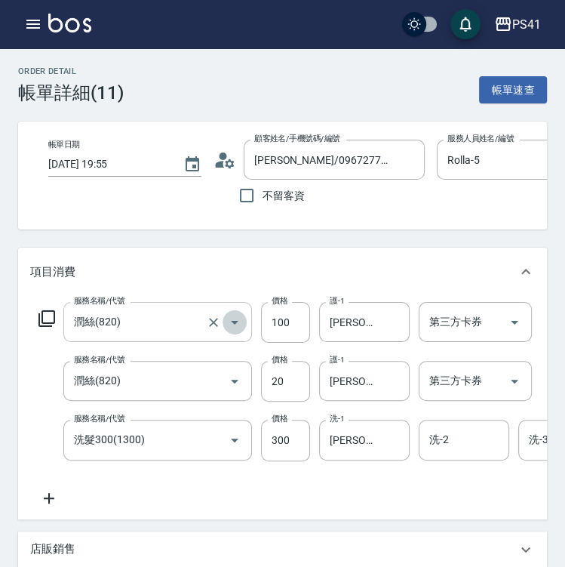
click at [231, 322] on icon "Open" at bounding box center [235, 322] width 18 height 18
